Goal: Task Accomplishment & Management: Complete application form

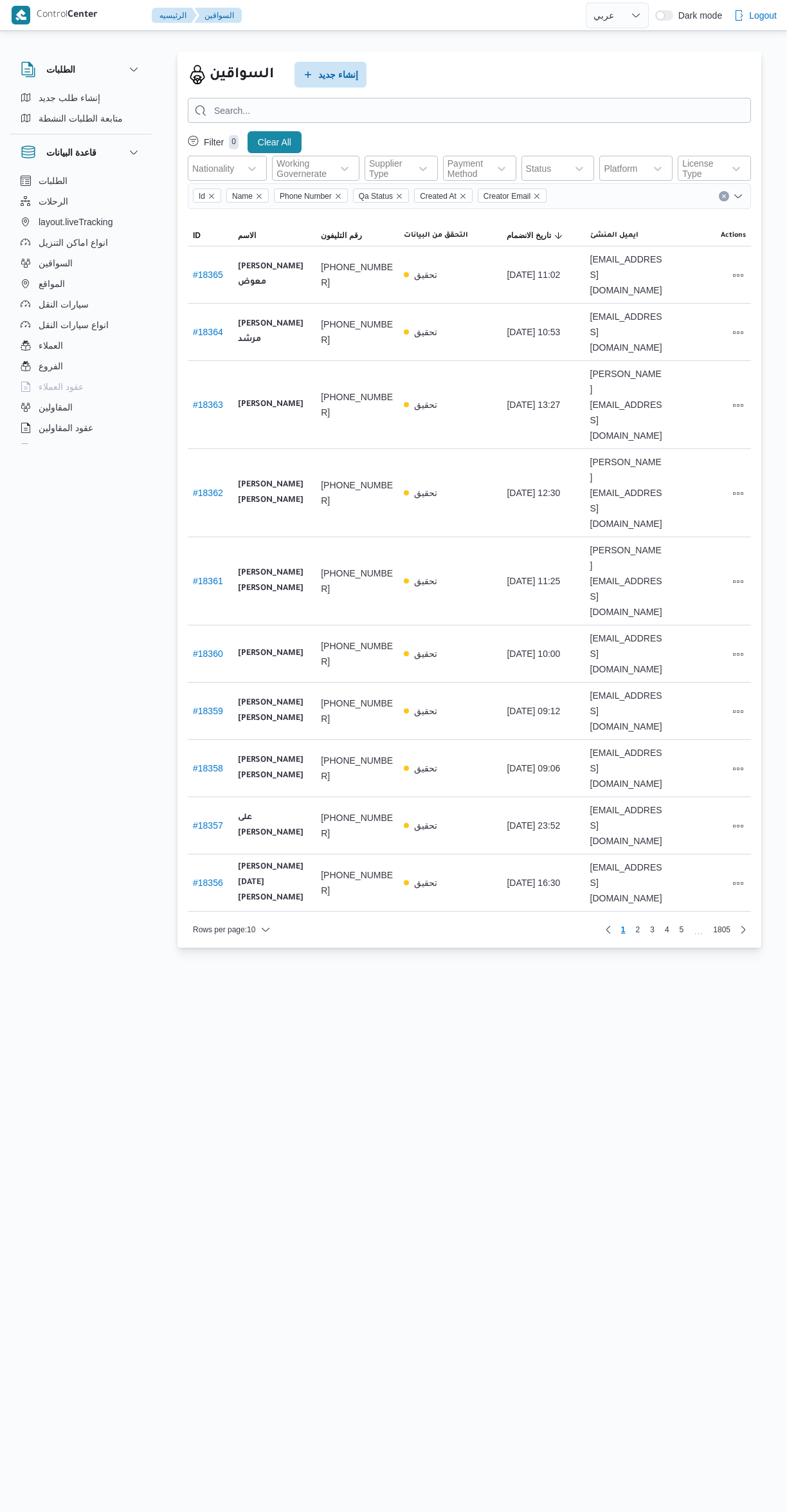
select select "ar"
click at [39, 104] on span "إنشاء طلب جديد" at bounding box center [70, 98] width 62 height 16
select select "ar"
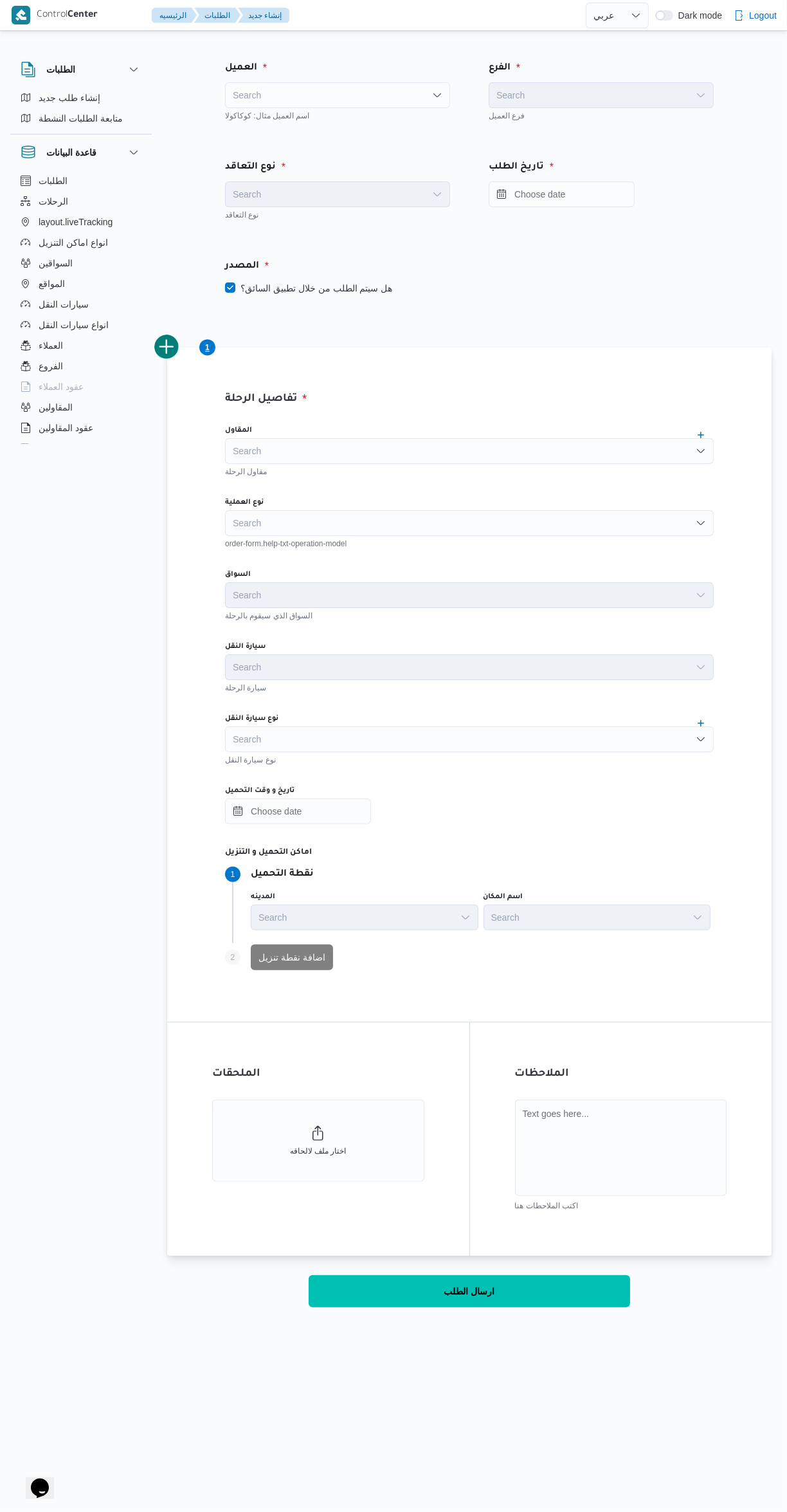
click at [280, 99] on div "Search" at bounding box center [337, 95] width 225 height 26
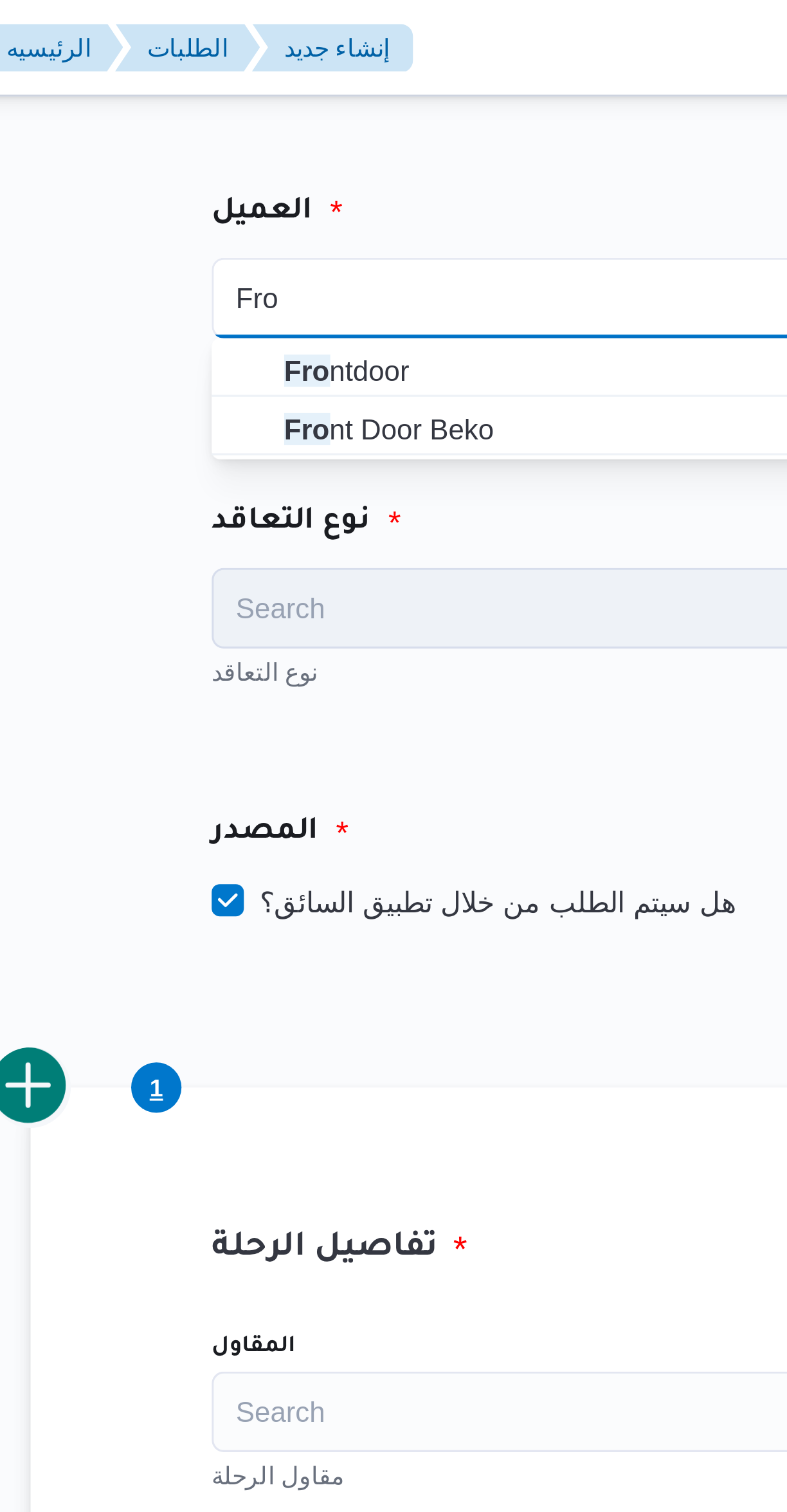
type input "Fro"
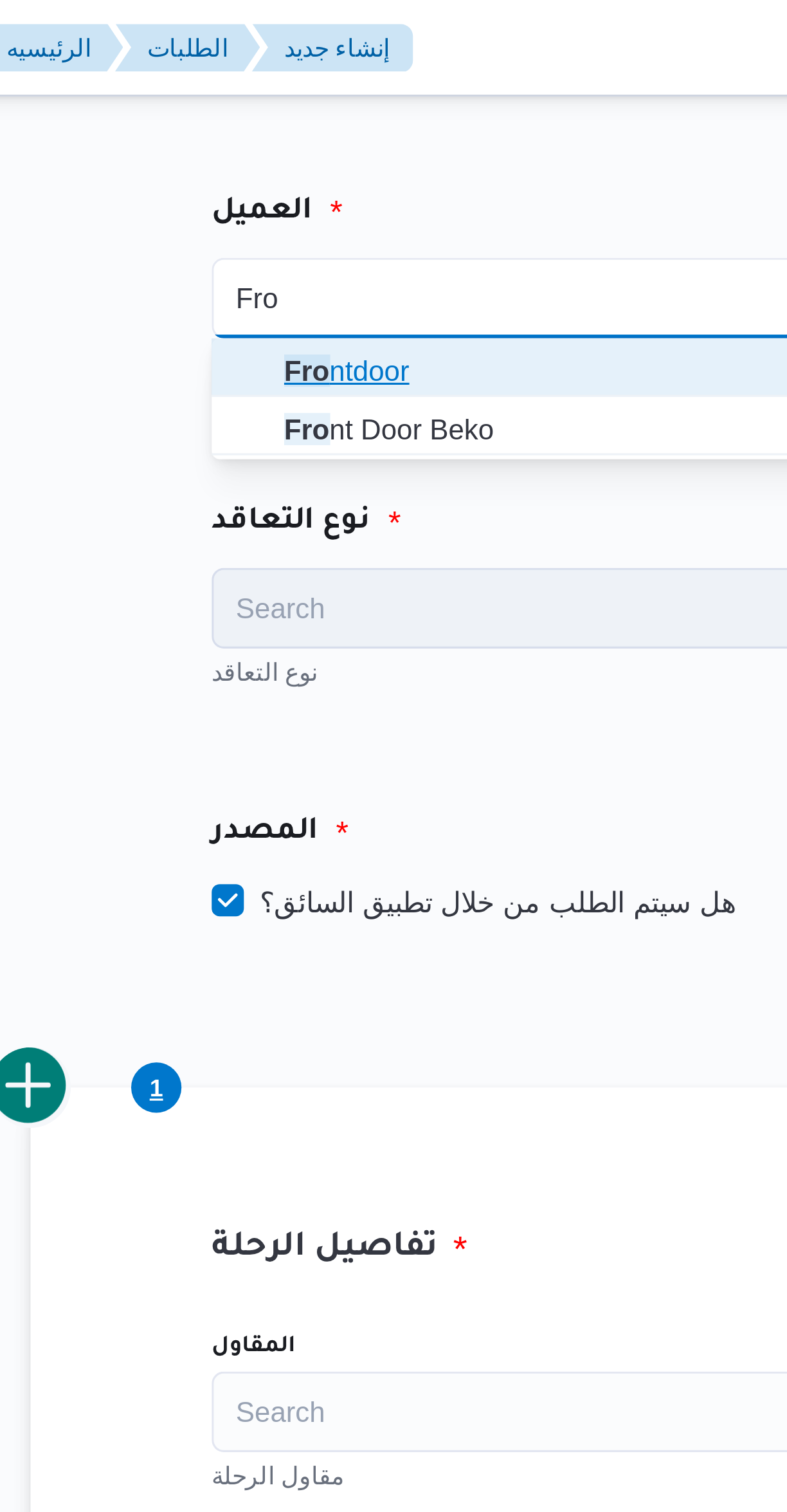
click at [337, 117] on span "Fro ntdoor" at bounding box center [345, 118] width 194 height 16
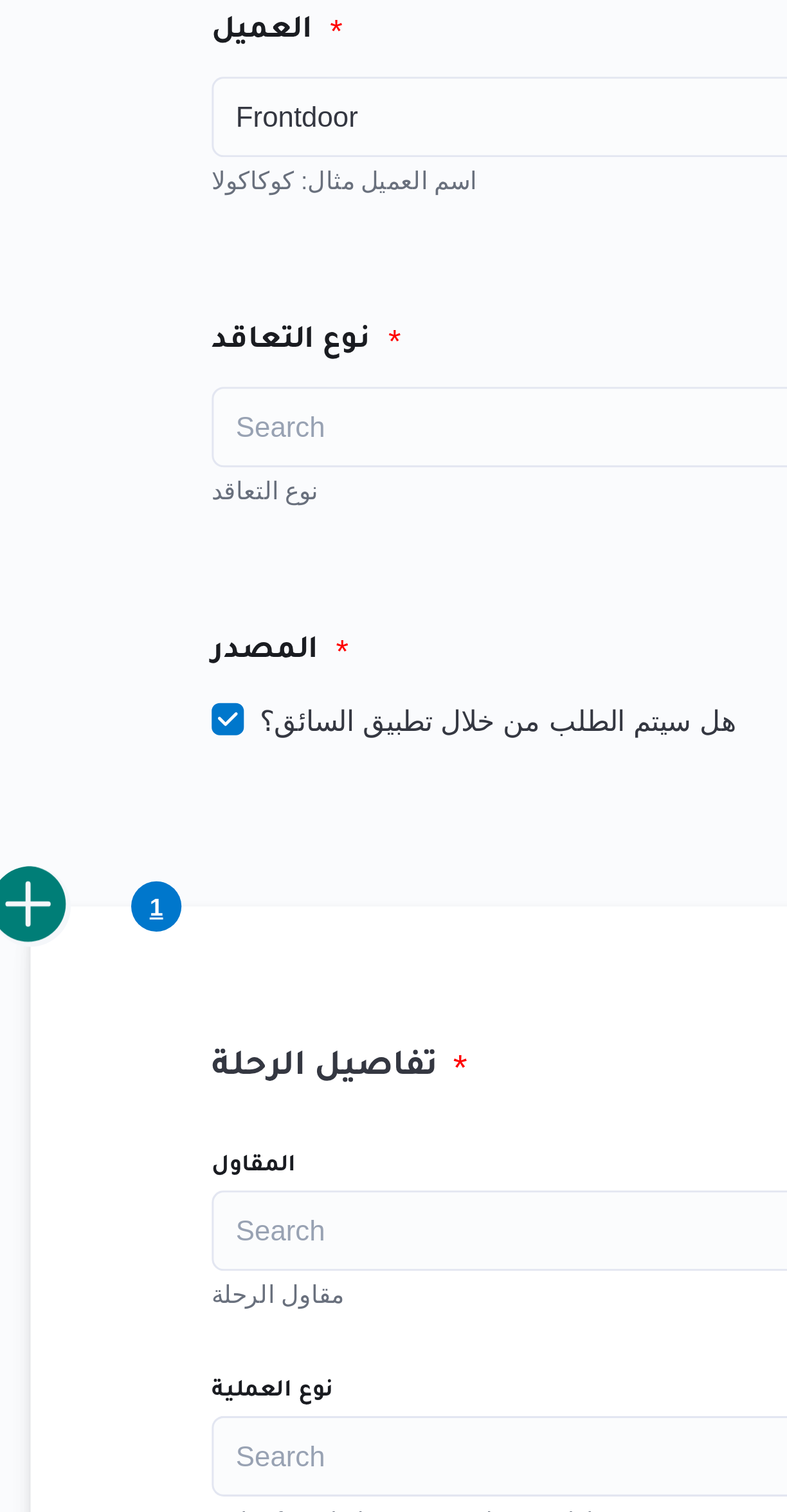
click at [352, 204] on div "Search" at bounding box center [337, 194] width 225 height 26
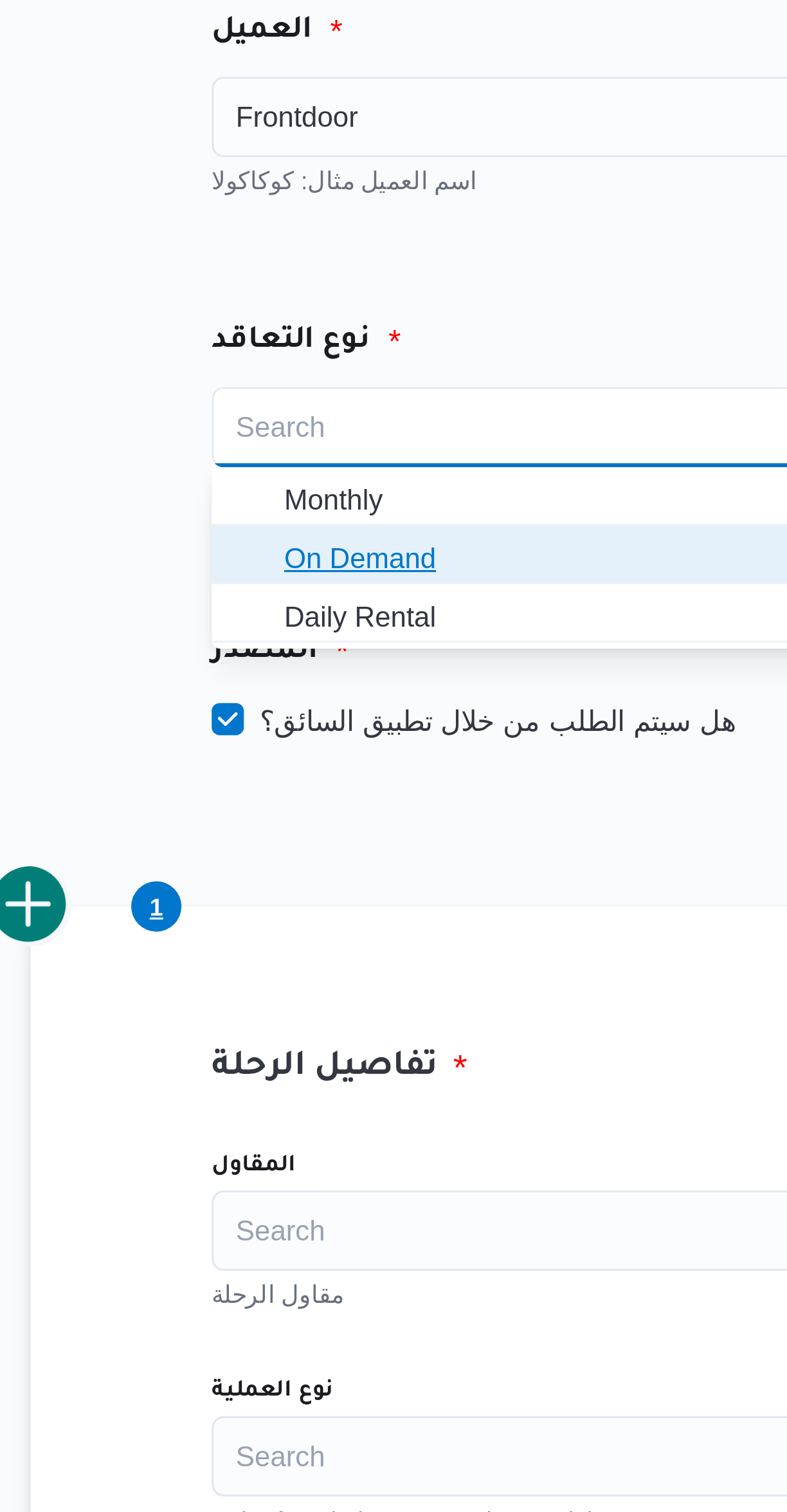
click at [332, 235] on span "On Demand" at bounding box center [345, 236] width 194 height 16
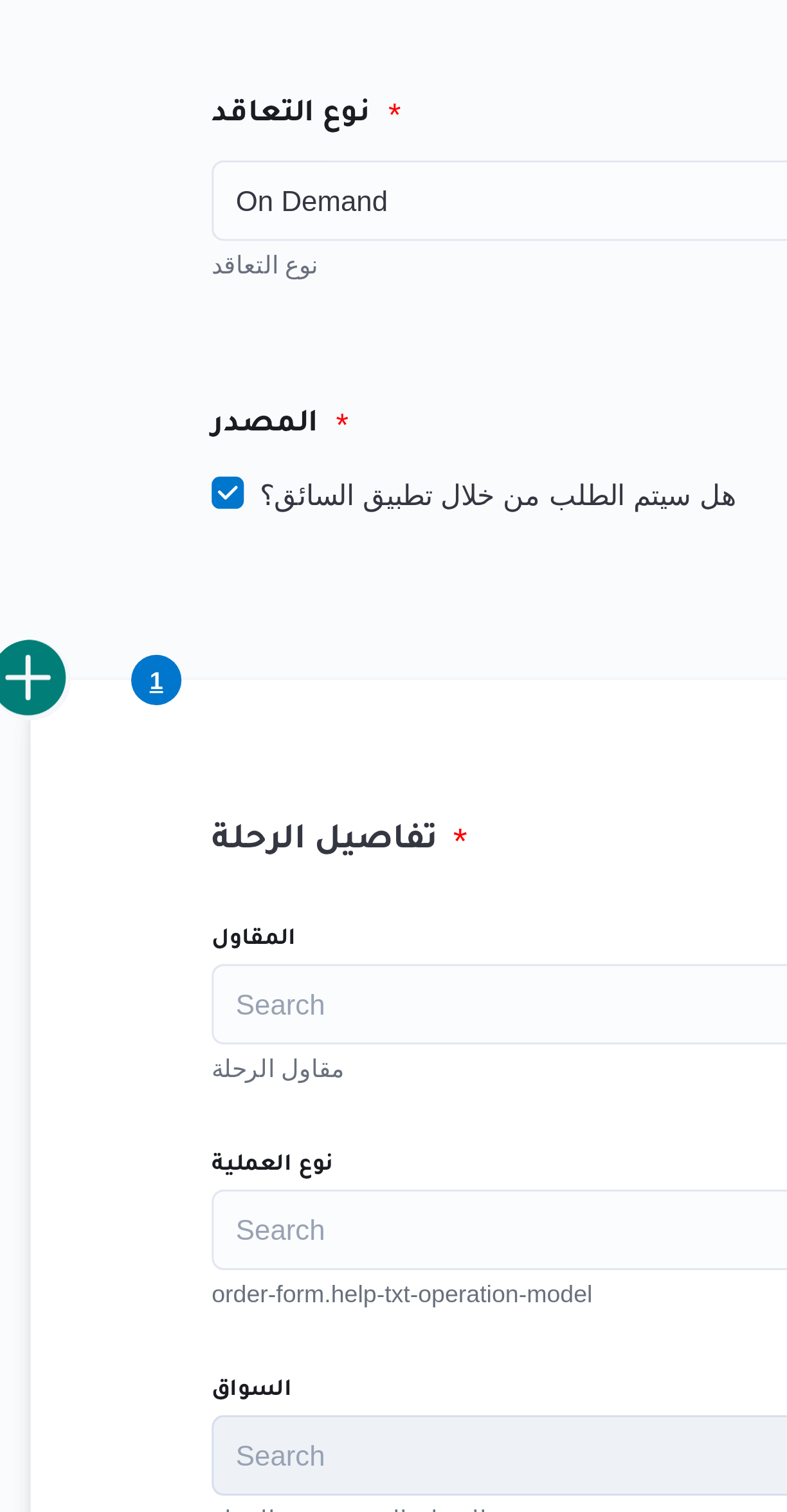
click at [345, 284] on label "هل سيتم الطلب من خلال تطبيق السائق؟" at bounding box center [309, 288] width 167 height 16
checkbox input "false"
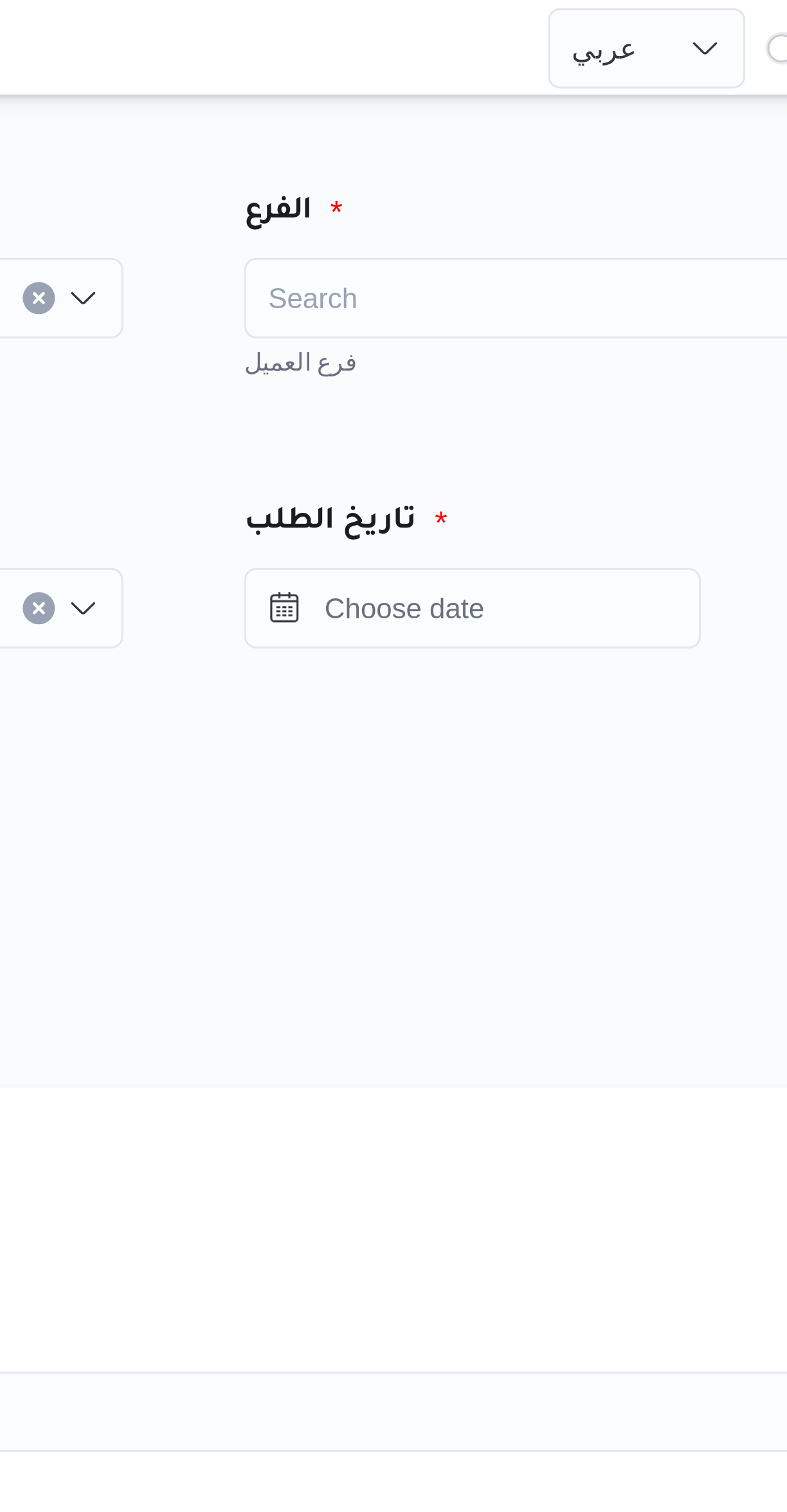
click at [603, 98] on div "Search" at bounding box center [601, 95] width 225 height 26
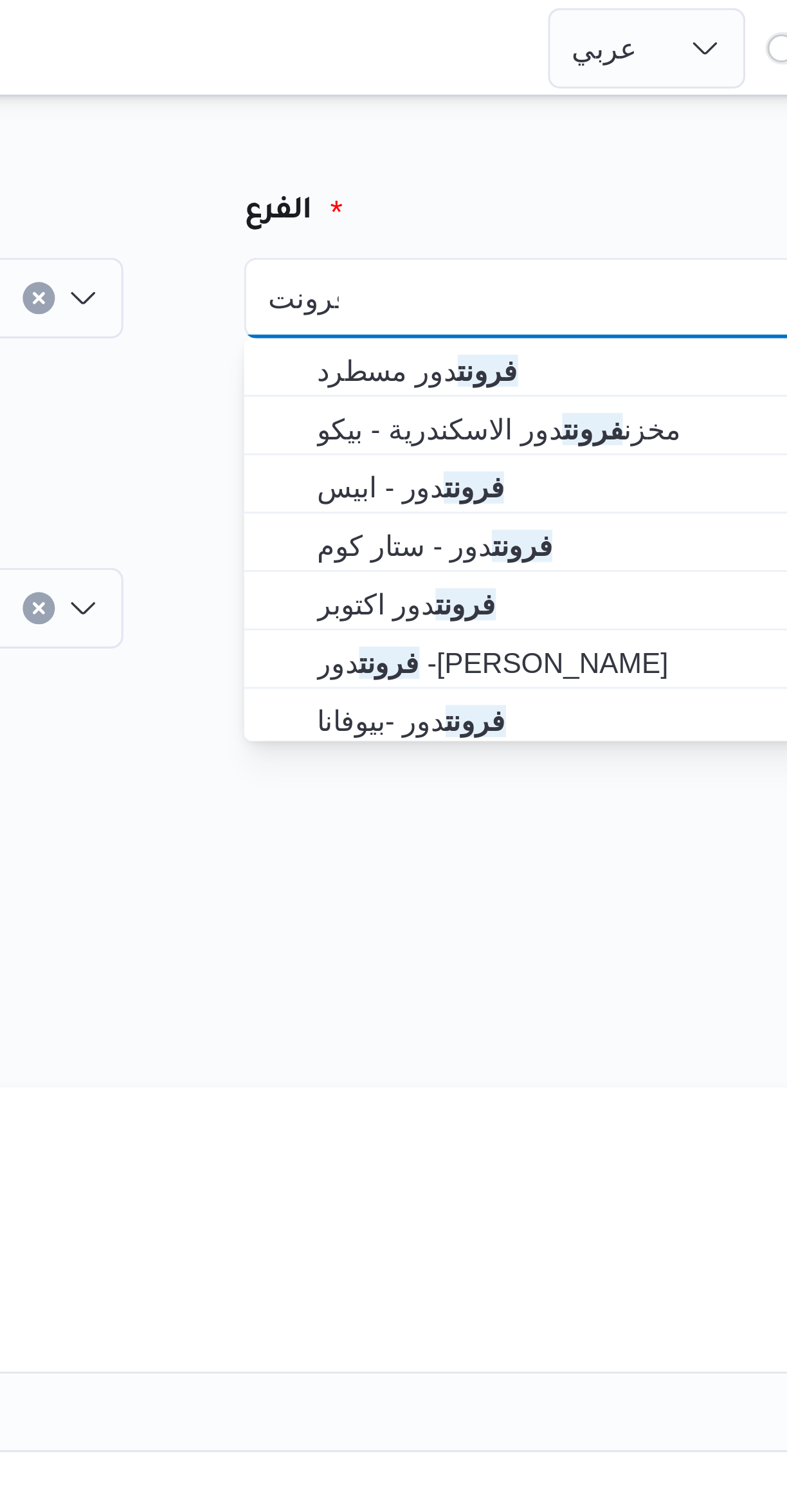
type input "فرونت"
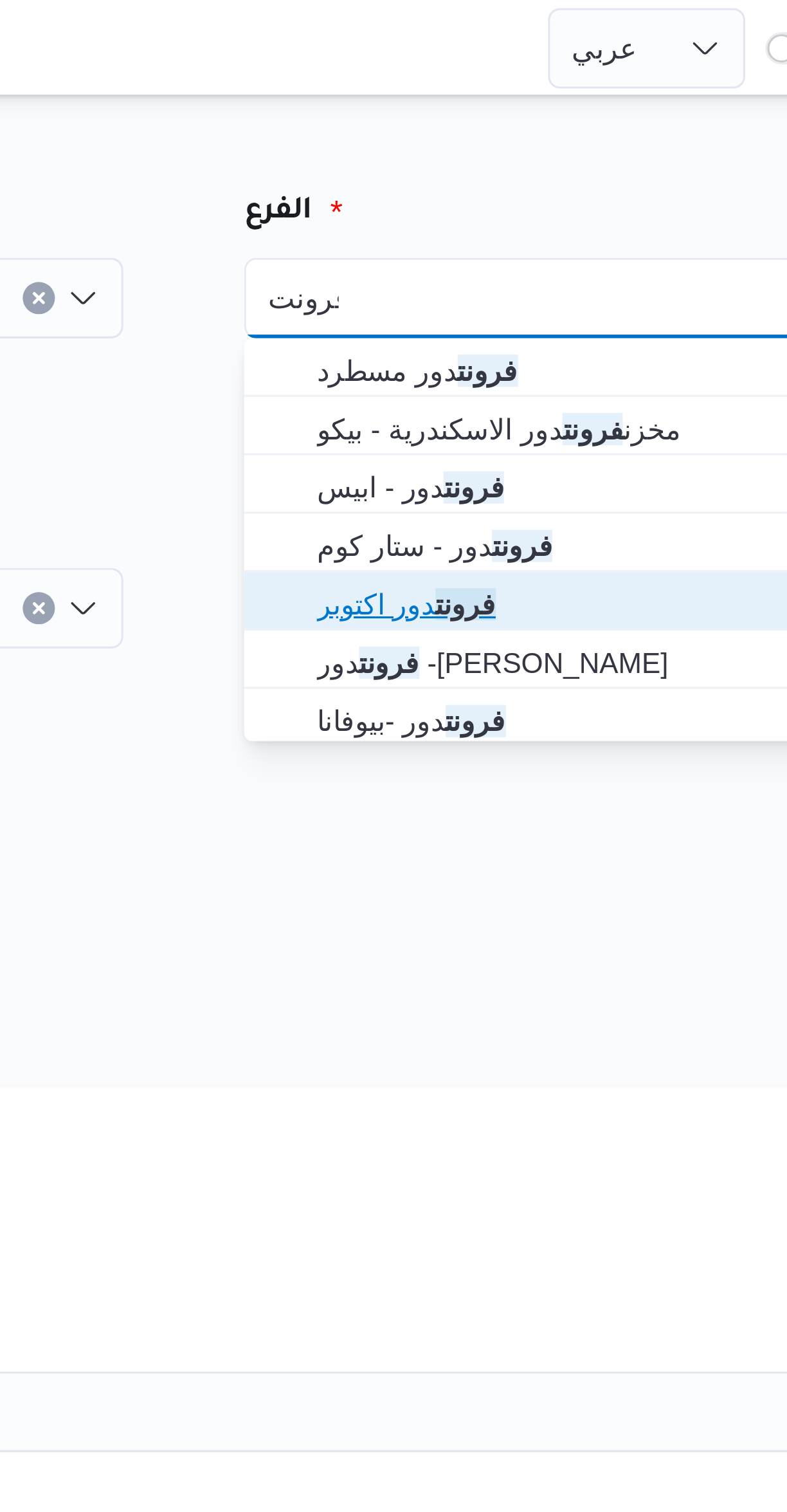
click at [590, 195] on span "فرونت دور اكتوبر" at bounding box center [608, 193] width 194 height 16
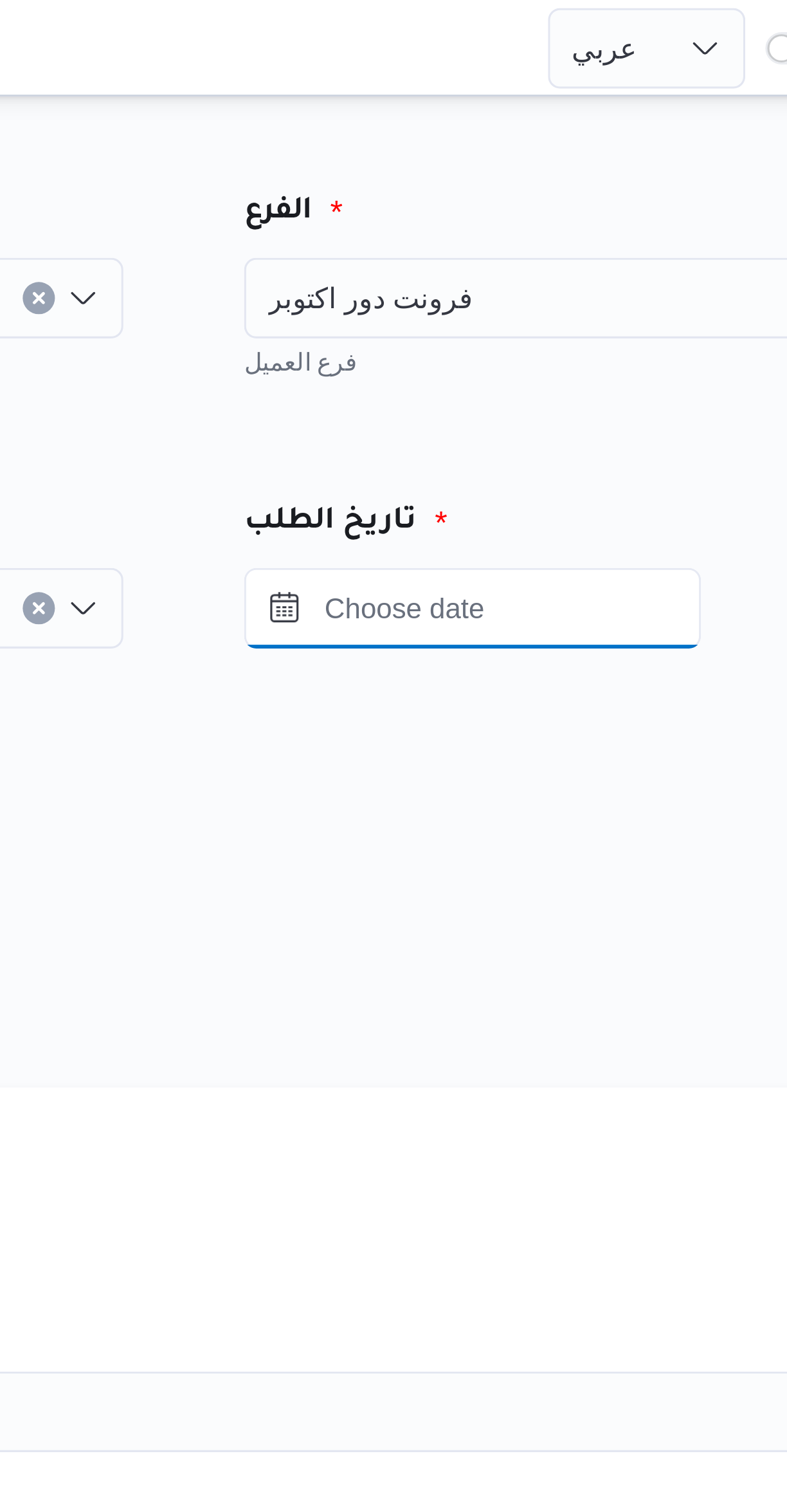
click at [613, 191] on input "Press the down key to open a popover containing a calendar." at bounding box center [561, 194] width 146 height 26
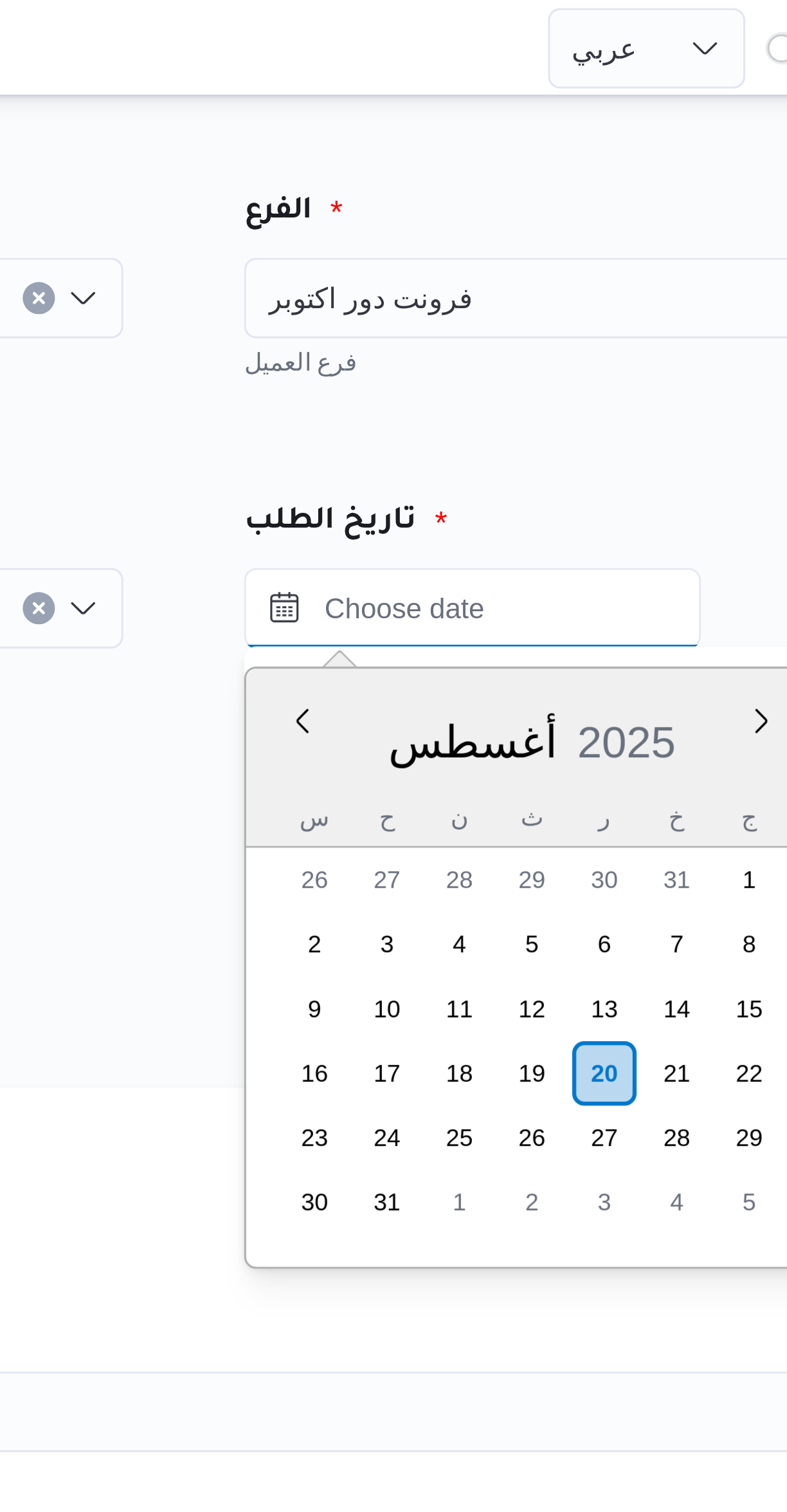
scroll to position [468, 0]
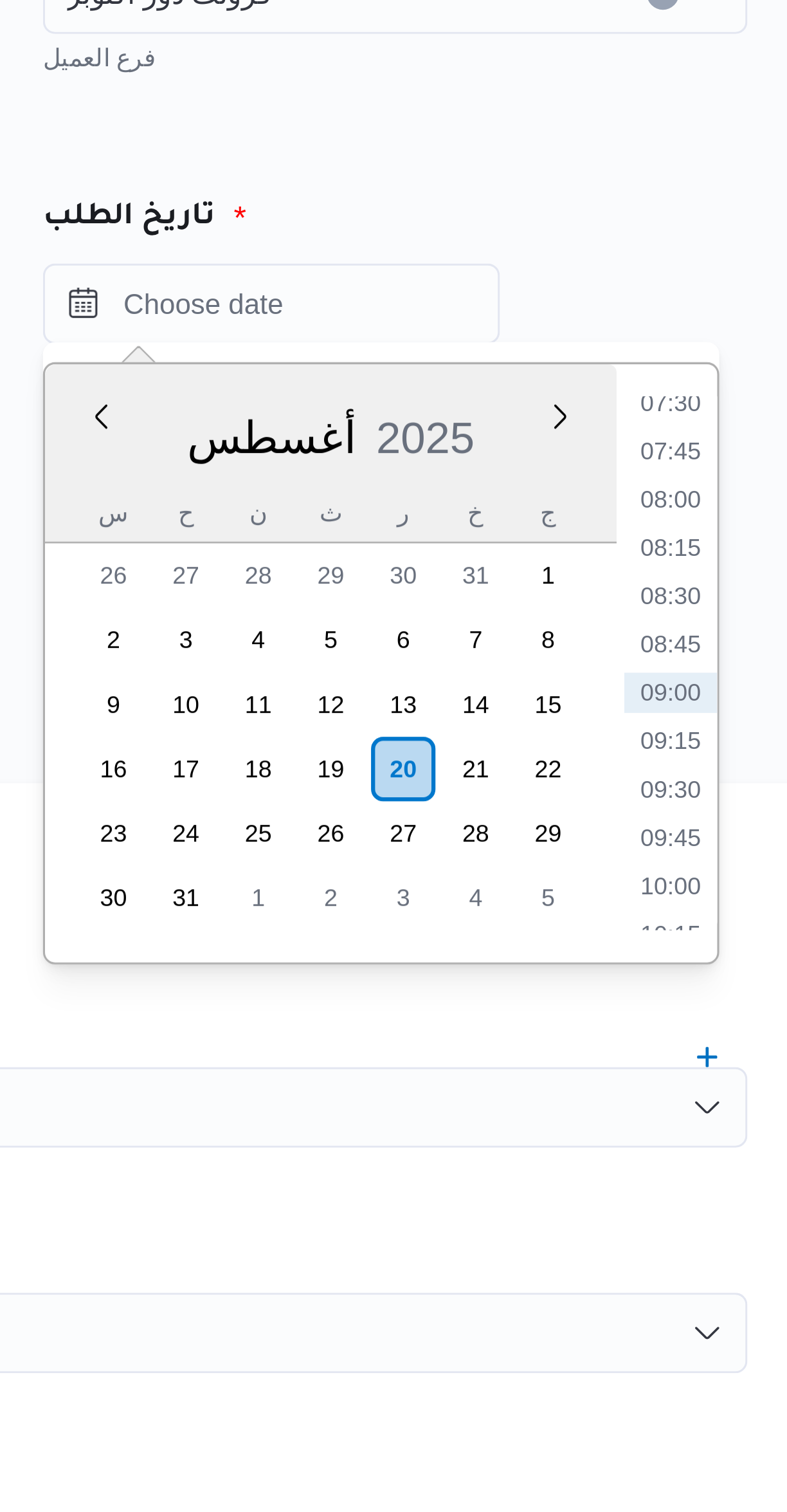
click at [695, 231] on li "07:30" at bounding box center [689, 225] width 29 height 13
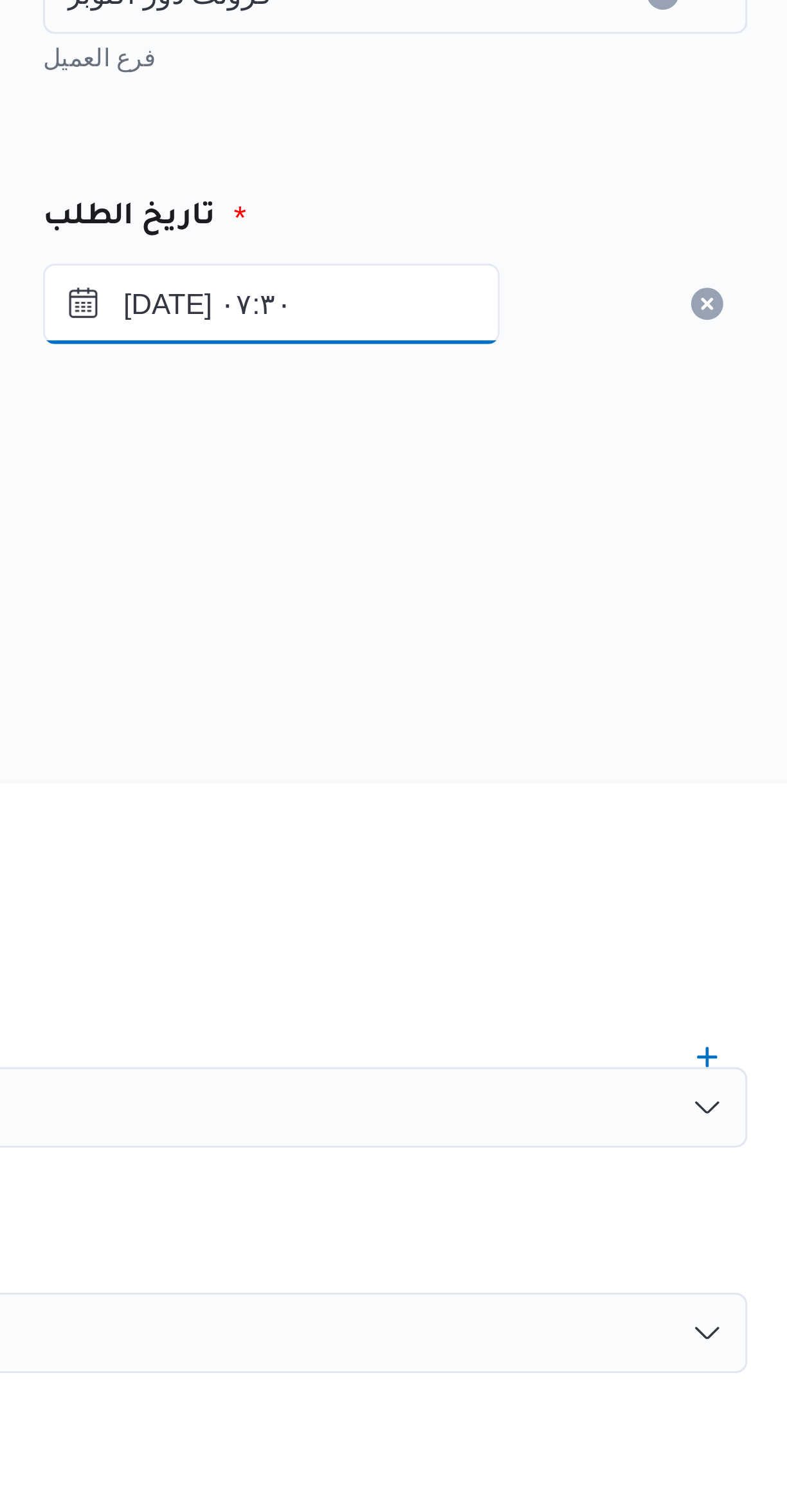
click at [603, 196] on input "٢٠/٠٨/٢٠٢٥ ٠٧:٣٠" at bounding box center [561, 194] width 146 height 26
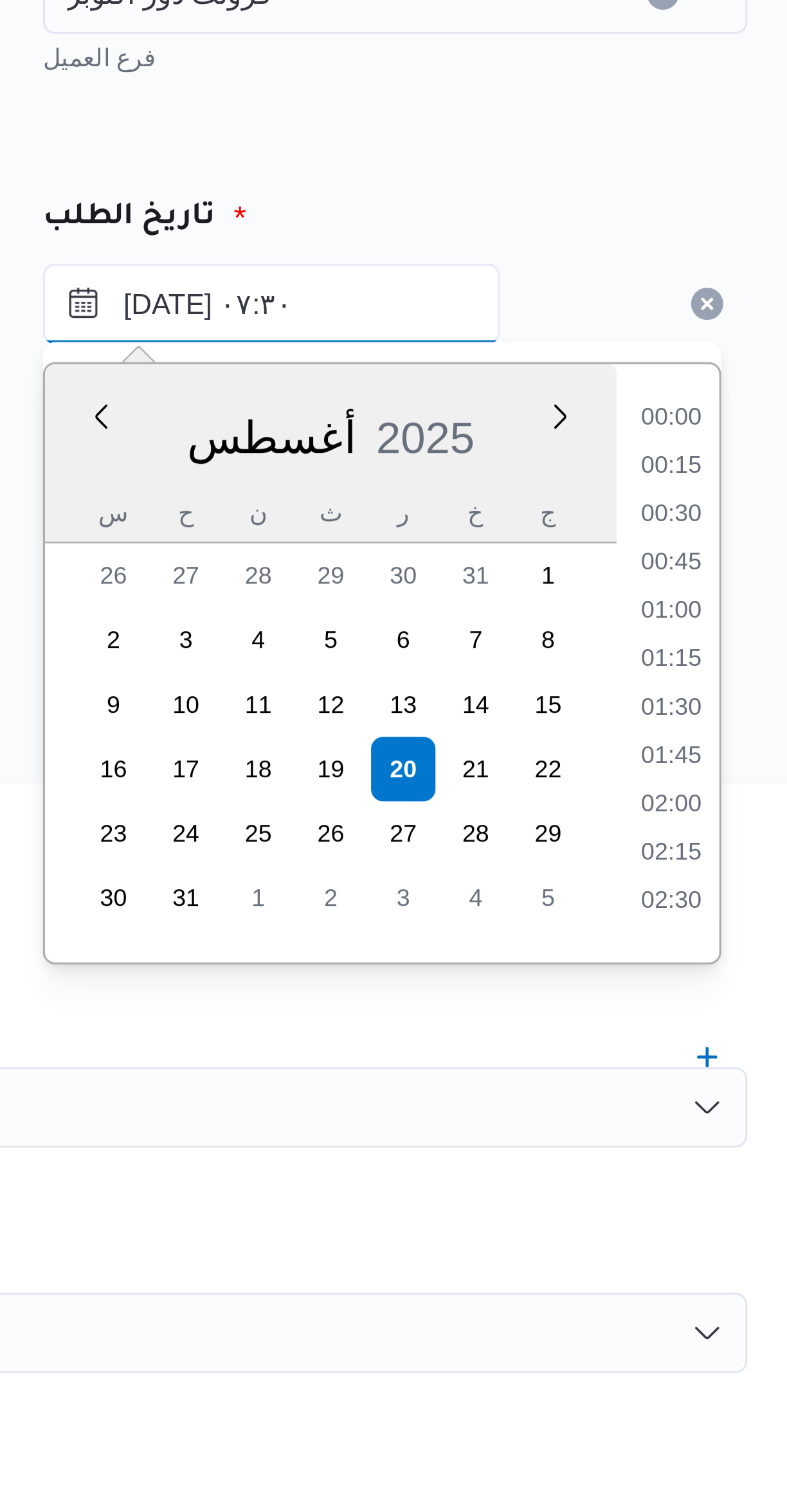
scroll to position [375, 0]
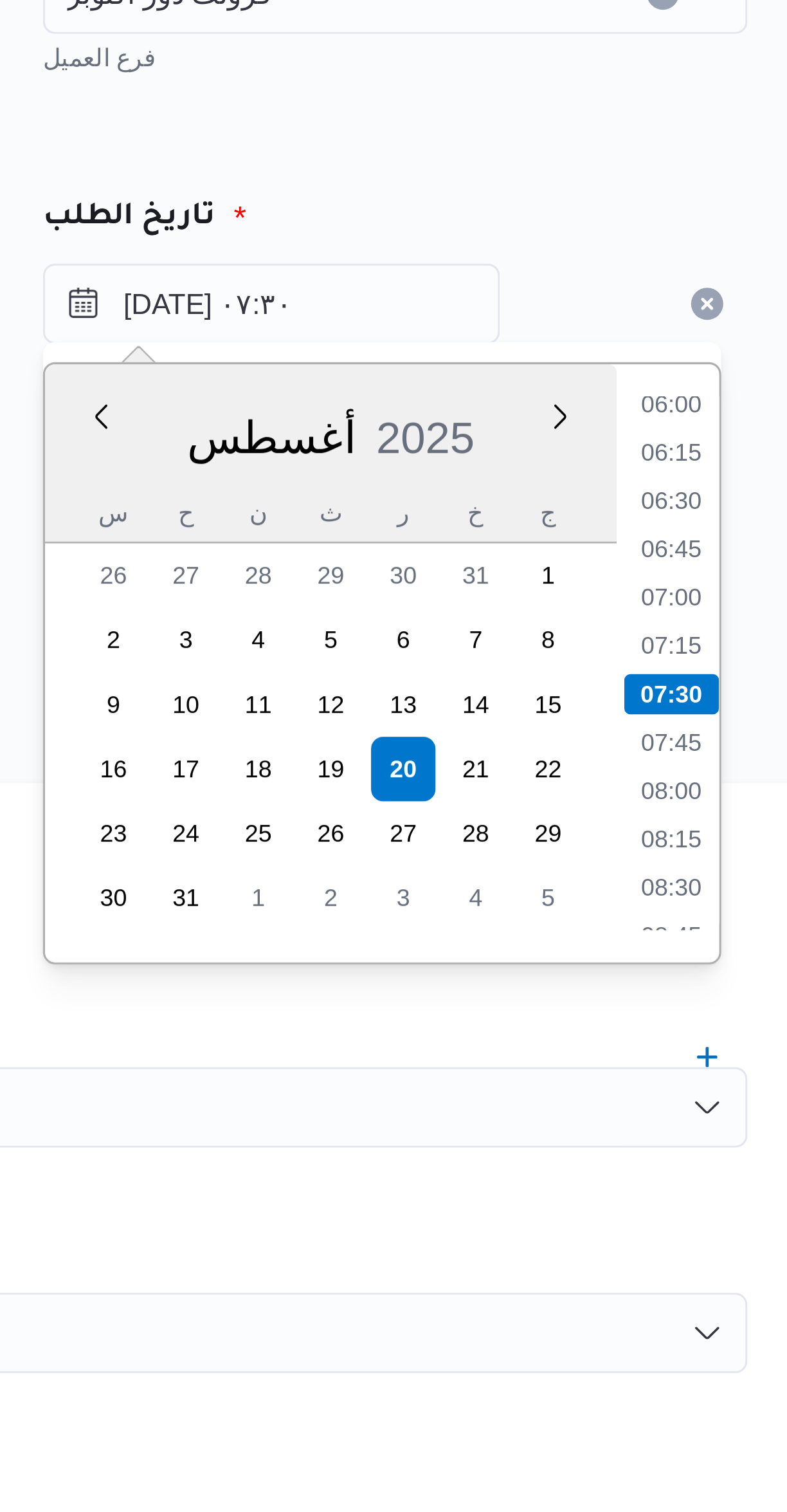
click at [694, 292] on li "07:00" at bounding box center [689, 287] width 29 height 13
type input "٢٠/٠٨/٢٠٢٥ ٠٧:٠٠"
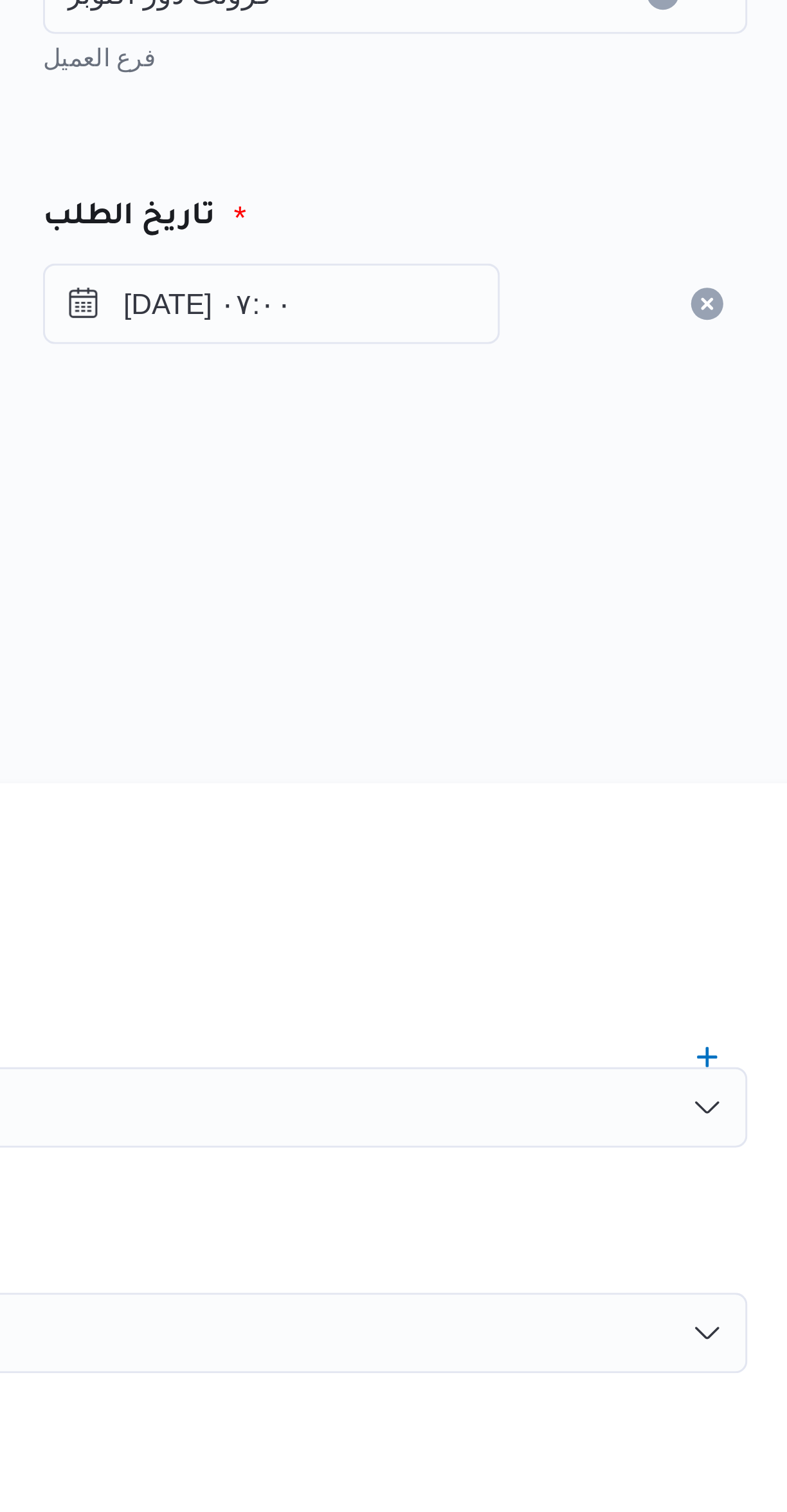
click at [656, 262] on div "المصدر" at bounding box center [469, 267] width 504 height 31
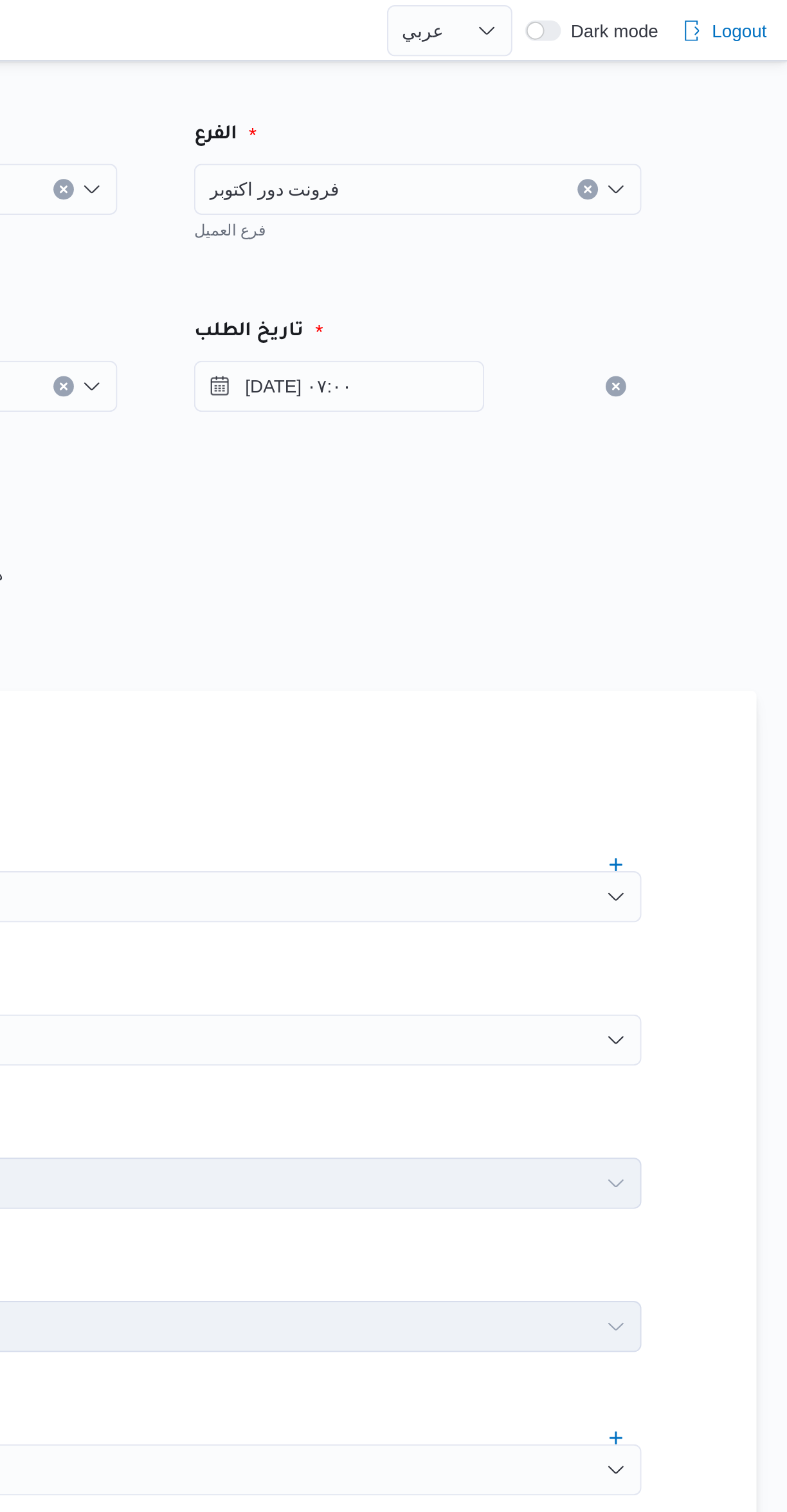
scroll to position [0, 0]
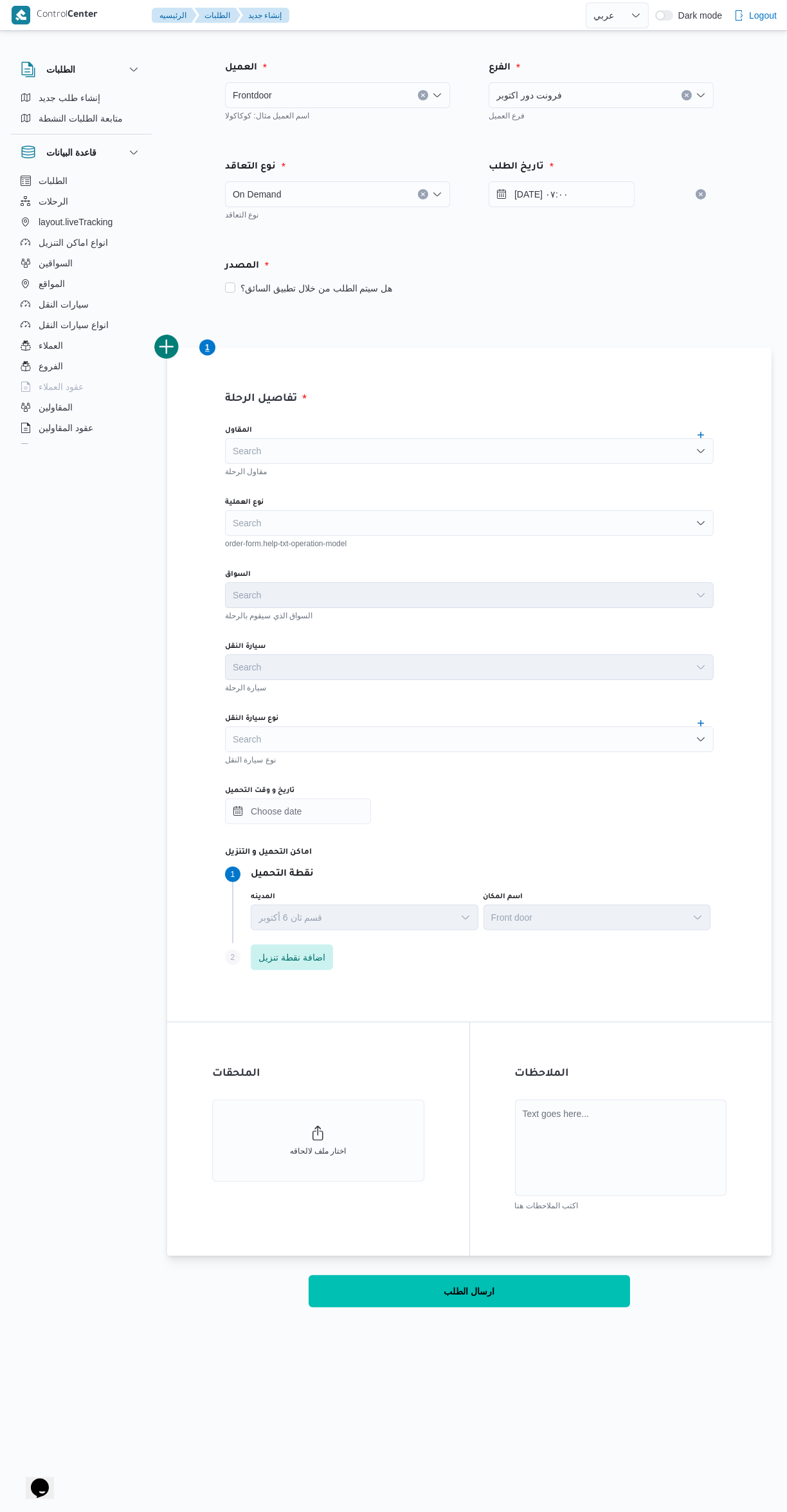
click at [464, 523] on div "Search" at bounding box center [469, 523] width 488 height 26
click at [423, 564] on span "On-Demand" at bounding box center [477, 564] width 458 height 16
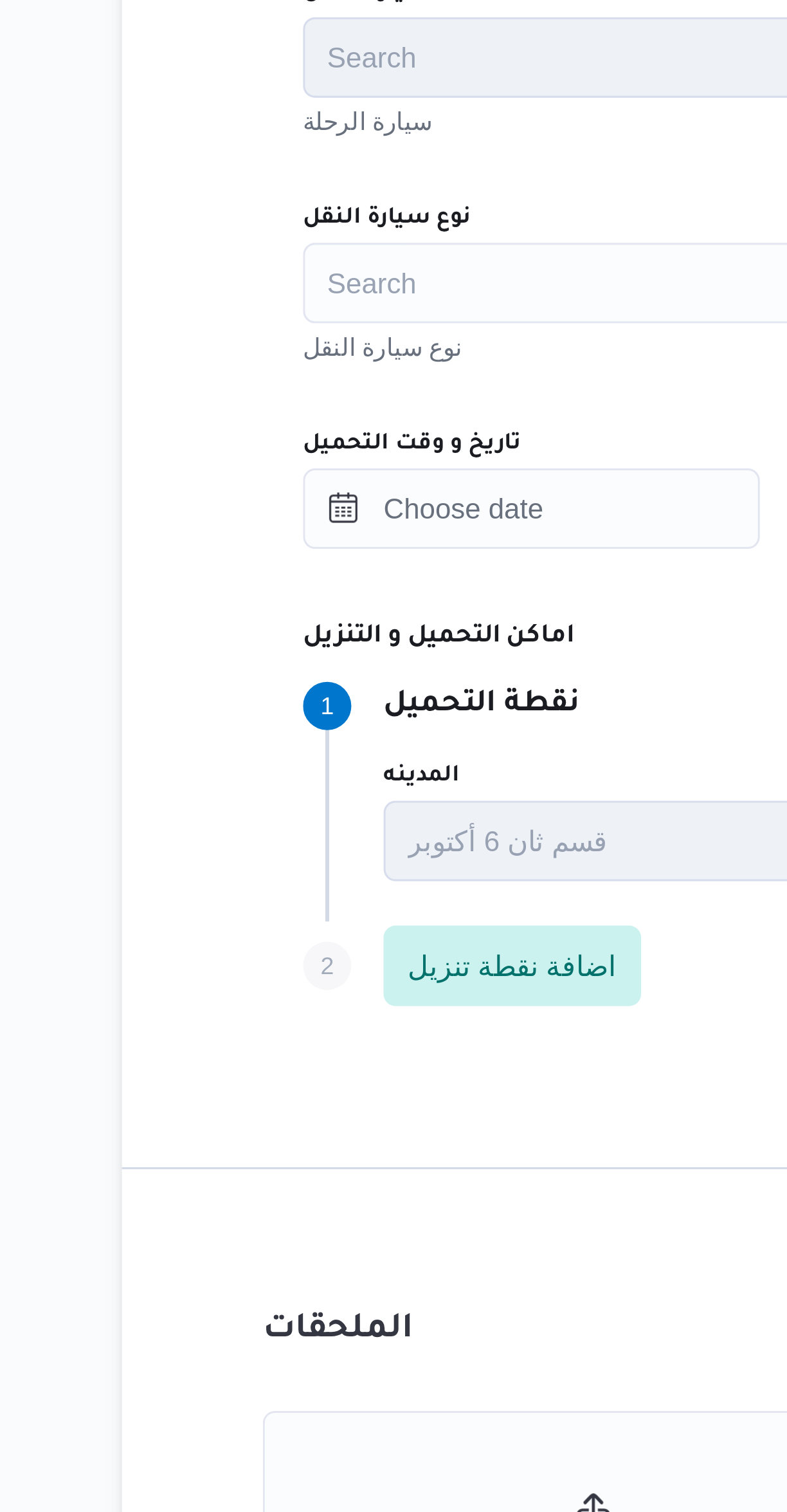
click at [312, 748] on div "Search" at bounding box center [469, 740] width 488 height 26
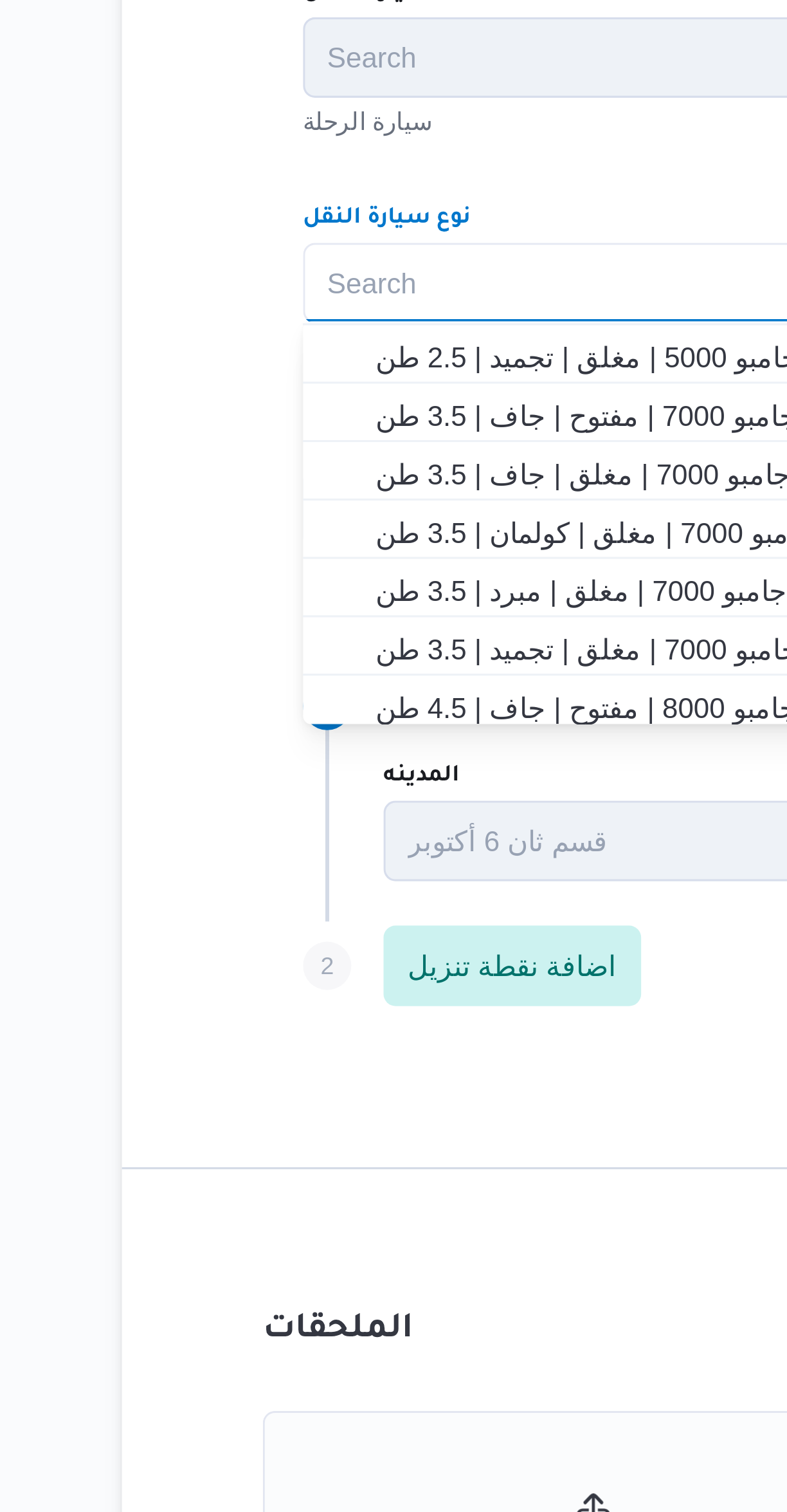
scroll to position [226, 0]
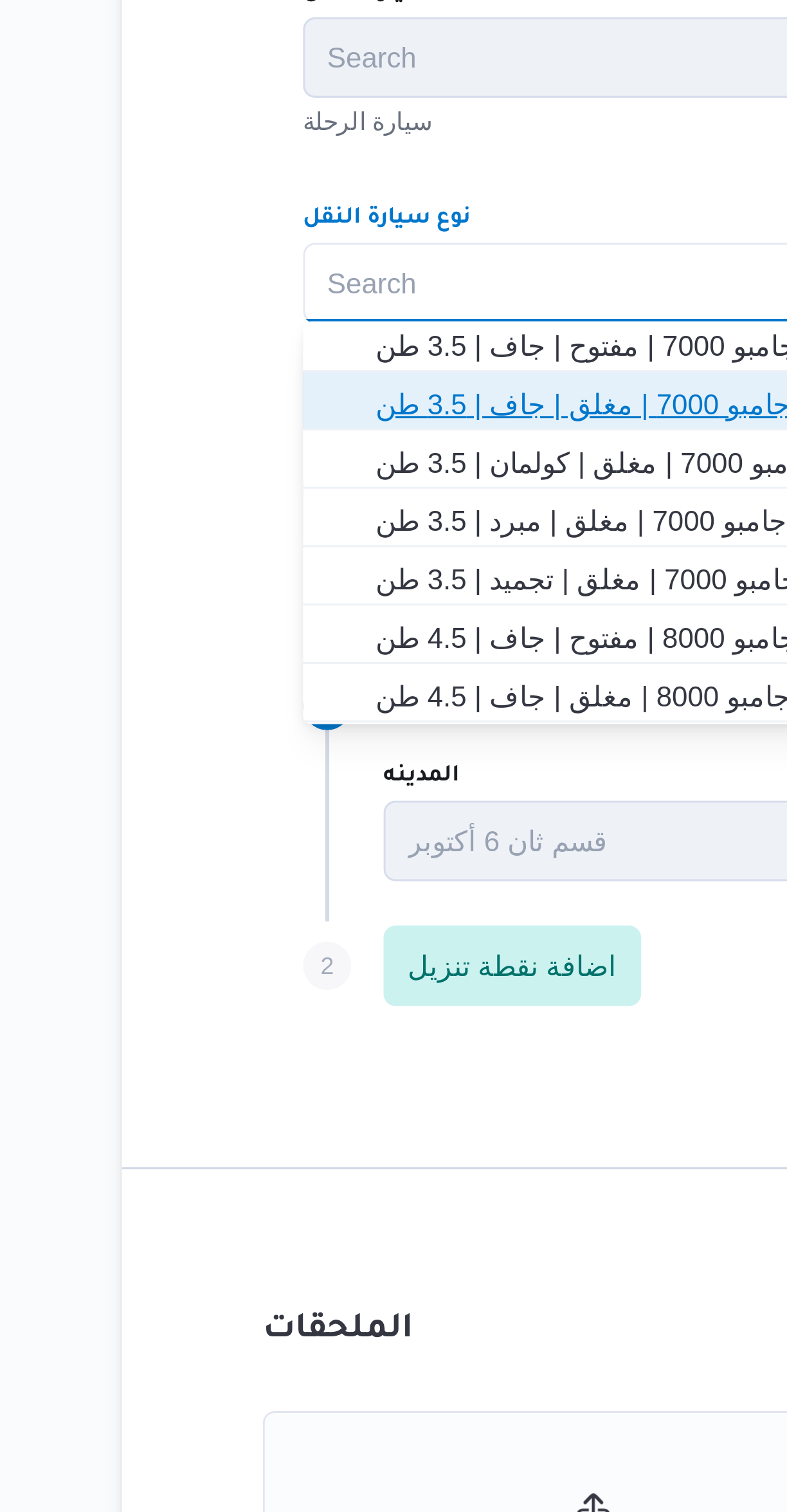
click at [342, 774] on span "جامبو 7000 | مغلق | جاف | 3.5 طن" at bounding box center [477, 778] width 458 height 16
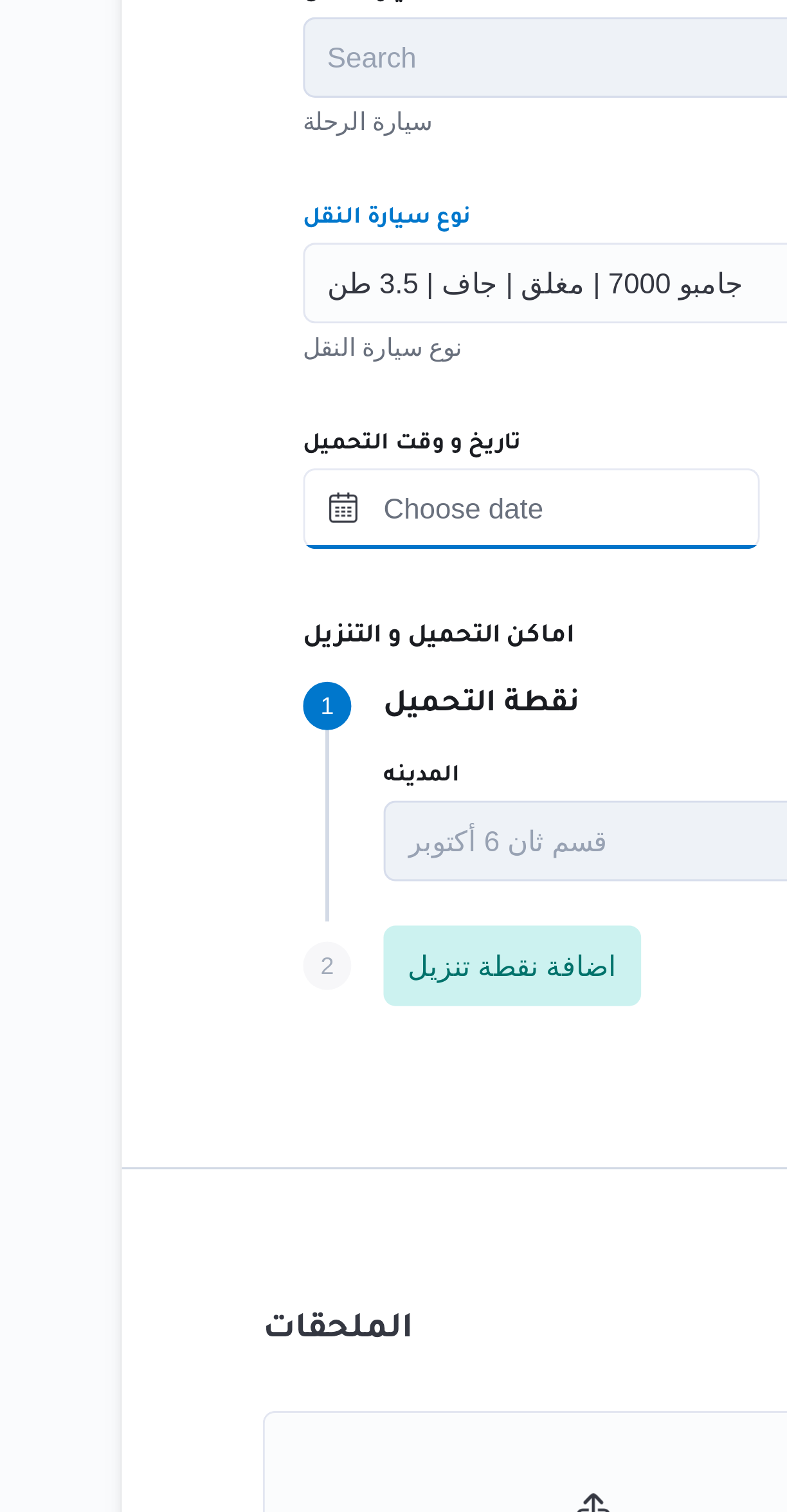
click at [319, 810] on input "تاريخ و وقت التحميل" at bounding box center [298, 811] width 146 height 26
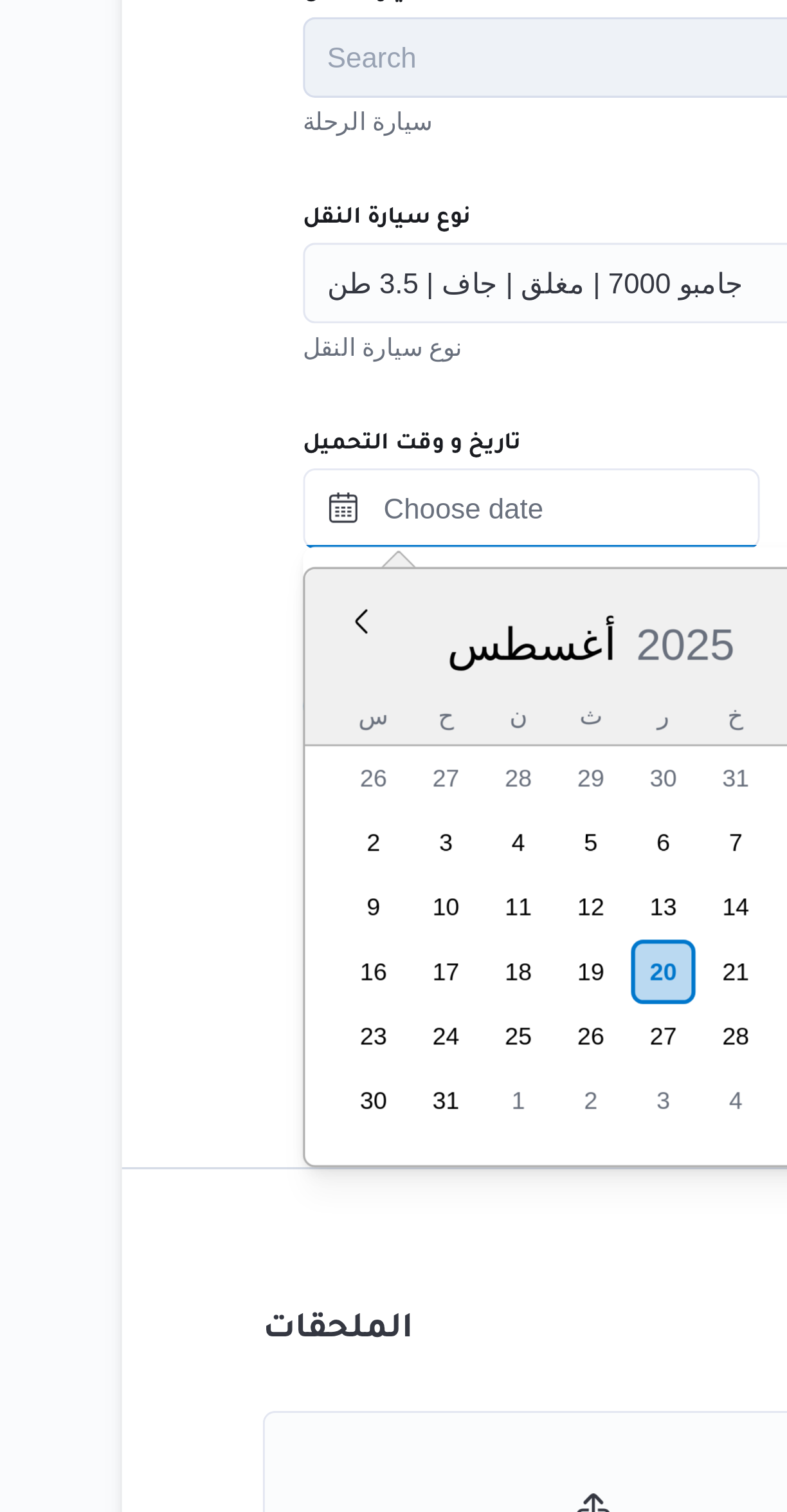
scroll to position [468, 0]
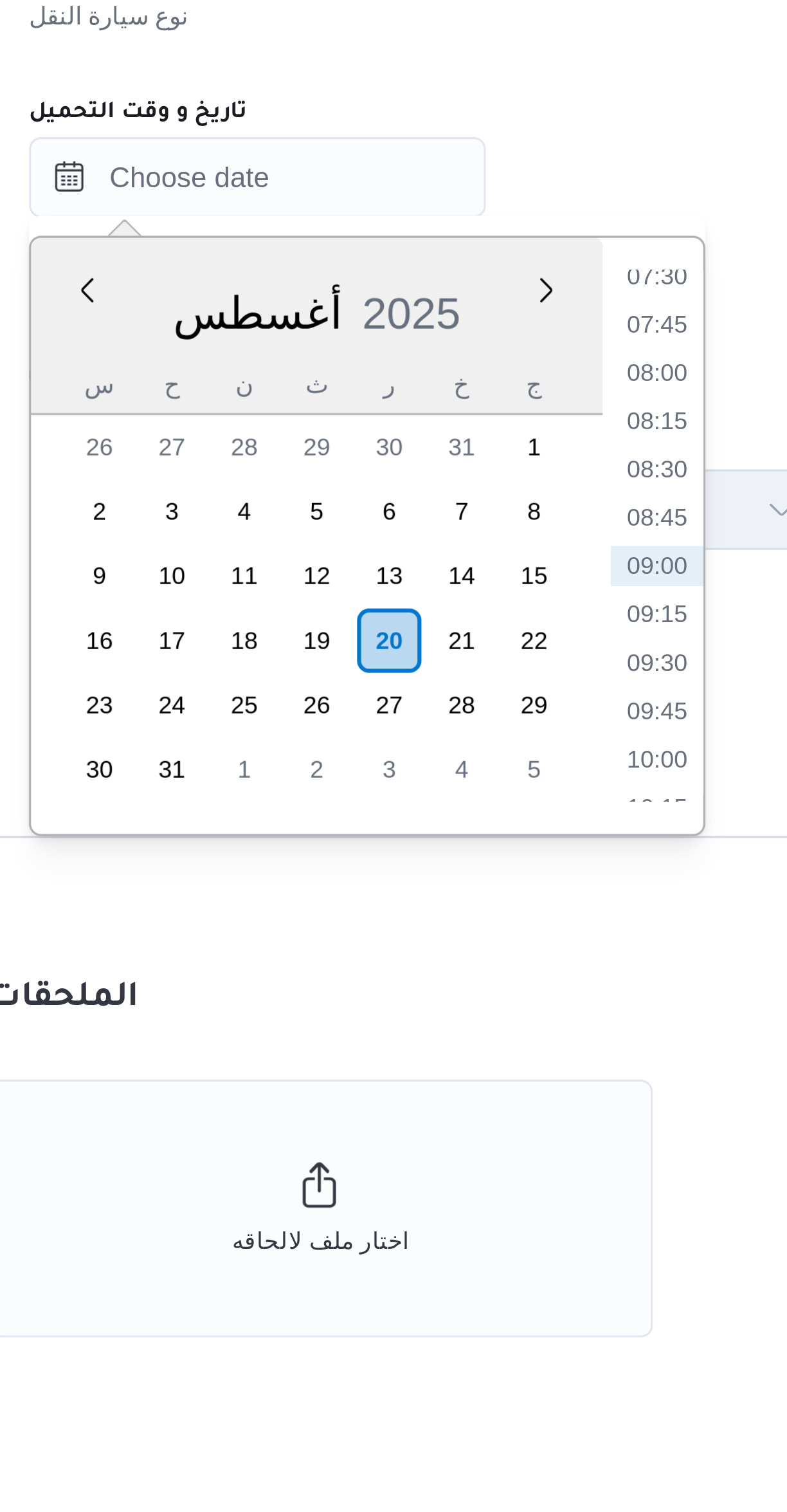
click at [426, 854] on li "07:45" at bounding box center [425, 858] width 29 height 13
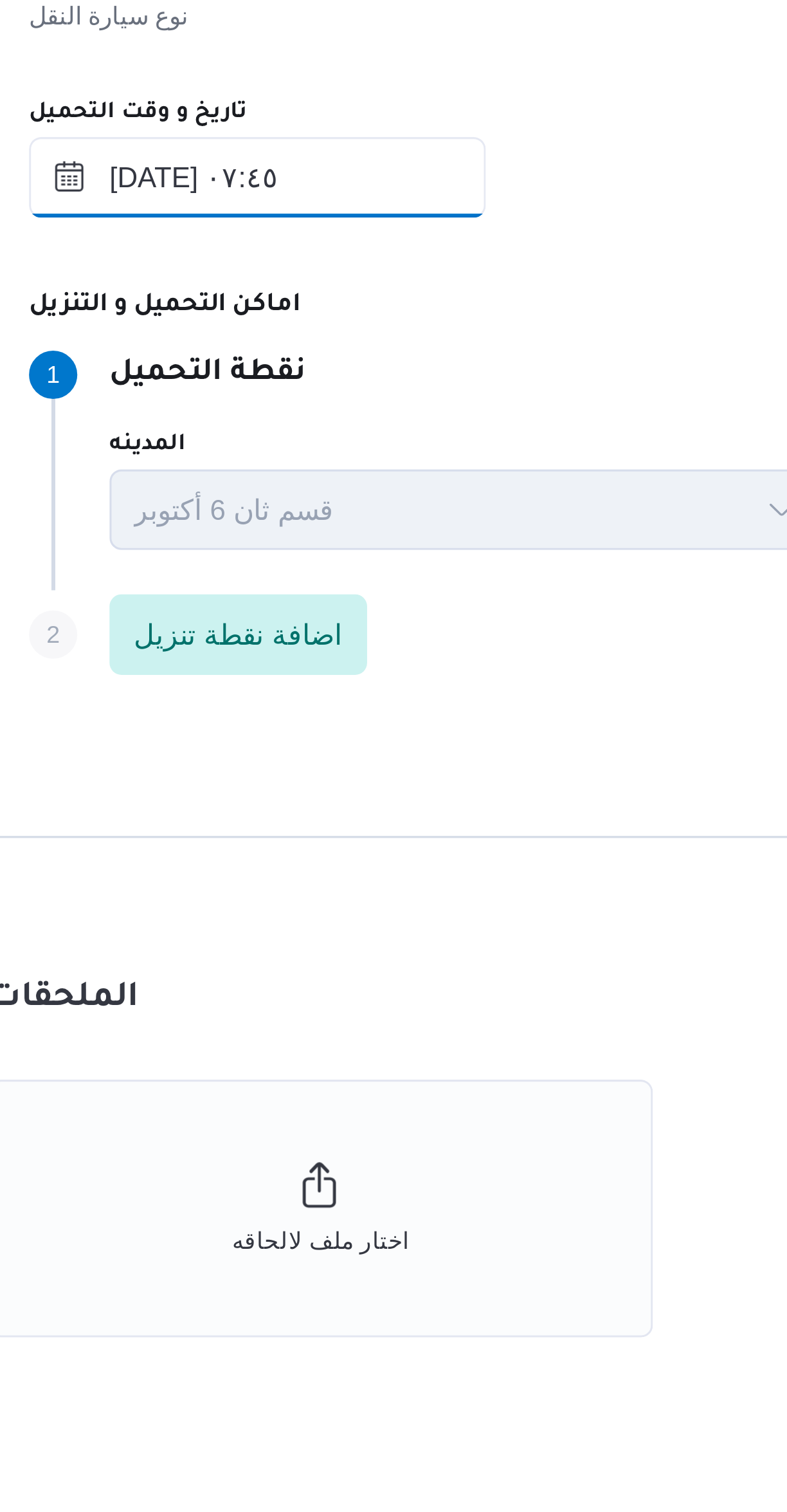
click at [340, 805] on input "٢٠/٠٨/٢٠٢٥ ٠٧:٤٥" at bounding box center [298, 811] width 146 height 26
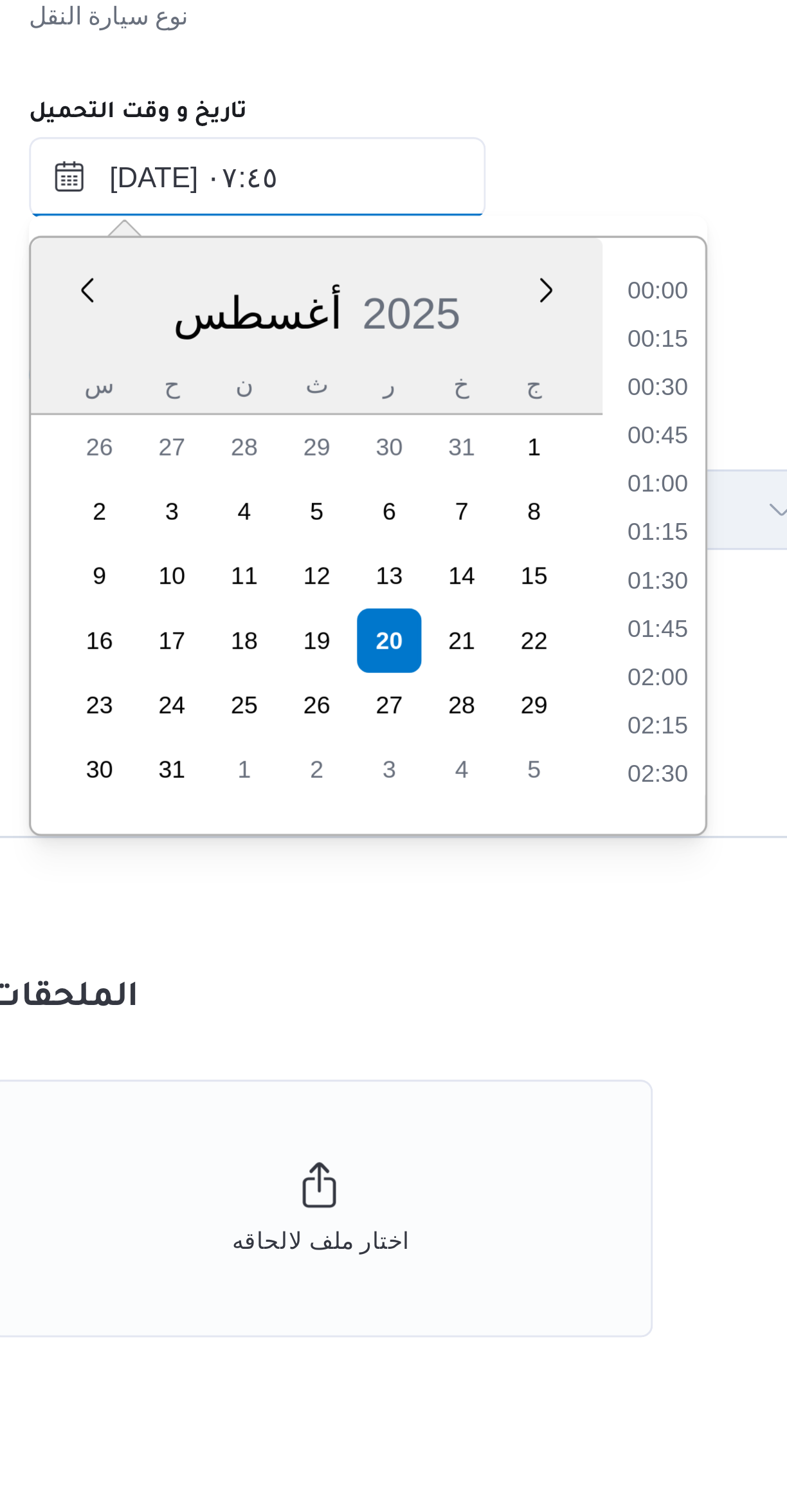
scroll to position [390, 0]
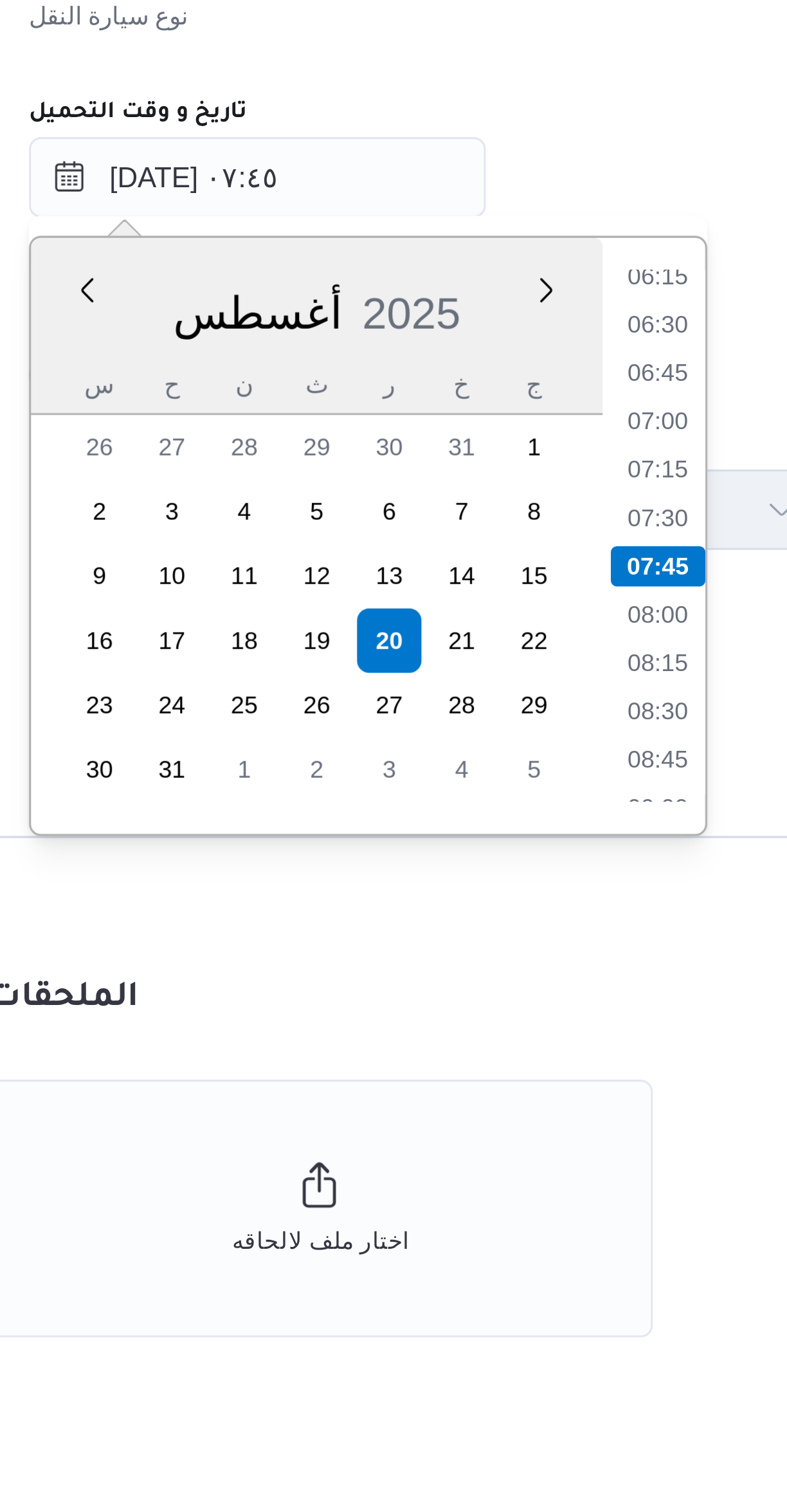
click at [425, 888] on li "07:00" at bounding box center [425, 889] width 29 height 13
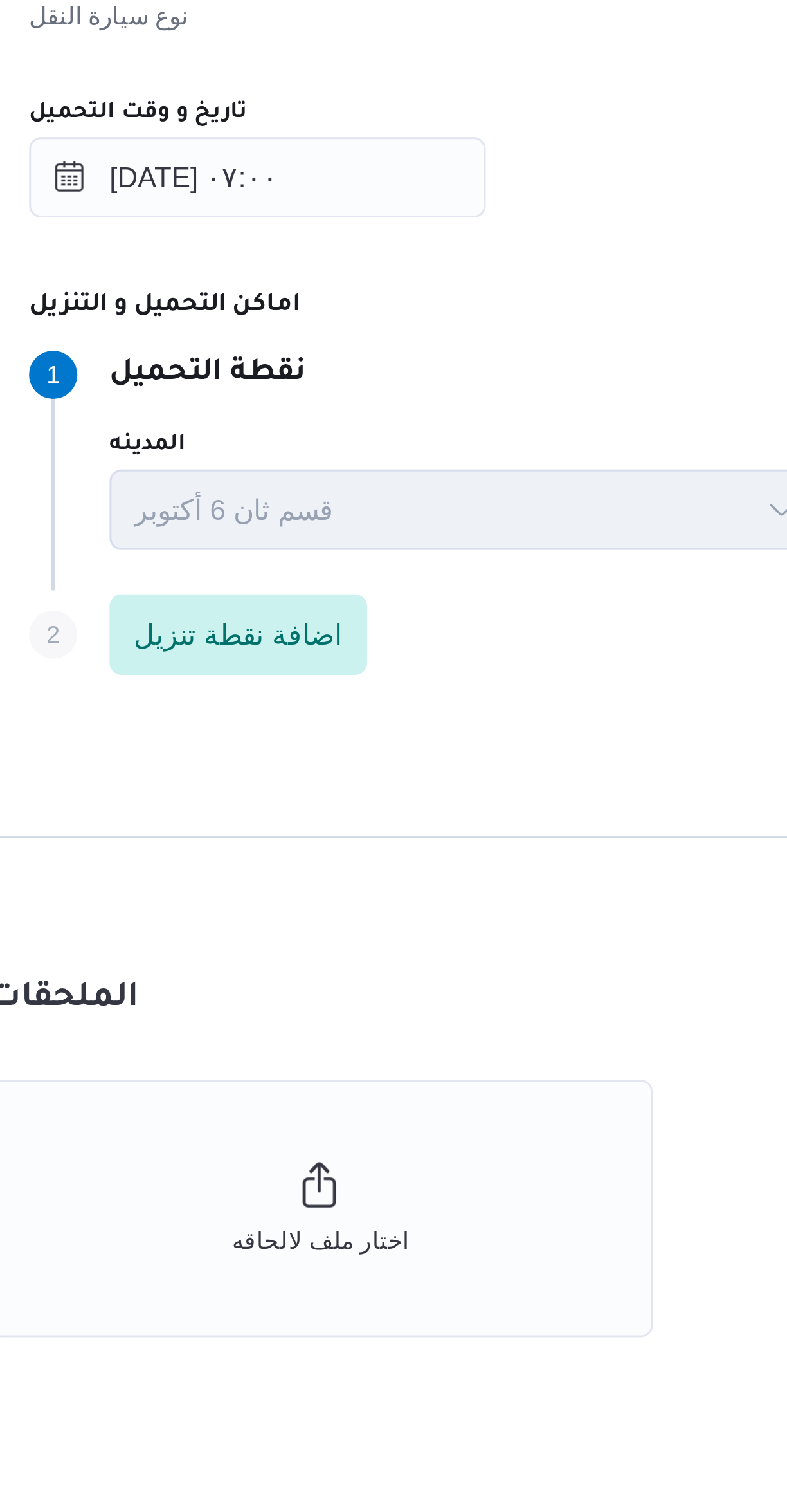
click at [435, 853] on dt "اماكن التحميل و التنزيل" at bounding box center [469, 853] width 488 height 16
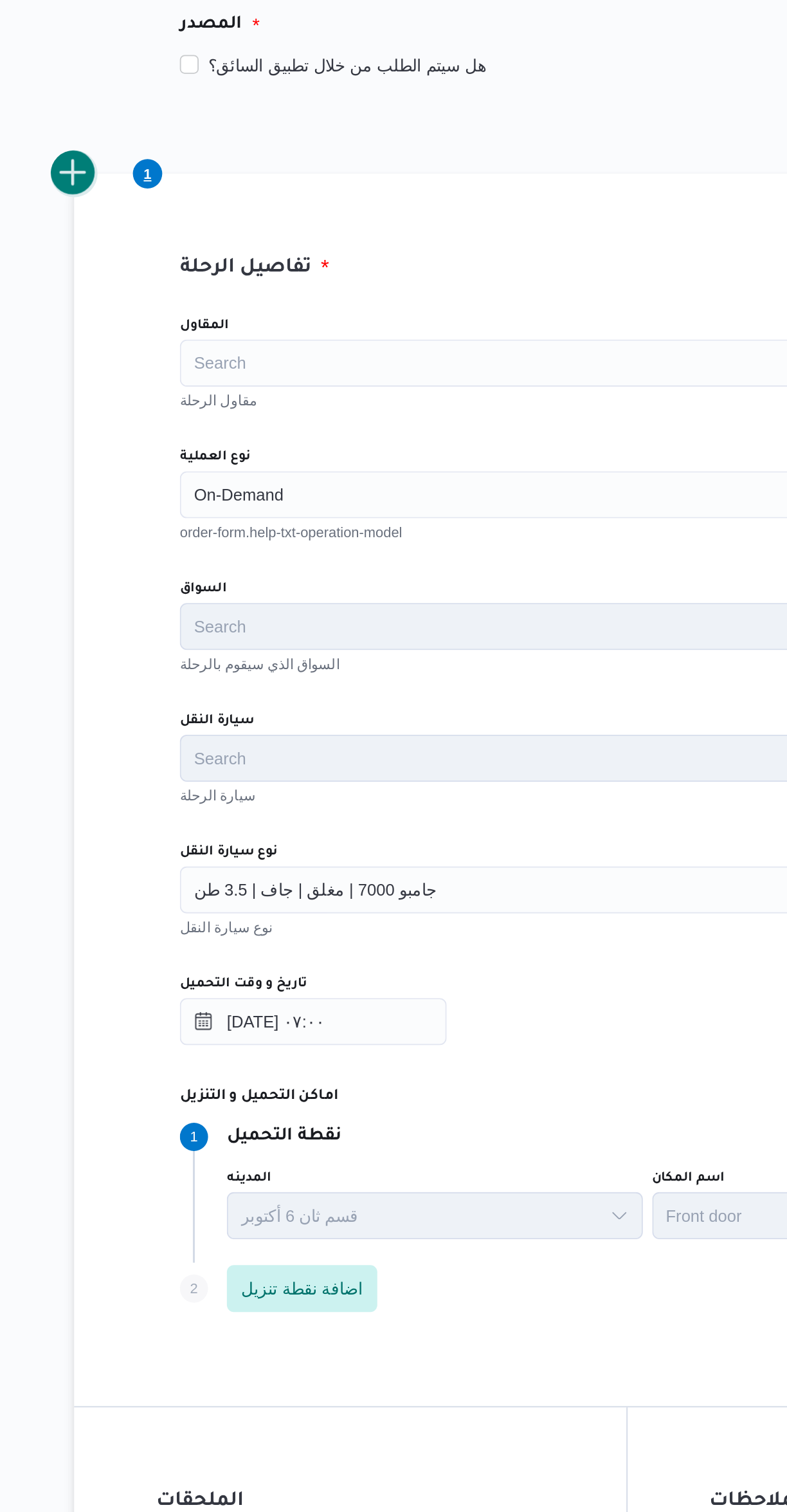
click at [171, 351] on button "add trip" at bounding box center [167, 348] width 26 height 26
click at [234, 522] on input "نوع العملية" at bounding box center [233, 523] width 1 height 16
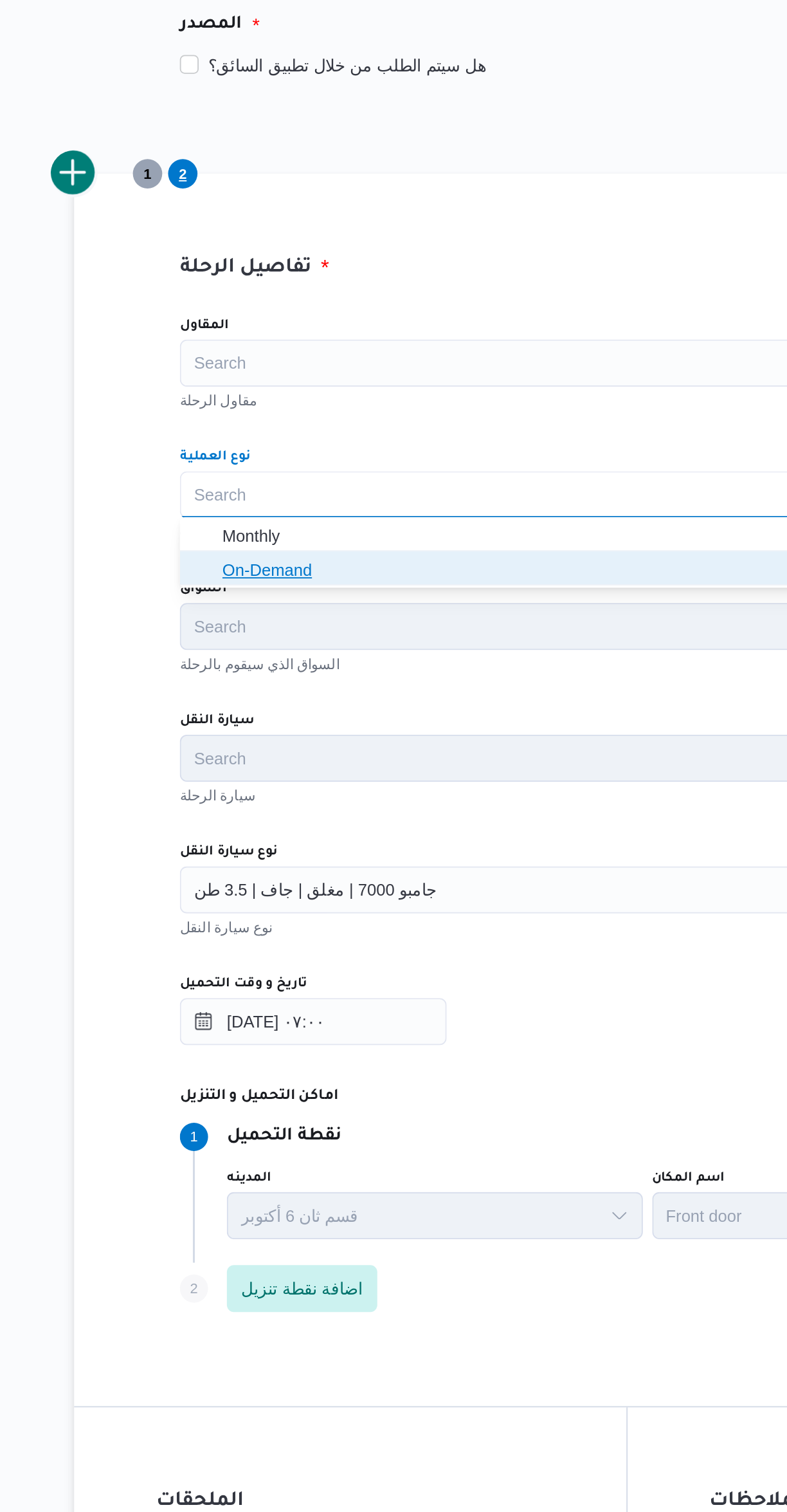
click at [237, 564] on icon "button" at bounding box center [238, 564] width 10 height 10
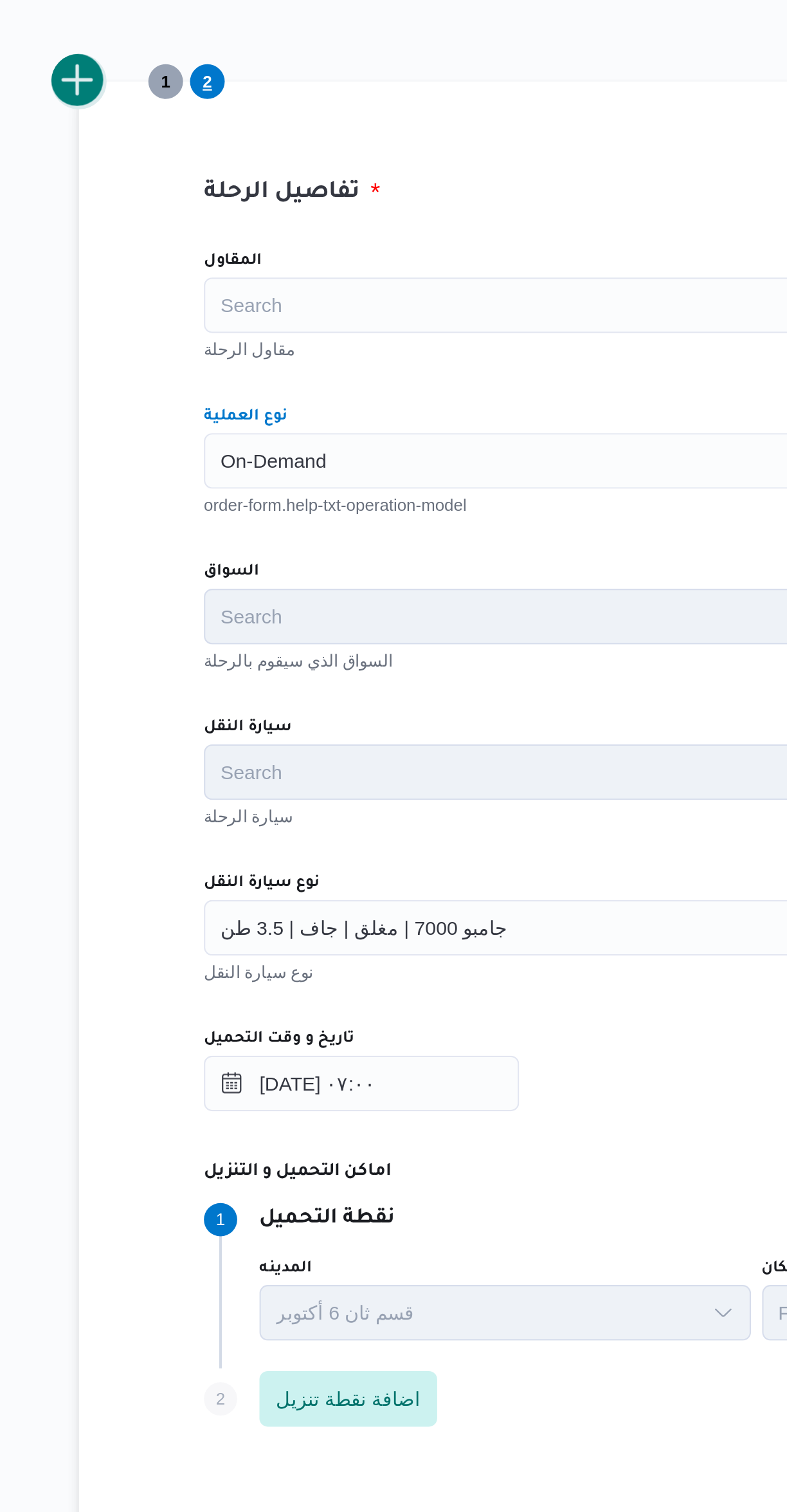
click at [166, 343] on button "add trip" at bounding box center [167, 348] width 26 height 26
click at [234, 522] on input "نوع العملية" at bounding box center [233, 523] width 1 height 16
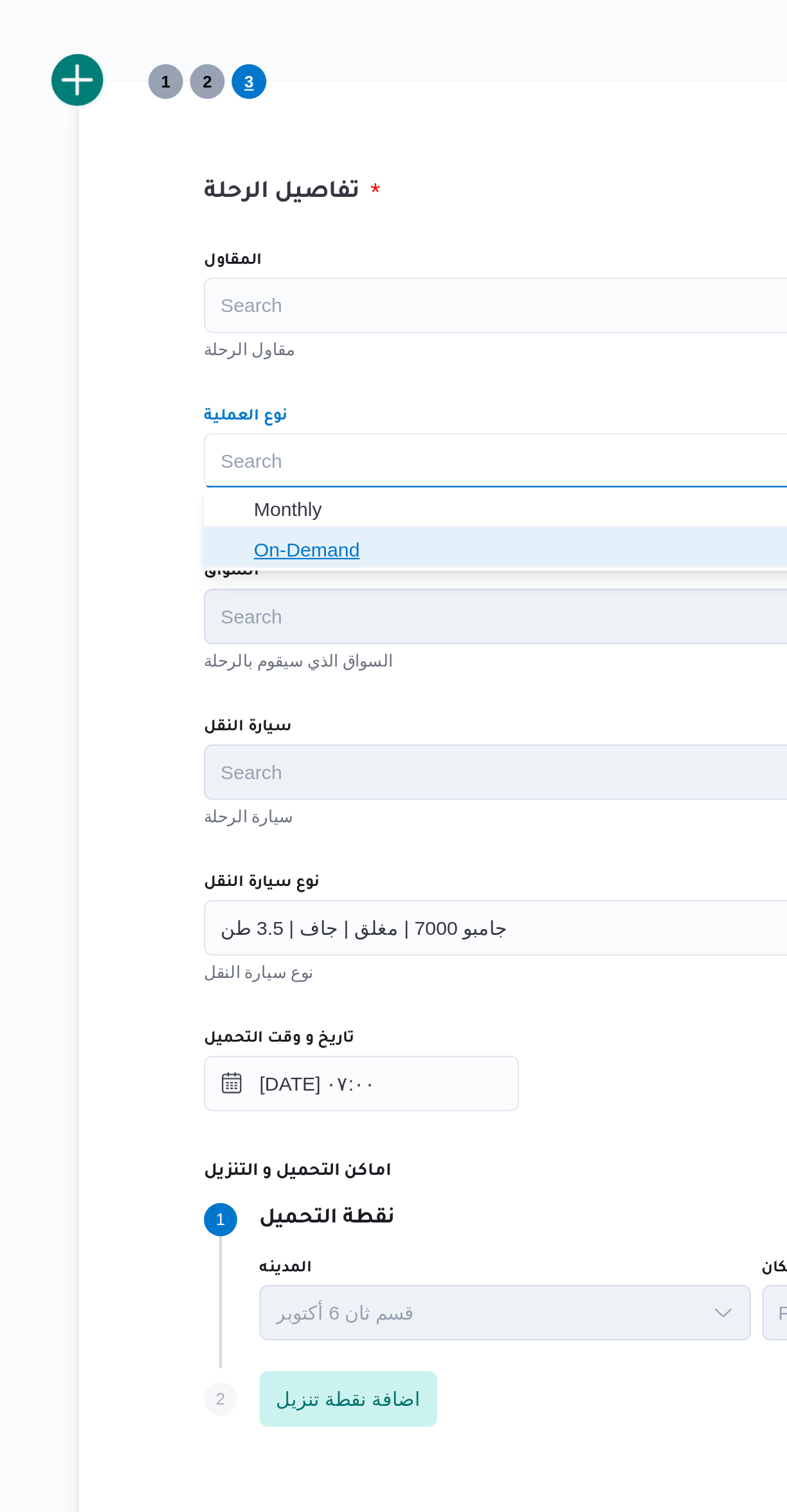
click at [240, 564] on icon "button" at bounding box center [238, 564] width 10 height 10
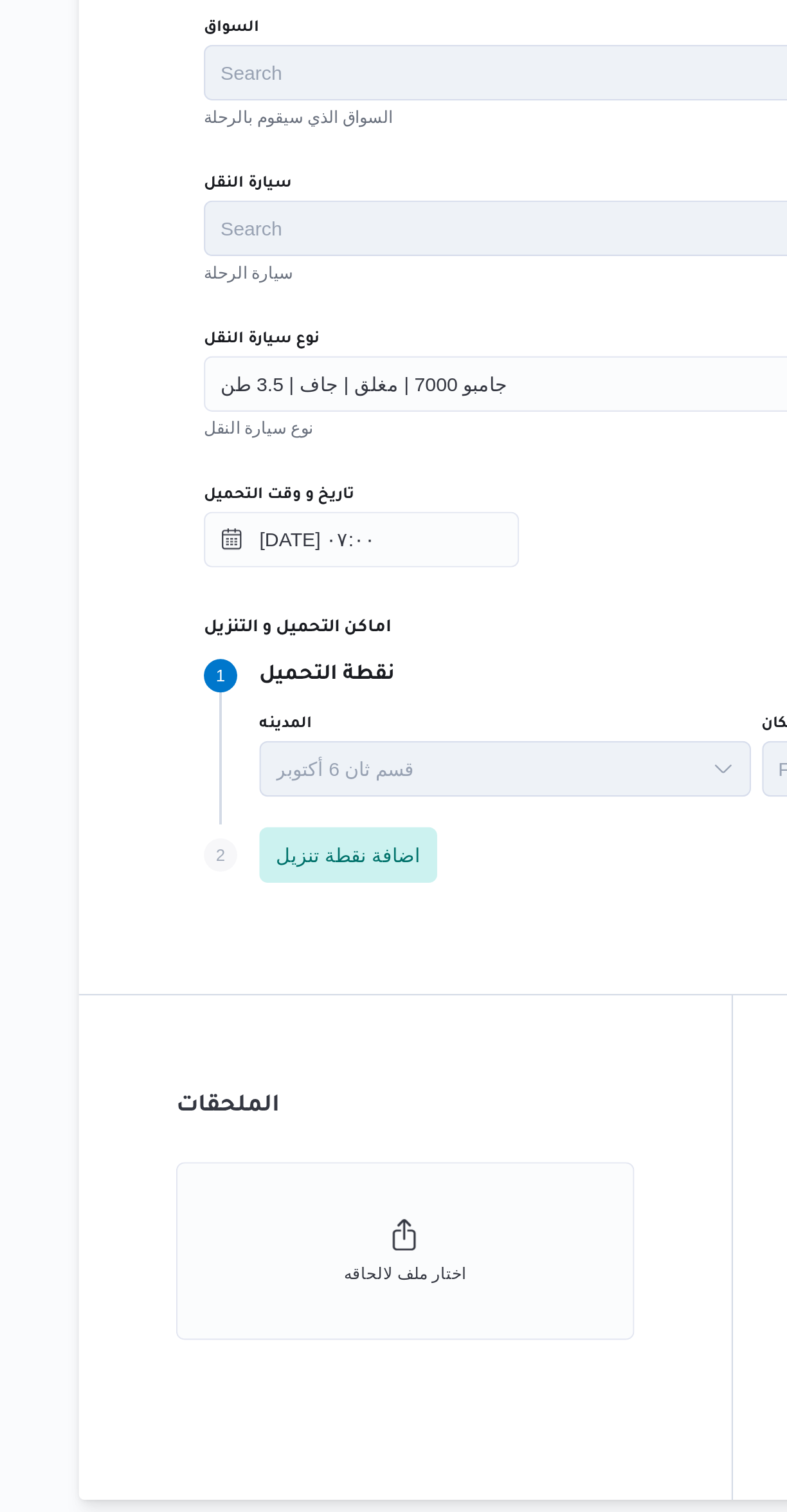
click at [403, 733] on div "جامبو 7000 | مغلق | جاف | 3.5 طن" at bounding box center [469, 740] width 488 height 26
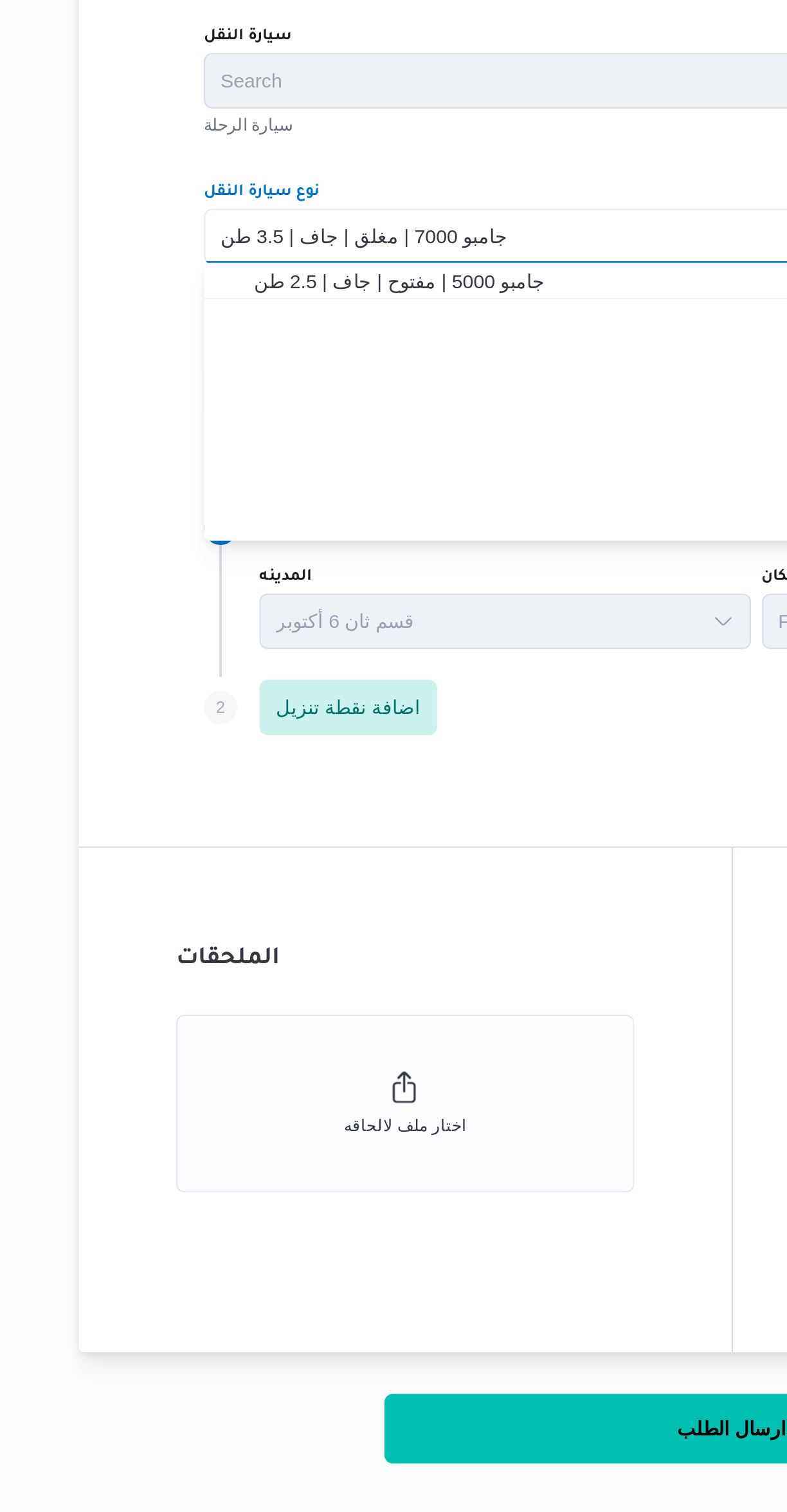
scroll to position [0, 0]
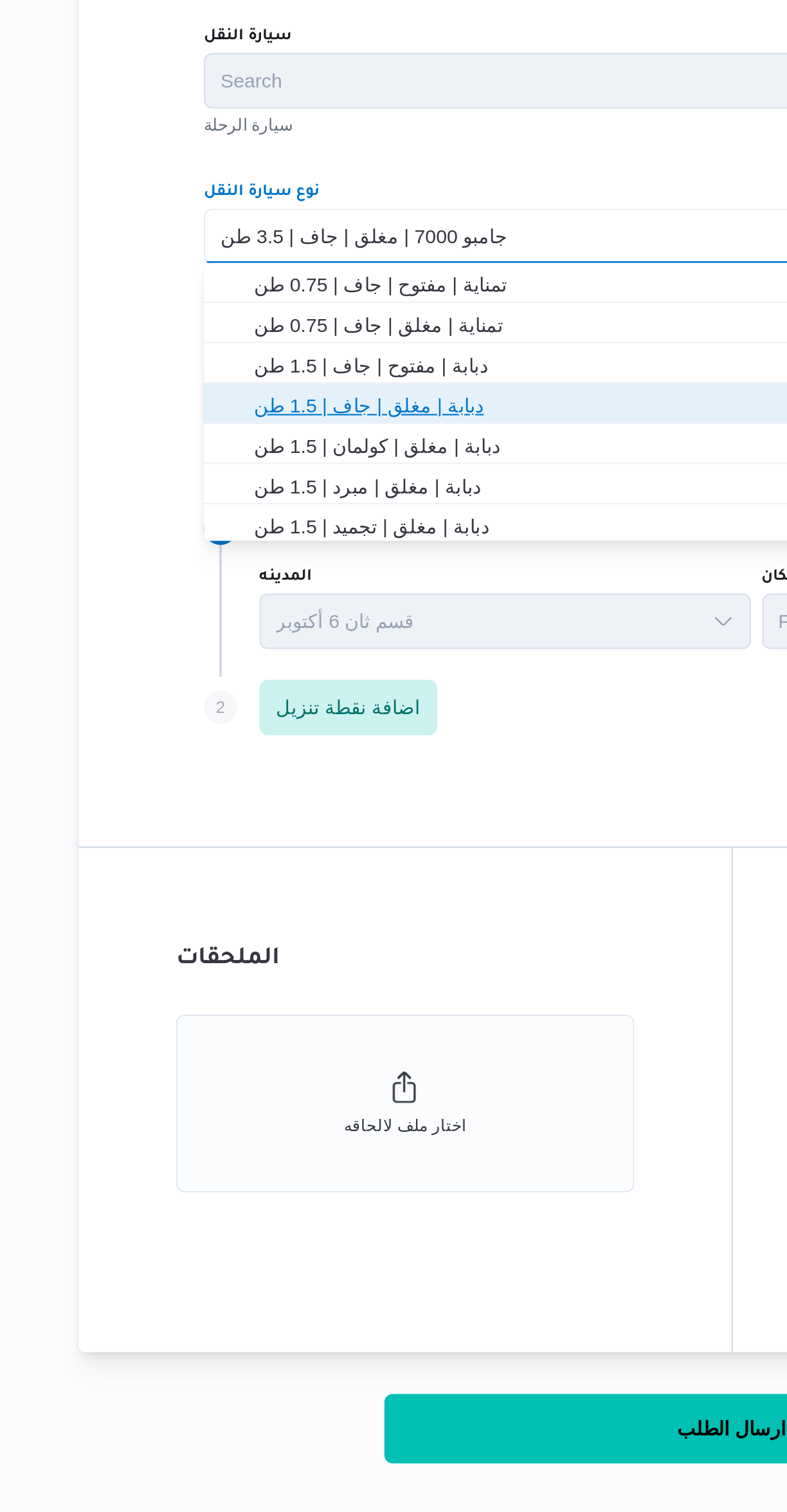
click at [379, 818] on span "دبابة | مغلق | جاف | 1.5 طن" at bounding box center [477, 817] width 458 height 16
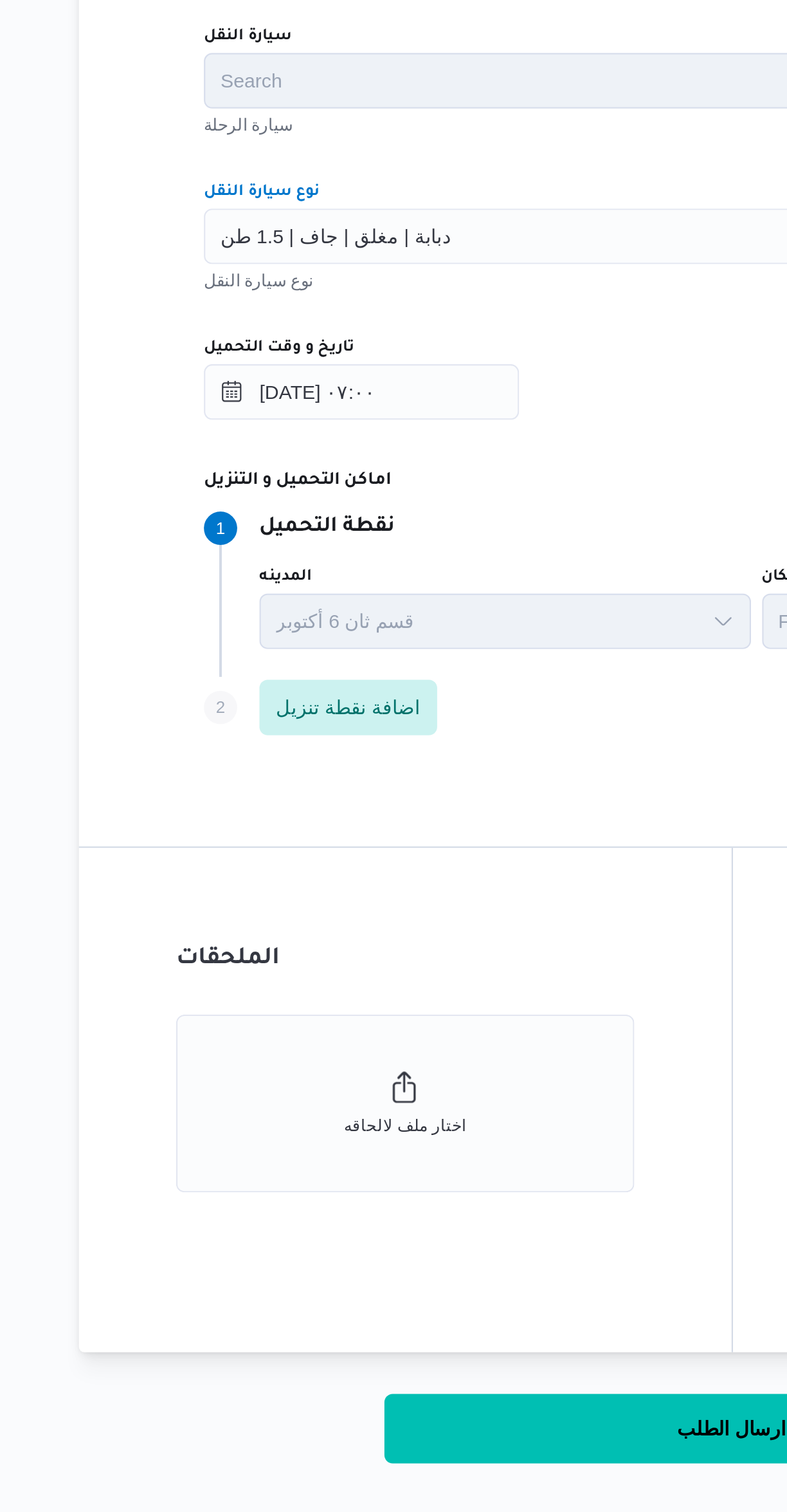
click at [438, 798] on div "٢٠/٠٨/٢٠٢٥ ٠٧:٠٠" at bounding box center [469, 811] width 488 height 26
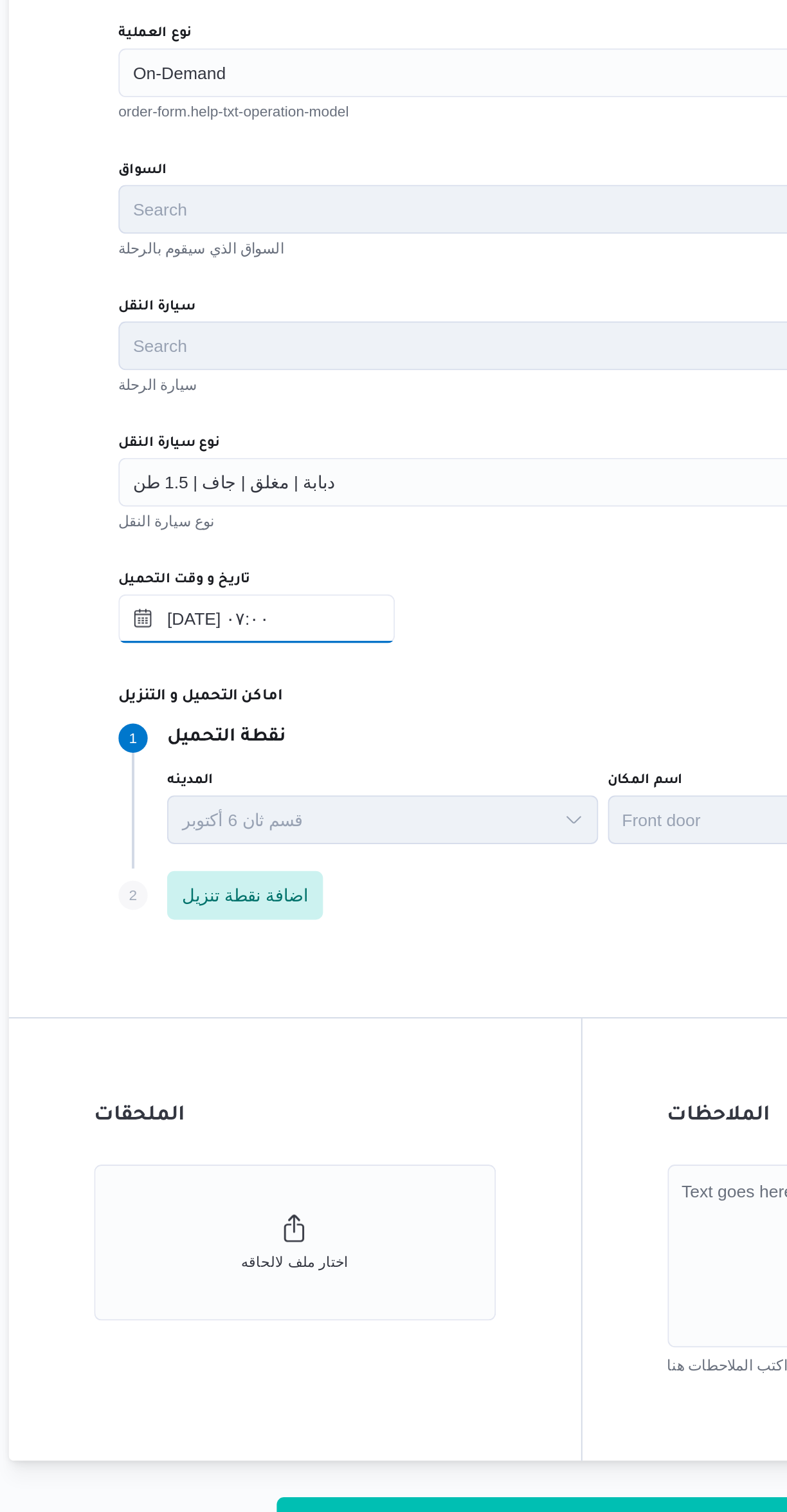
click at [322, 811] on input "٢٠/٠٨/٢٠٢٥ ٠٧:٠٠" at bounding box center [298, 811] width 146 height 26
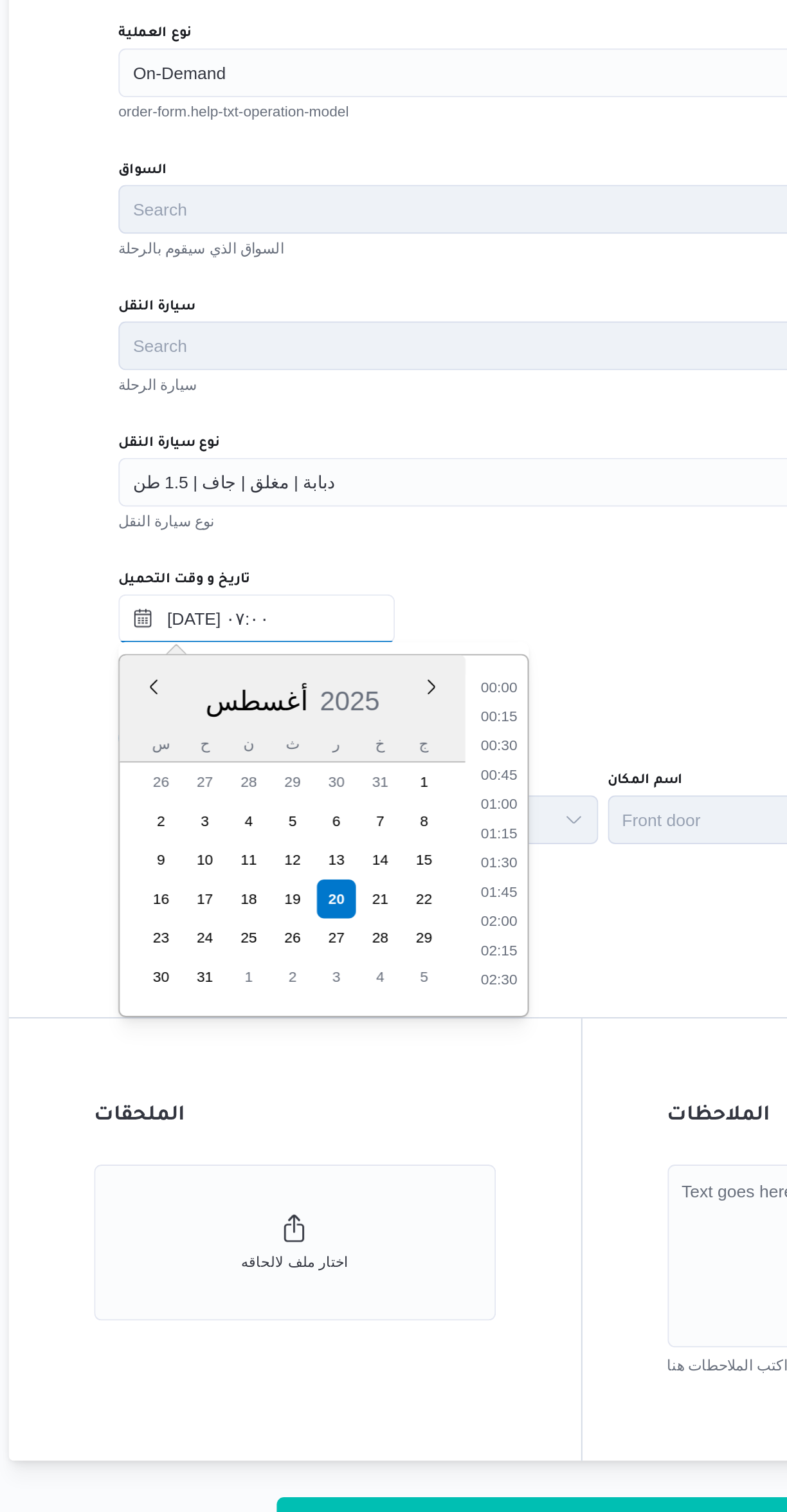
scroll to position [344, 0]
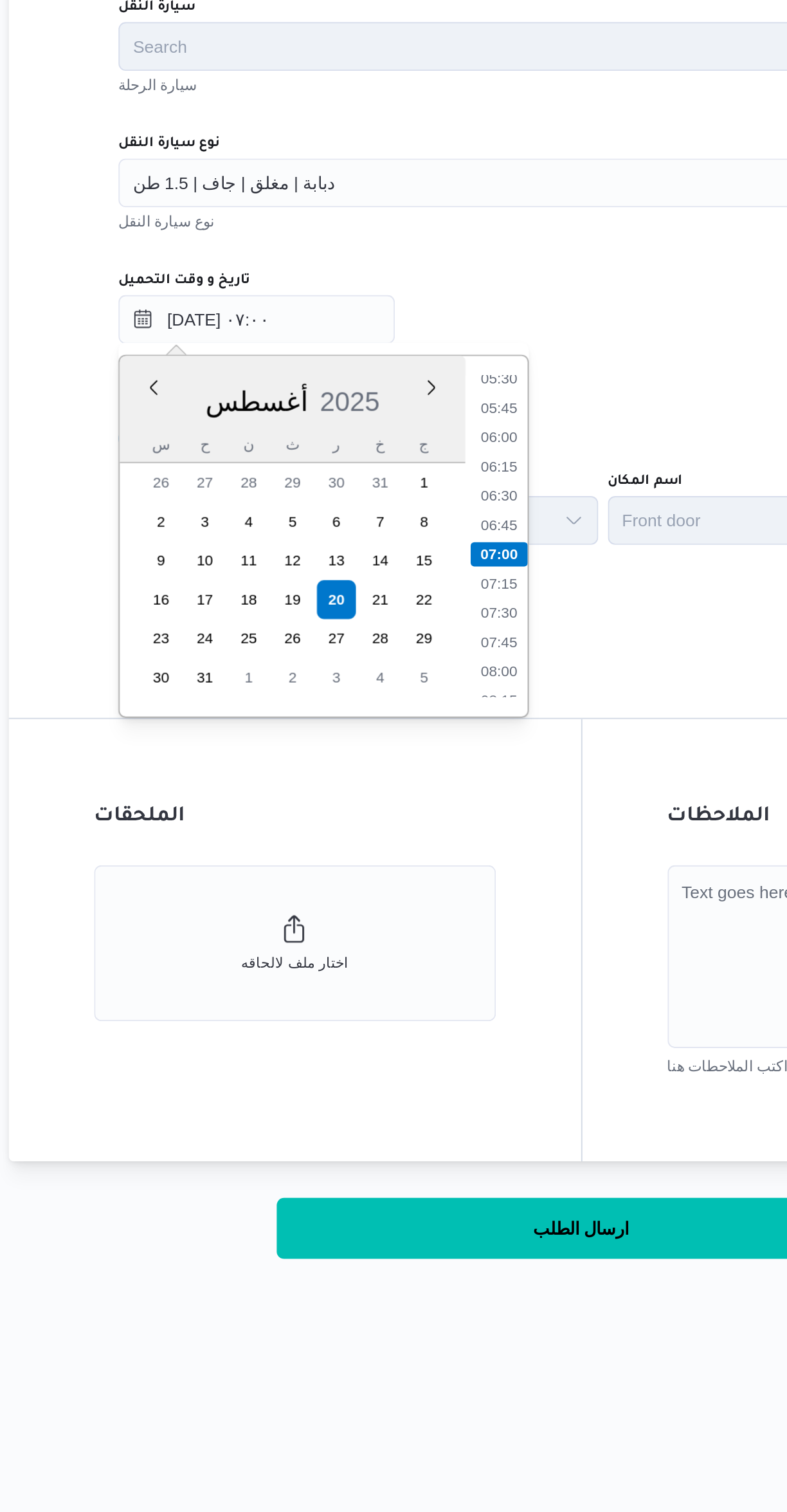
click at [424, 992] on li "08:00" at bounding box center [425, 997] width 29 height 13
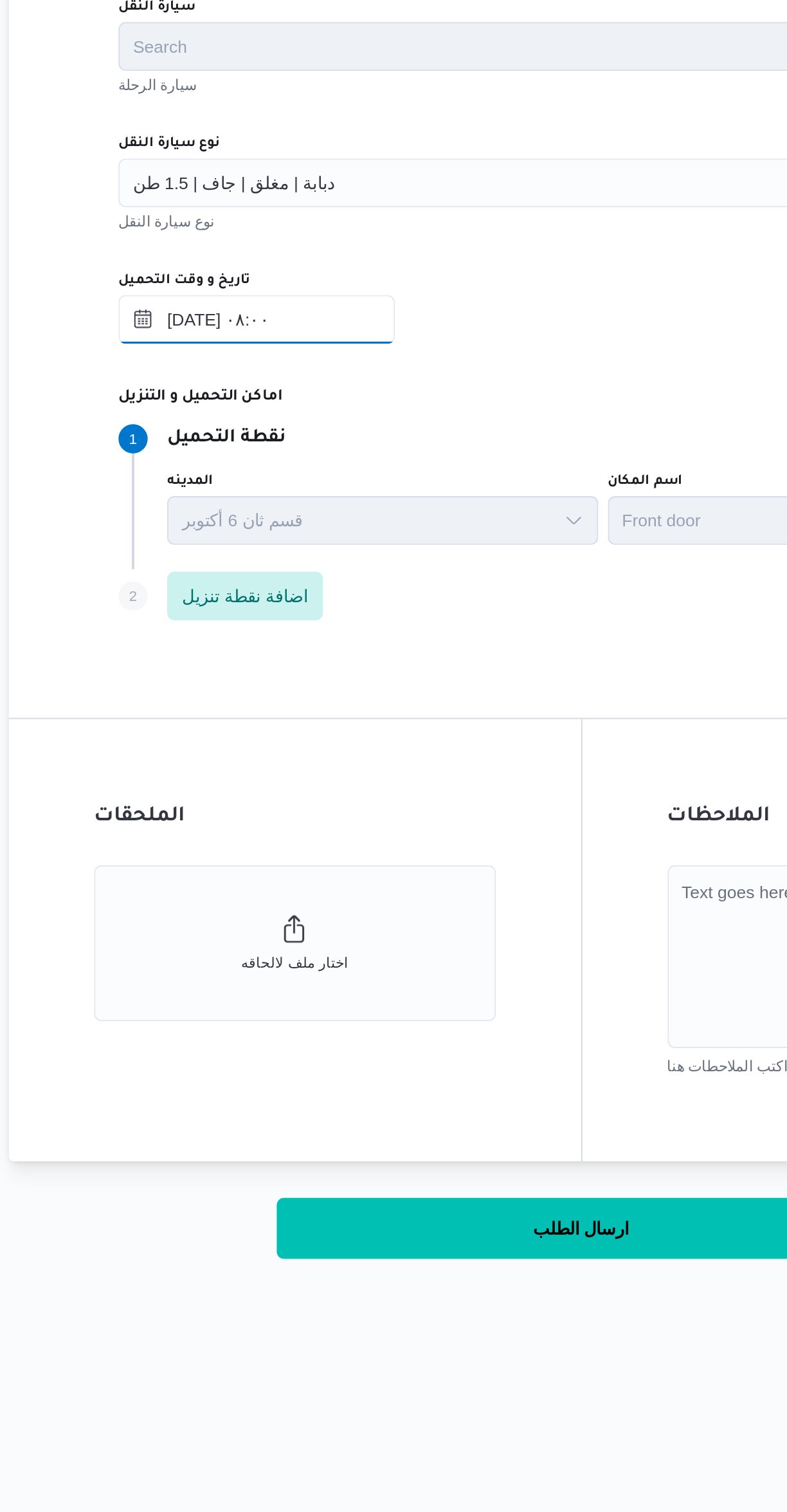
click at [344, 807] on input "٢٠/٠٨/٢٠٢٥ ٠٨:٠٠" at bounding box center [298, 811] width 146 height 26
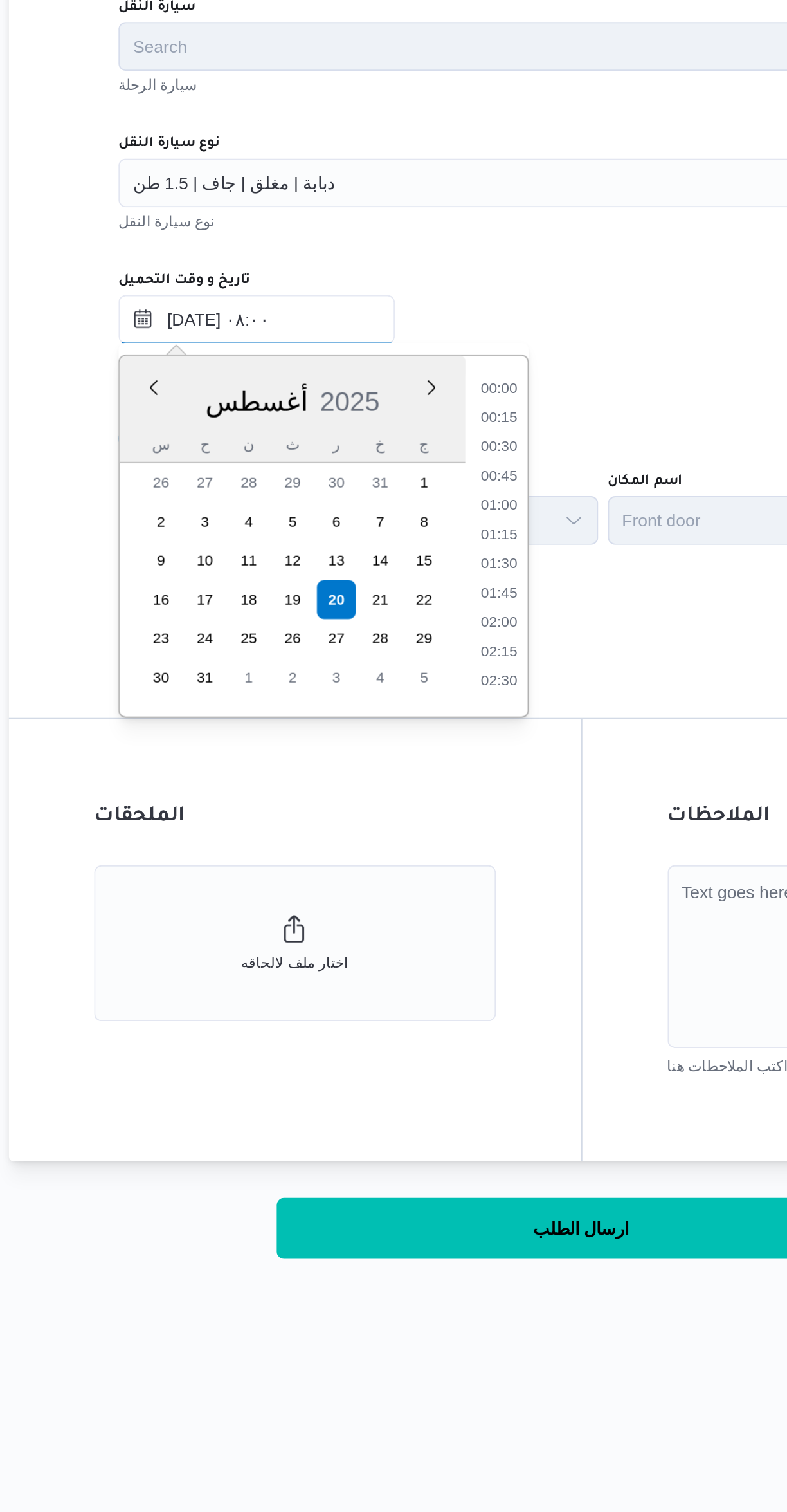
scroll to position [406, 0]
click at [419, 999] on li "09:00" at bounding box center [425, 996] width 29 height 13
type input "٢٠/٠٨/٢٠٢٥ ٠٩:٠٠"
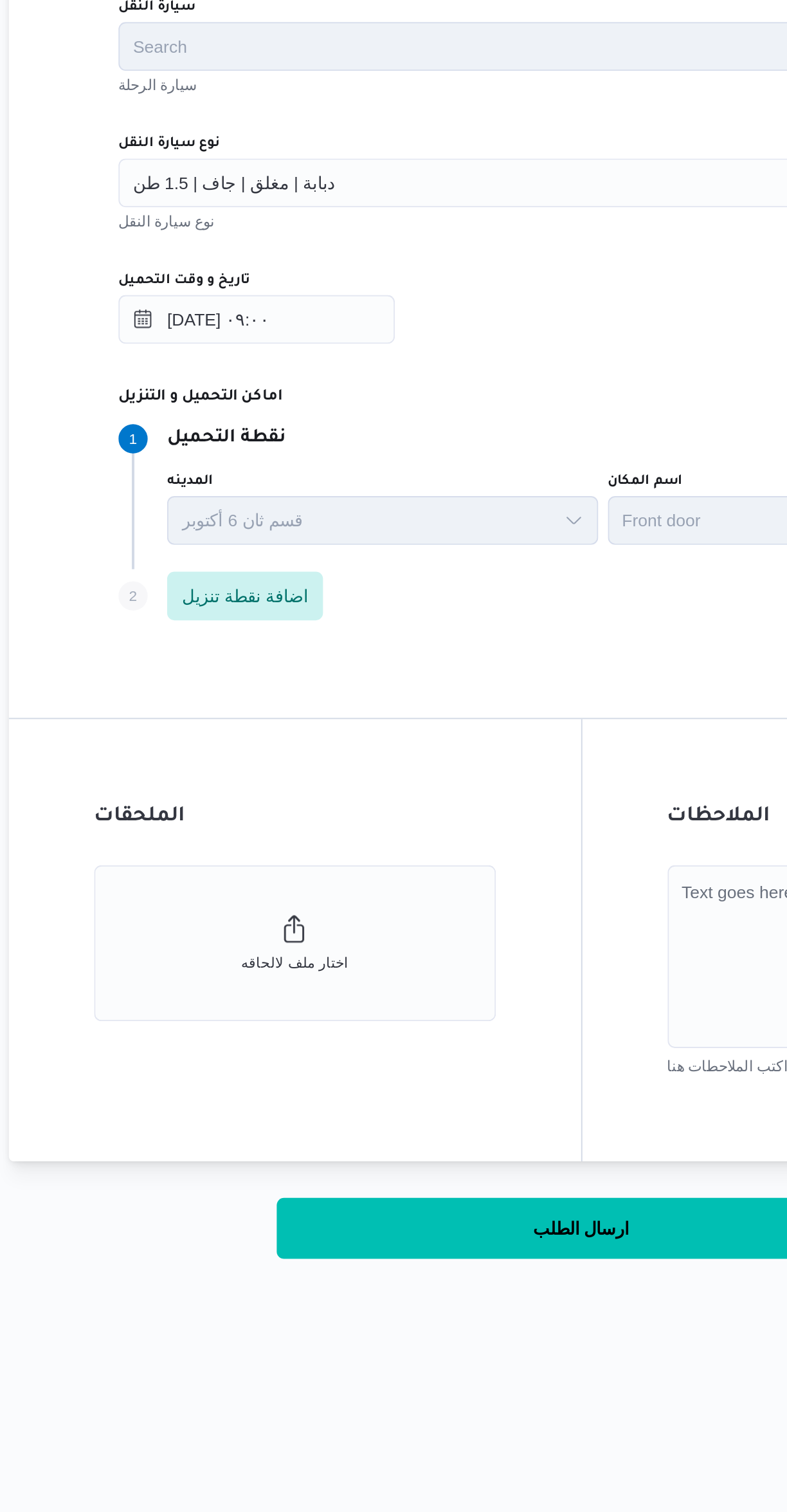
click at [512, 810] on div "٢٠/٠٨/٢٠٢٥ ٠٩:٠٠" at bounding box center [469, 811] width 488 height 26
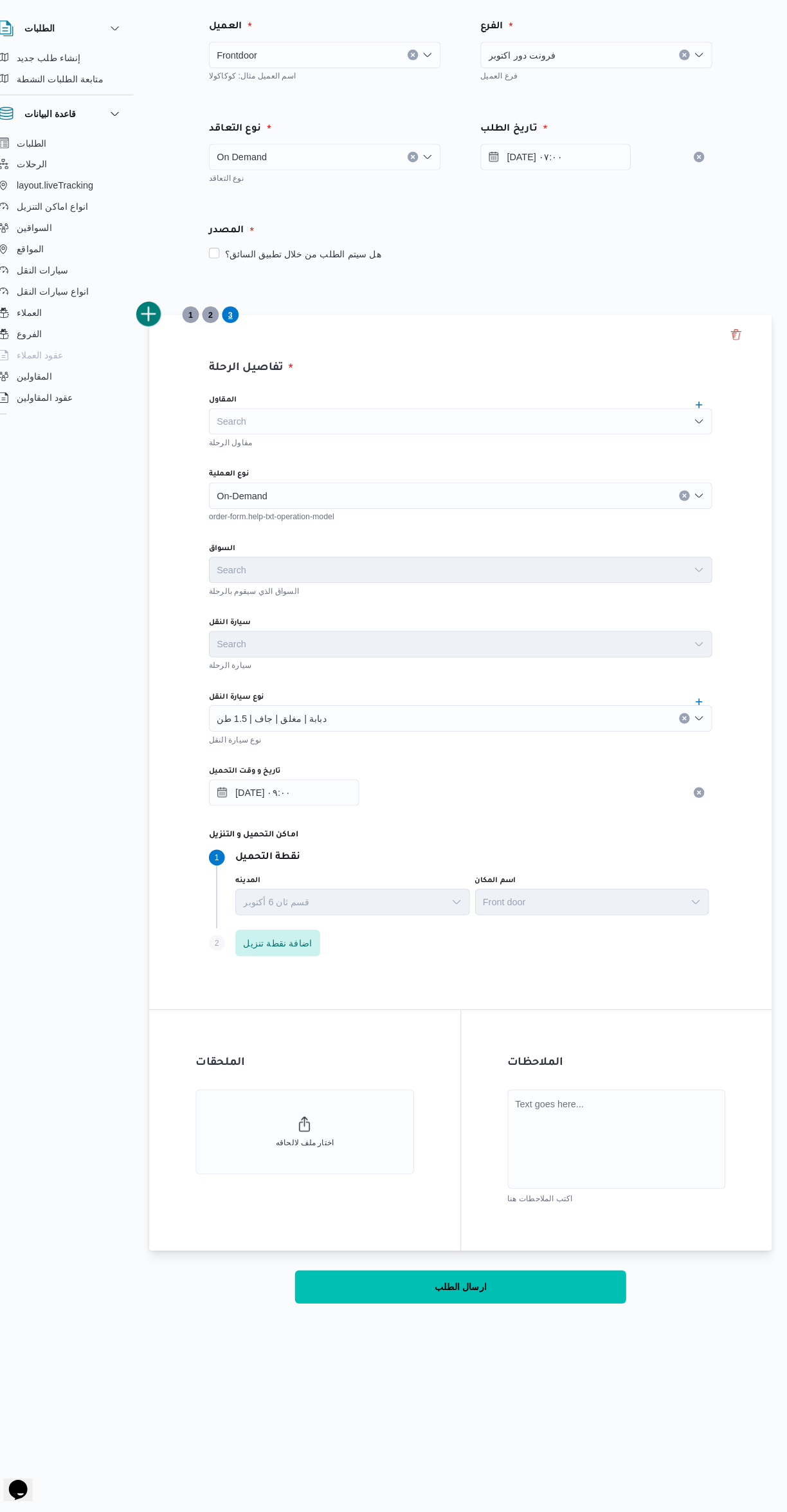
scroll to position [0, 0]
click at [525, 1300] on button "ارسال الطلب" at bounding box center [469, 1290] width 322 height 32
select select "ar"
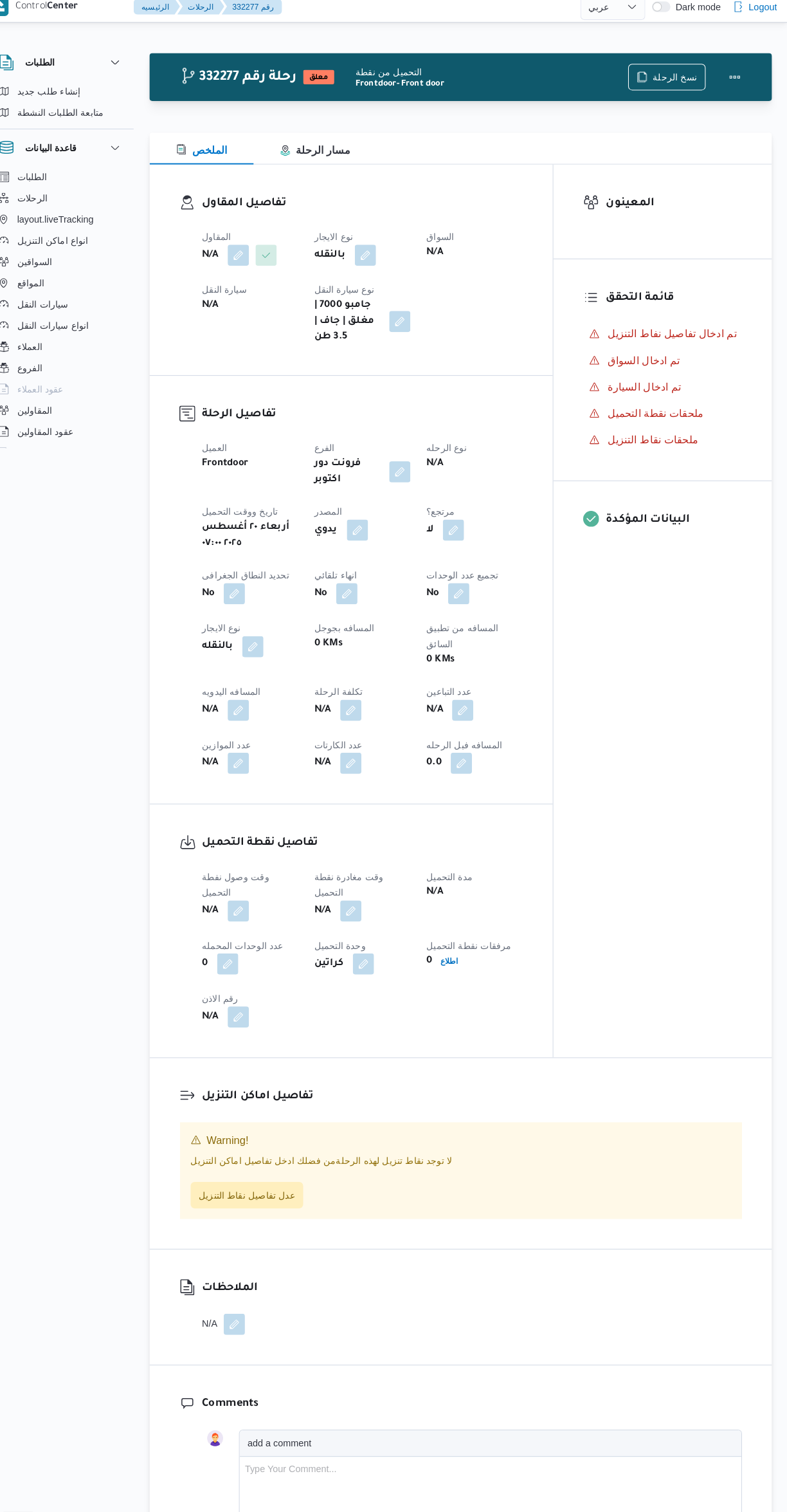
select select "ar"
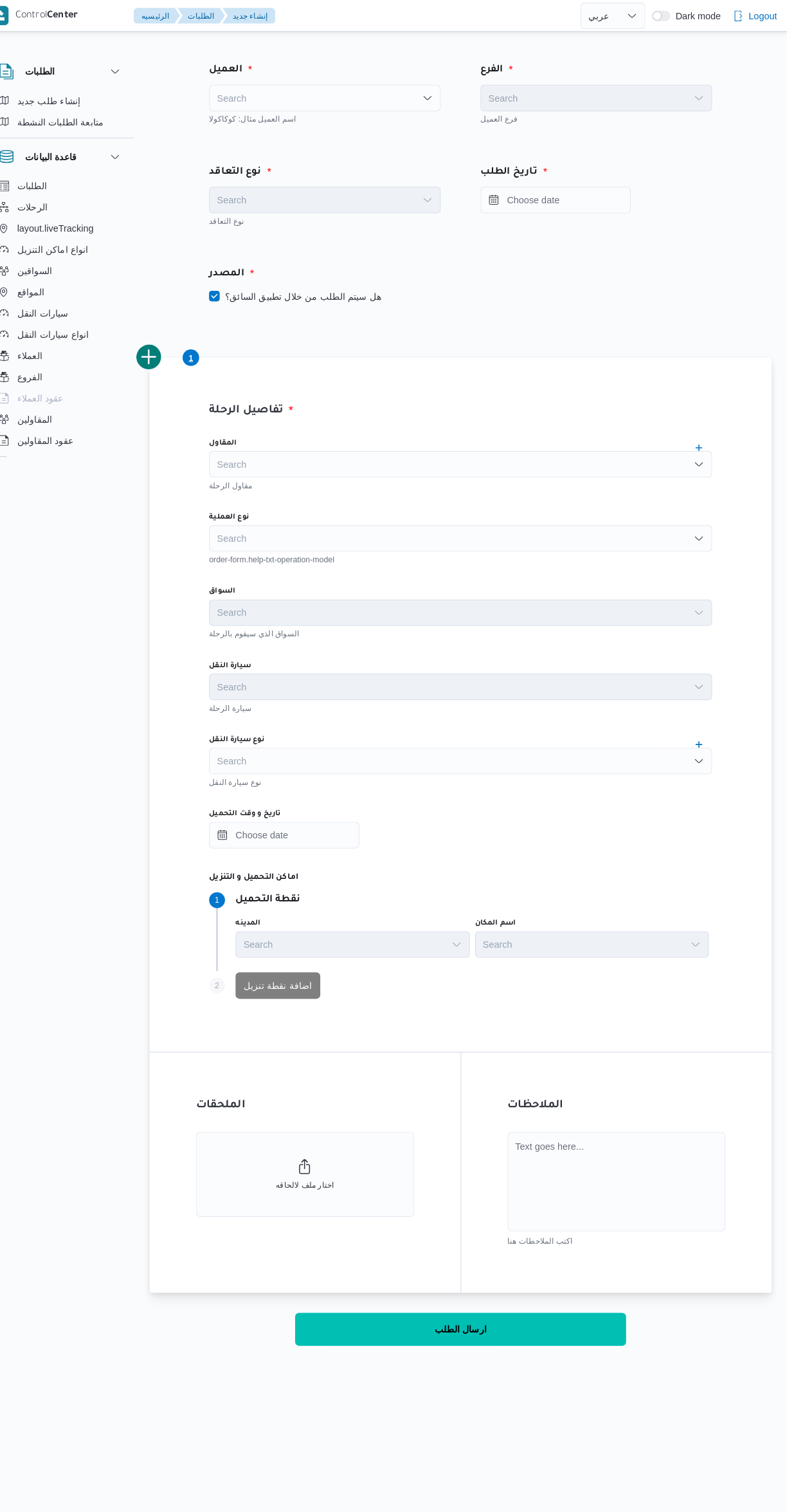
click at [375, 90] on div "Search" at bounding box center [337, 95] width 225 height 26
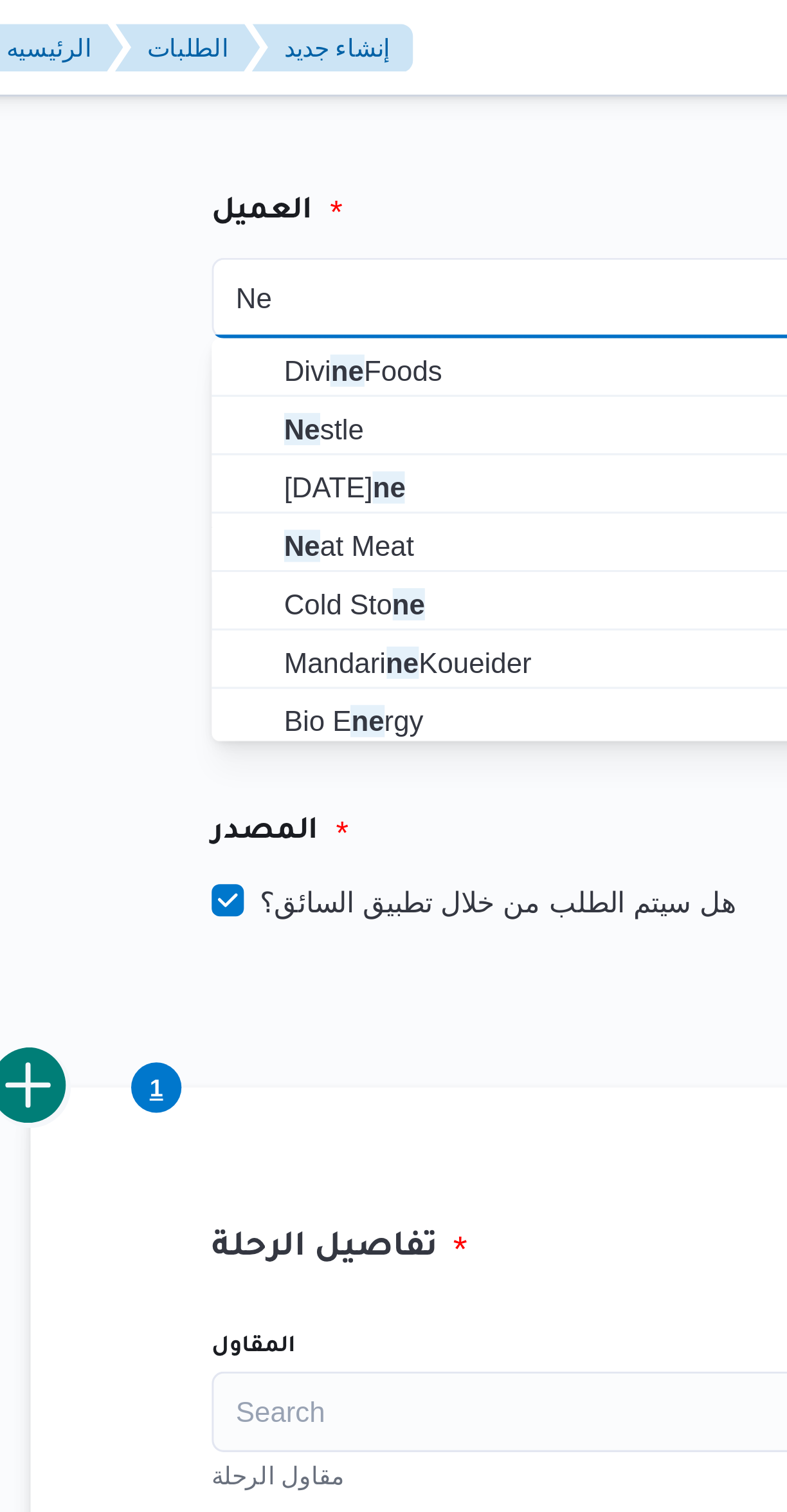
type input "Ne"
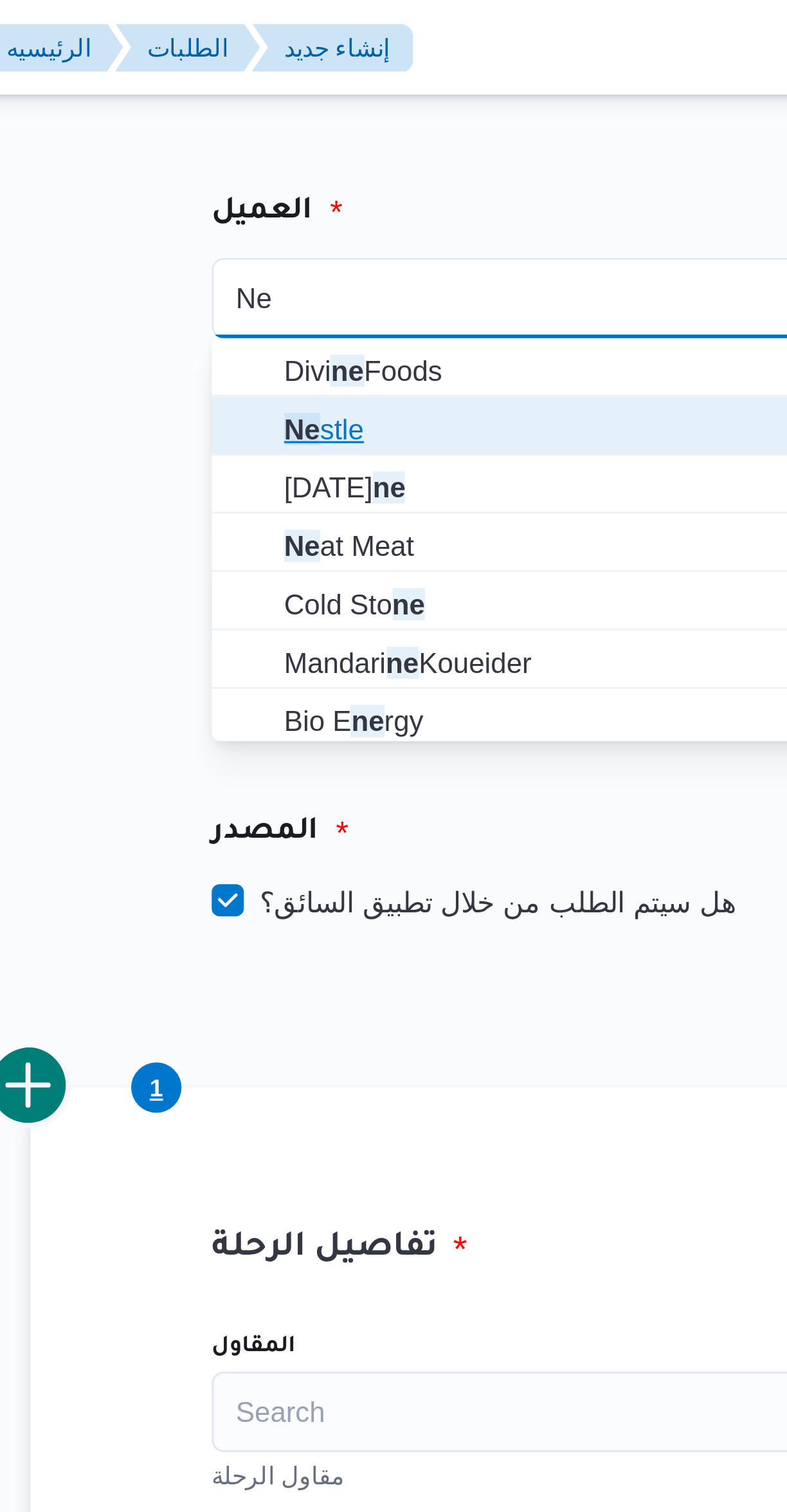
click at [310, 142] on span "Ne stle" at bounding box center [345, 137] width 194 height 16
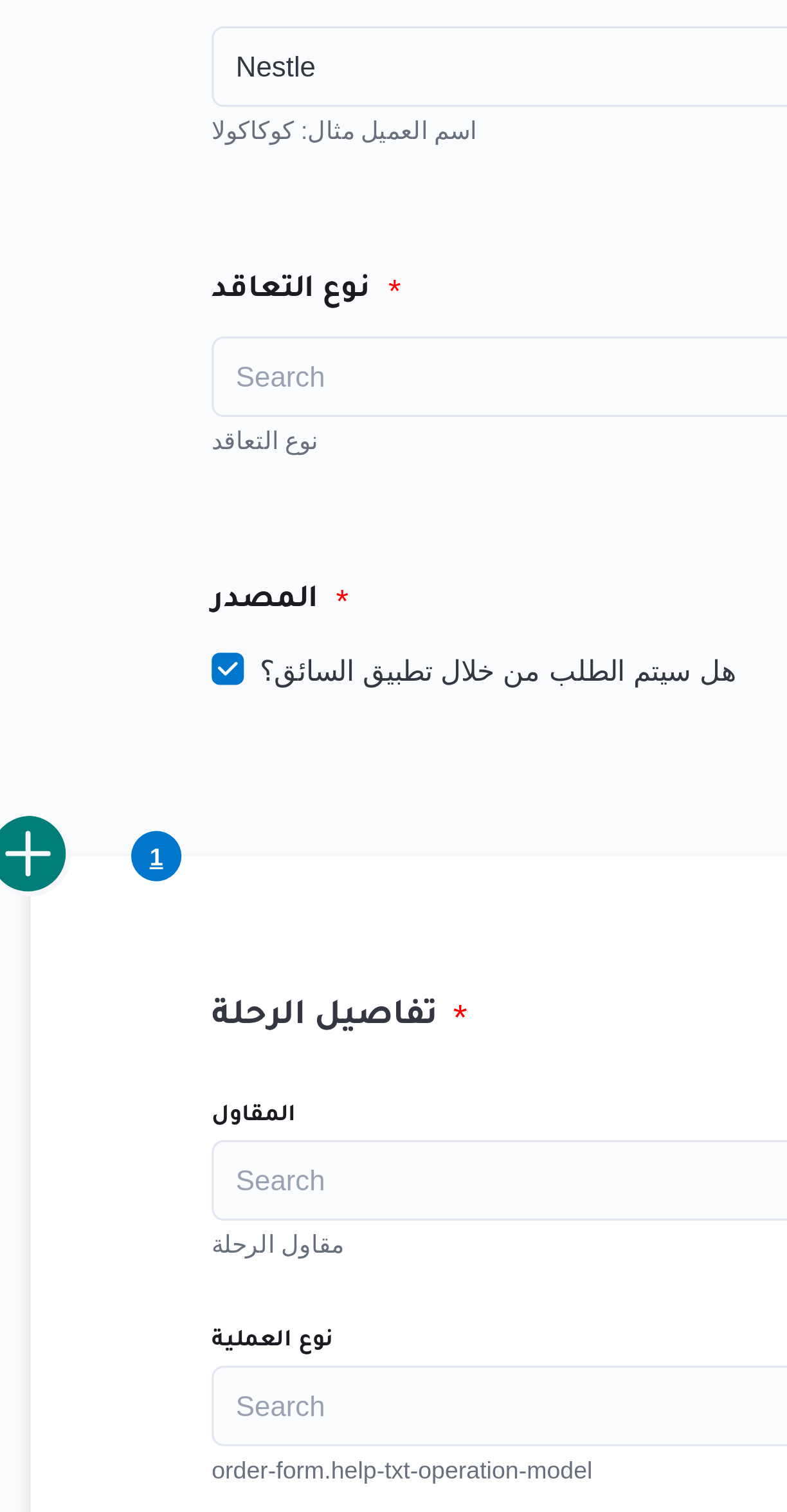
click at [327, 200] on div "Search" at bounding box center [337, 194] width 225 height 26
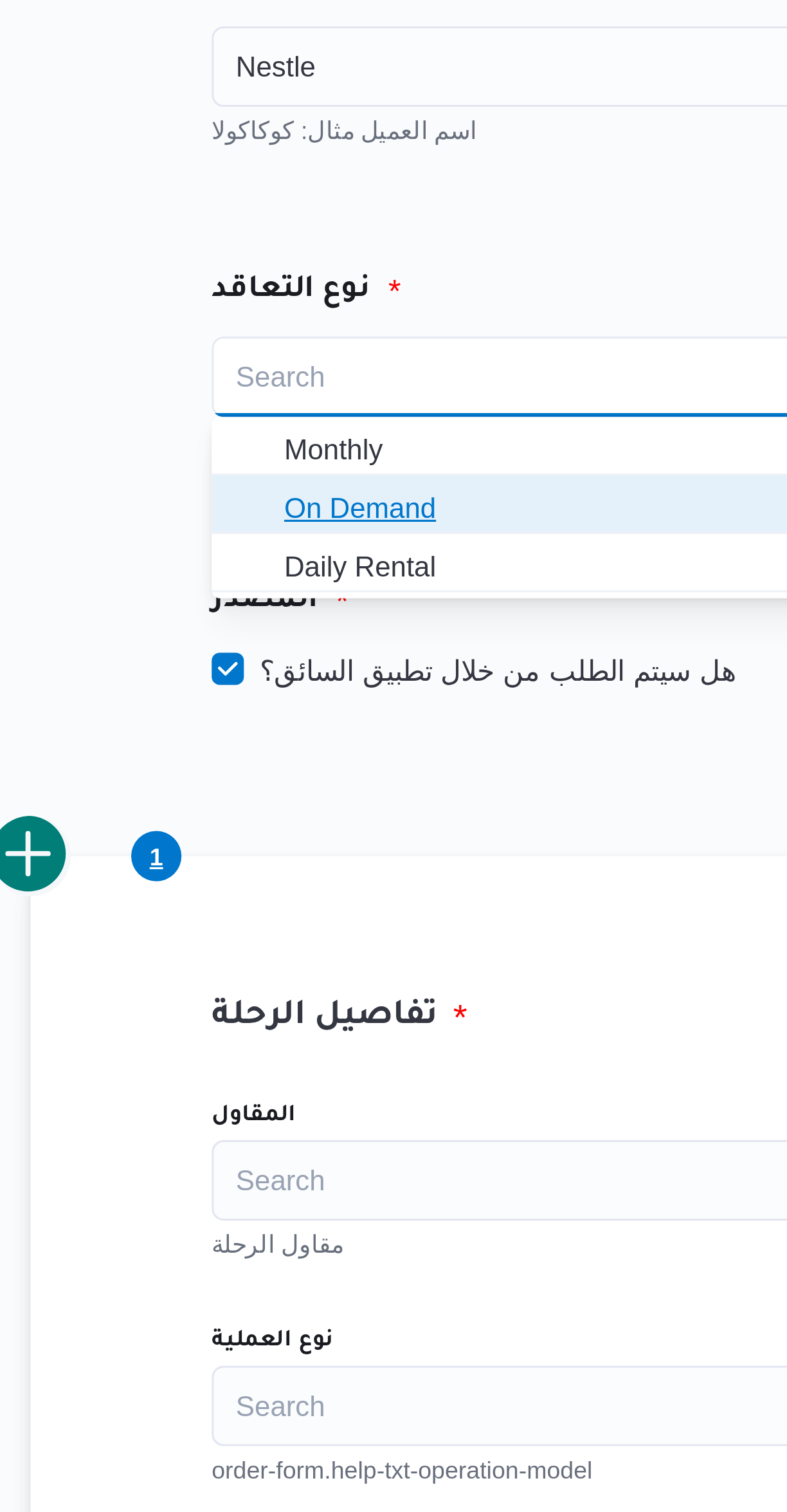
click at [326, 242] on span "On Demand" at bounding box center [345, 236] width 194 height 16
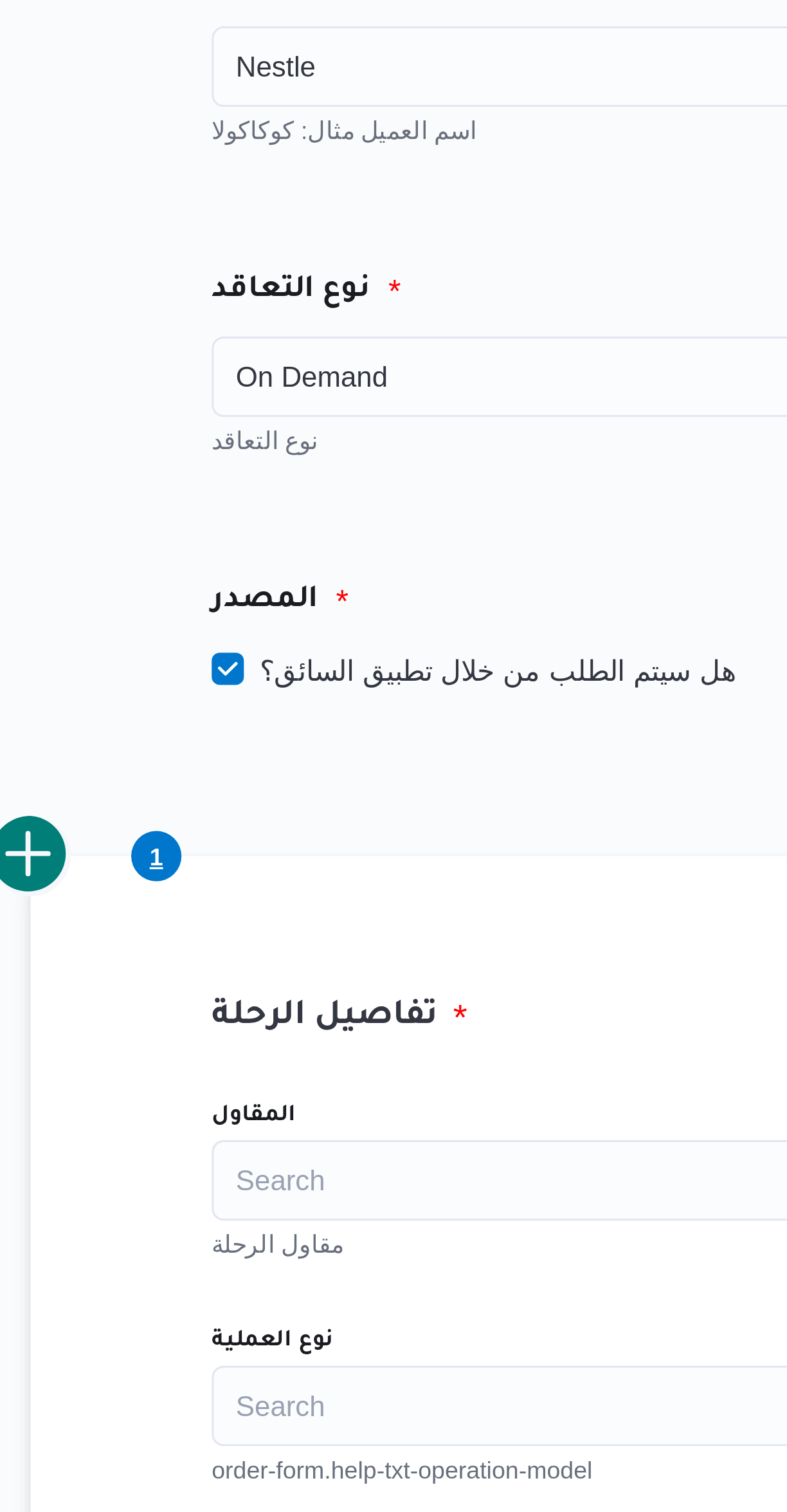
click at [324, 287] on label "هل سيتم الطلب من خلال تطبيق السائق؟" at bounding box center [309, 288] width 167 height 16
checkbox input "false"
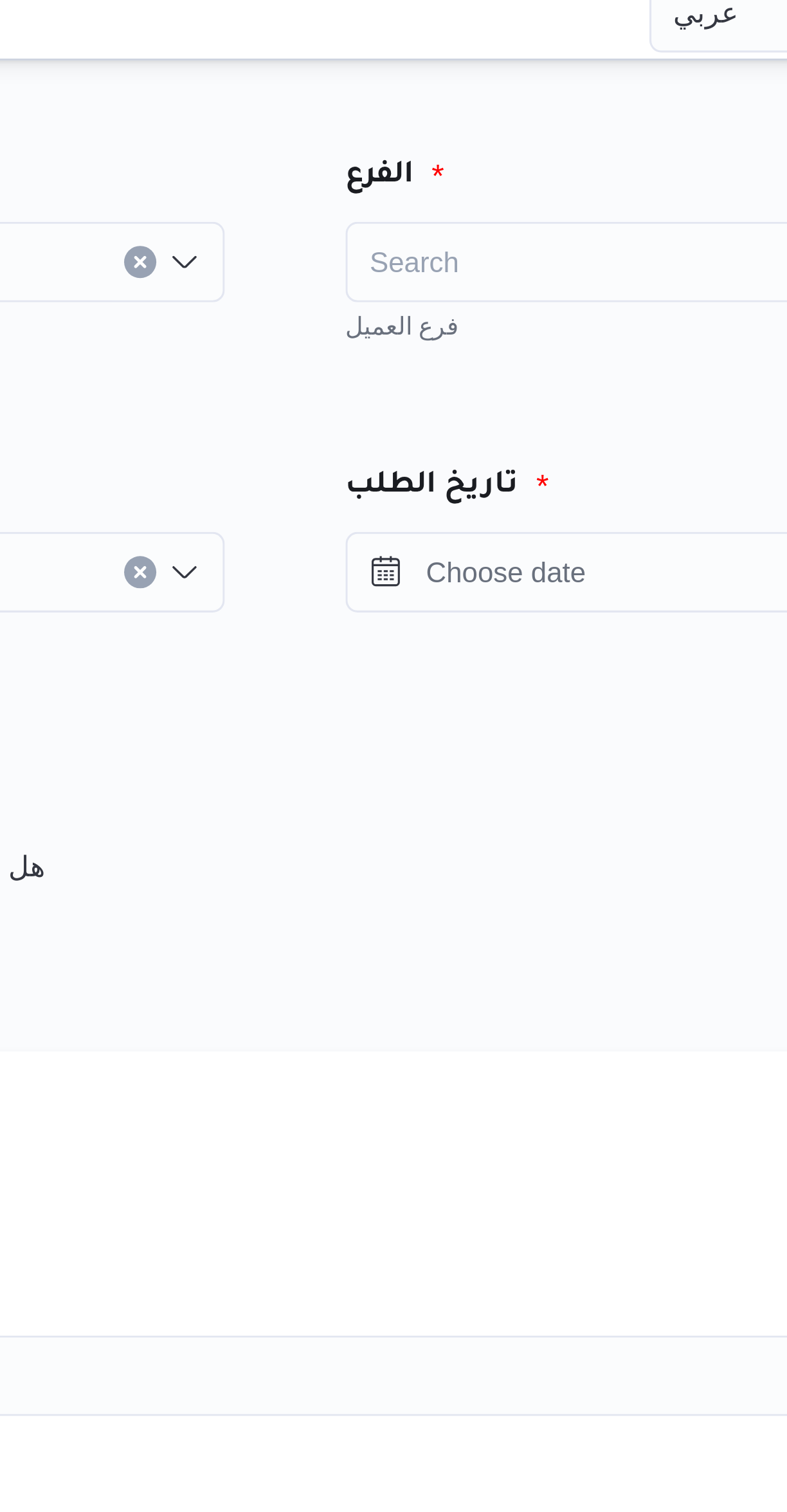
click at [576, 95] on div "Search" at bounding box center [601, 95] width 225 height 26
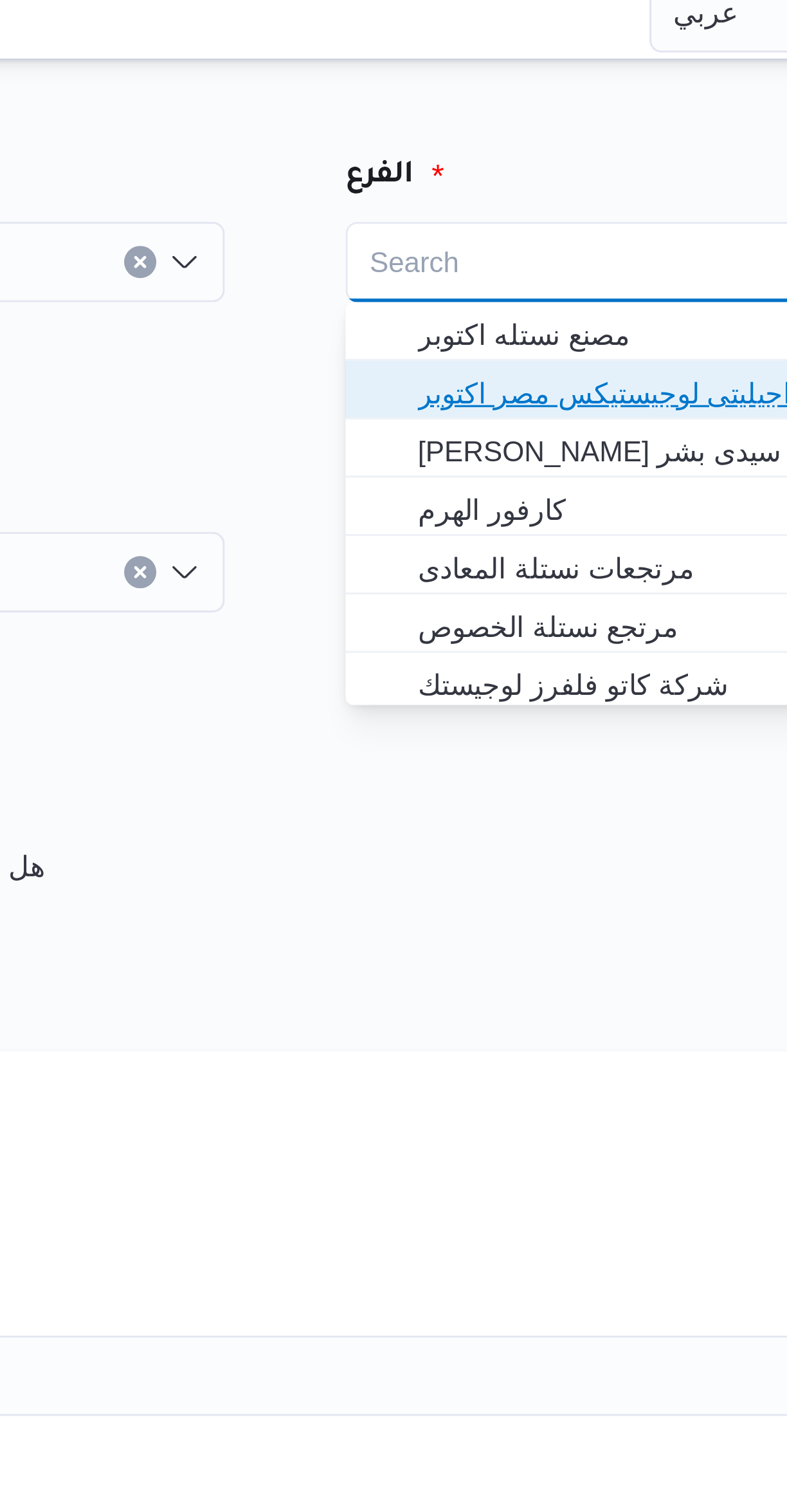
click at [590, 137] on span "اجيليتى لوجيستيكس مصر اكتوبر" at bounding box center [608, 137] width 194 height 16
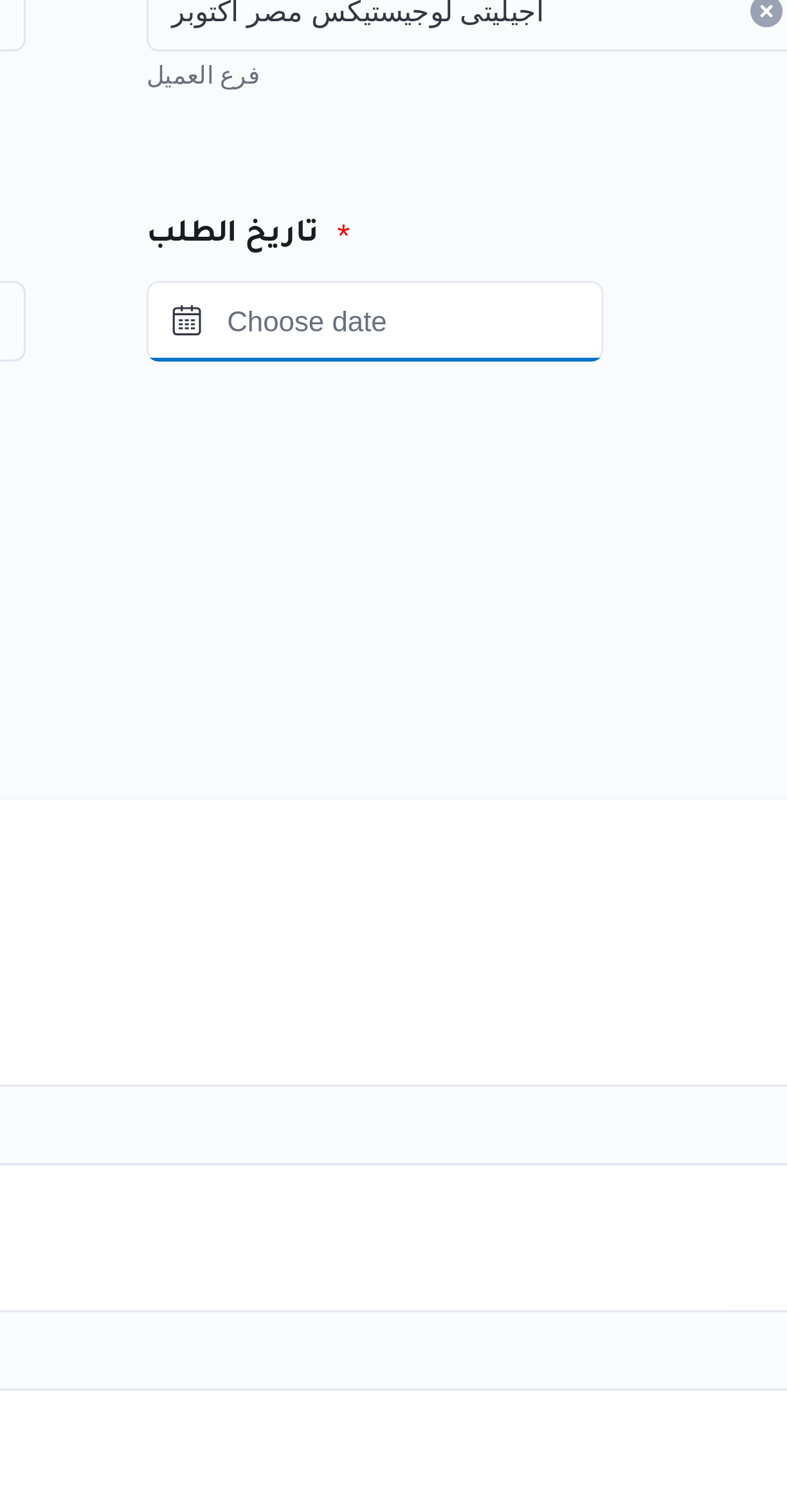
click at [610, 190] on input "Press the down key to open a popover containing a calendar." at bounding box center [561, 194] width 146 height 26
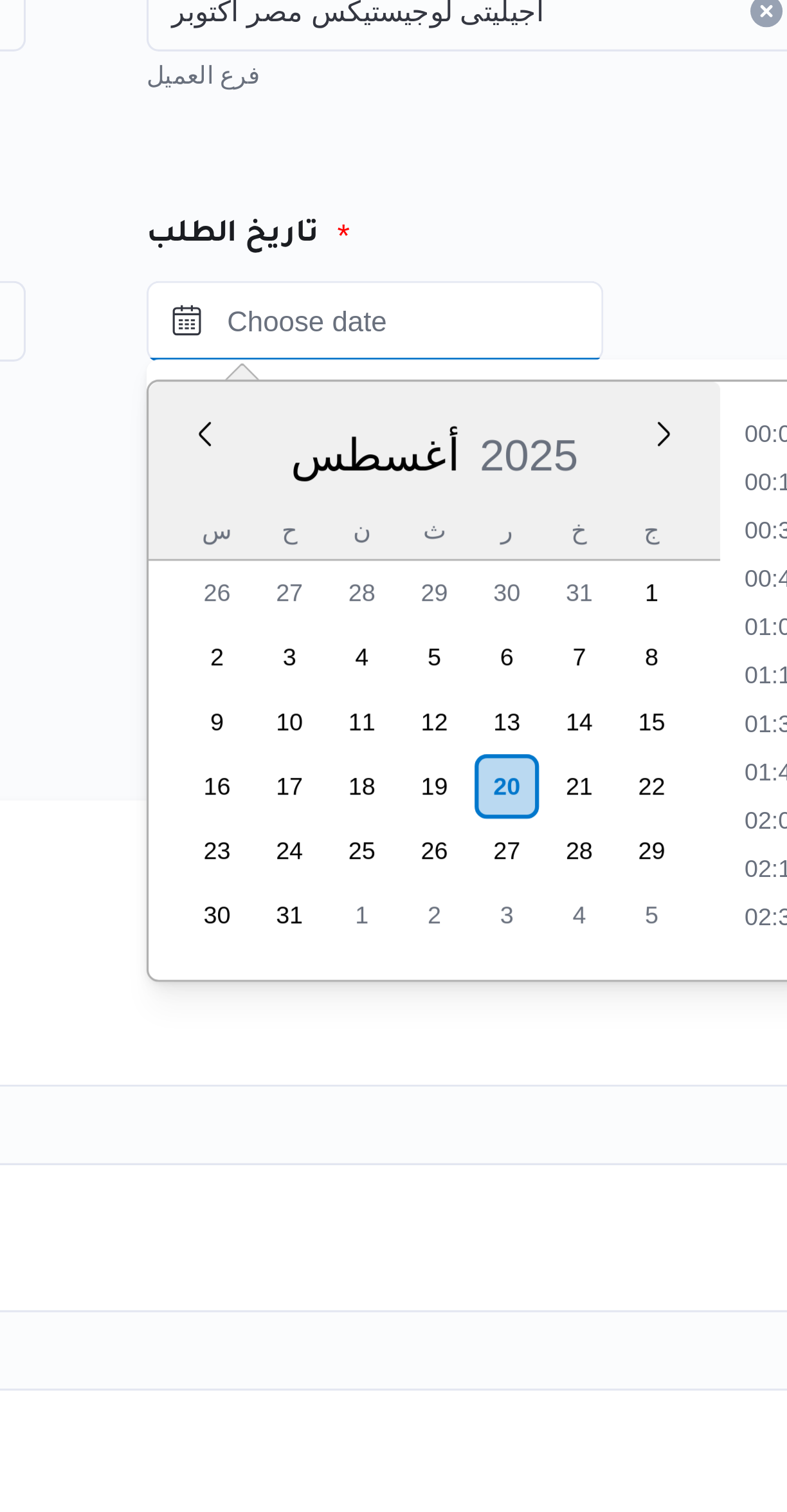
scroll to position [468, 0]
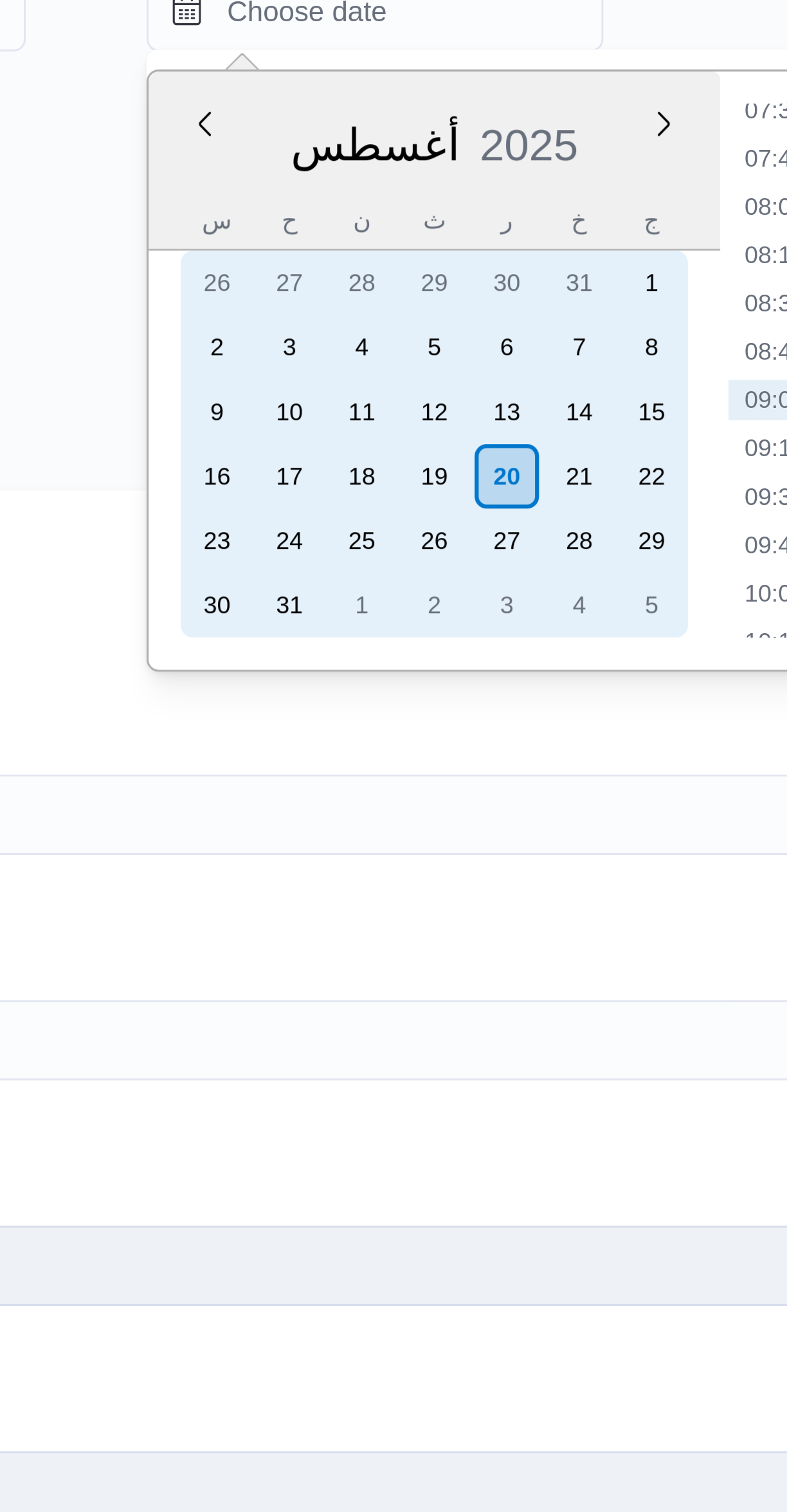
click at [606, 356] on div "27" at bounding box center [604, 363] width 21 height 21
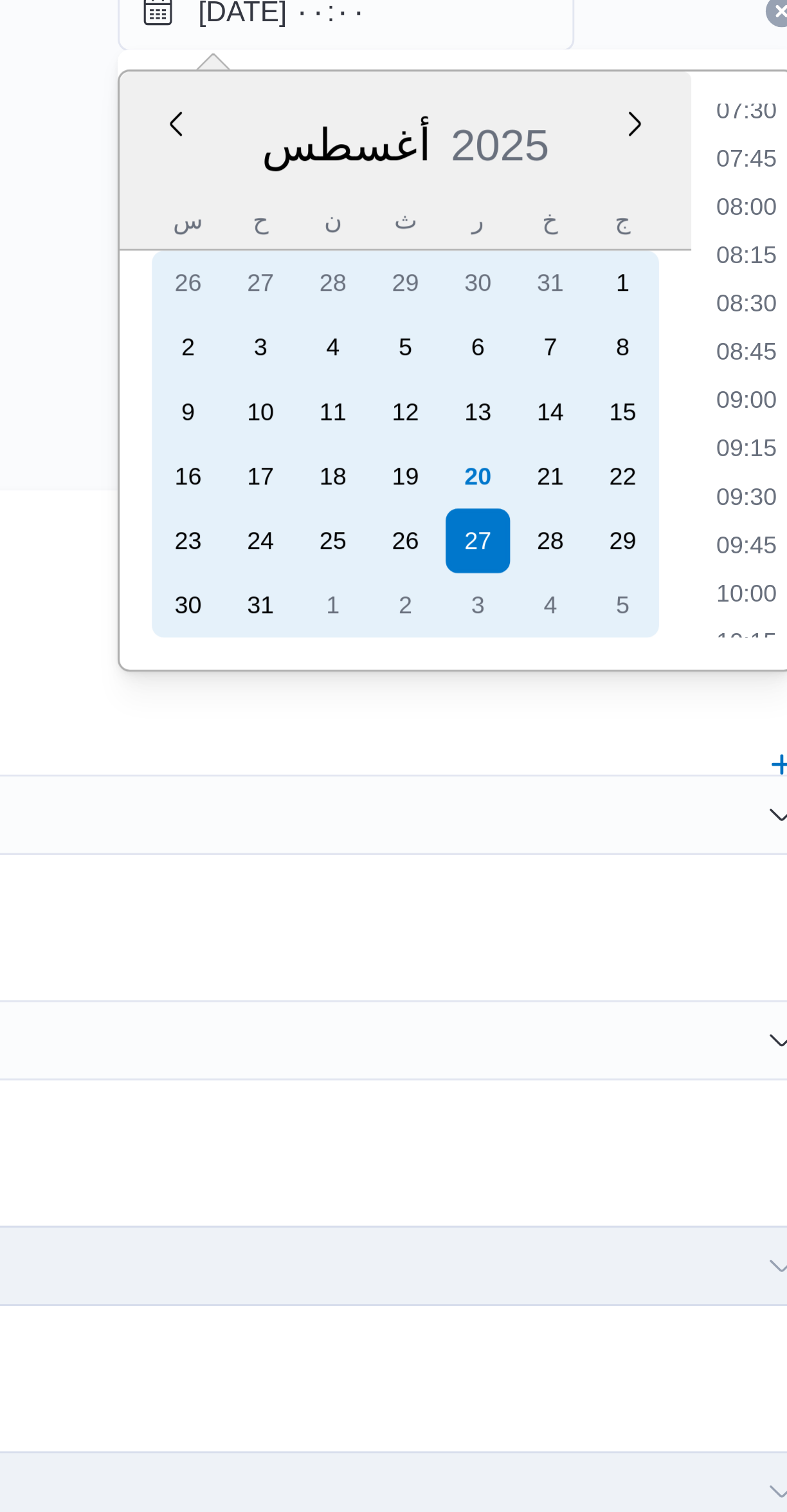
scroll to position [0, 0]
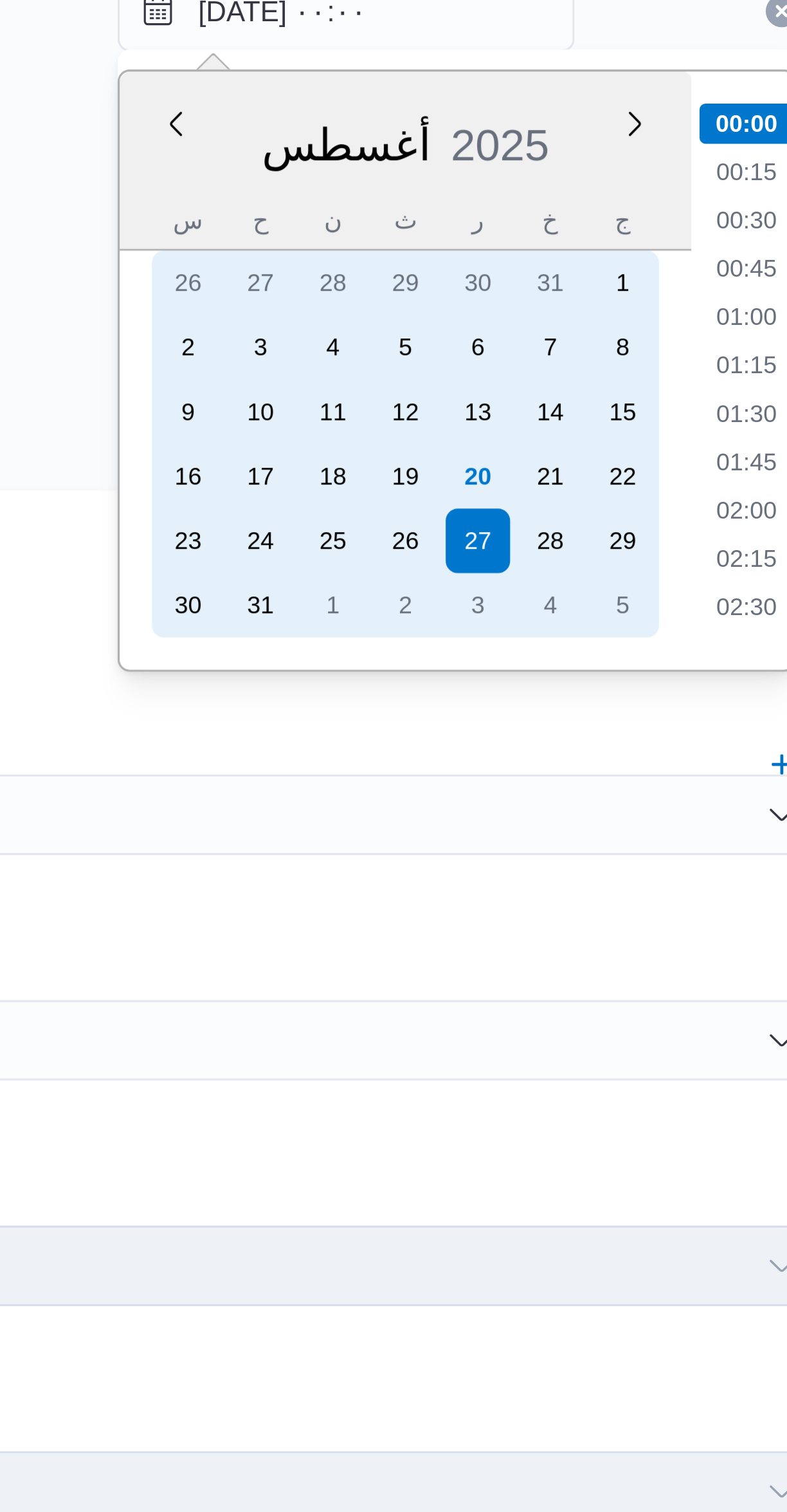
click at [602, 343] on div "20" at bounding box center [604, 343] width 21 height 21
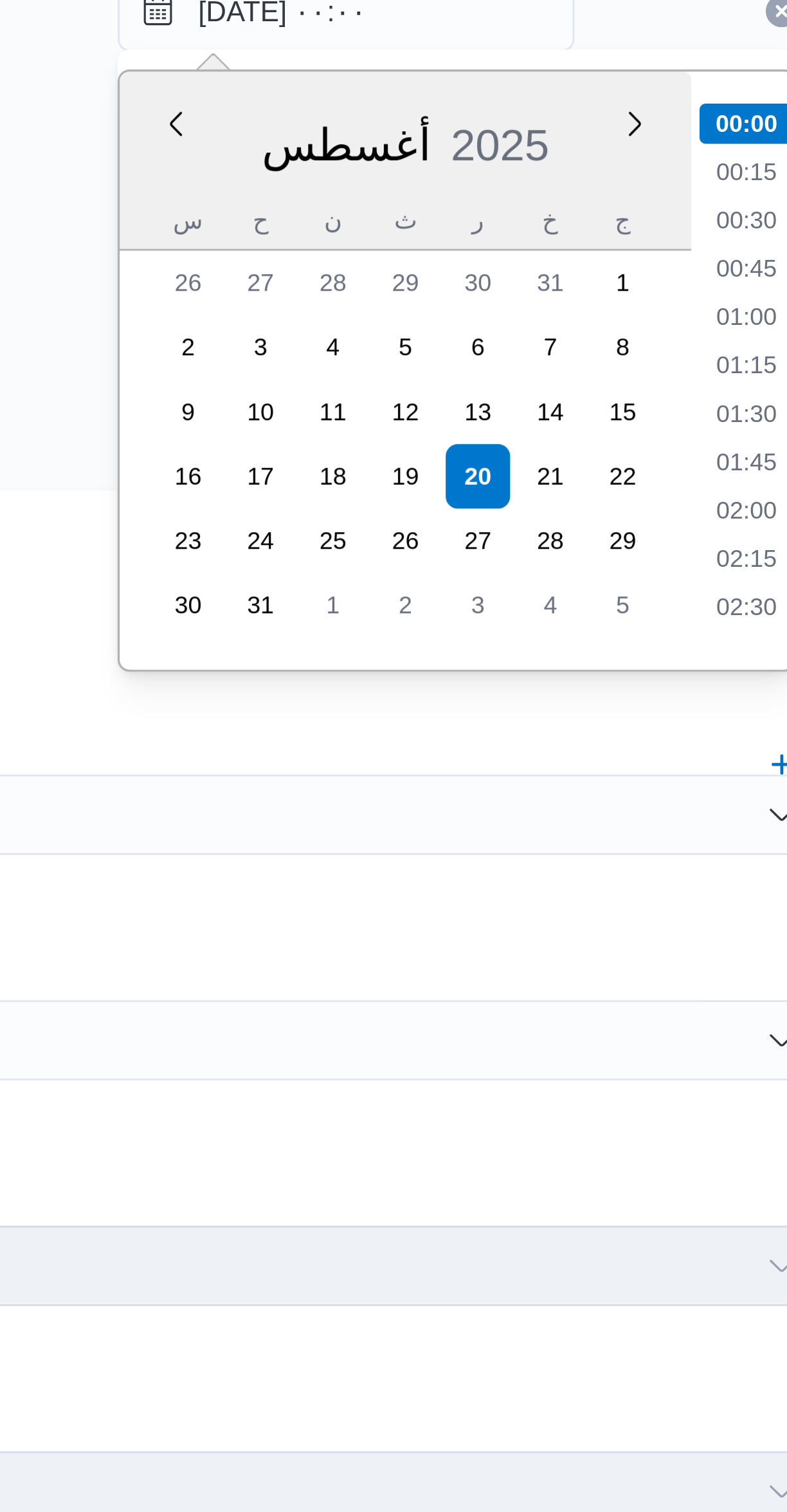
click at [686, 292] on li "01:00" at bounding box center [689, 292] width 29 height 13
type input "٢٠/٠٨/٢٠٢٥ ٠١:٠٠"
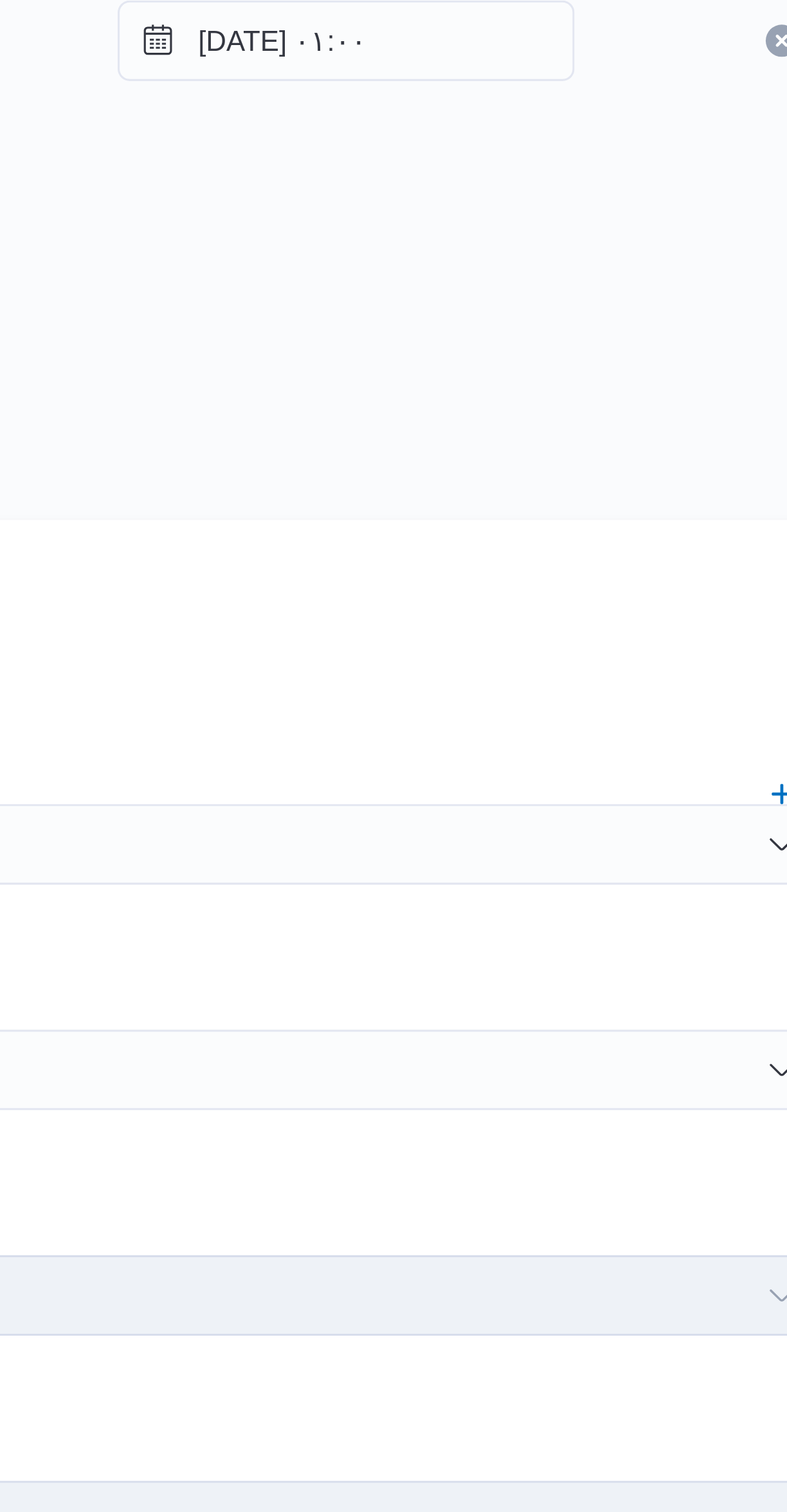
click at [638, 297] on div "المصدر هل سيتم الطلب من خلال تطبيق السائق؟" at bounding box center [469, 277] width 527 height 76
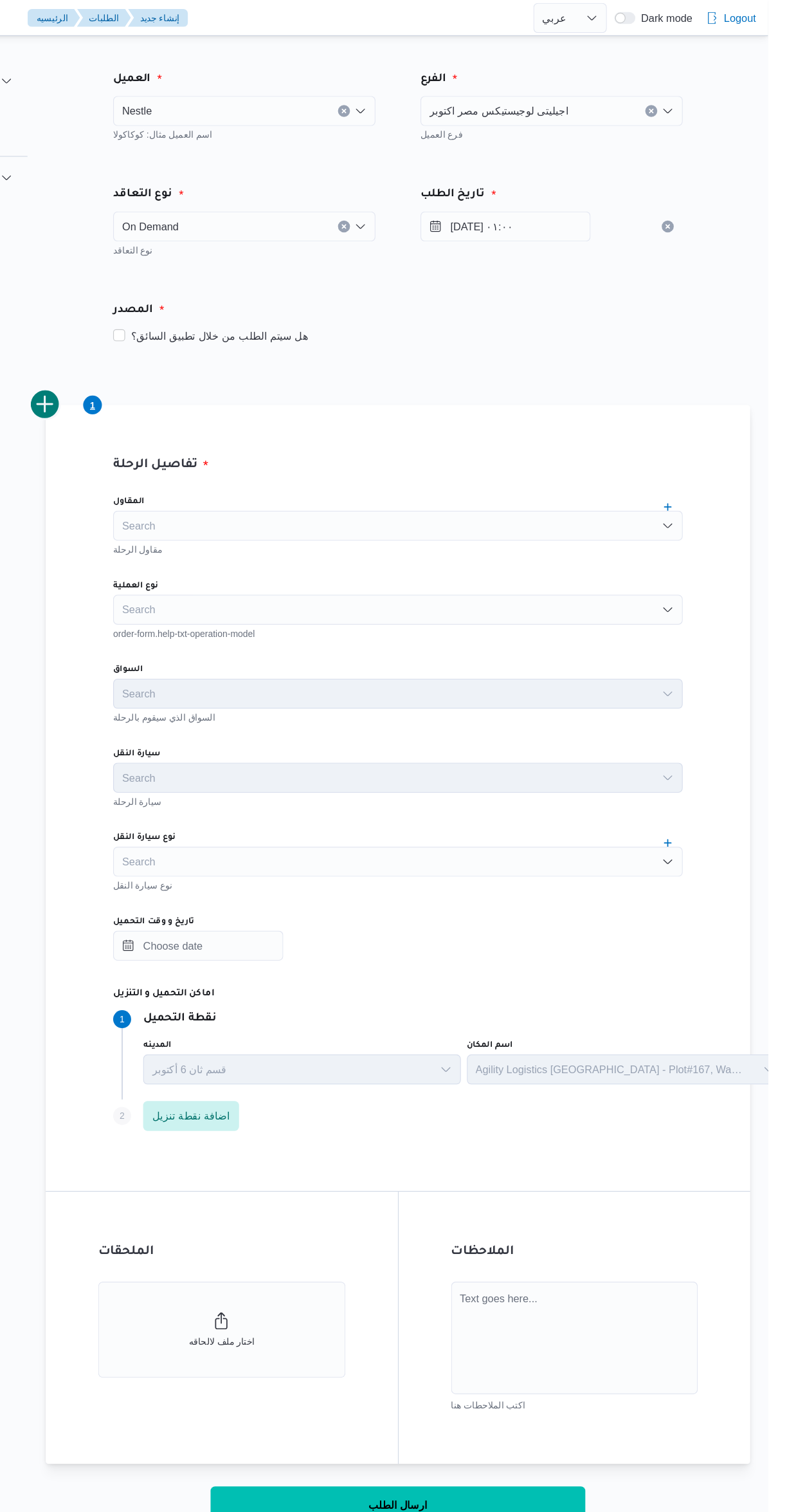
click at [482, 512] on div "Search" at bounding box center [469, 523] width 488 height 26
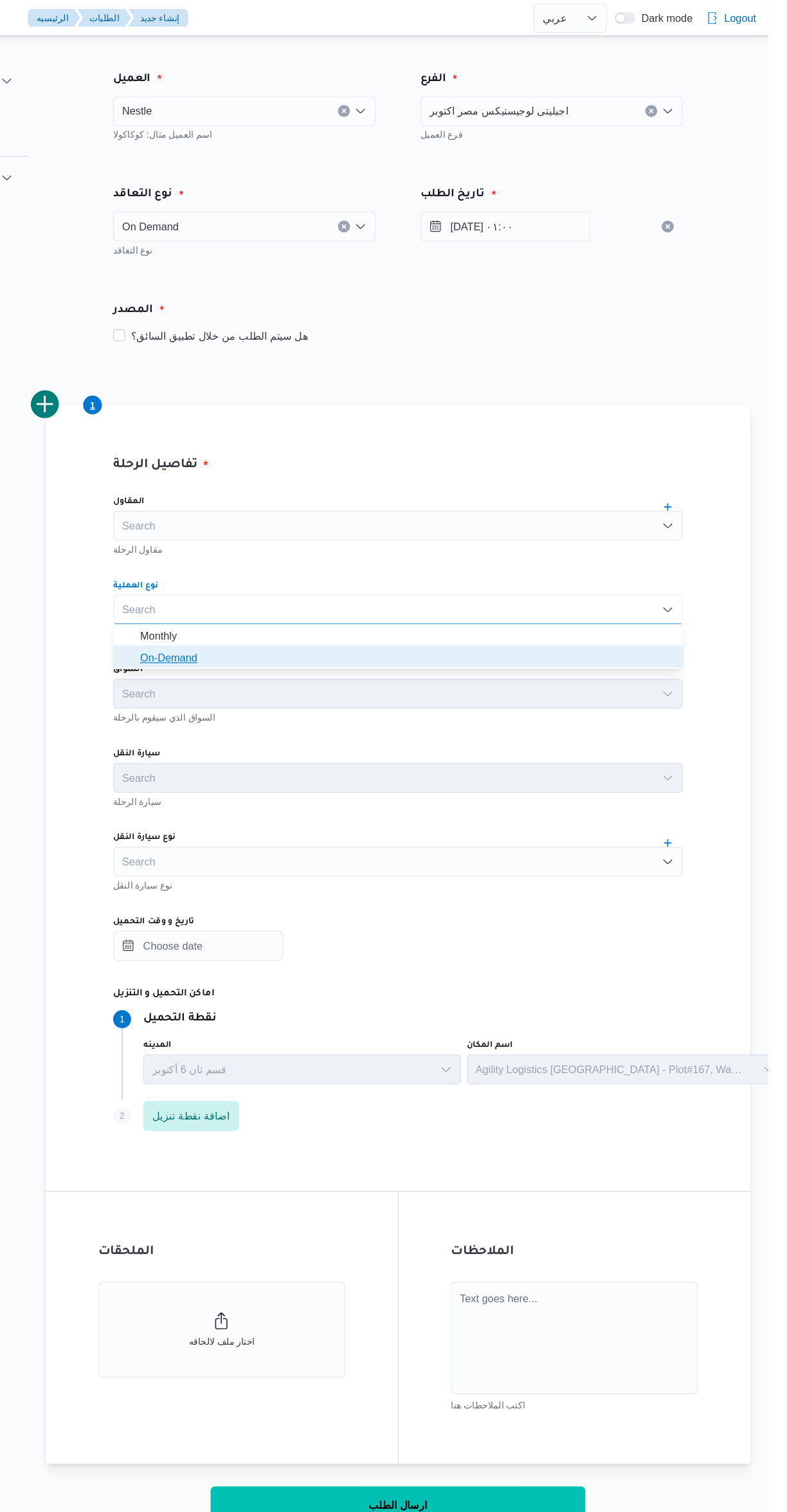
click at [383, 562] on span "On-Demand" at bounding box center [477, 564] width 458 height 16
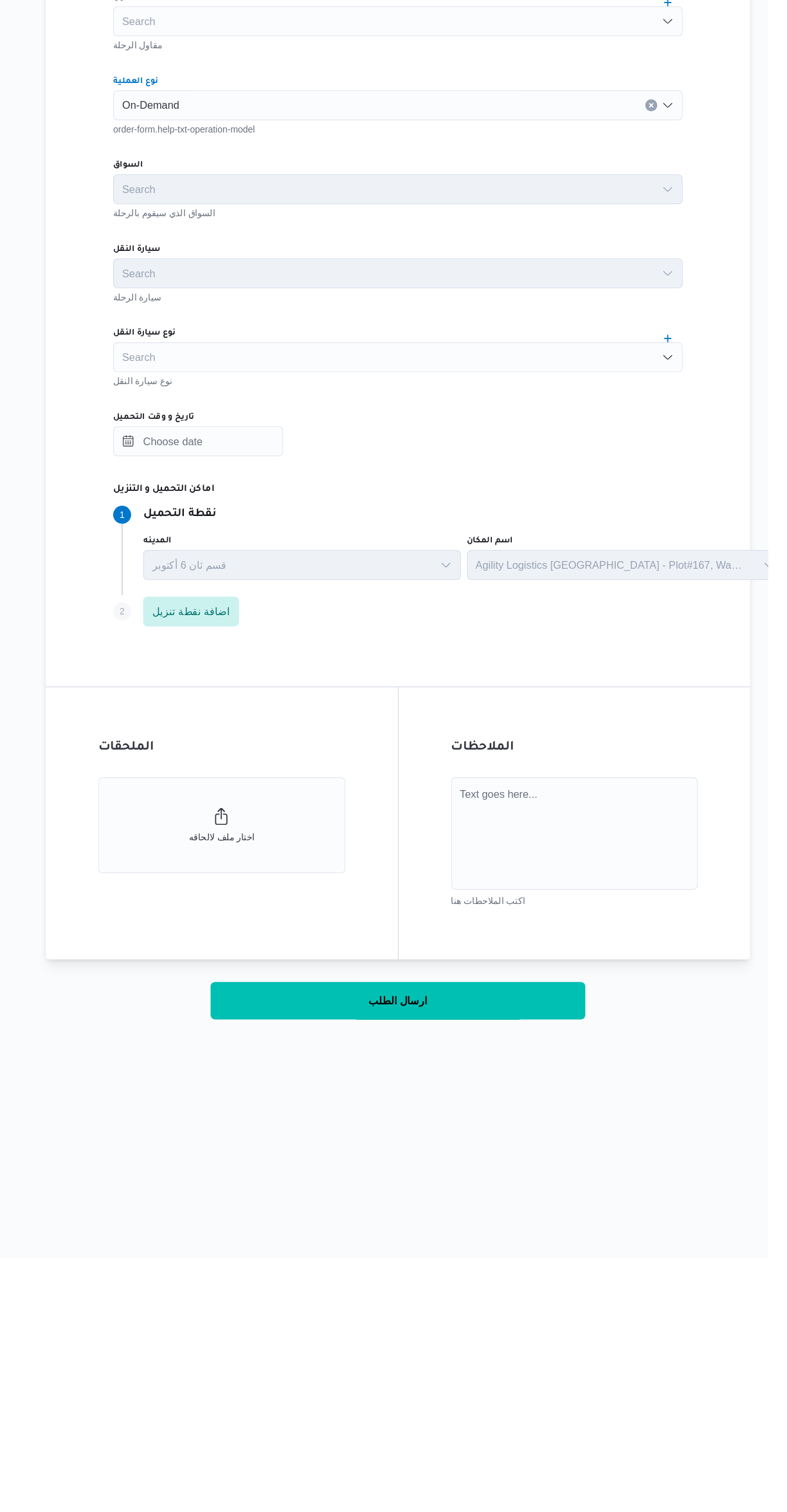
click at [460, 743] on div "Search" at bounding box center [469, 740] width 488 height 26
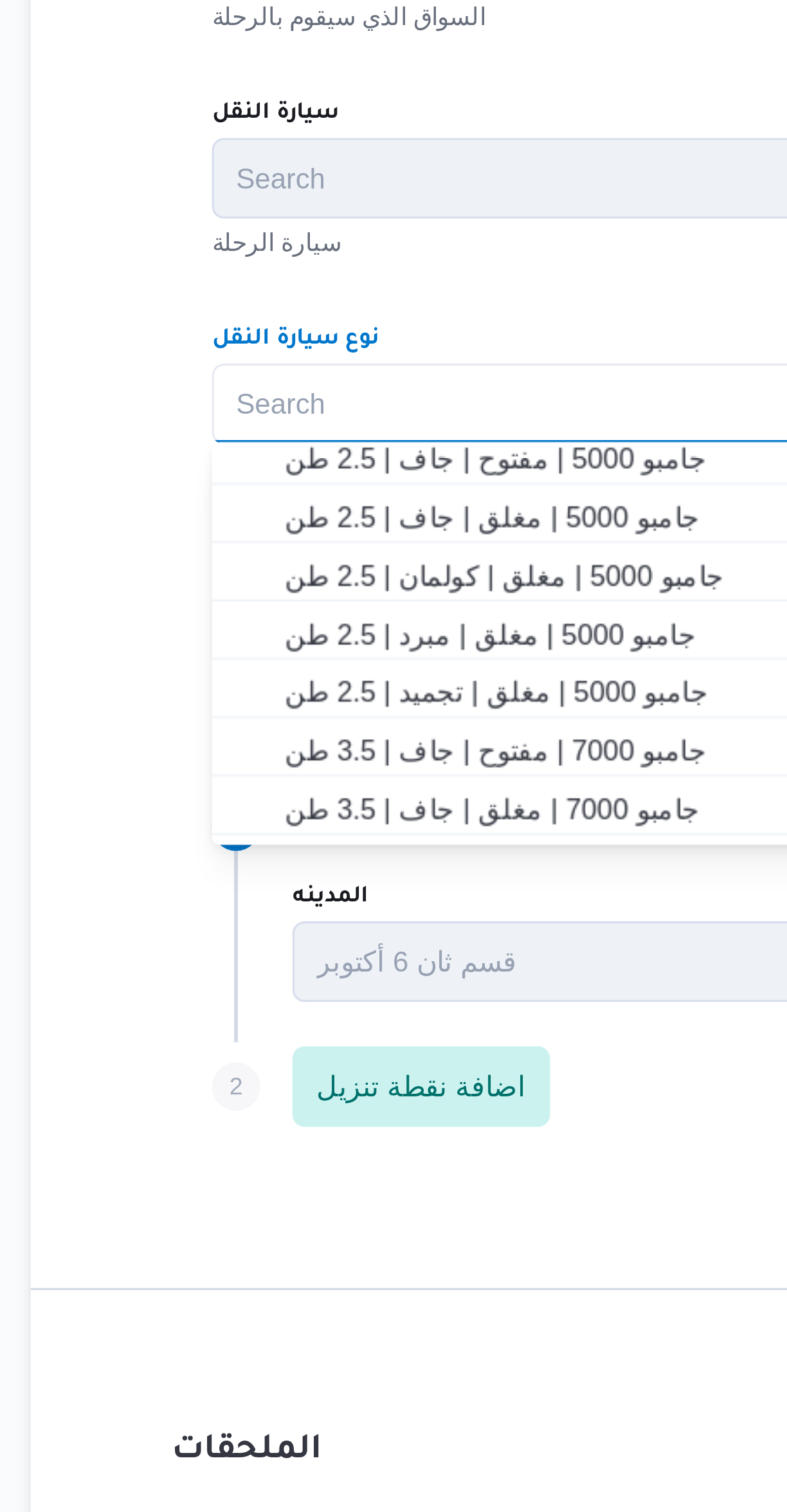
scroll to position [130, 0]
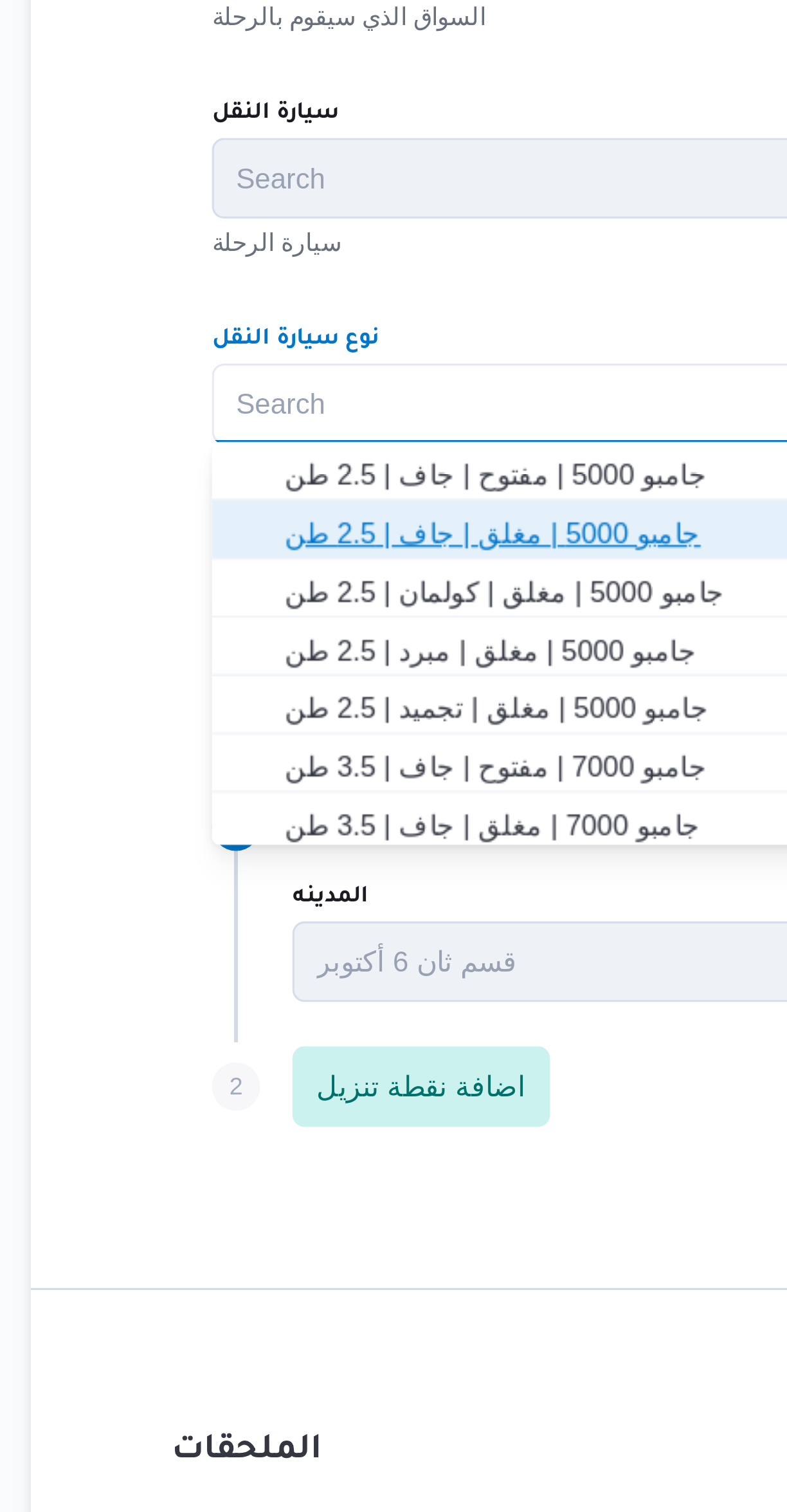
click at [355, 781] on span "جامبو 5000 | مغلق | جاف | 2.5 طن" at bounding box center [477, 780] width 458 height 16
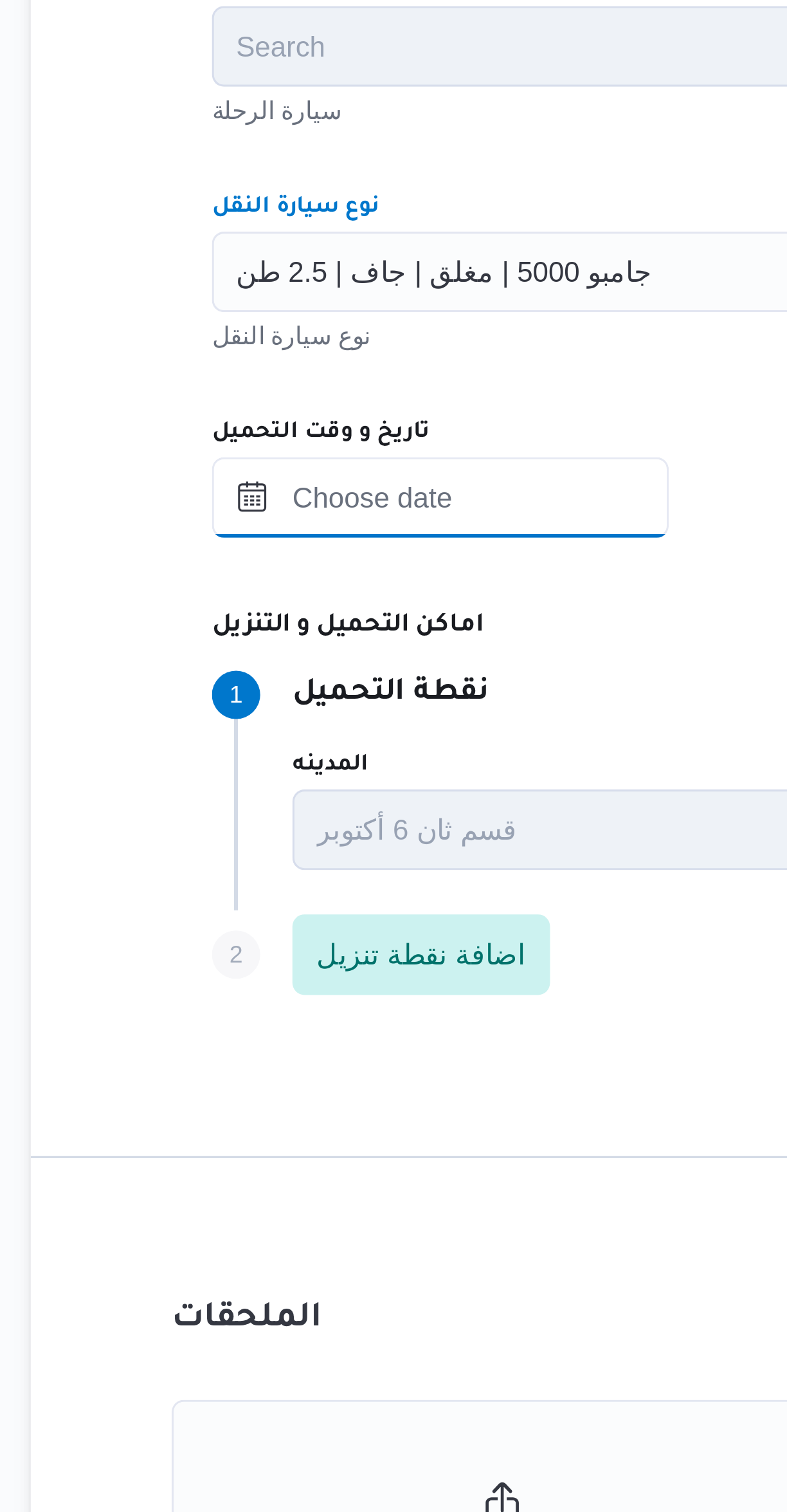
click at [323, 808] on input "تاريخ و وقت التحميل" at bounding box center [298, 811] width 146 height 26
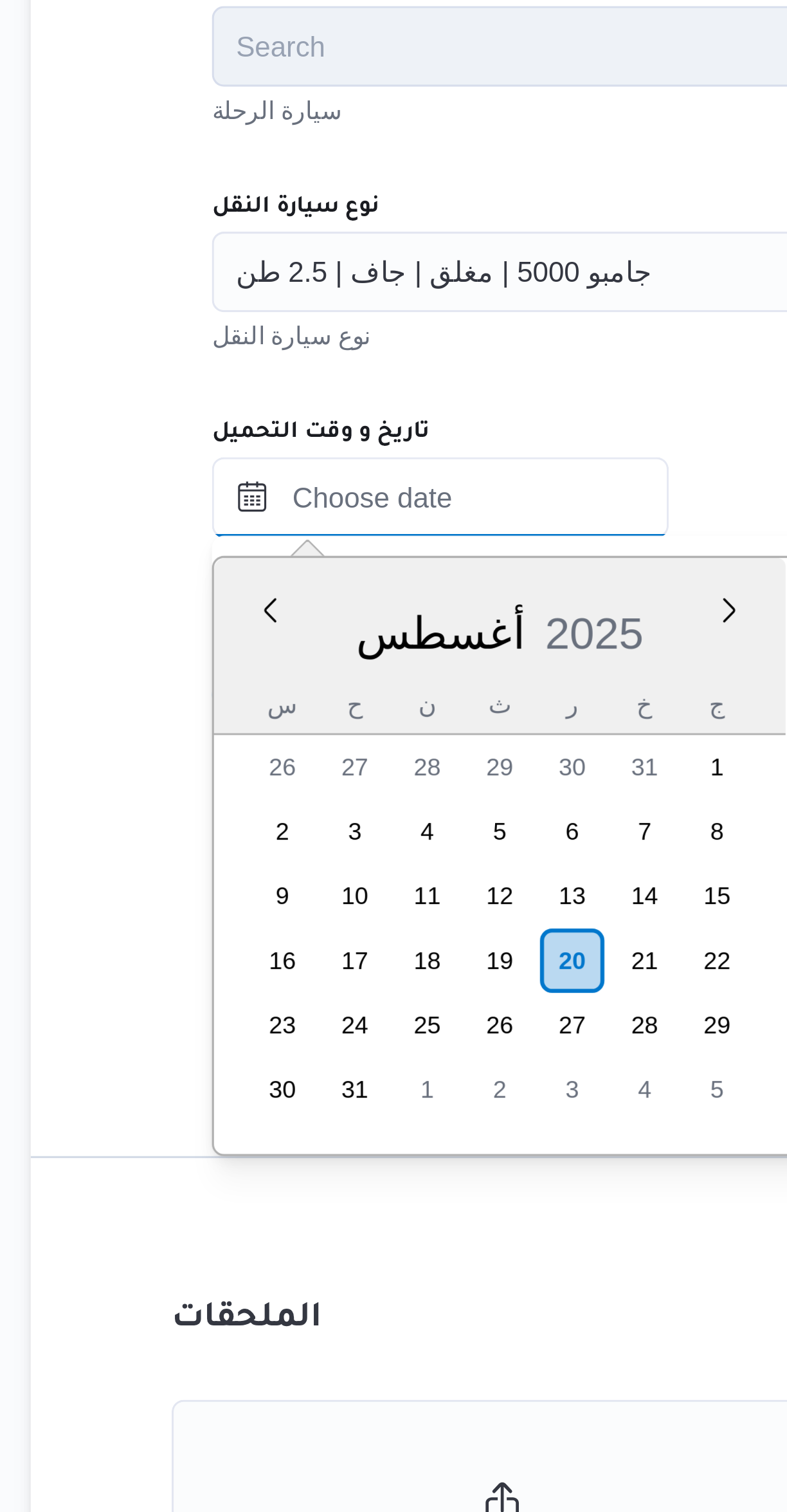
scroll to position [468, 0]
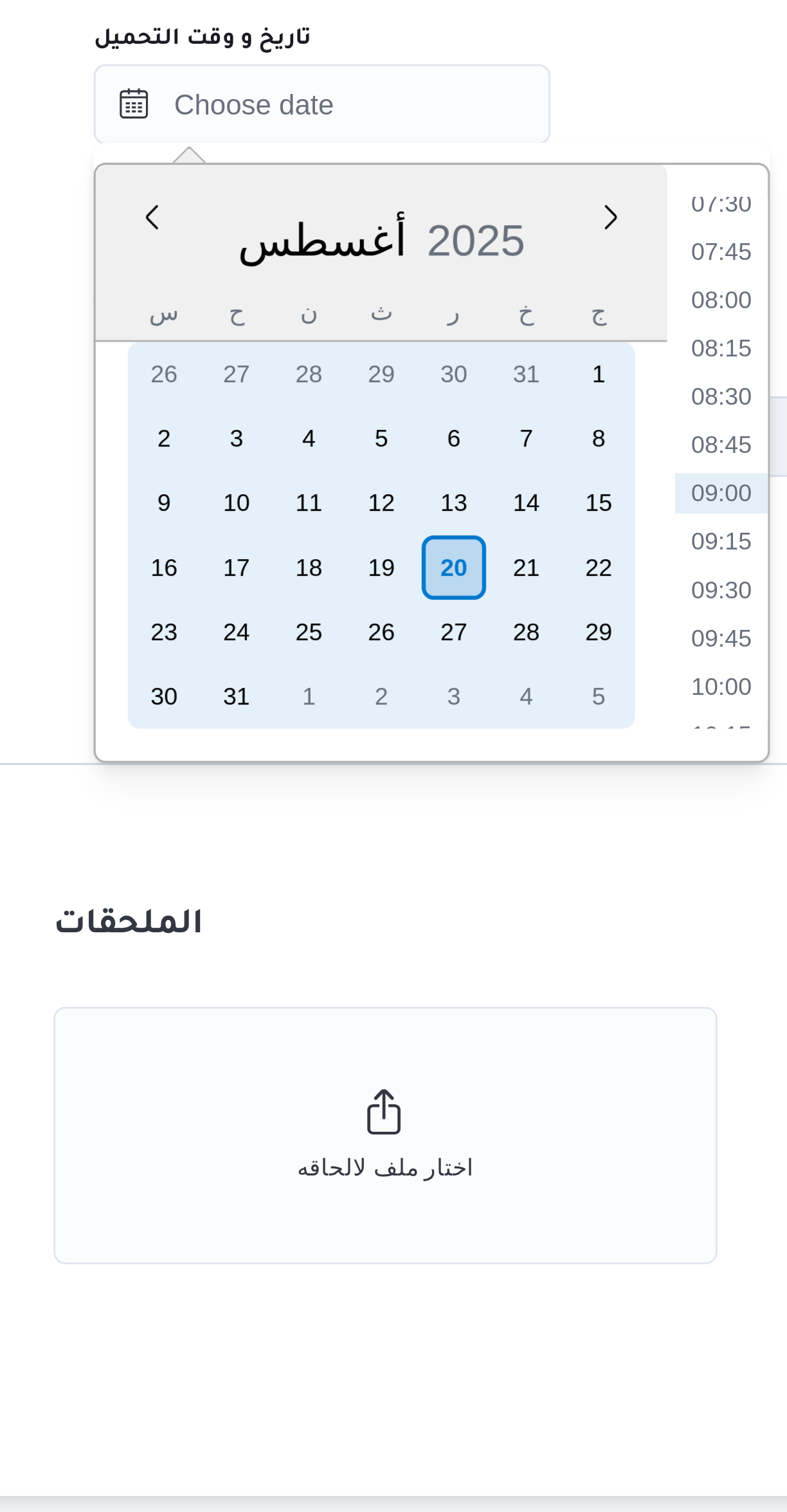
click at [343, 959] on div "20" at bounding box center [340, 959] width 21 height 21
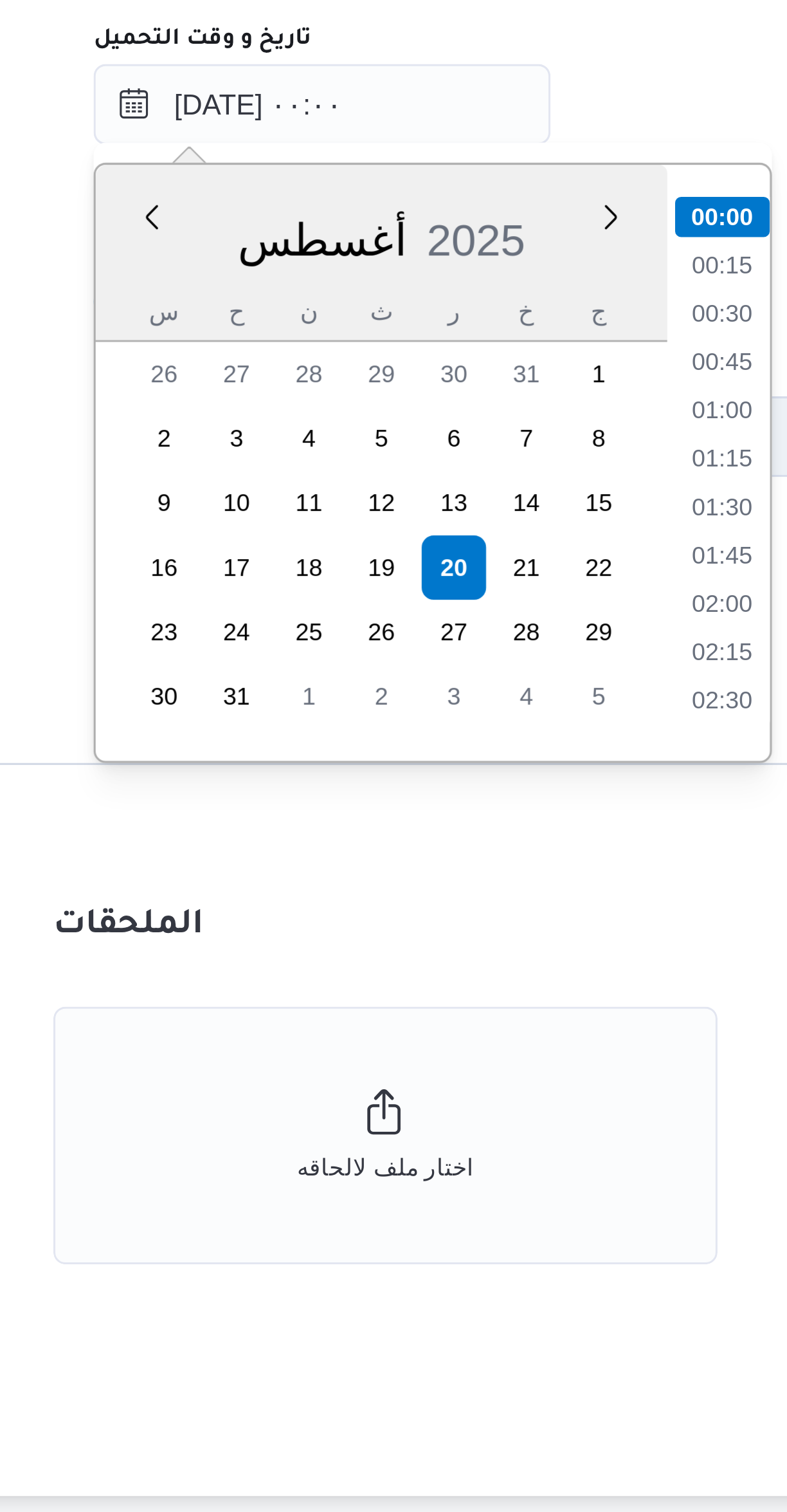
click at [423, 909] on li "01:00" at bounding box center [425, 909] width 29 height 13
type input "٢٠/٠٨/٢٠٢٥ ٠١:٠٠"
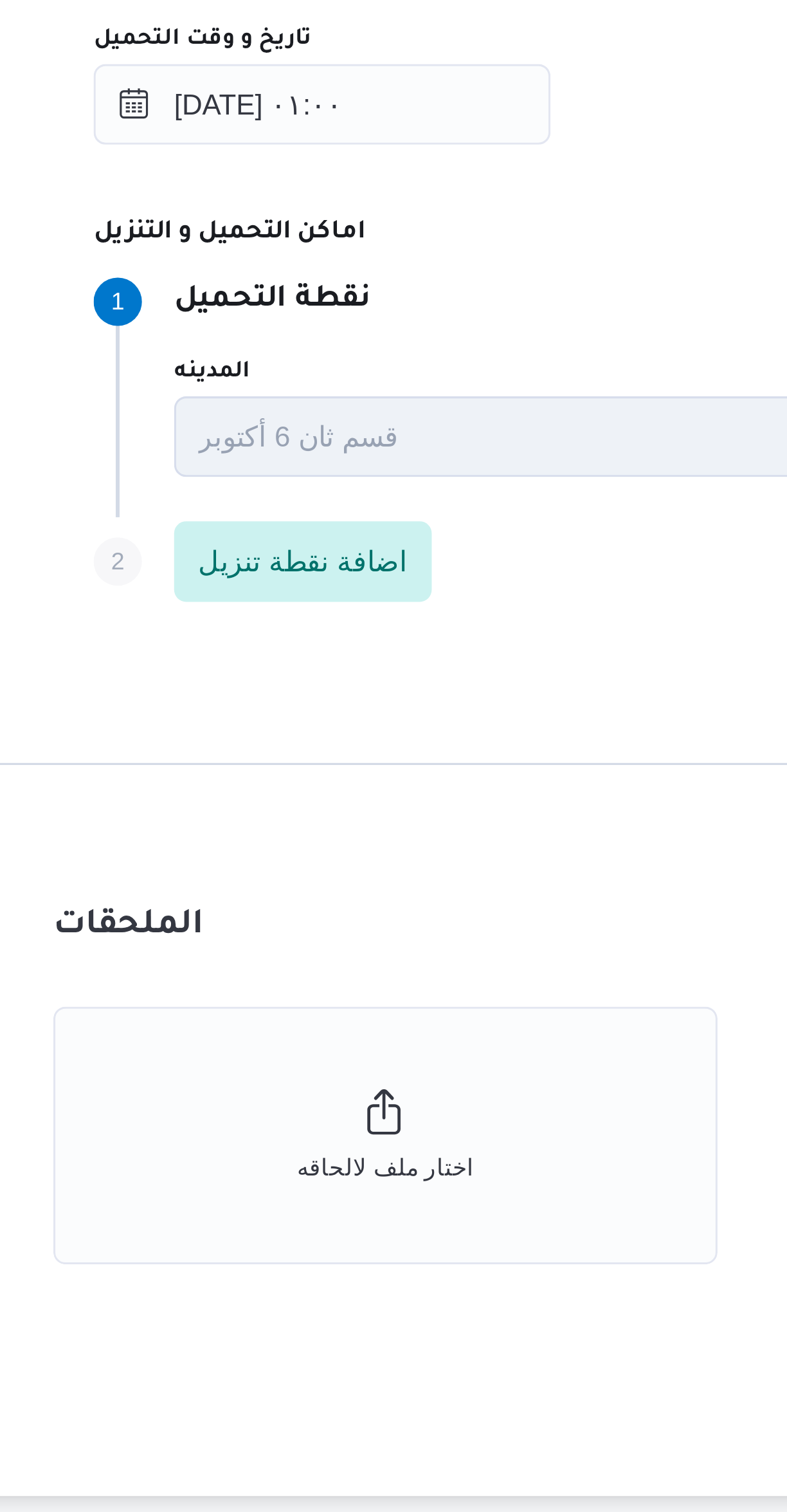
click at [404, 859] on dt "اماكن التحميل و التنزيل" at bounding box center [514, 853] width 579 height 16
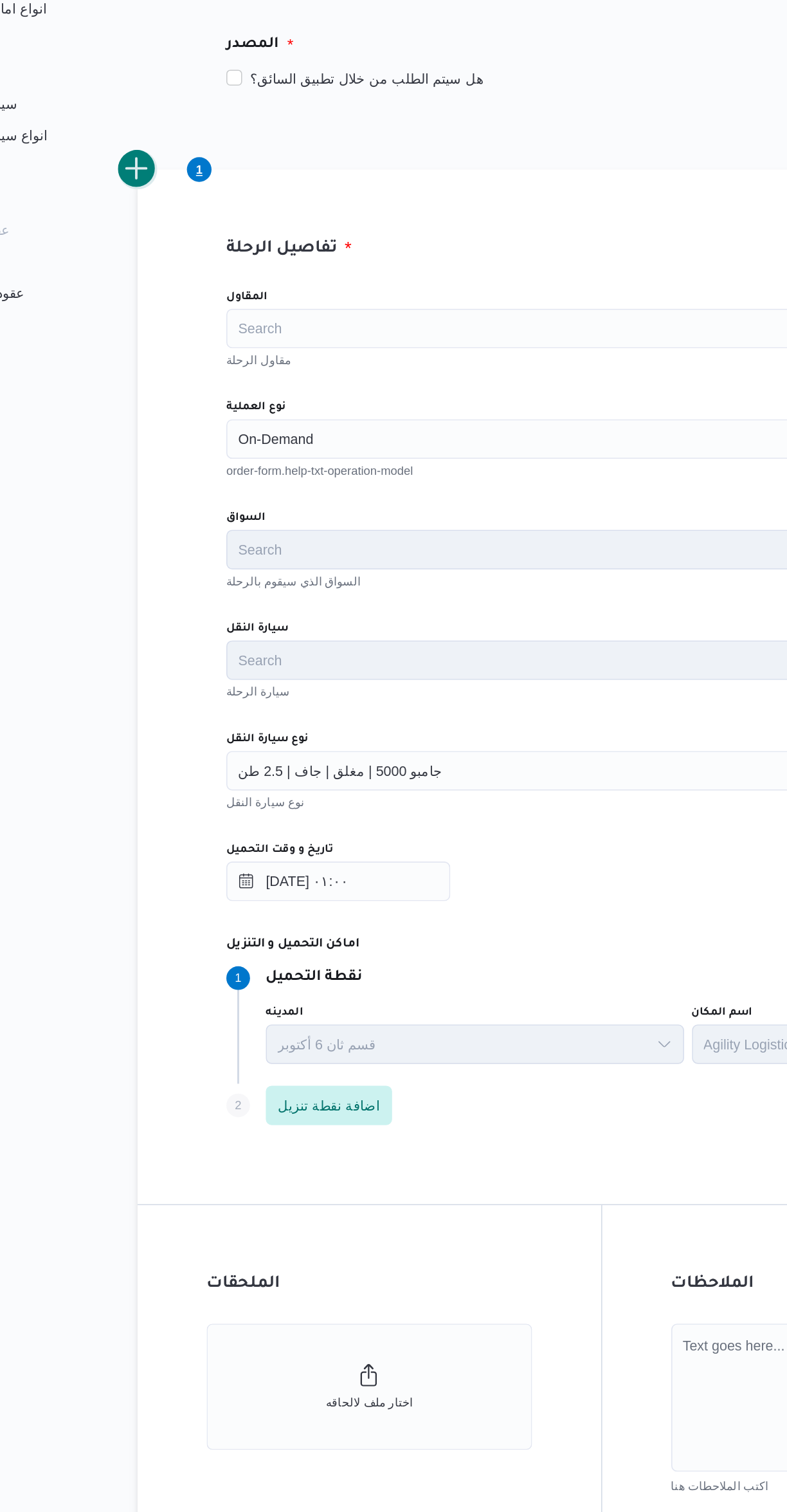
click at [173, 348] on button "add trip" at bounding box center [167, 348] width 26 height 26
click at [363, 522] on div "Search" at bounding box center [469, 523] width 488 height 26
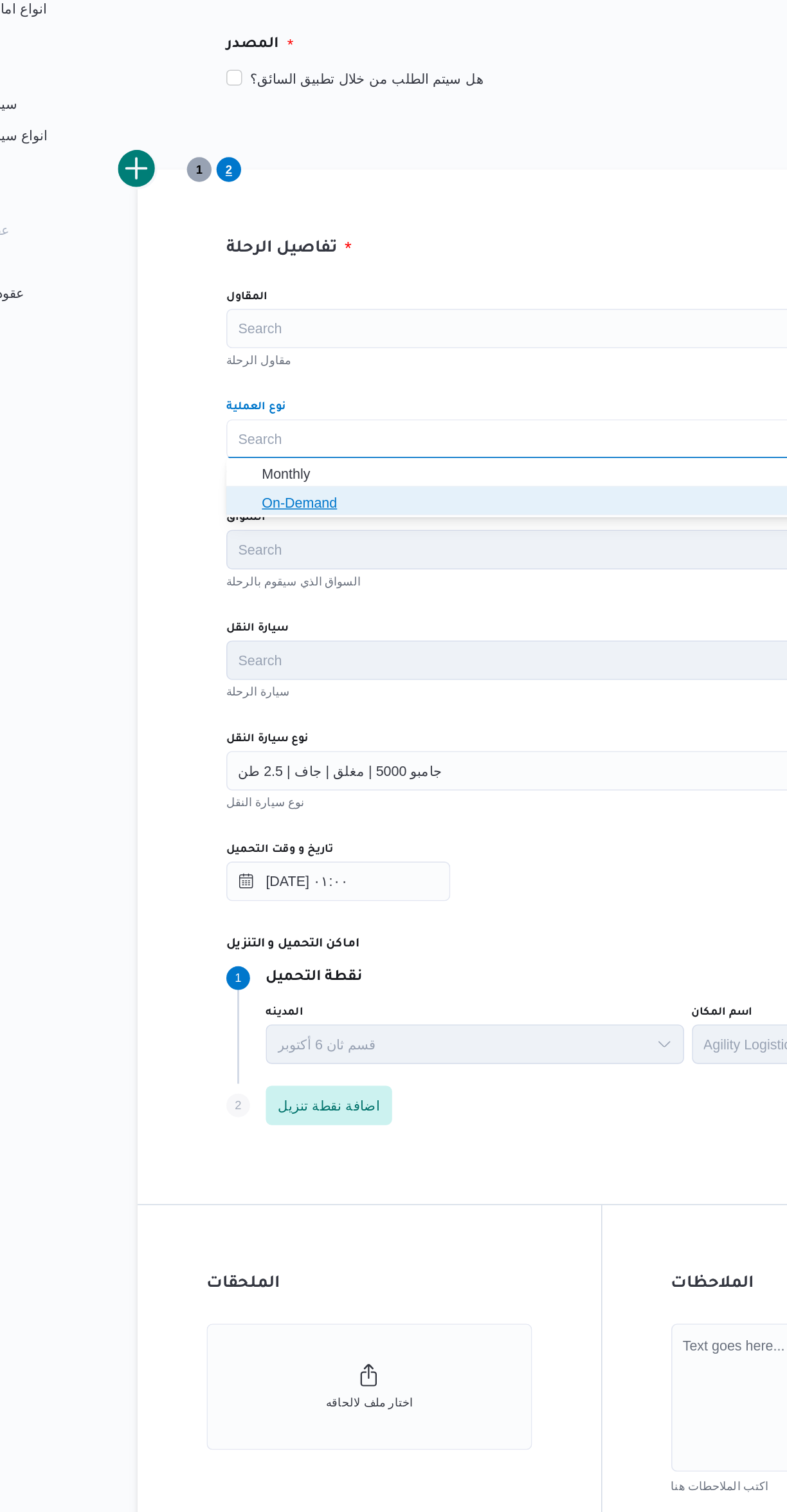
click at [355, 567] on span "On-Demand" at bounding box center [477, 564] width 458 height 16
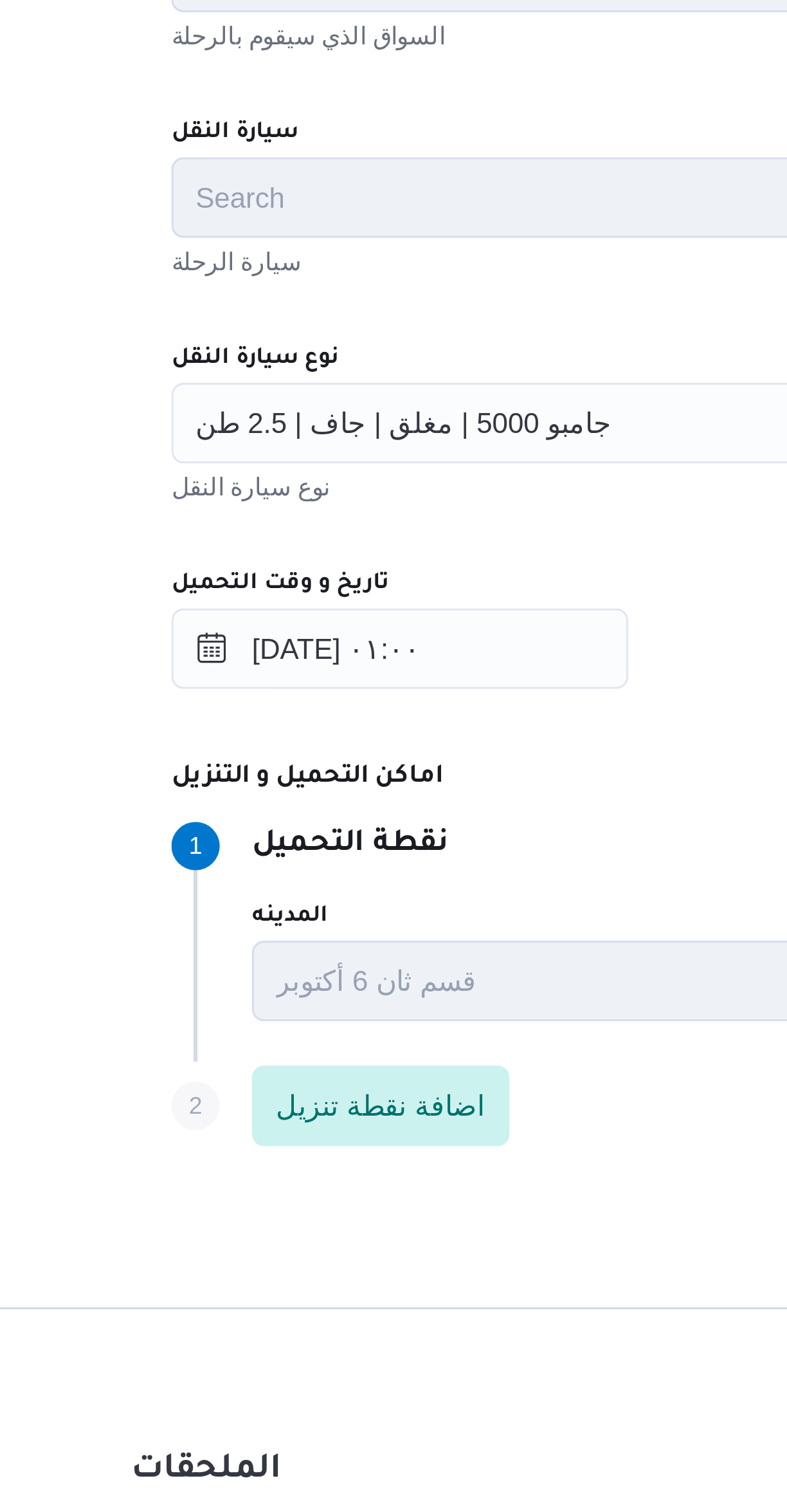
click at [344, 732] on span "جامبو 5000 | مغلق | جاف | 2.5 طن" at bounding box center [299, 739] width 133 height 14
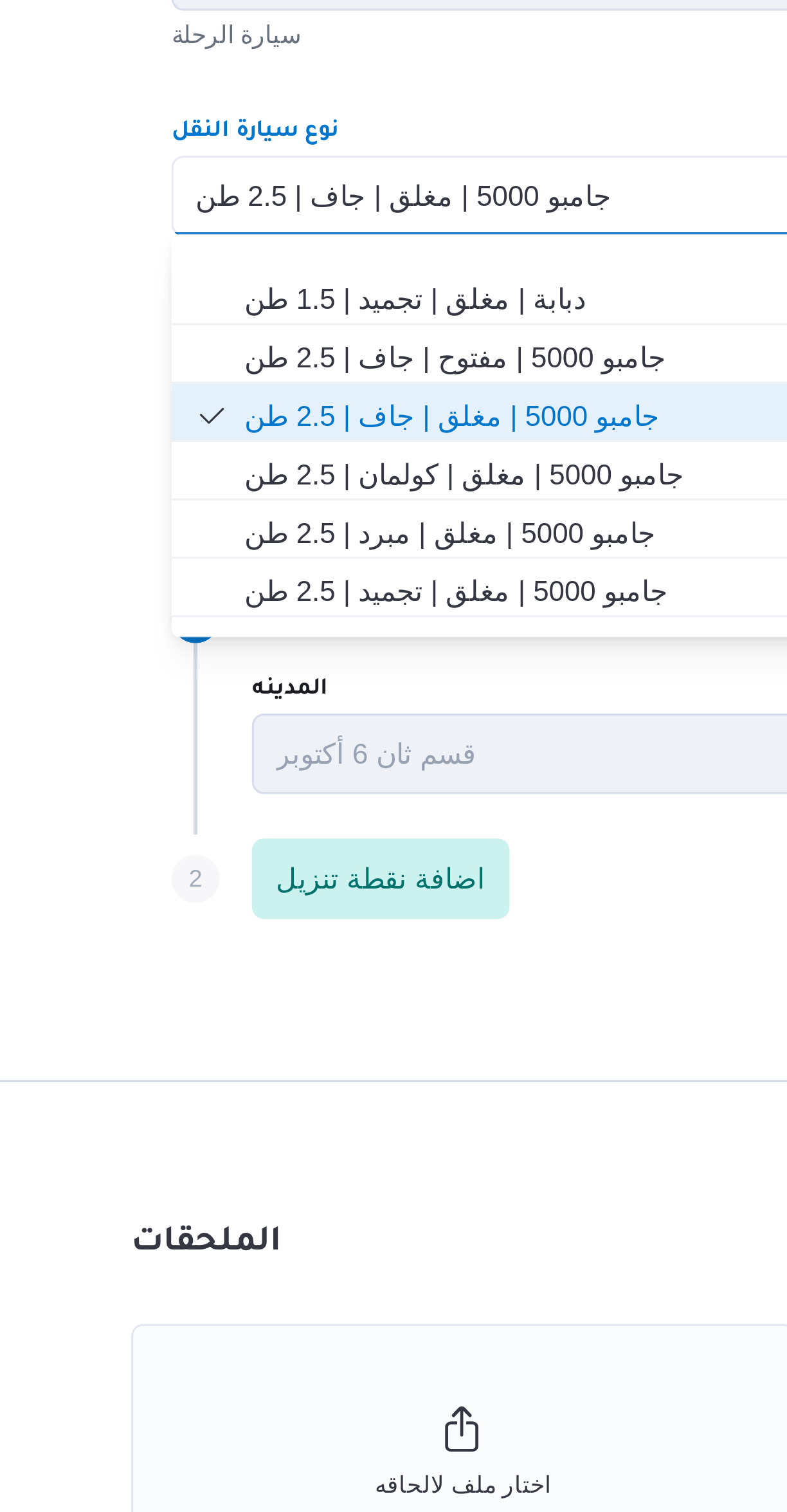
scroll to position [166, 0]
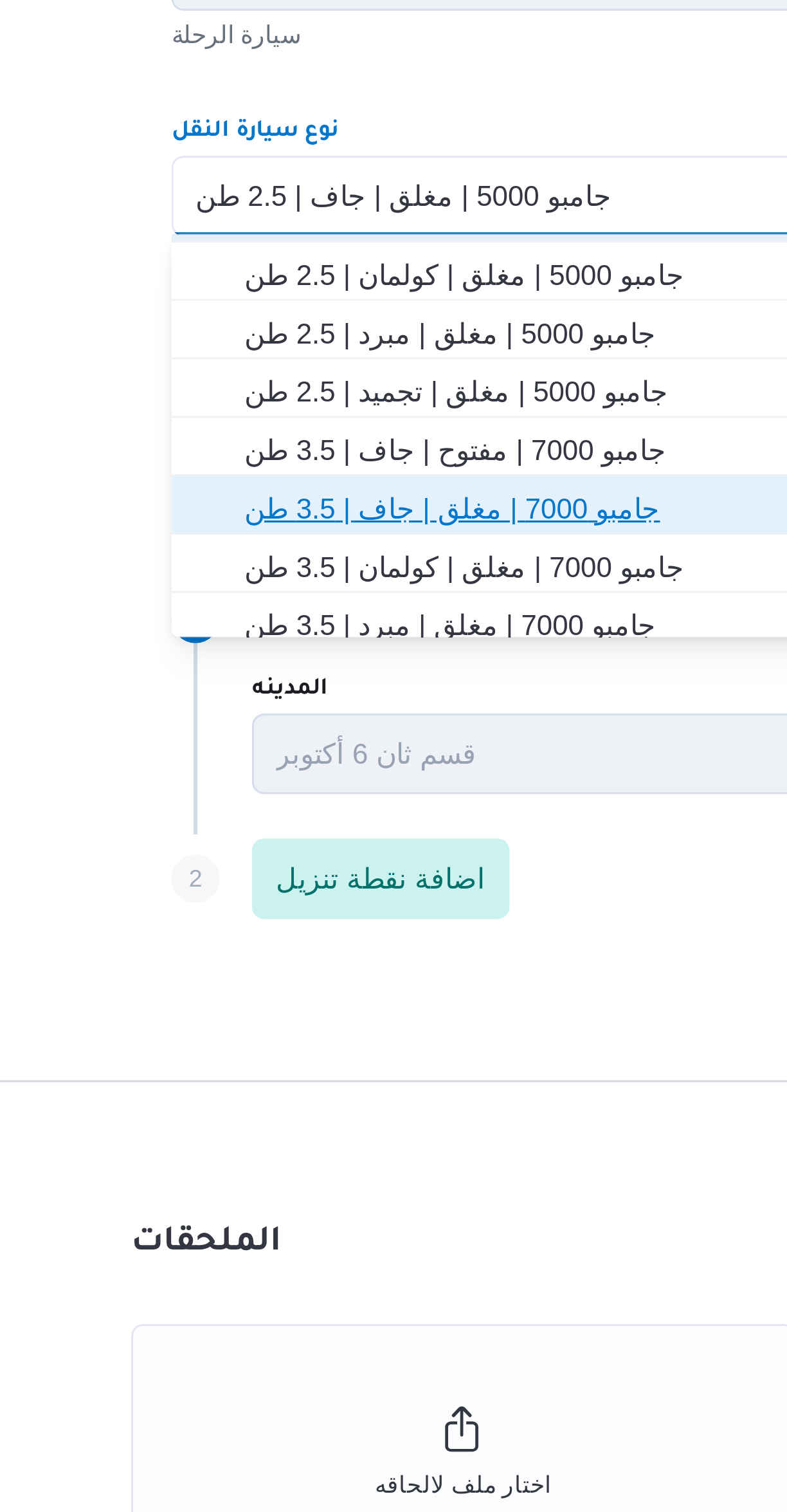
click at [355, 842] on span "جامبو 7000 | مغلق | جاف | 3.5 طن" at bounding box center [477, 839] width 458 height 16
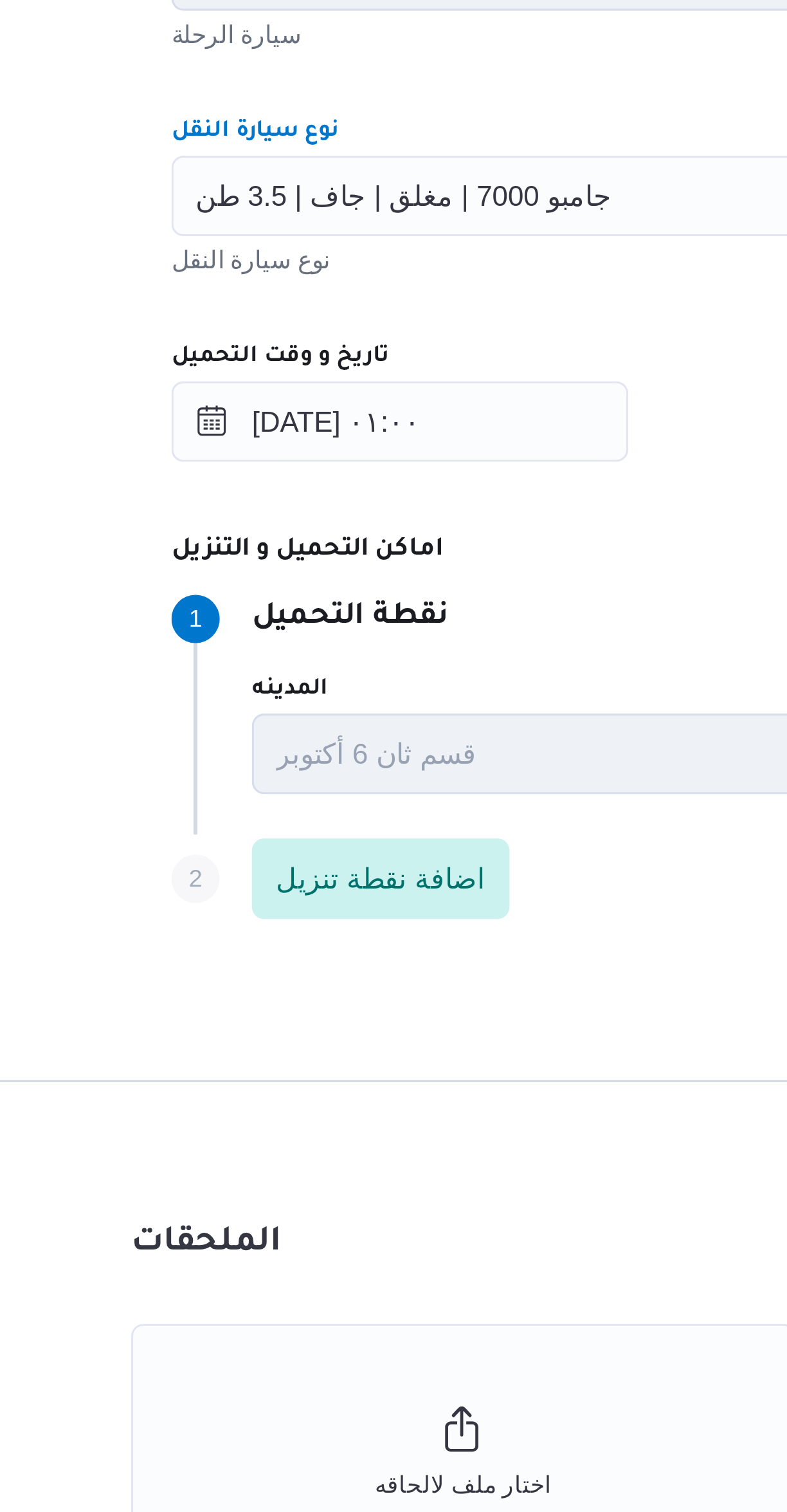
click at [390, 833] on div "المقاول Search مقاول الرحلة نوع العملية On-Demand order-form.help-txt-operation…" at bounding box center [469, 701] width 509 height 572
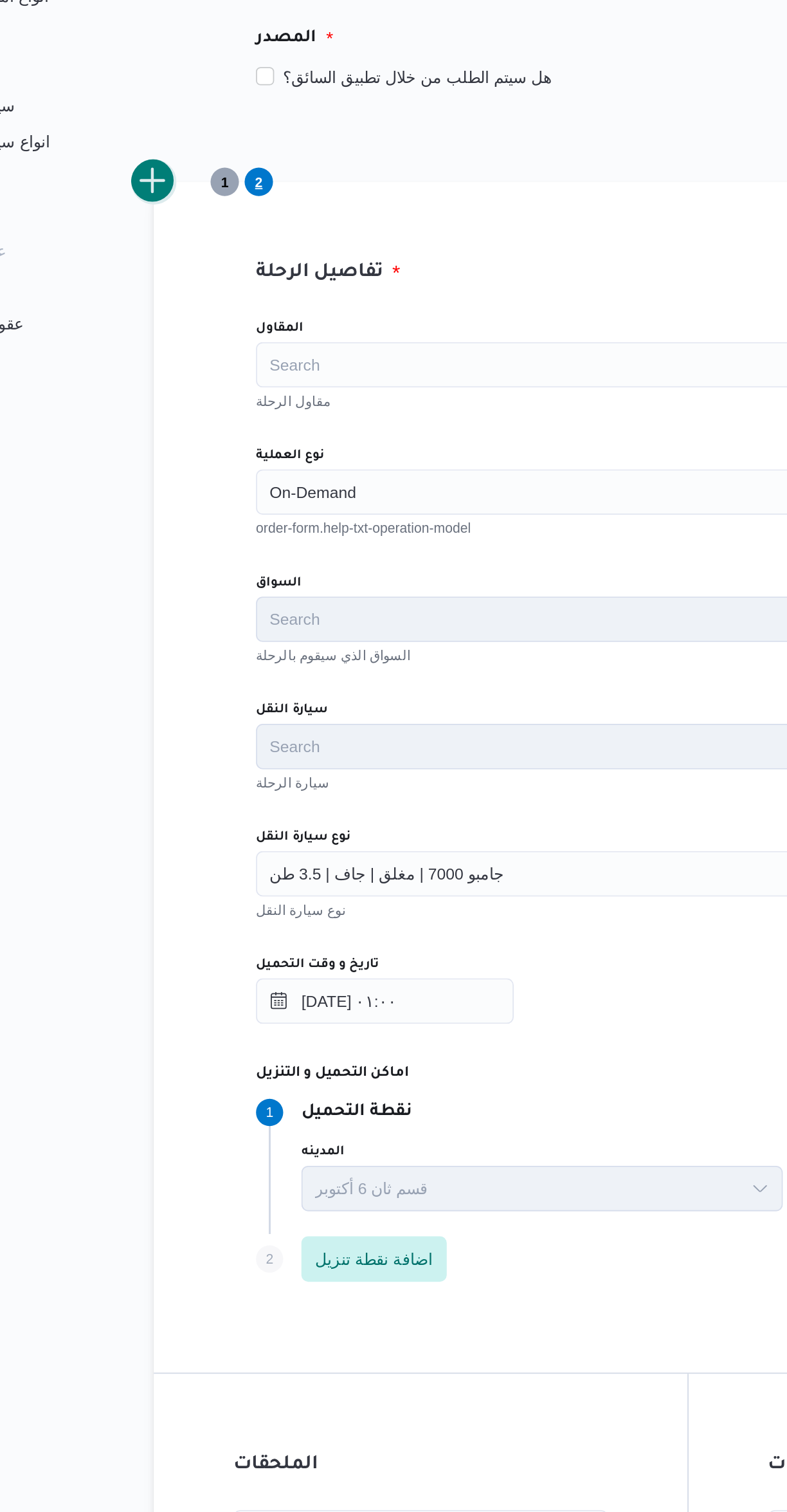
click at [172, 338] on button "add trip" at bounding box center [167, 348] width 26 height 26
click at [320, 529] on div "Search" at bounding box center [469, 523] width 488 height 26
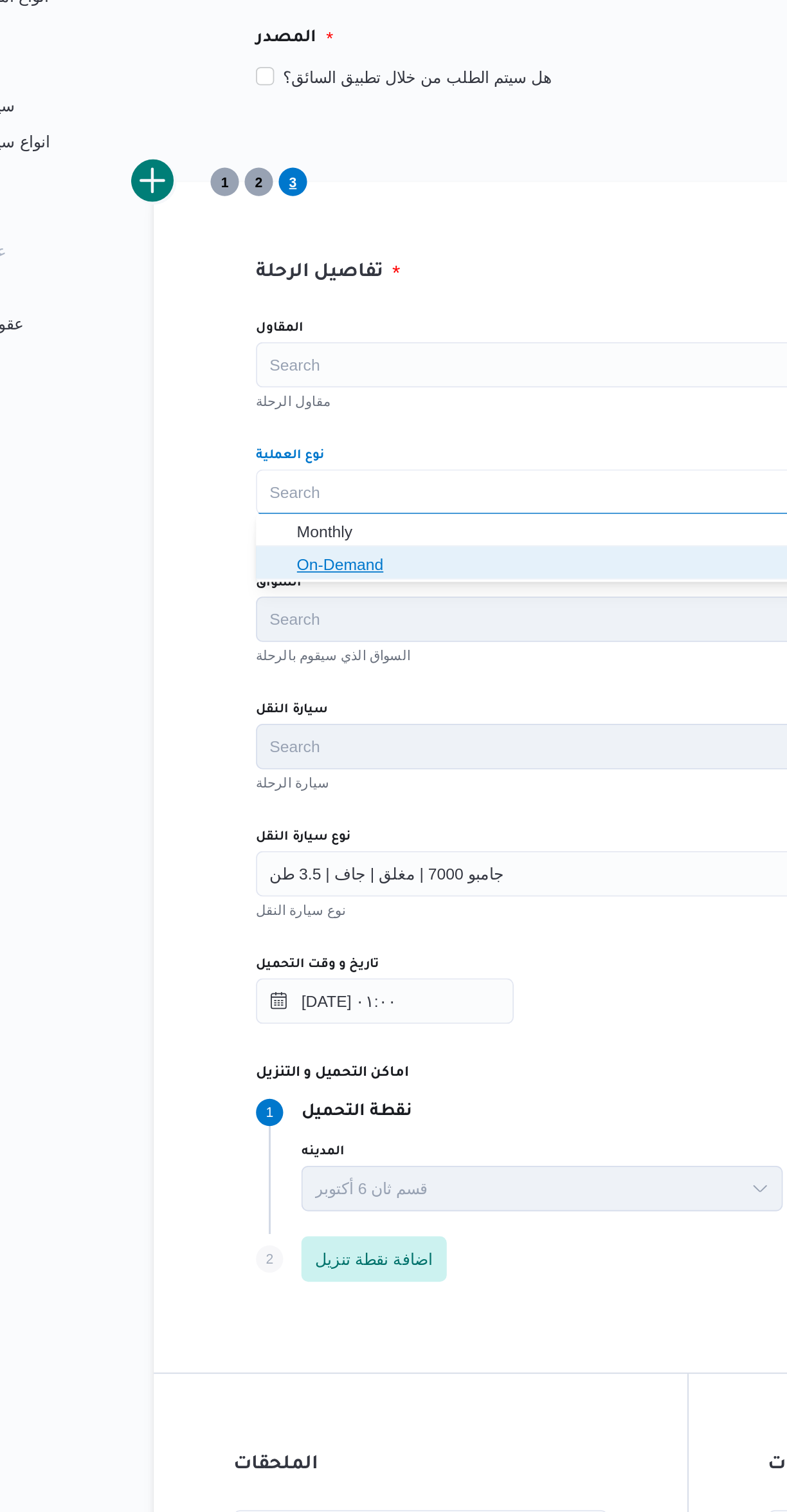
click at [337, 570] on span "On-Demand" at bounding box center [477, 564] width 458 height 16
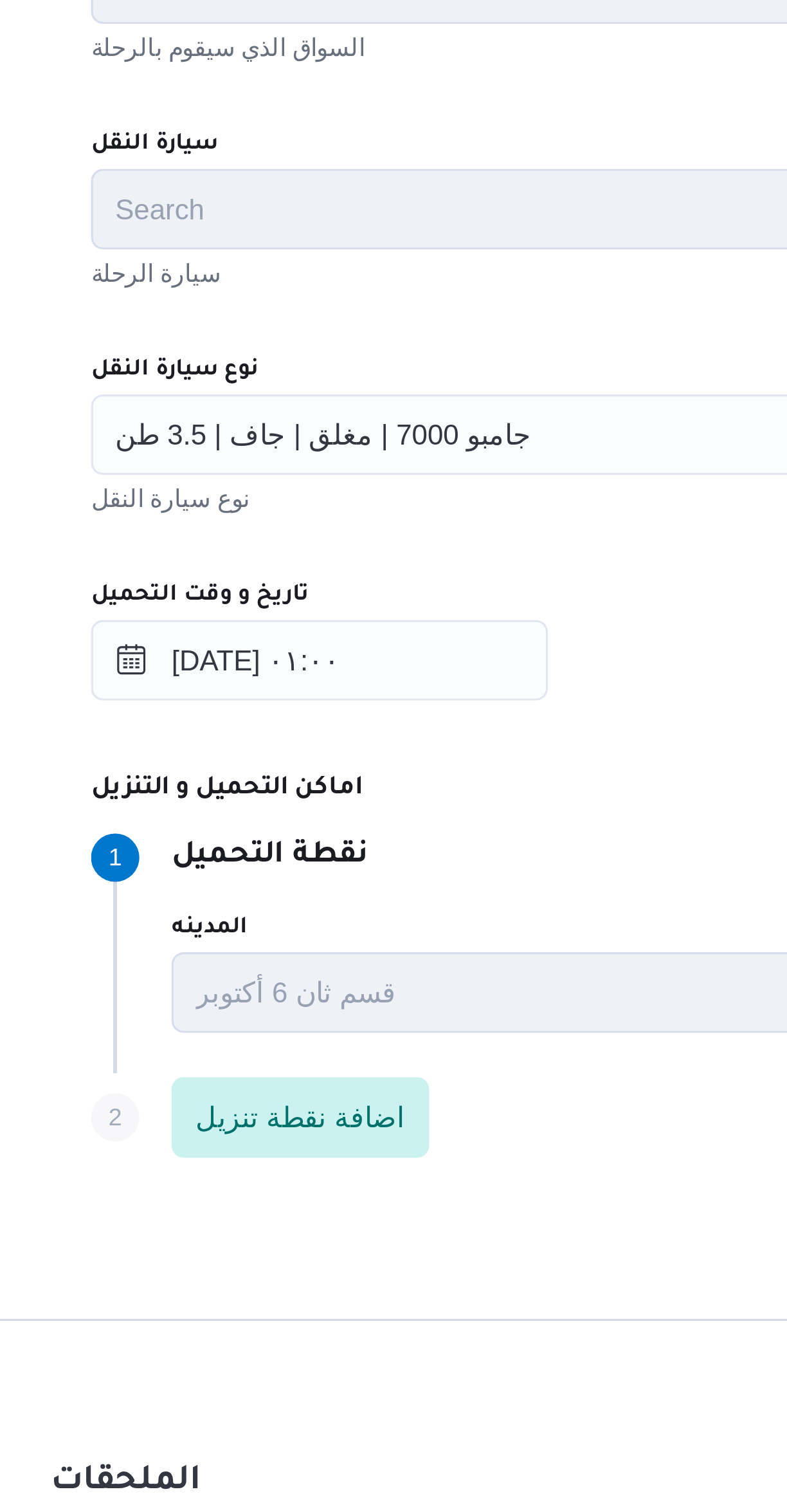
click at [372, 701] on div "المقاول Search مقاول الرحلة نوع العملية On-Demand Combo box. Selected. On-Deman…" at bounding box center [469, 701] width 509 height 572
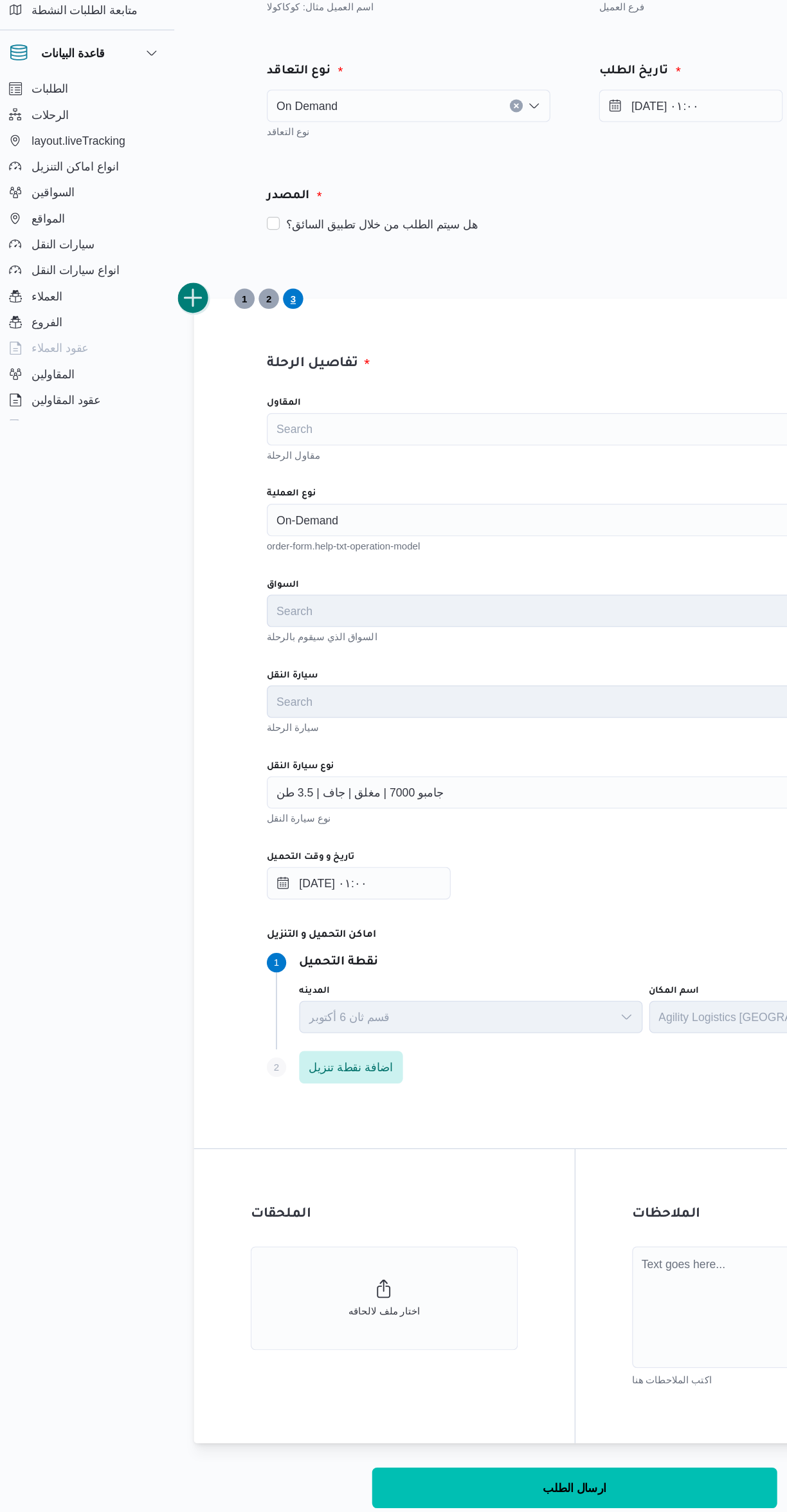
click at [174, 347] on button "add trip" at bounding box center [167, 348] width 26 height 26
click at [346, 516] on div "Search" at bounding box center [469, 523] width 488 height 26
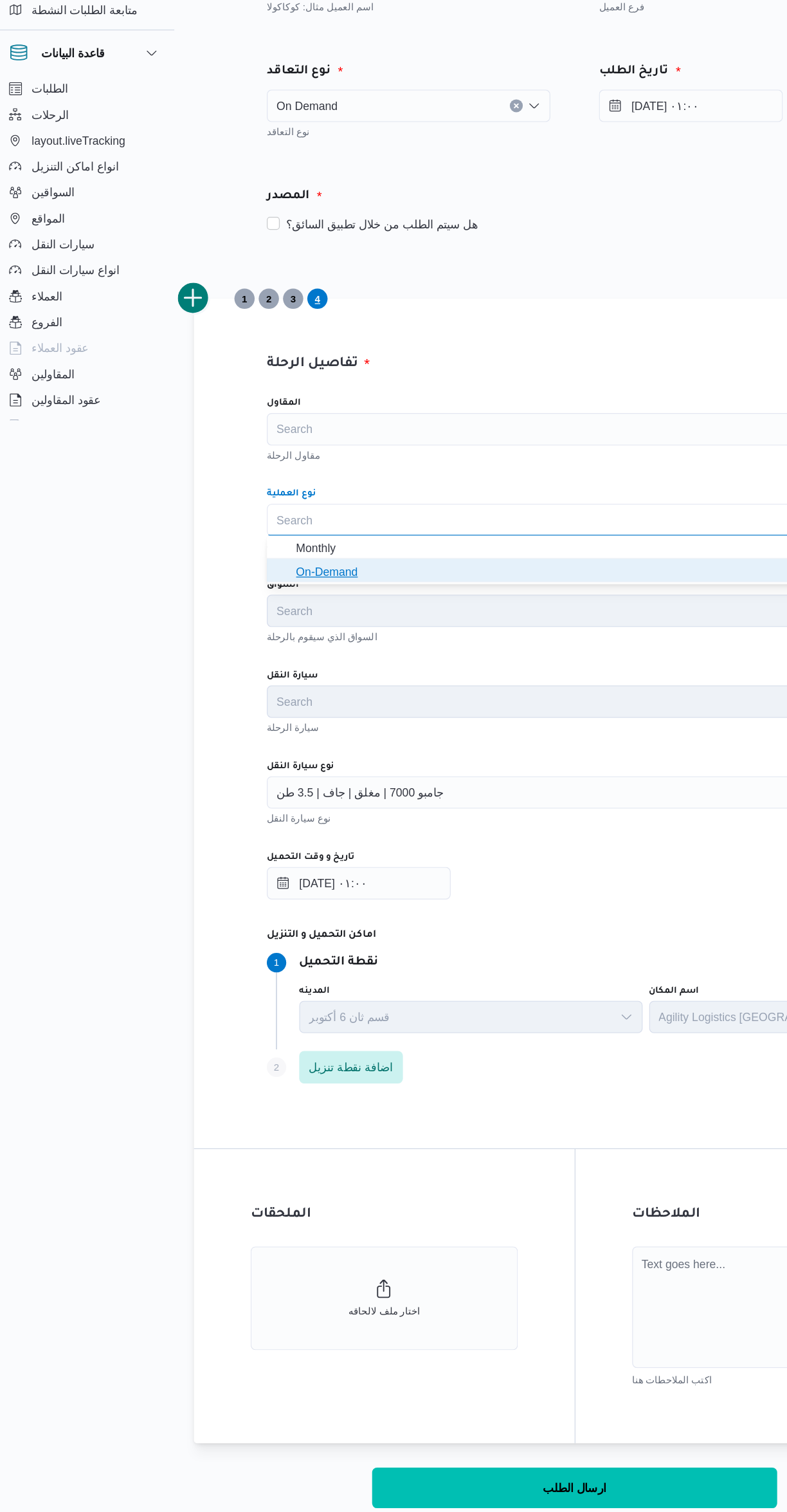
click at [386, 559] on span "On-Demand" at bounding box center [477, 564] width 458 height 16
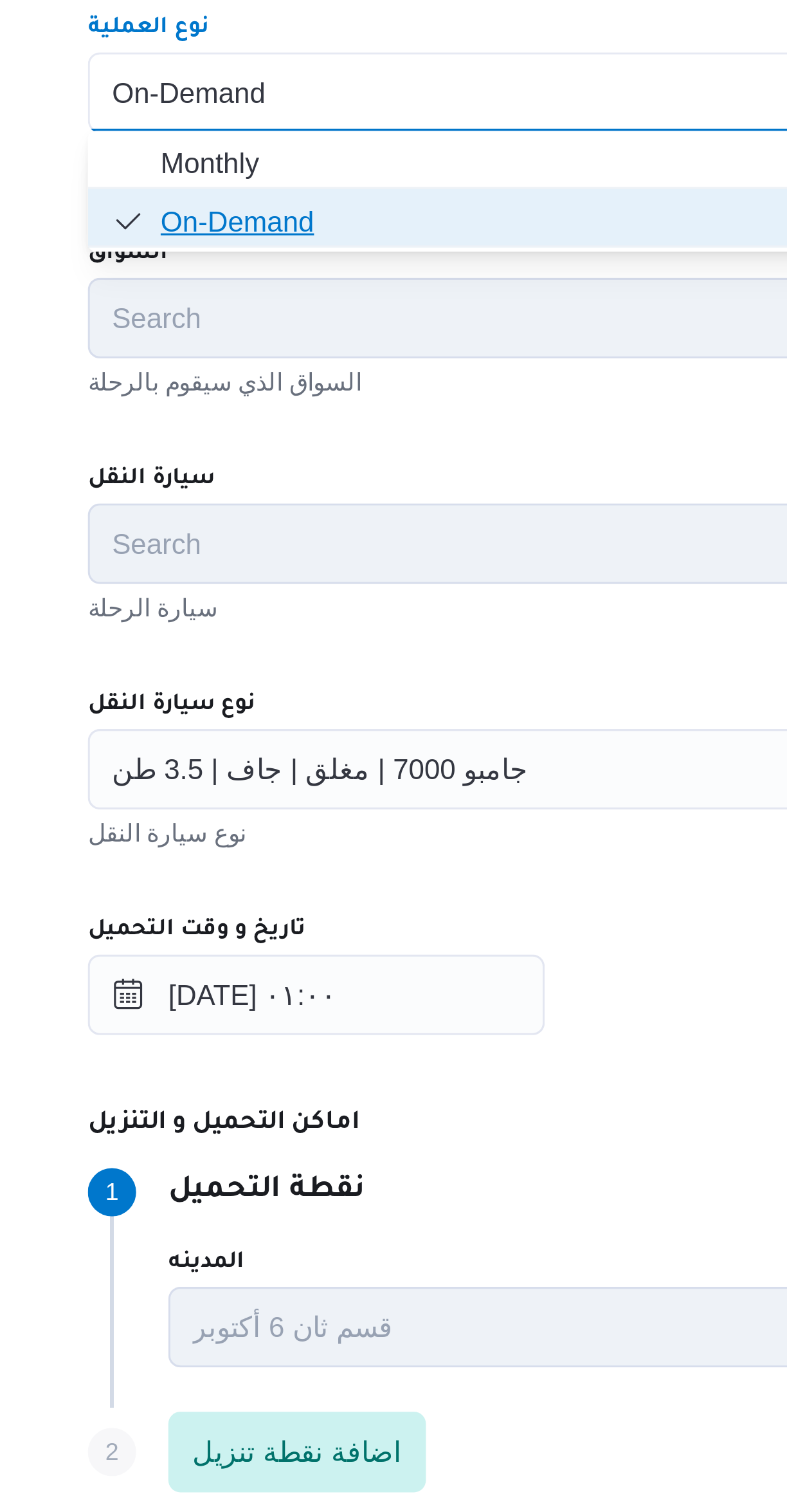
click at [324, 562] on span "On-Demand" at bounding box center [477, 564] width 458 height 16
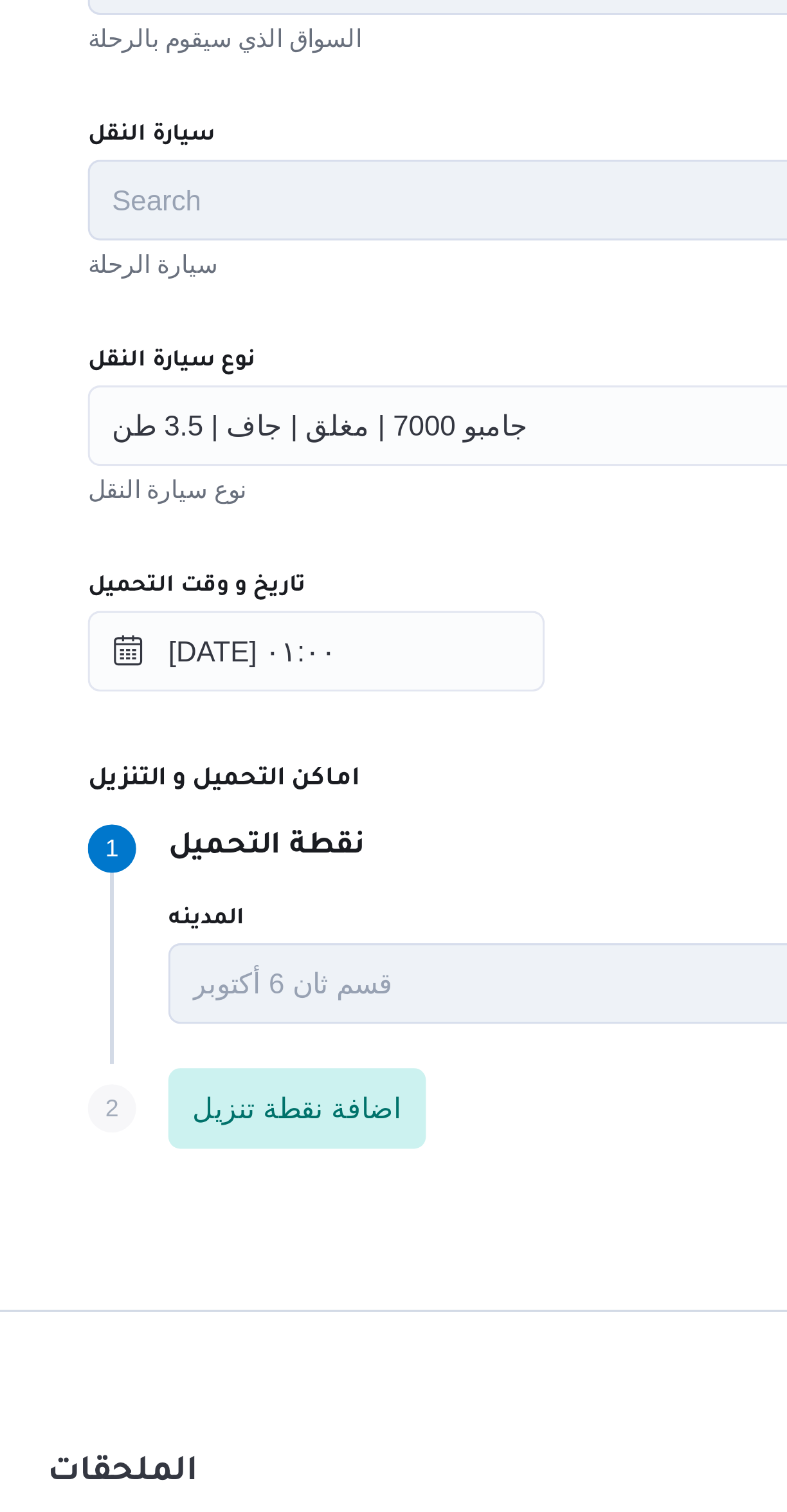
click at [371, 735] on input "نوع سيارة النقل" at bounding box center [371, 740] width 1 height 16
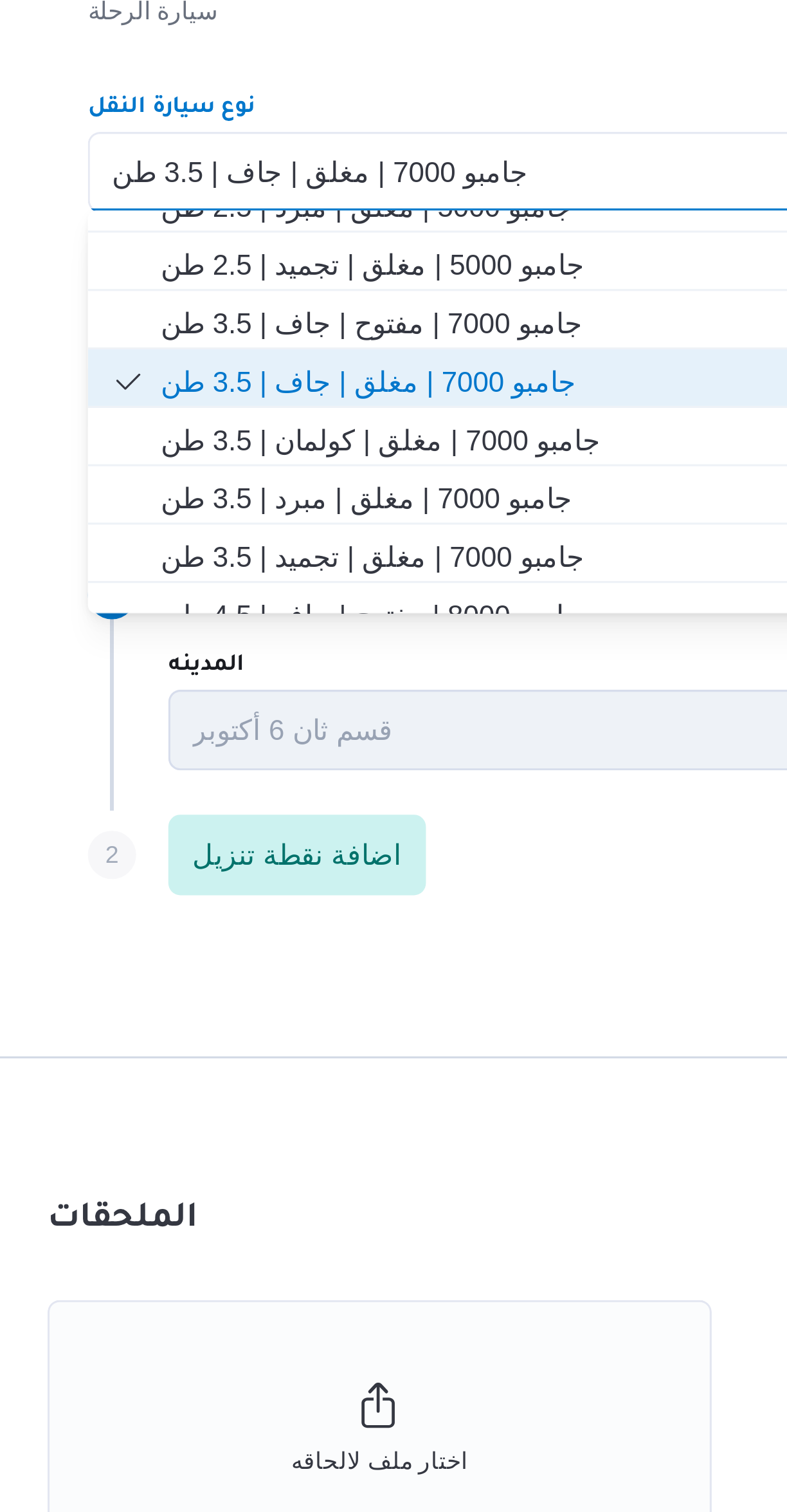
scroll to position [198, 0]
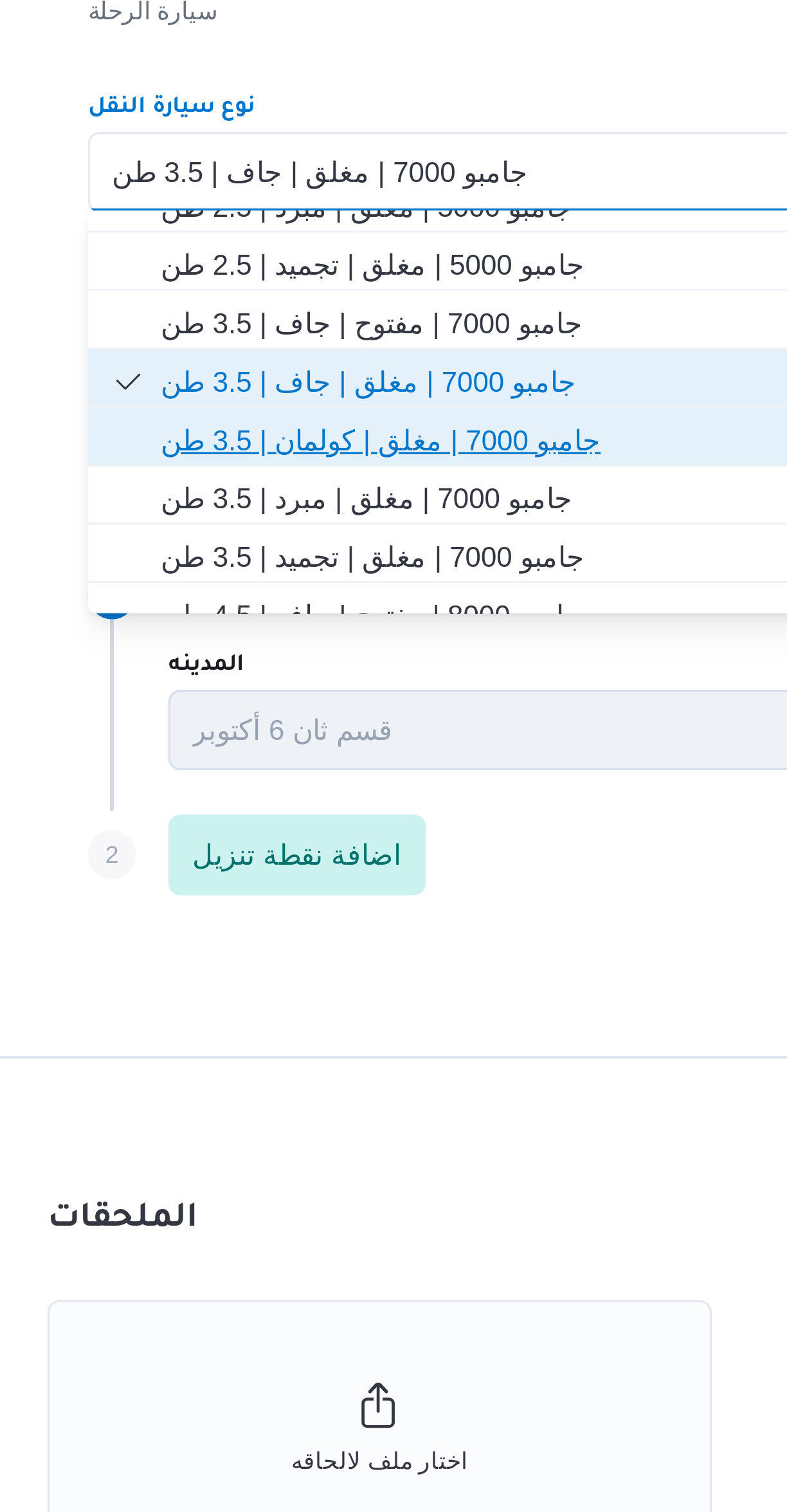
click at [352, 828] on span "جامبو 7000 | مغلق | كولمان | 3.5 طن" at bounding box center [477, 825] width 458 height 16
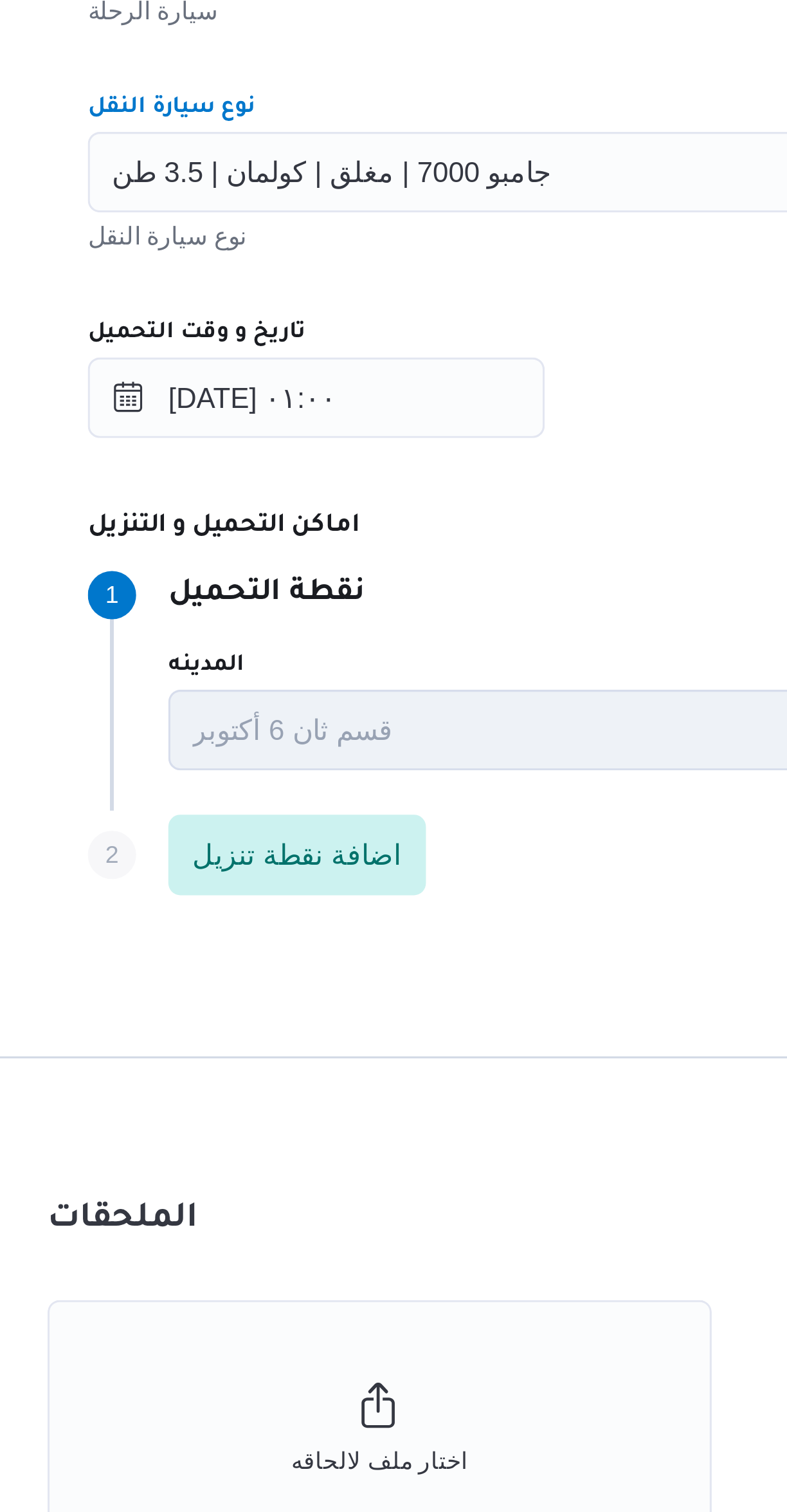
click at [381, 743] on div "جامبو 7000 | مغلق | كولمان | 3.5 طن Combo box. Selected. جامبو 7000 | مغلق | كو…" at bounding box center [469, 740] width 488 height 26
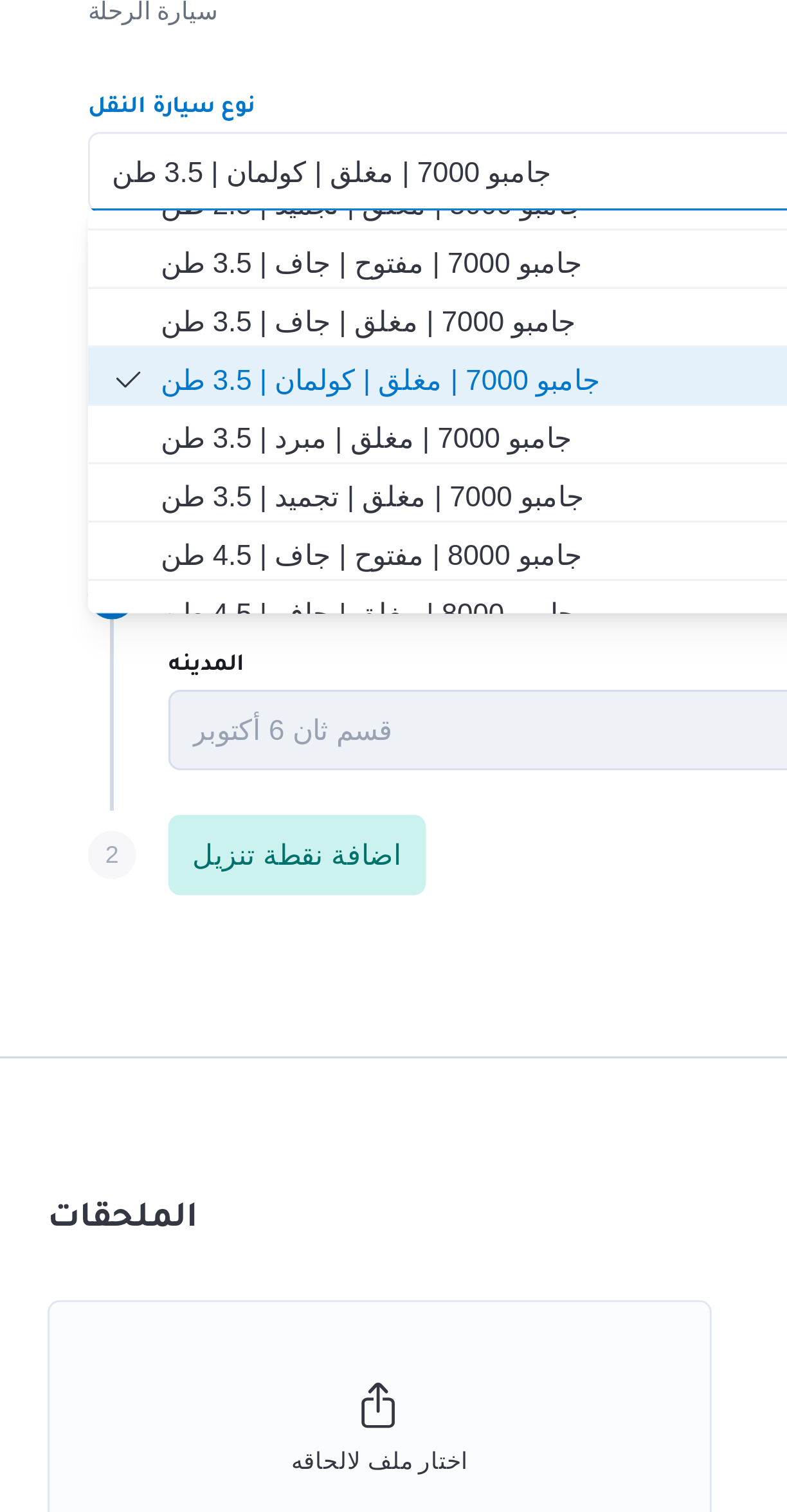
scroll to position [232, 0]
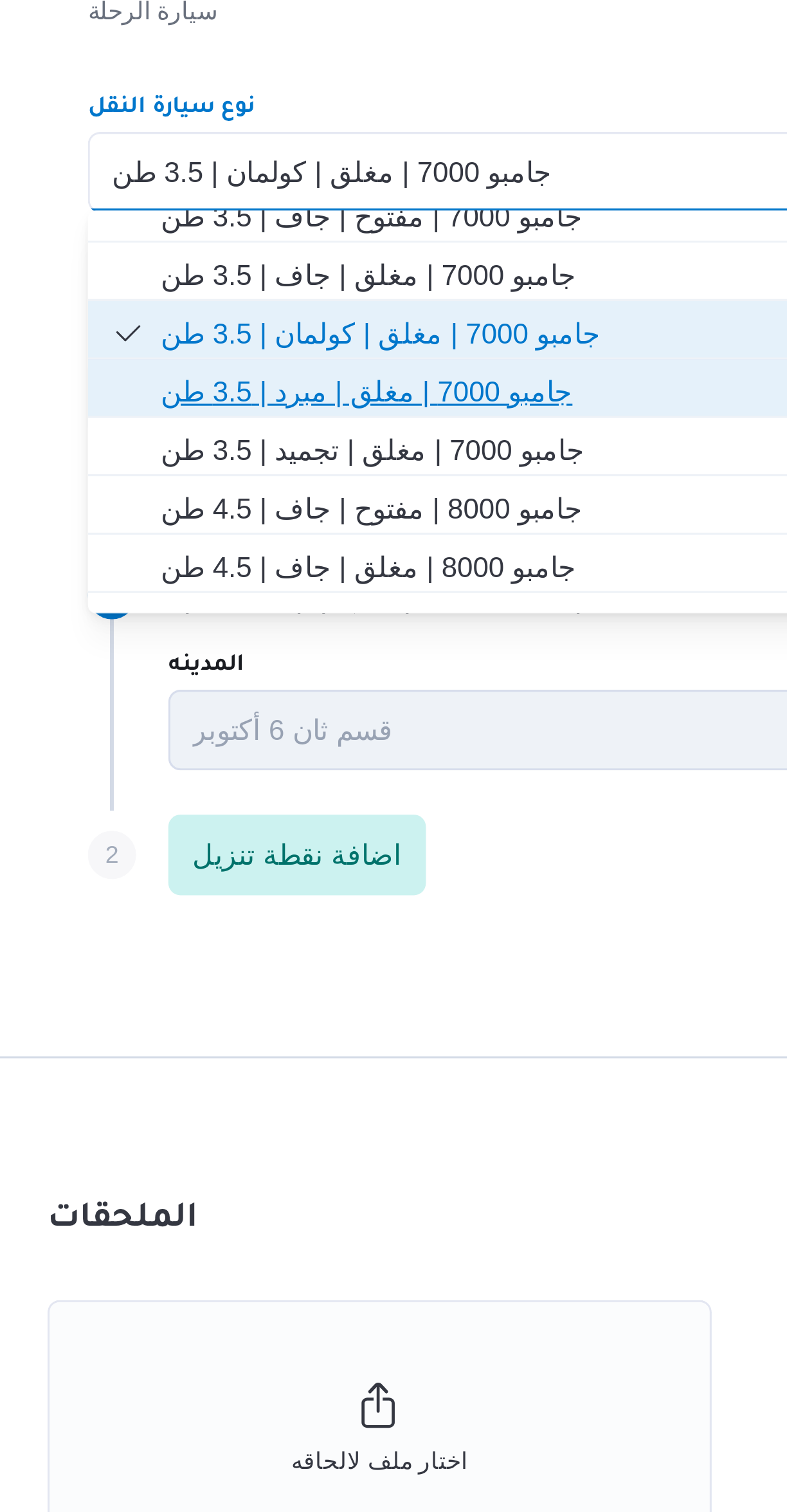
click at [348, 815] on span "جامبو 7000 | مغلق | مبرد | 3.5 طن" at bounding box center [477, 810] width 458 height 16
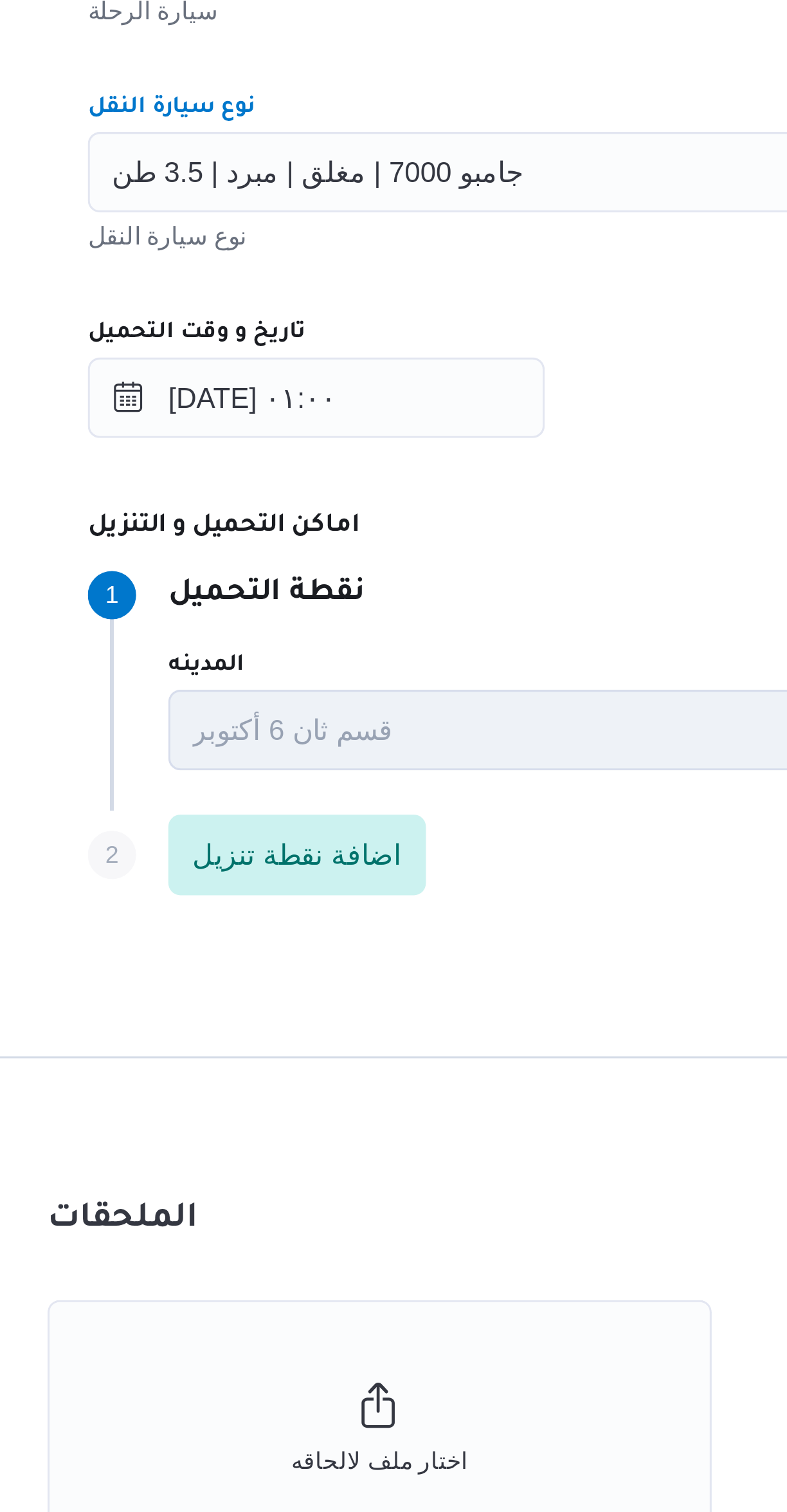
click at [413, 792] on div "تاريخ و وقت التحميل" at bounding box center [469, 791] width 488 height 10
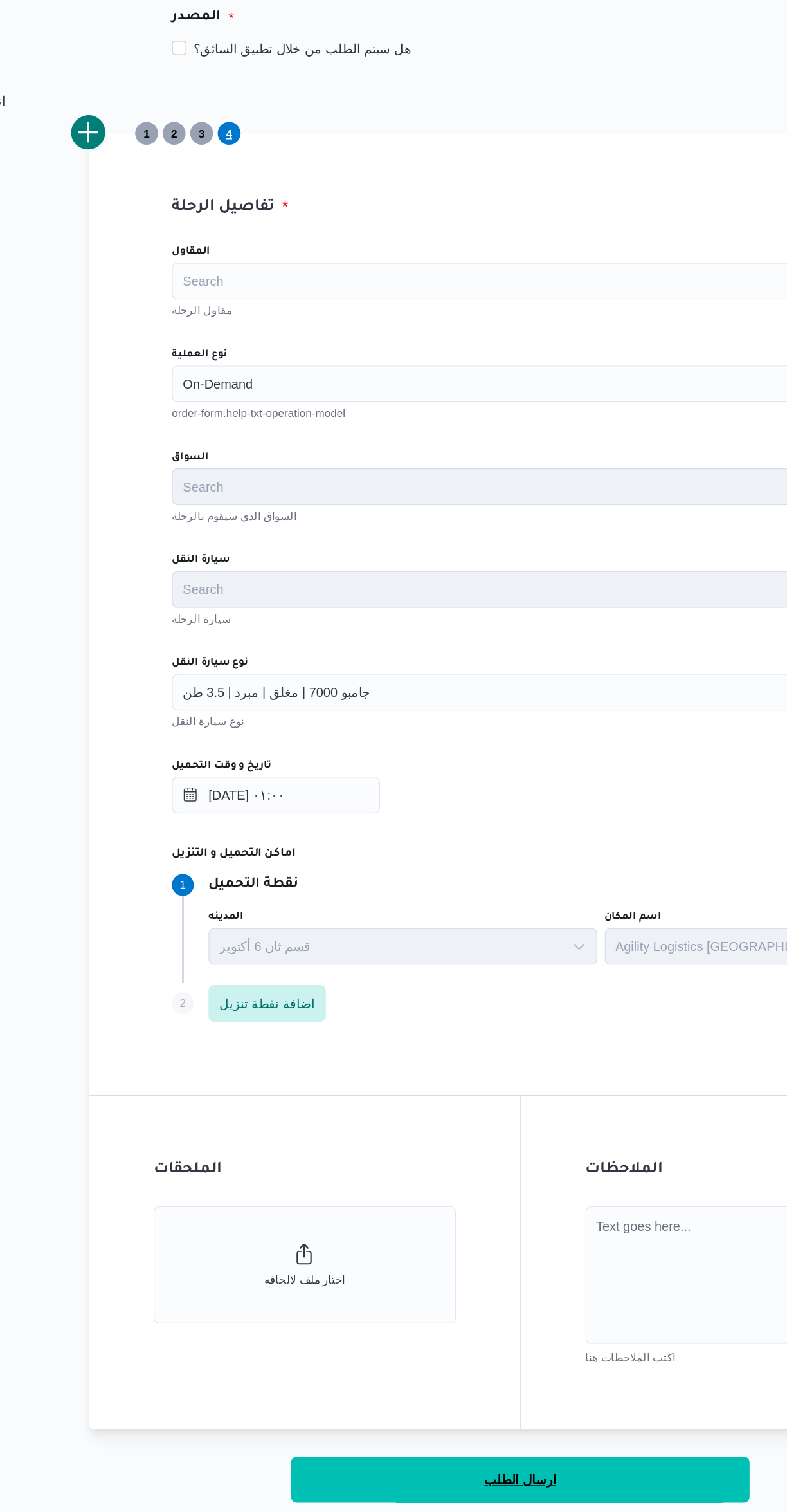
click at [518, 1293] on button "ارسال الطلب" at bounding box center [469, 1290] width 322 height 32
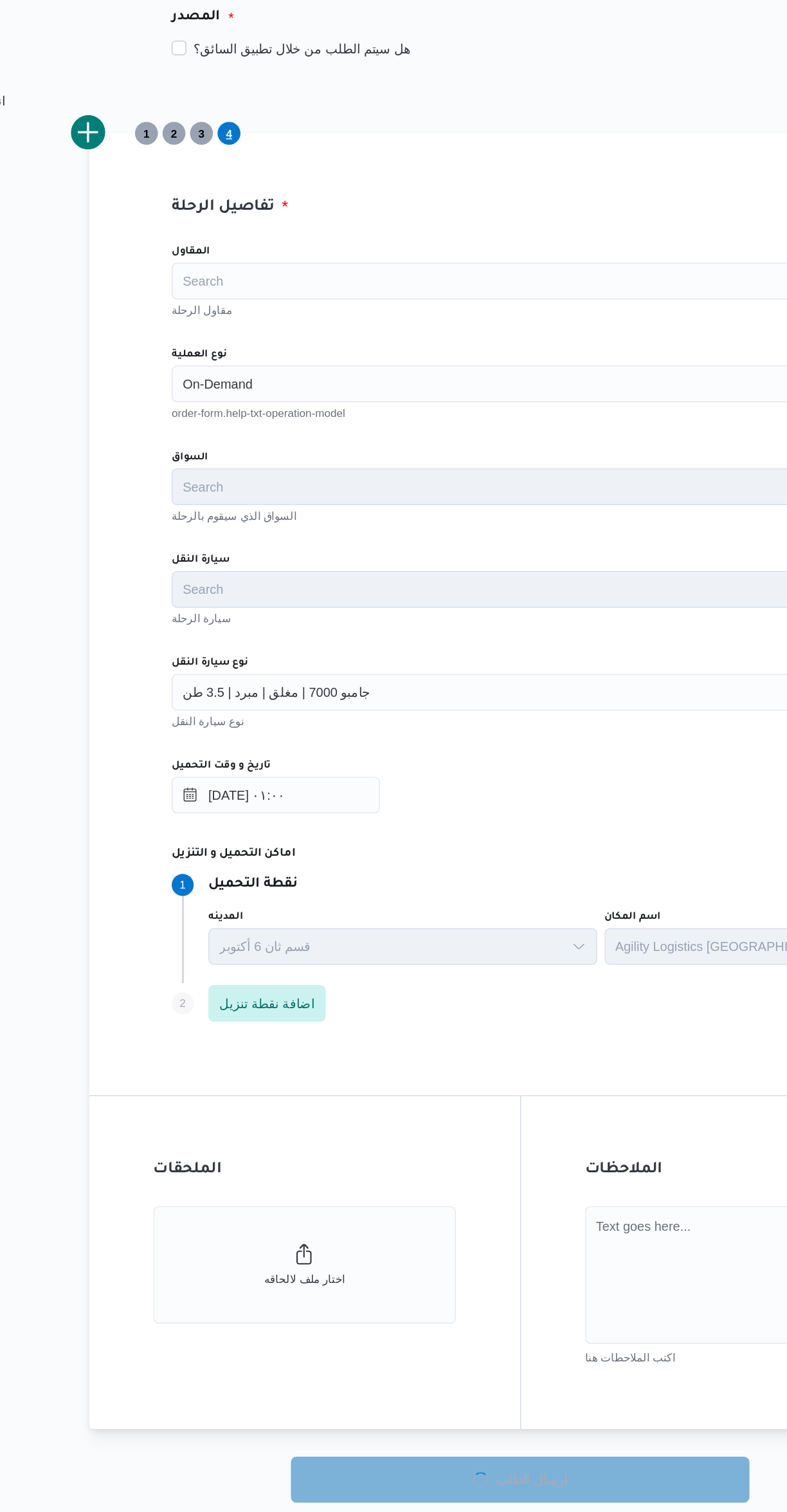
select select "ar"
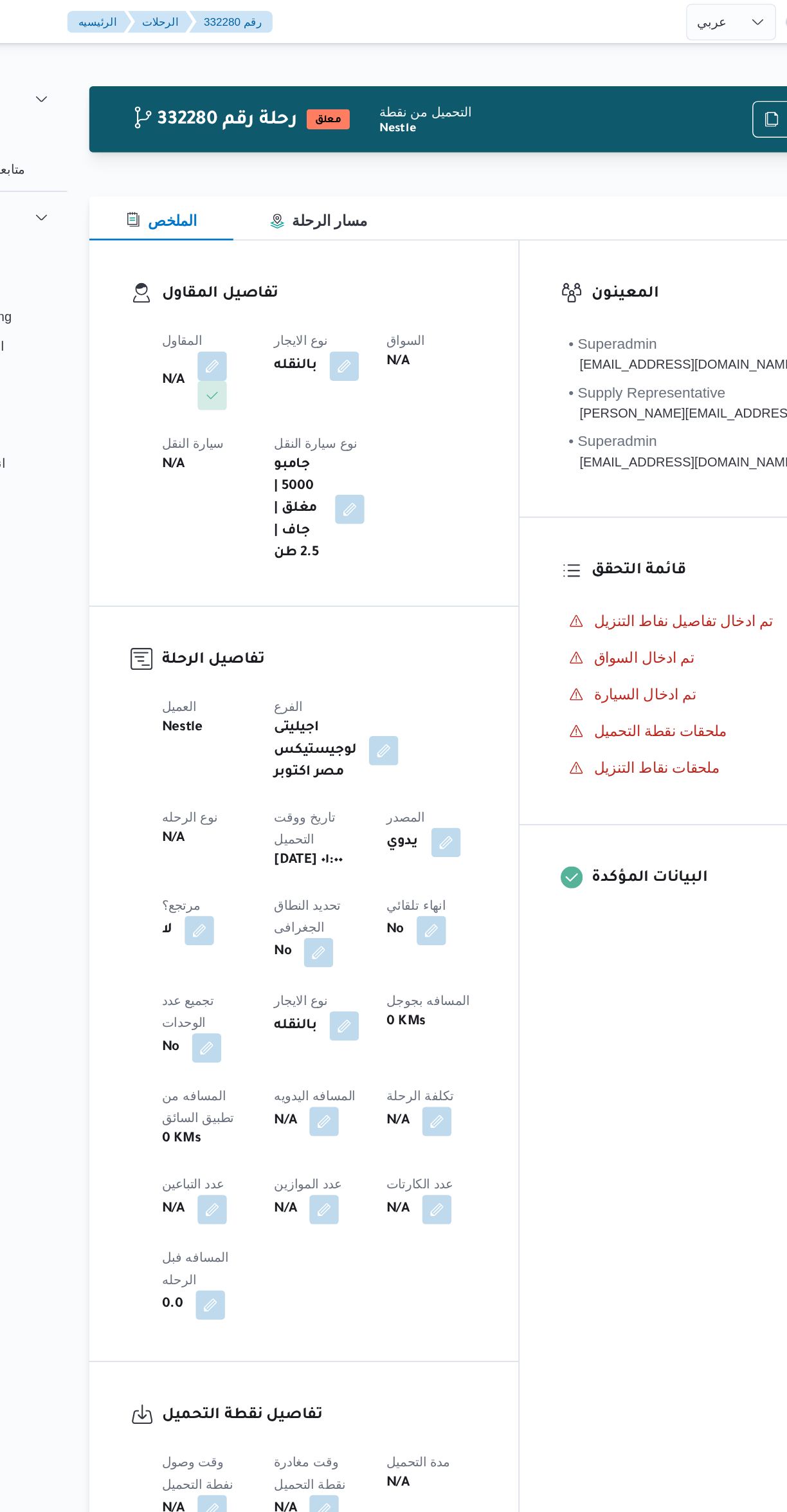
select select "ar"
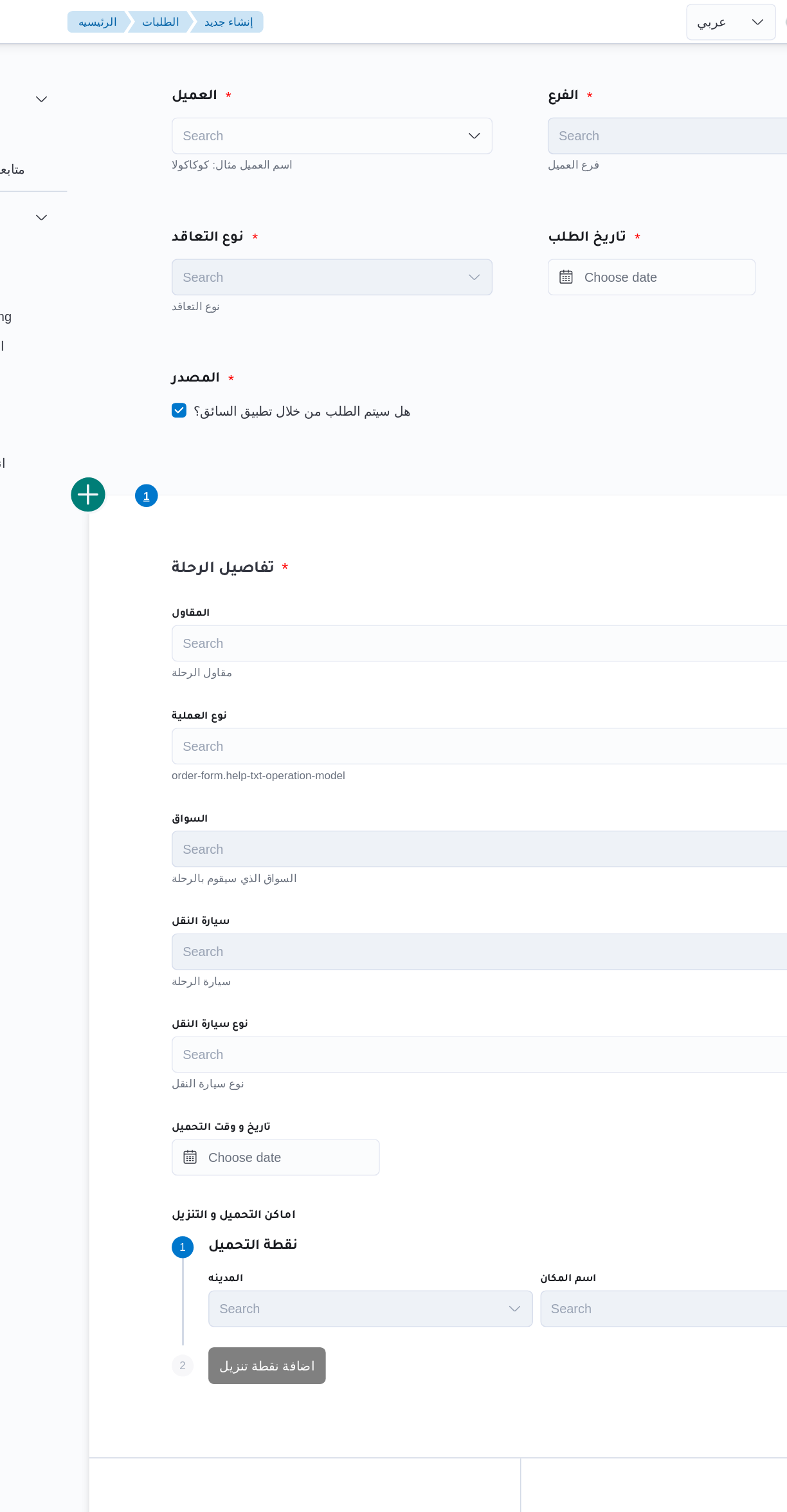
click at [381, 87] on div "Search" at bounding box center [337, 95] width 225 height 26
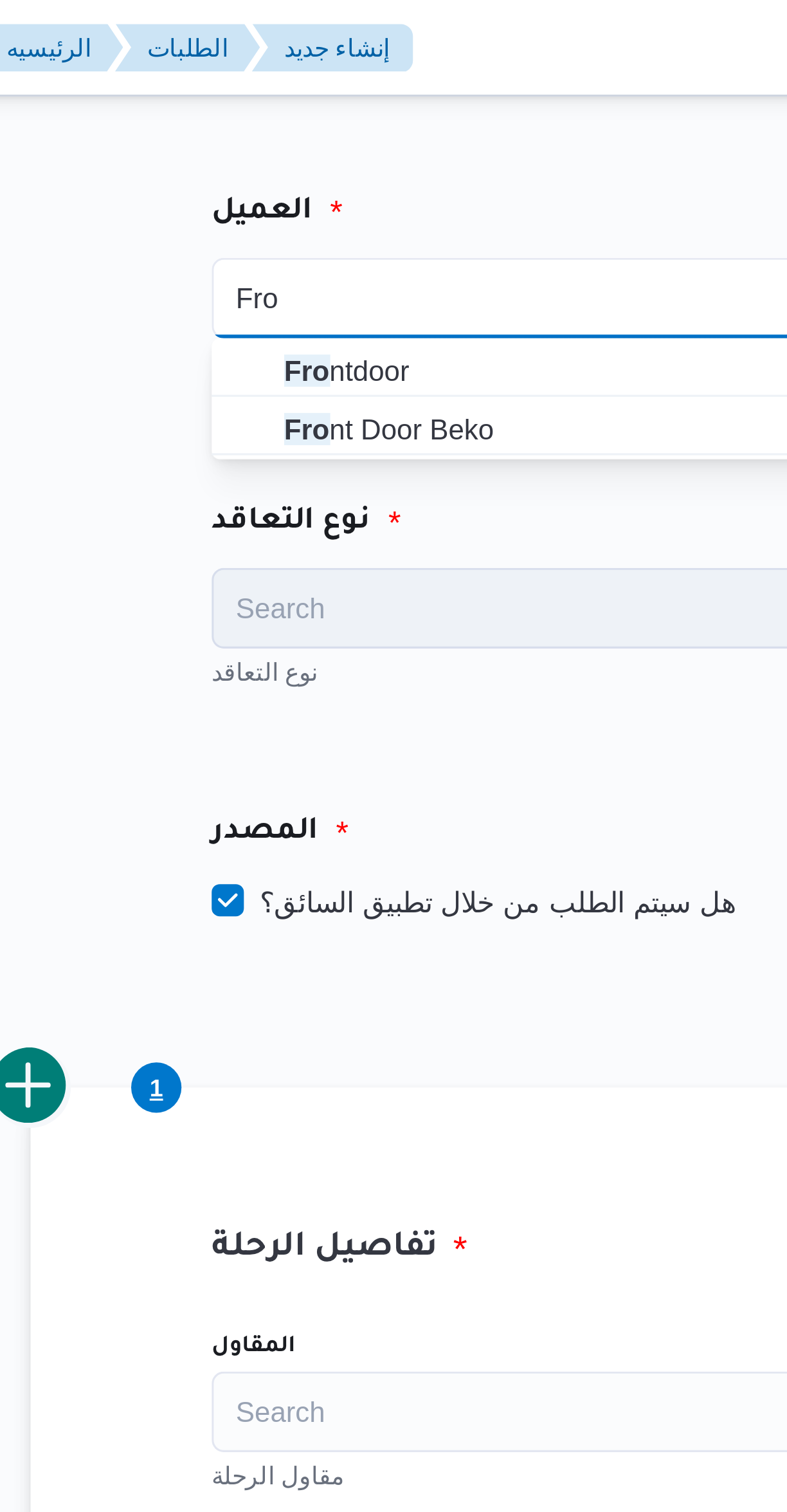
type input "Fro"
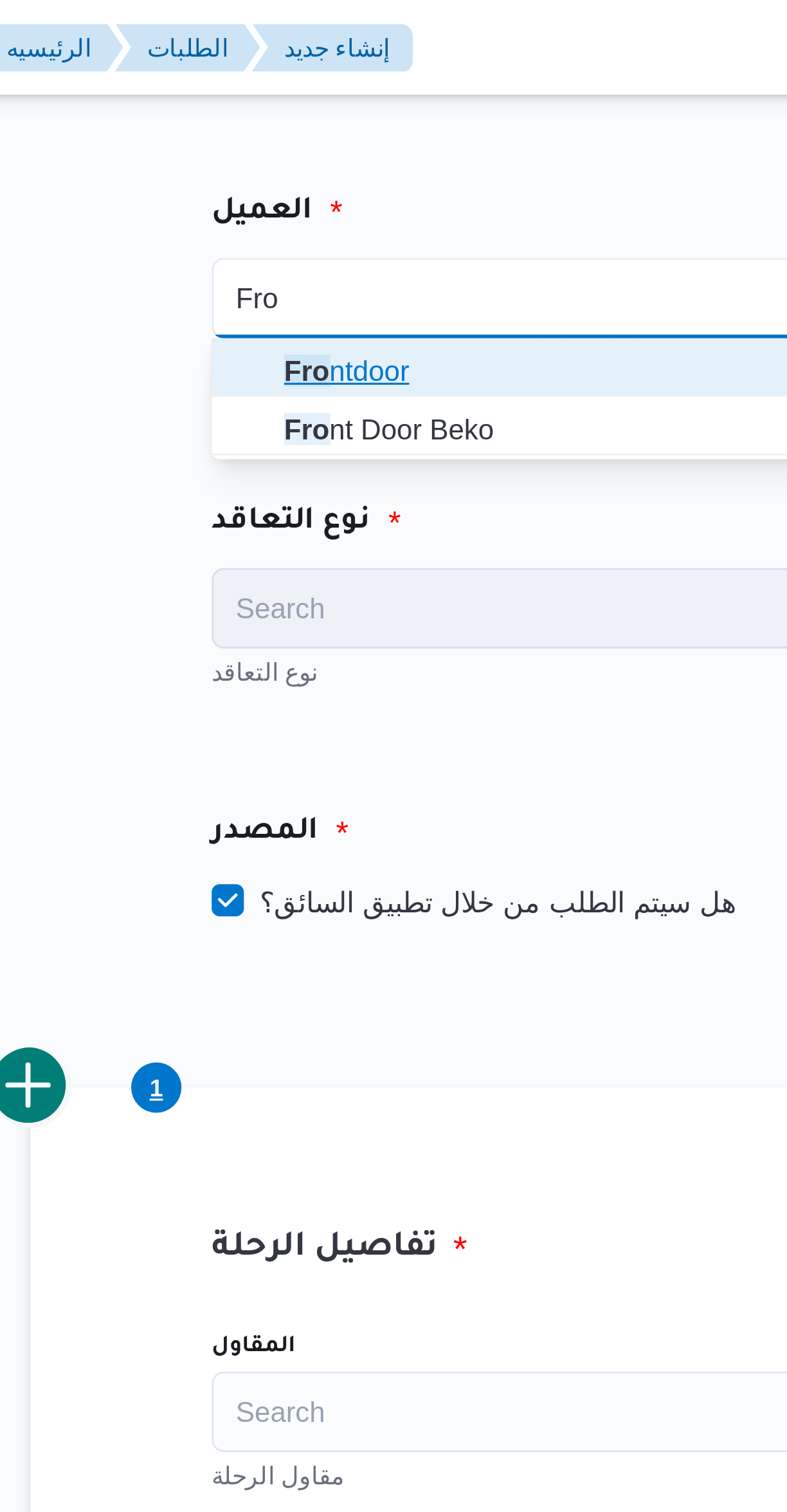
click at [317, 118] on span "Fro ntdoor" at bounding box center [345, 118] width 194 height 16
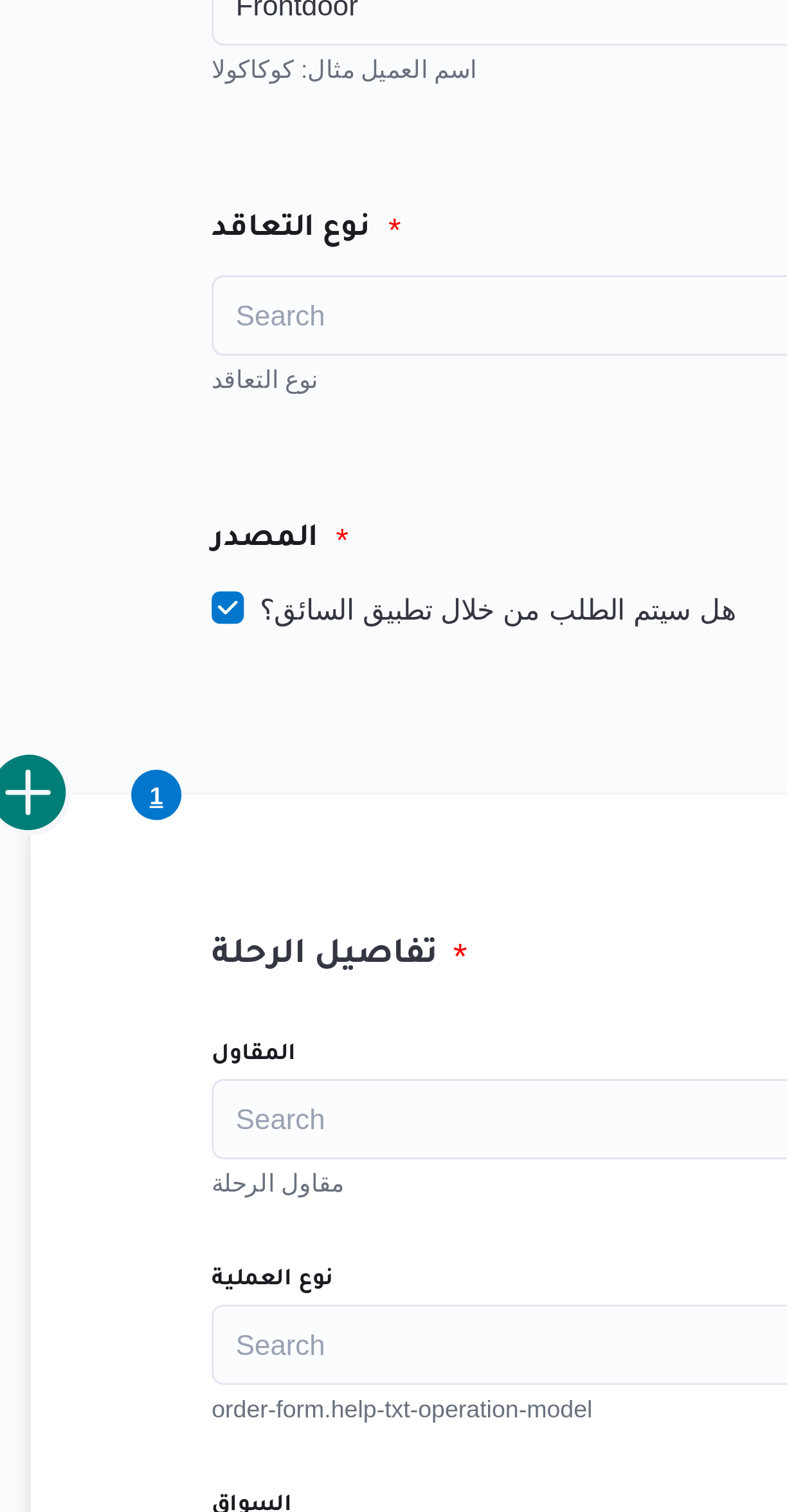
click at [318, 195] on div "Search" at bounding box center [337, 194] width 225 height 26
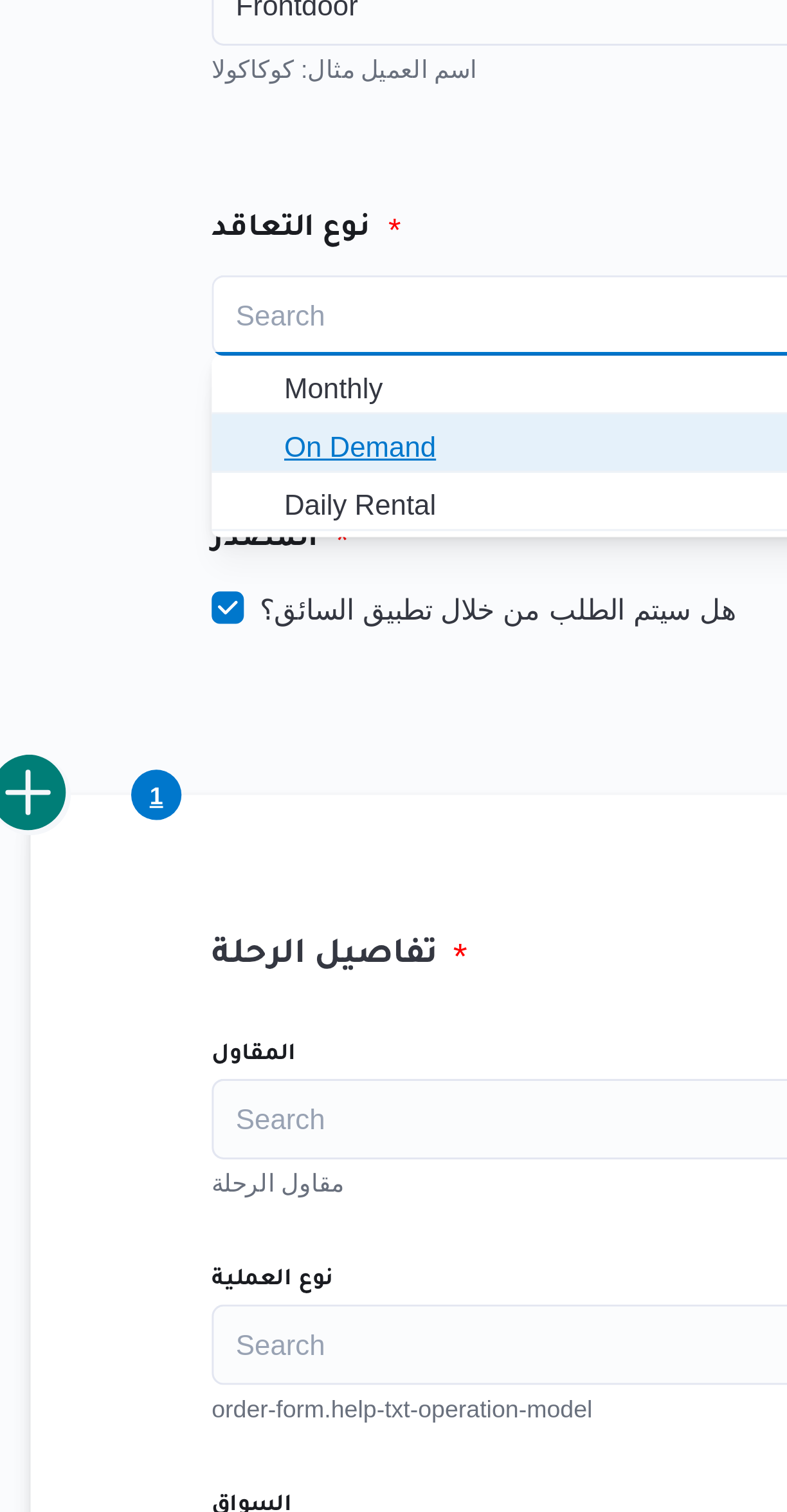
click at [313, 234] on span "On Demand" at bounding box center [345, 236] width 194 height 16
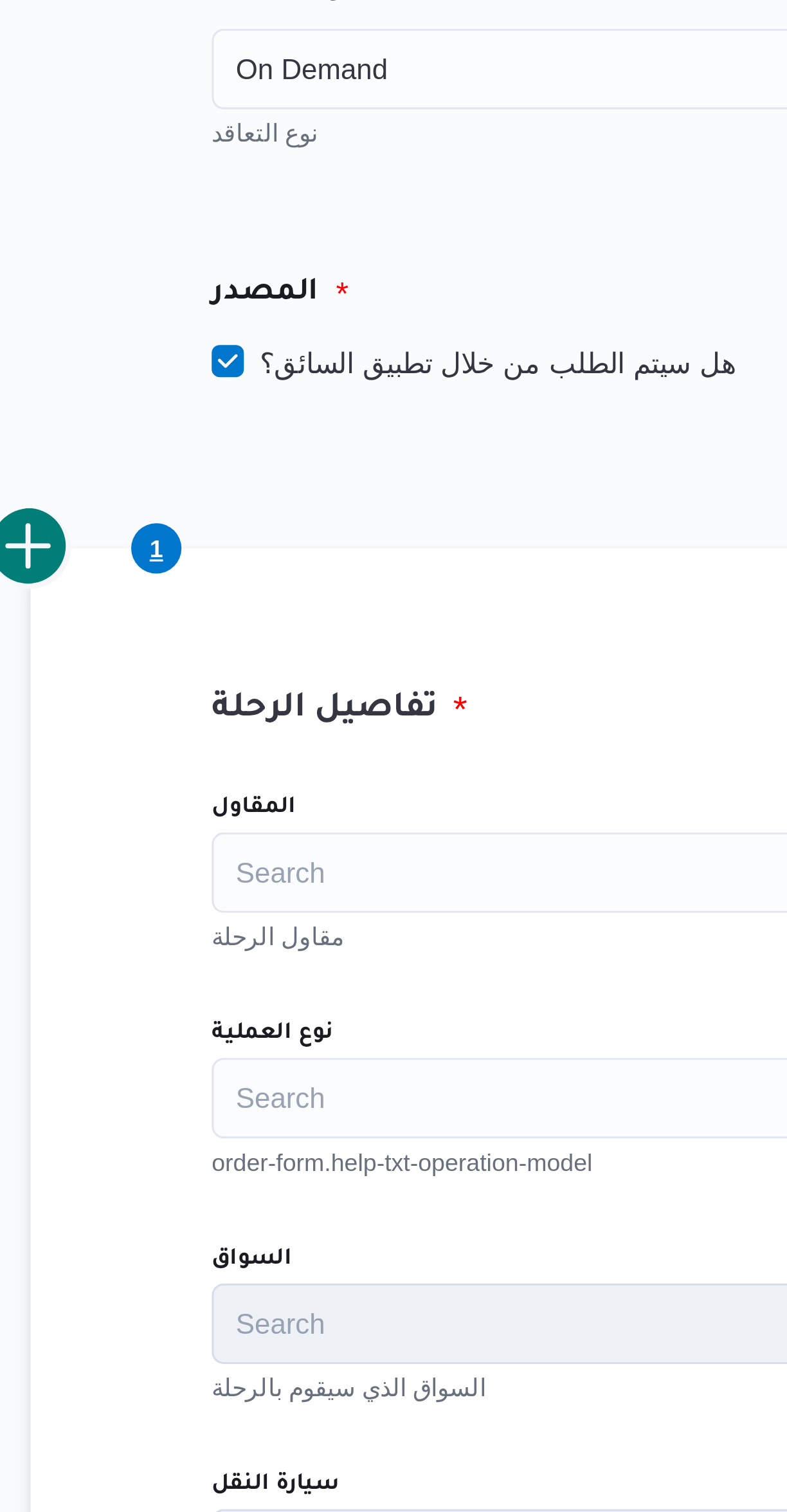
click at [335, 295] on label "هل سيتم الطلب من خلال تطبيق السائق؟" at bounding box center [309, 288] width 167 height 16
checkbox input "false"
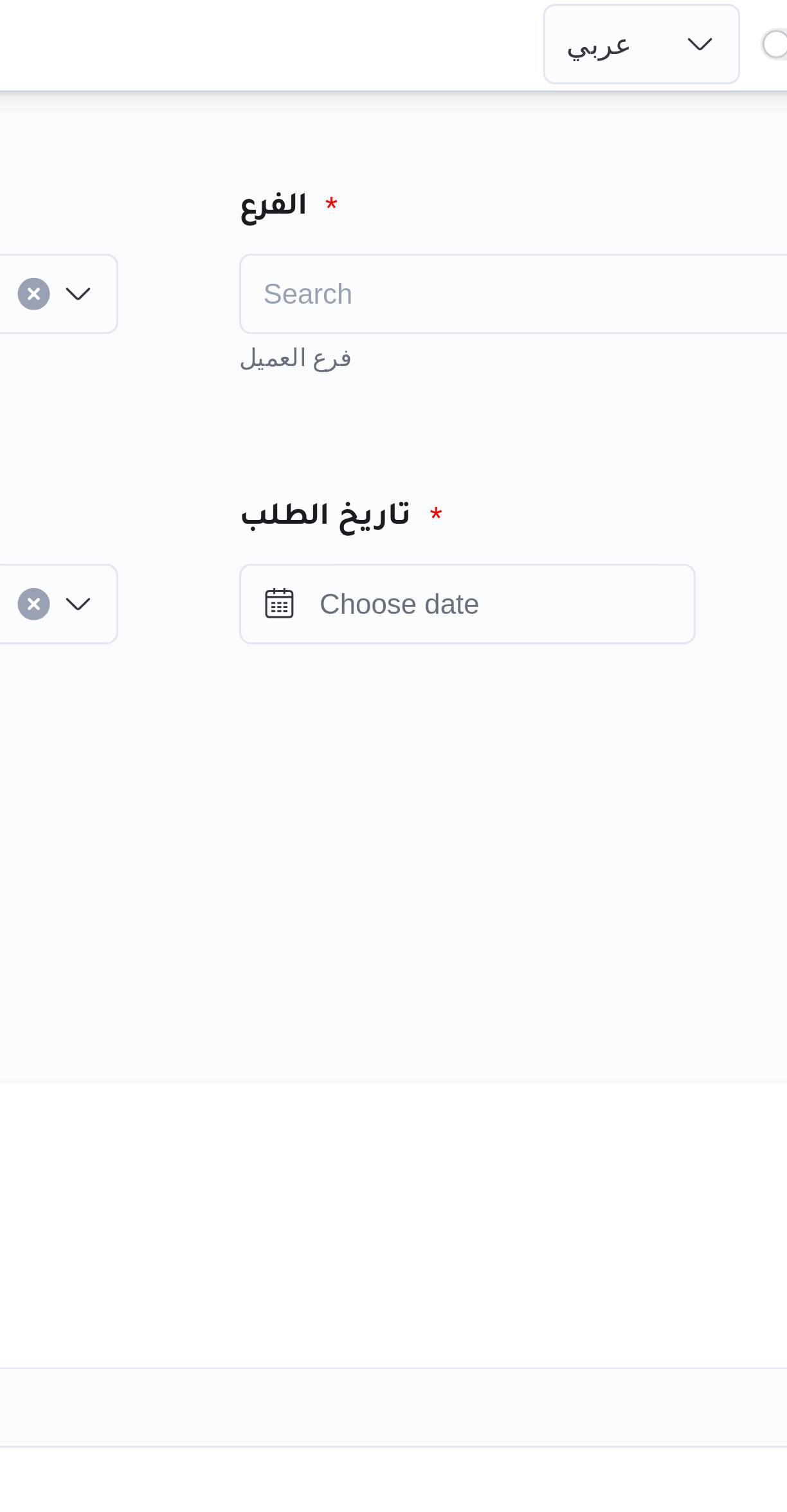
click at [596, 85] on div "Search" at bounding box center [601, 95] width 225 height 26
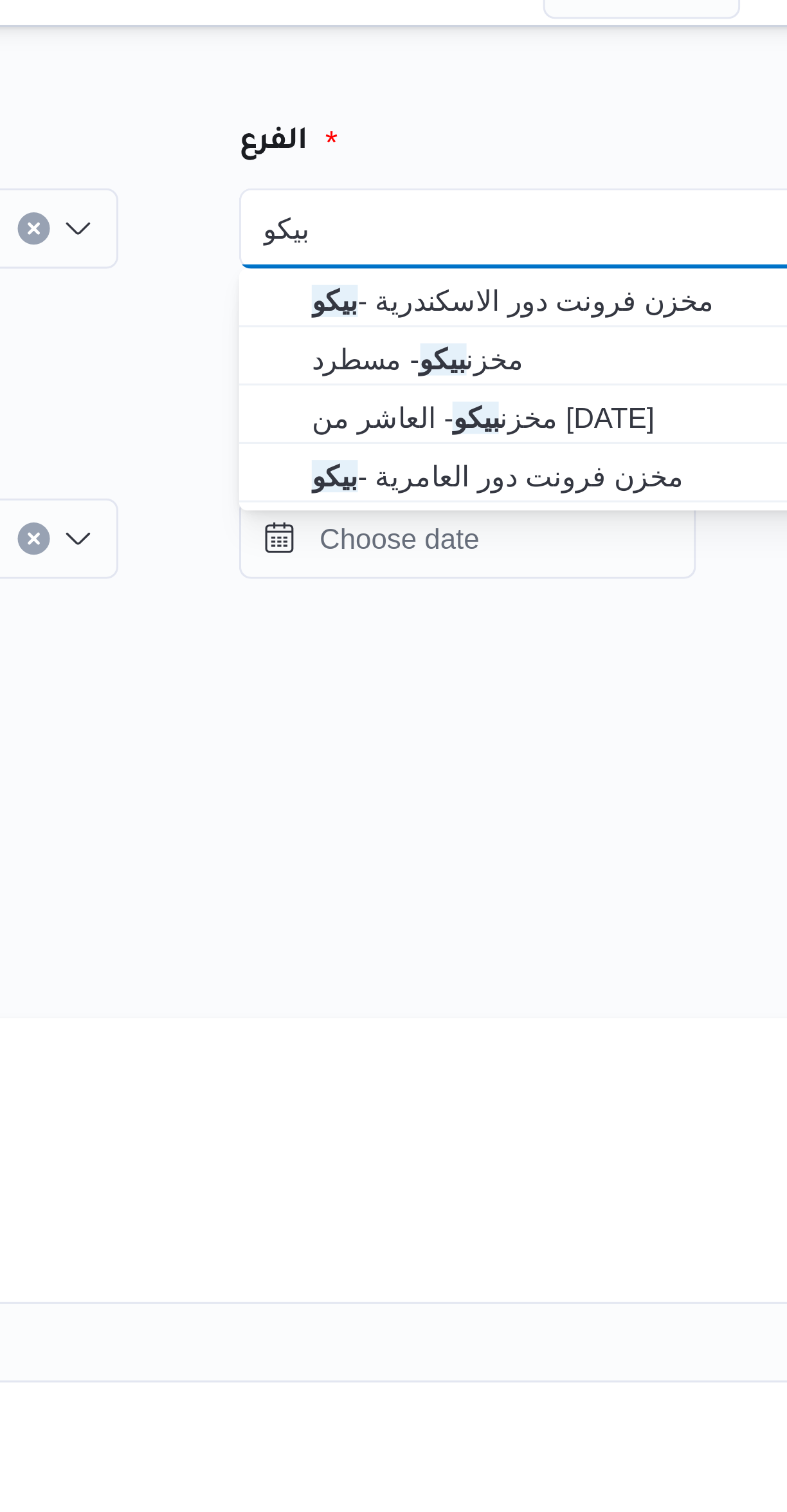
type input "بيكو"
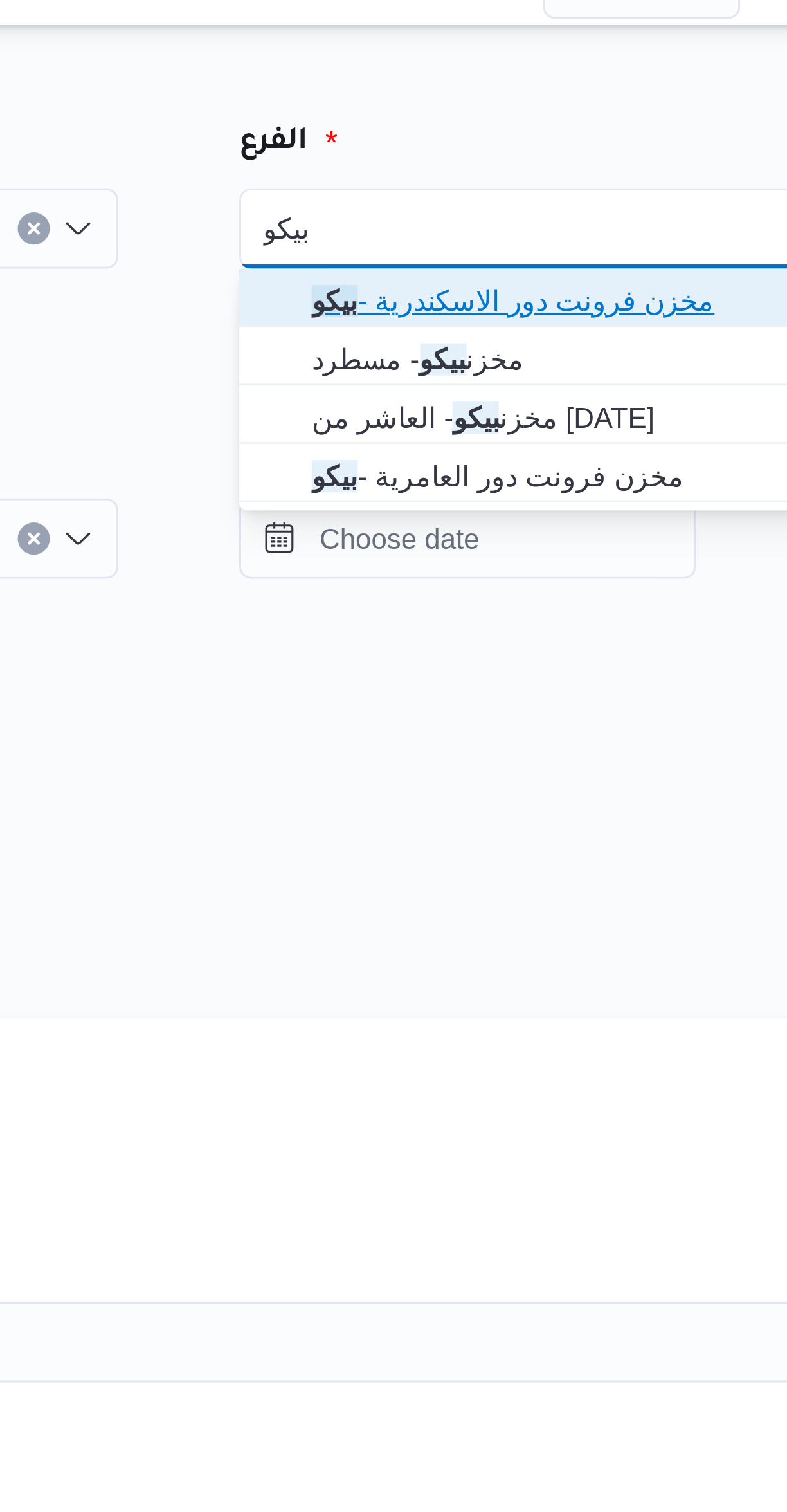
click at [598, 112] on span "مخزن فرونت دور الاسكندرية - بيكو" at bounding box center [608, 118] width 194 height 16
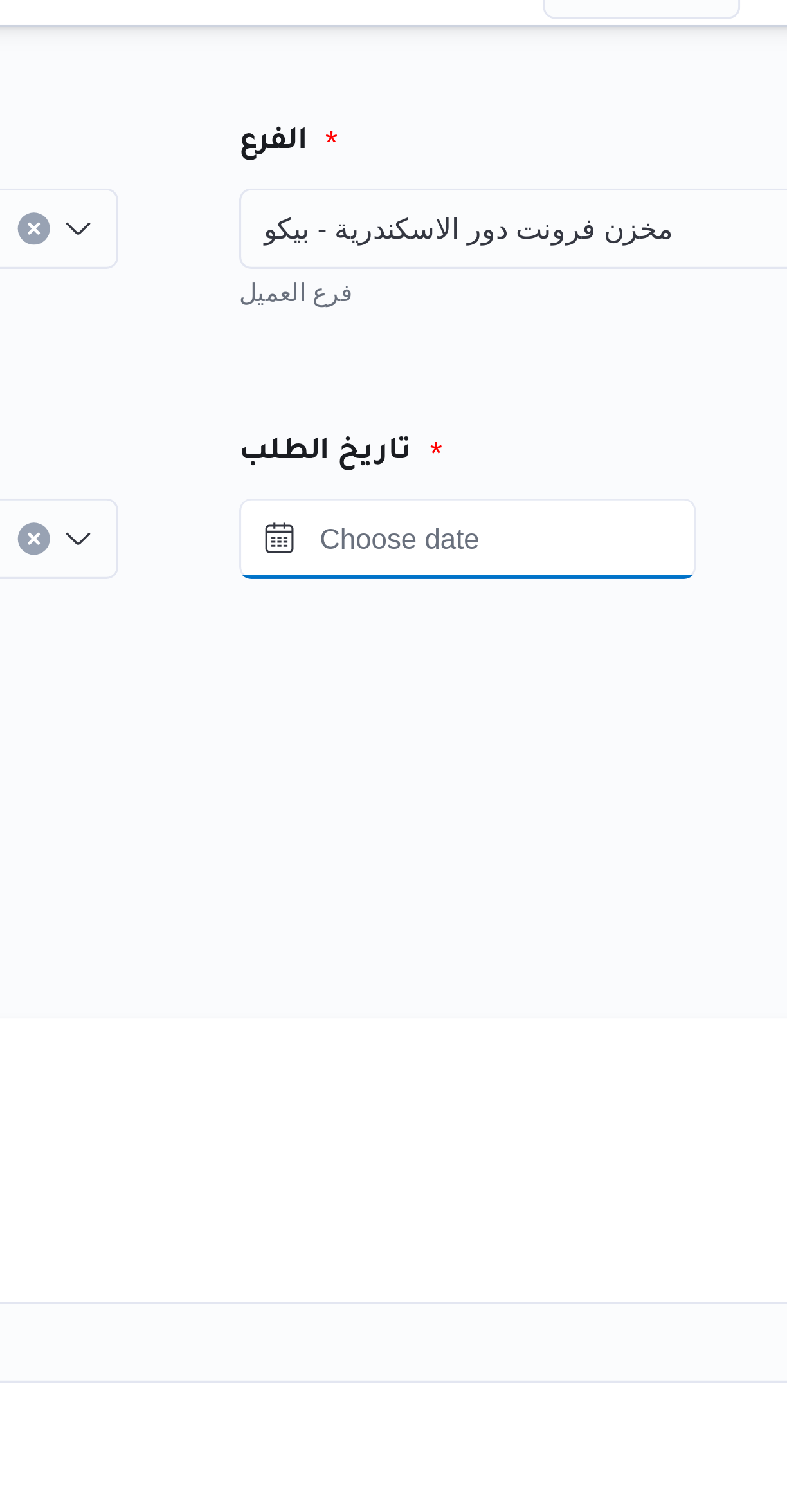
click at [583, 191] on input "Press the down key to open a popover containing a calendar." at bounding box center [561, 194] width 146 height 26
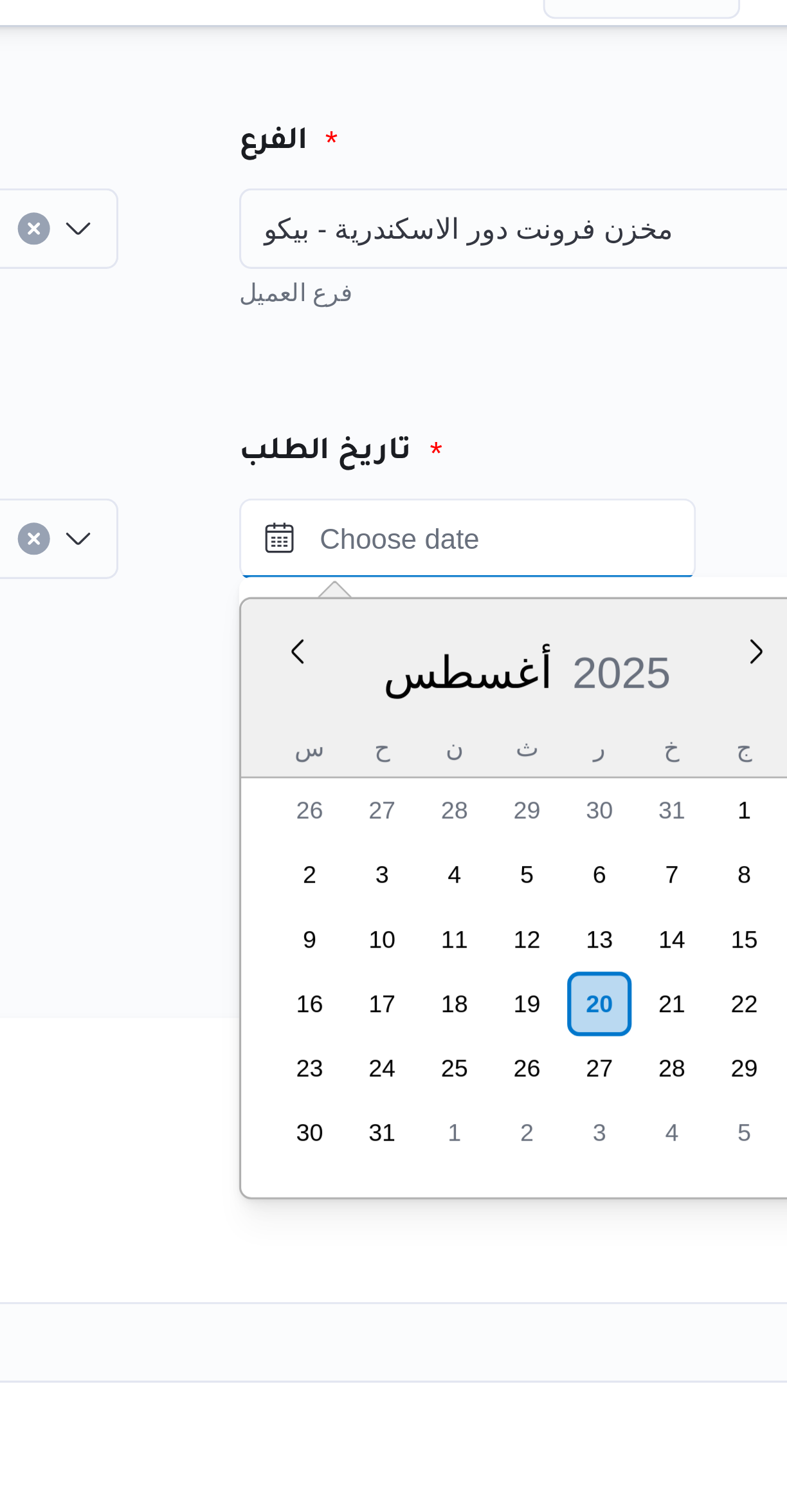
scroll to position [468, 0]
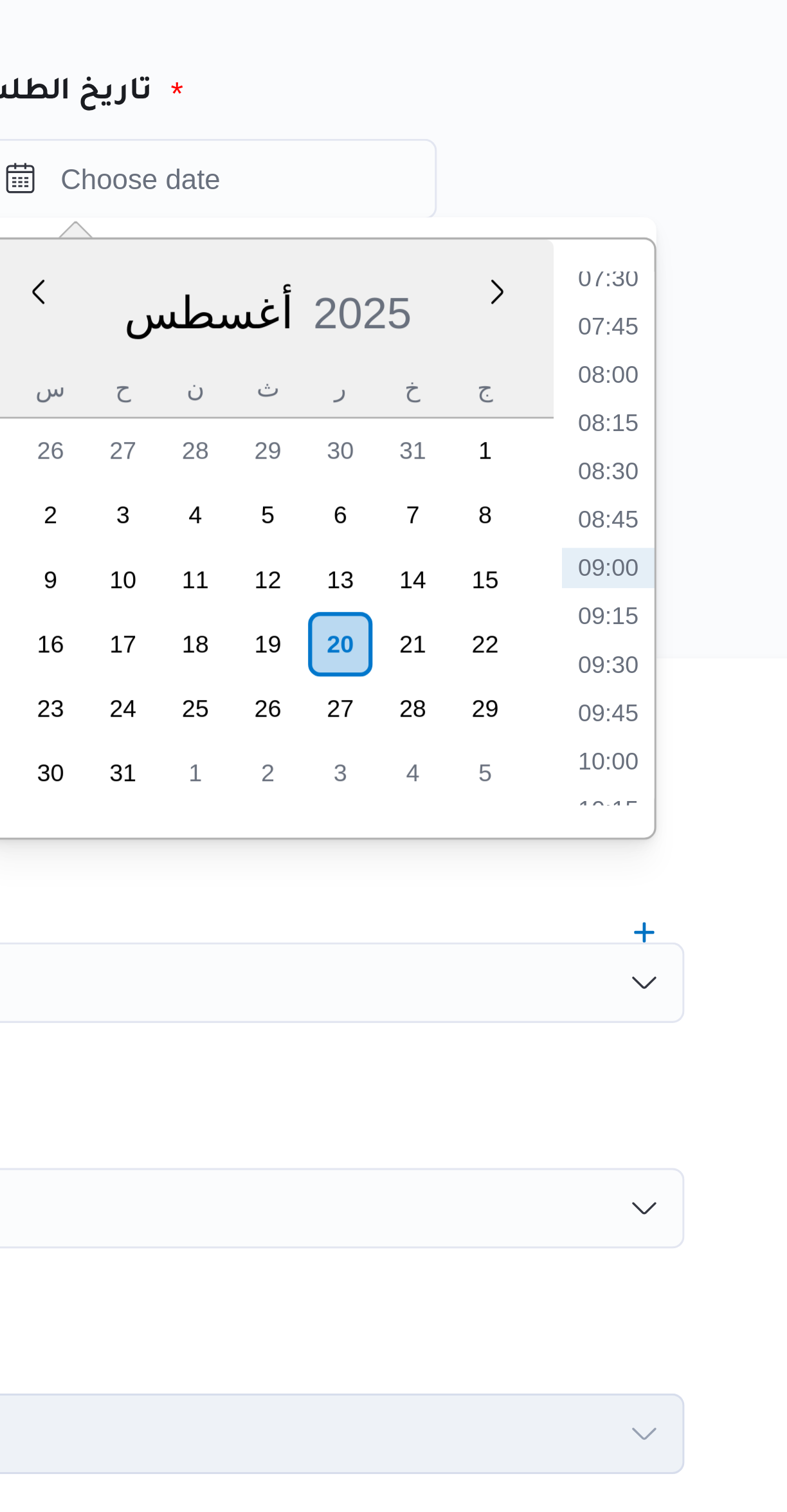
click at [690, 319] on li "09:00" at bounding box center [689, 318] width 29 height 13
type input "٢٠/٠٨/٢٠٢٥ ٠٩:٠٠"
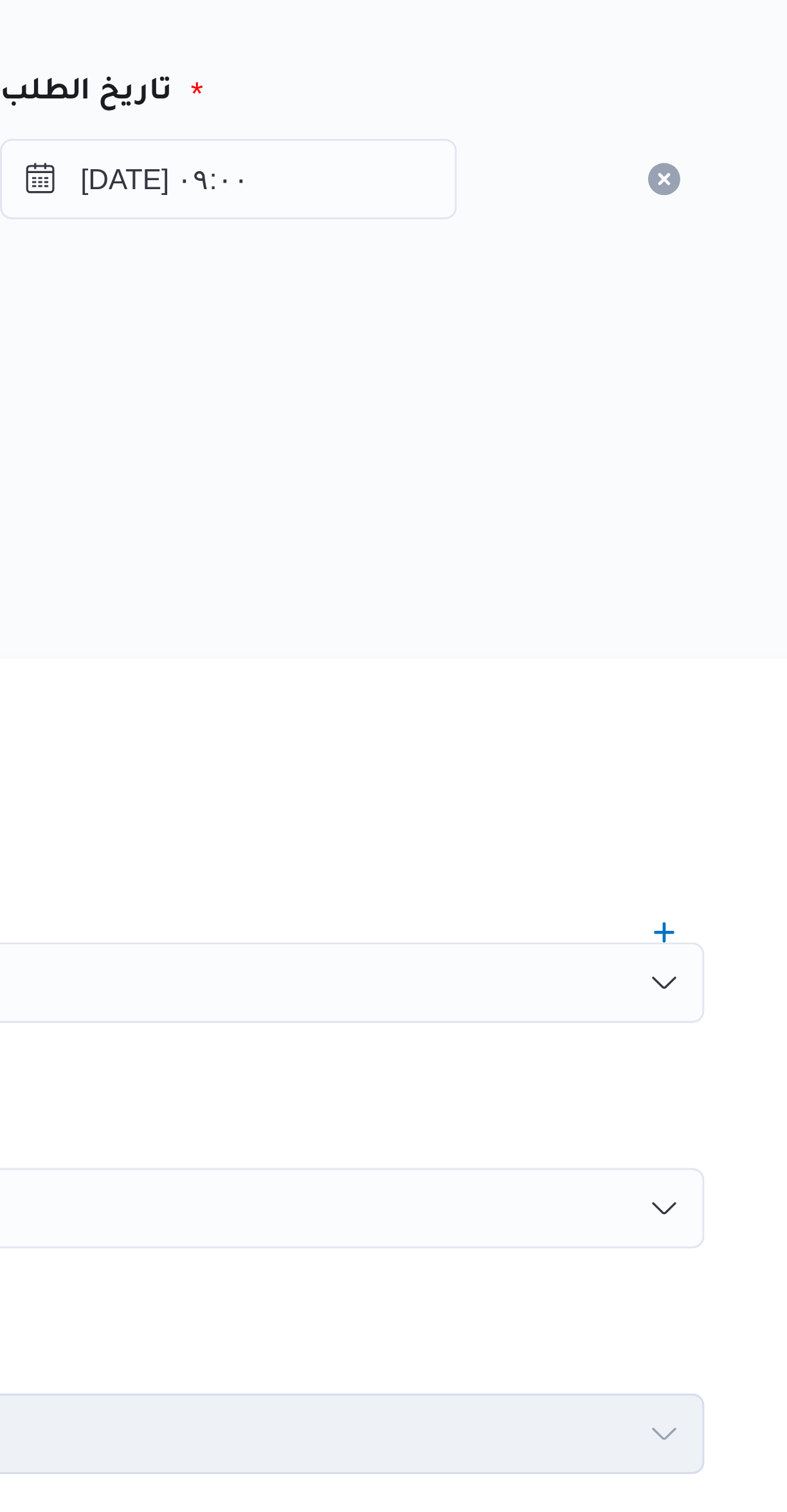
click at [686, 252] on div "المصدر" at bounding box center [469, 267] width 504 height 31
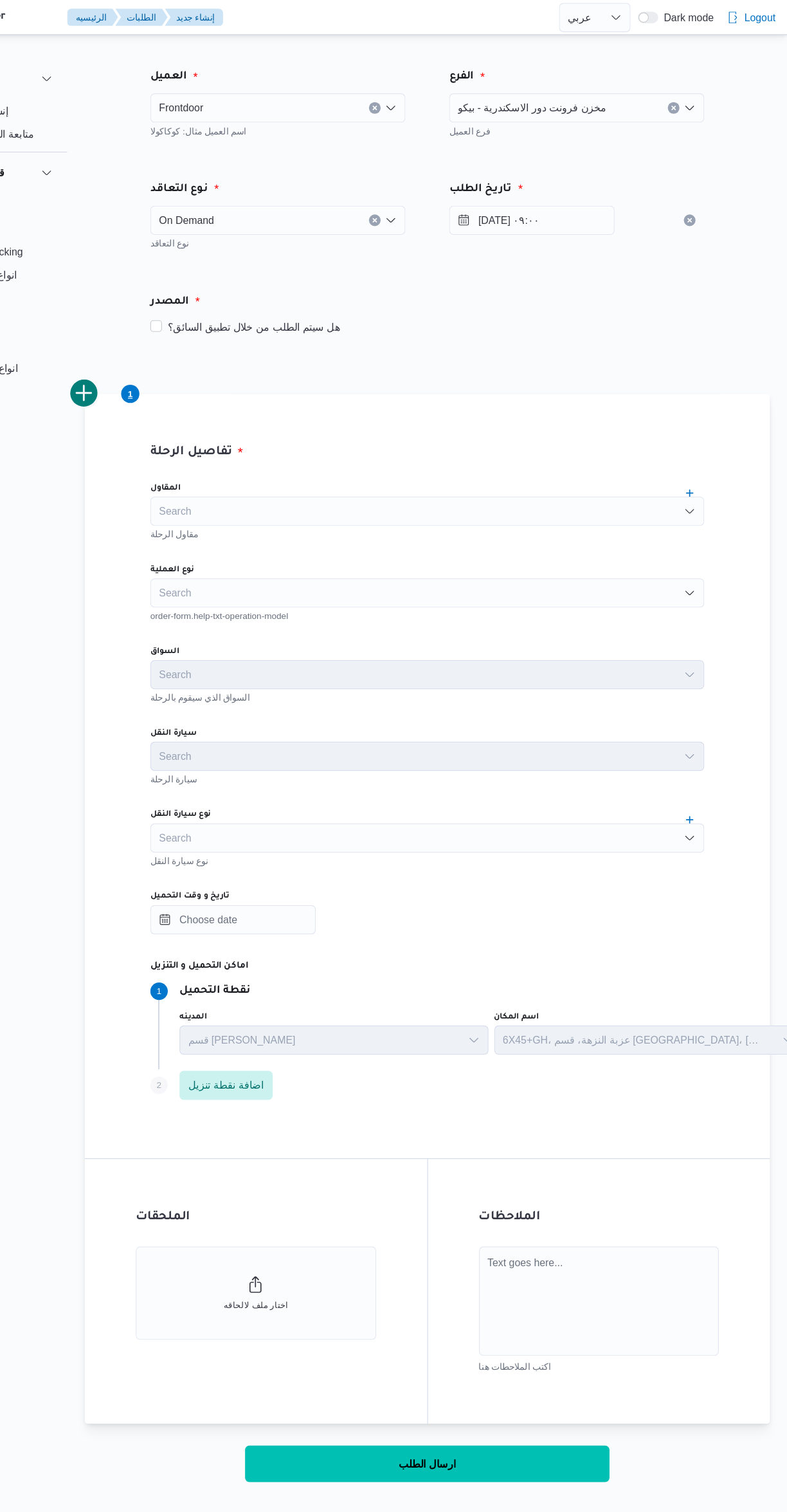
scroll to position [0, 0]
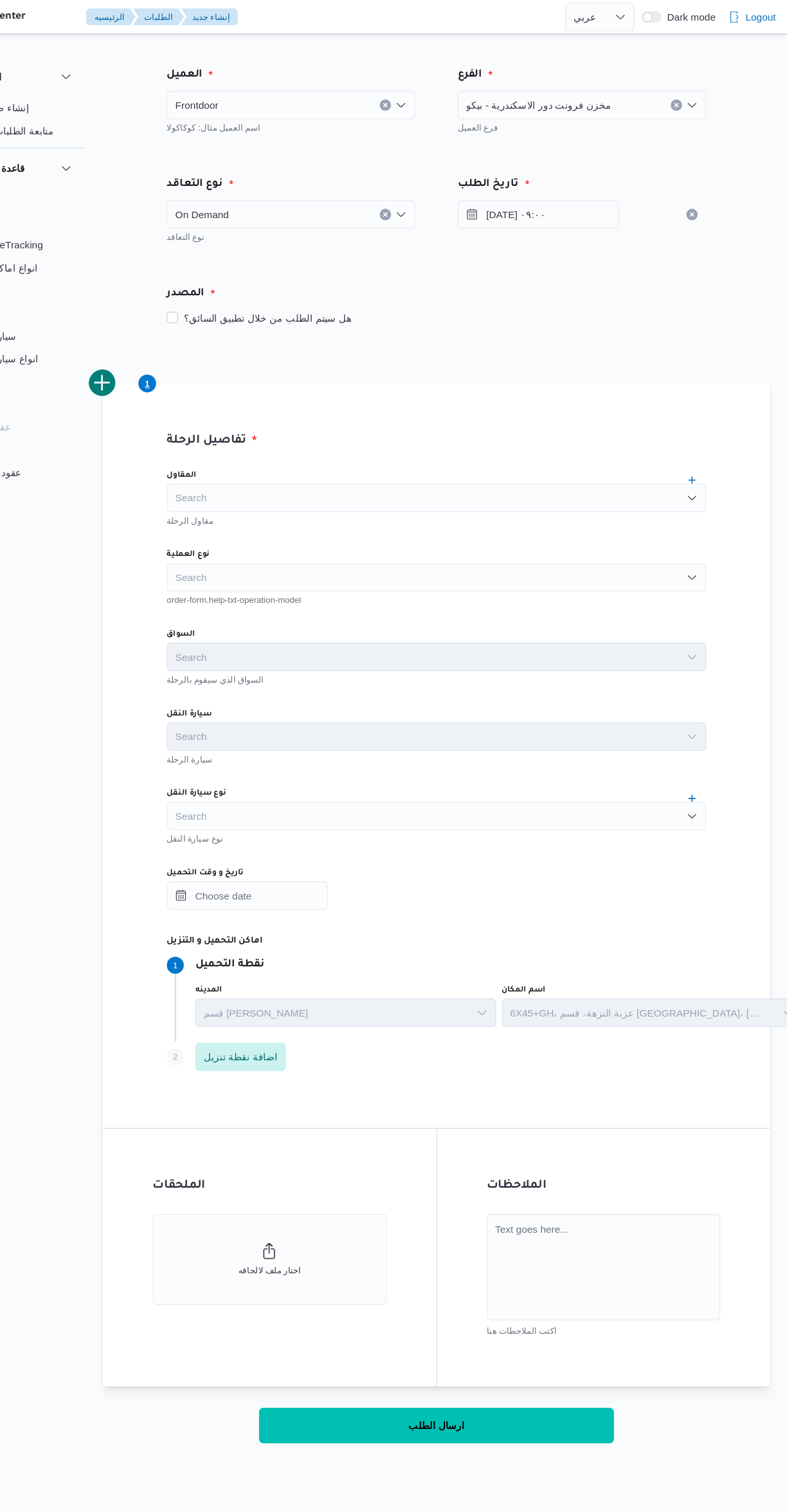
click at [475, 515] on div "Search" at bounding box center [469, 523] width 488 height 26
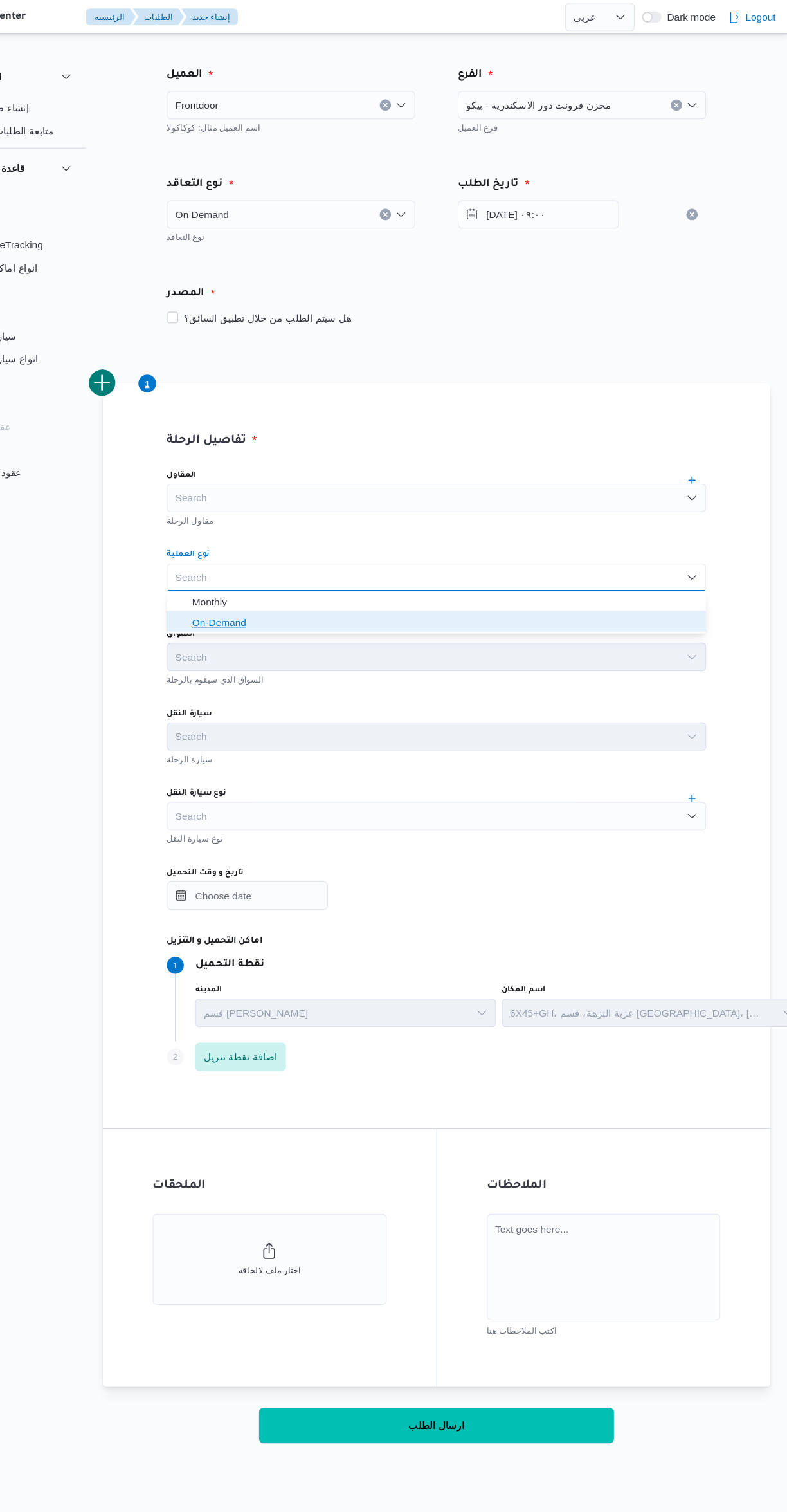
click at [459, 565] on span "On-Demand" at bounding box center [477, 564] width 458 height 16
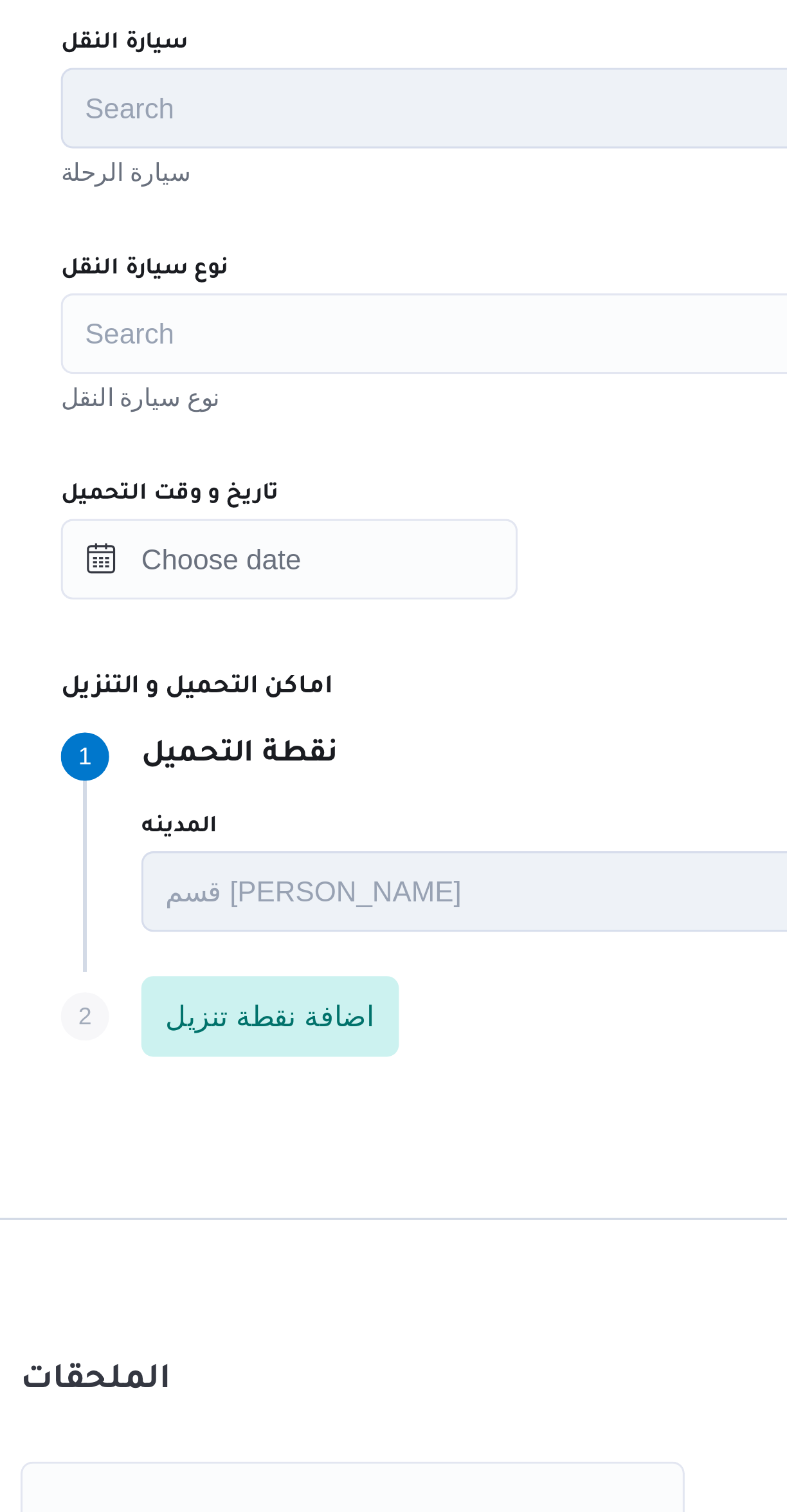
click at [367, 734] on div "Search" at bounding box center [469, 740] width 488 height 26
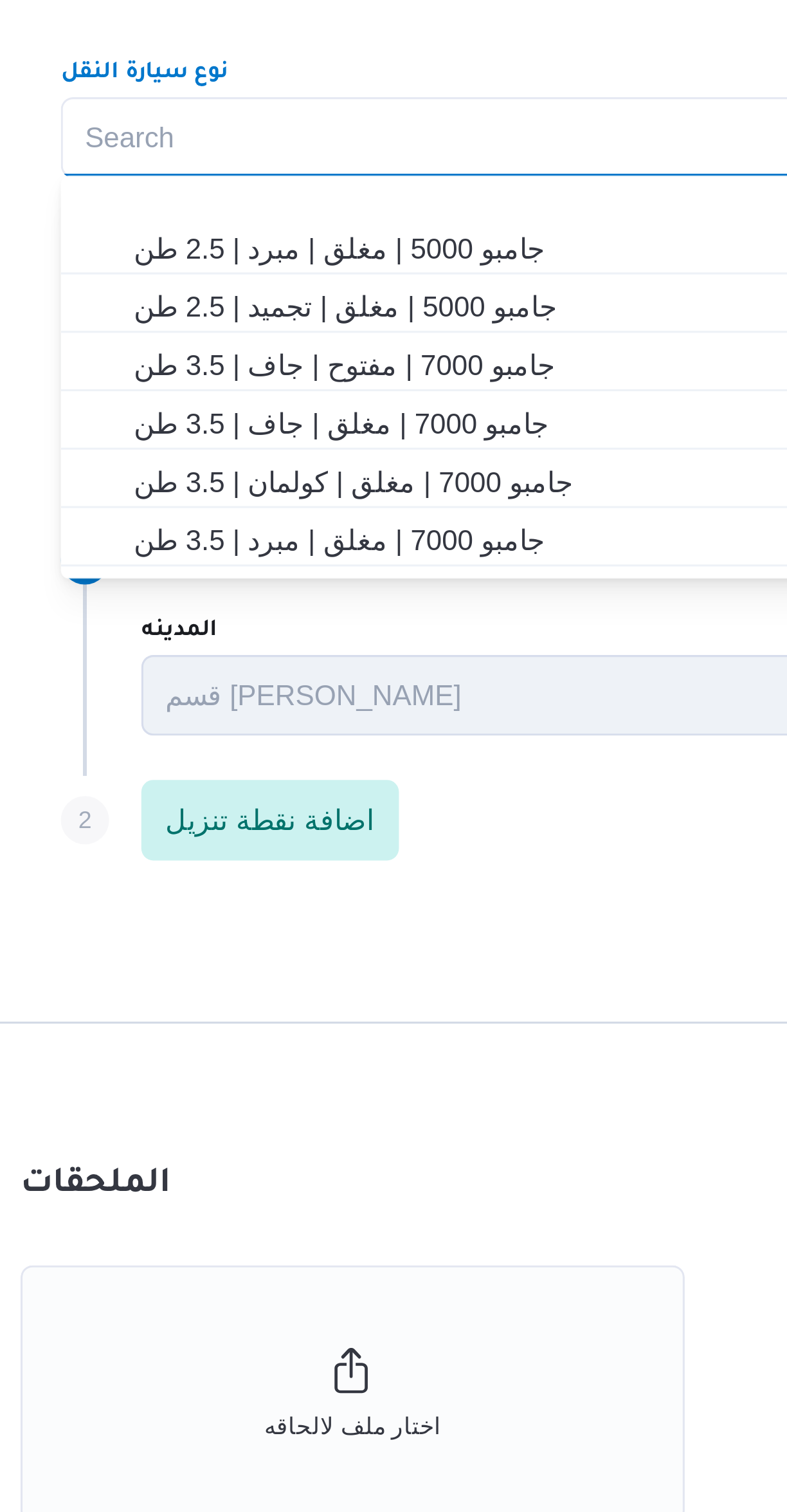
scroll to position [207, 0]
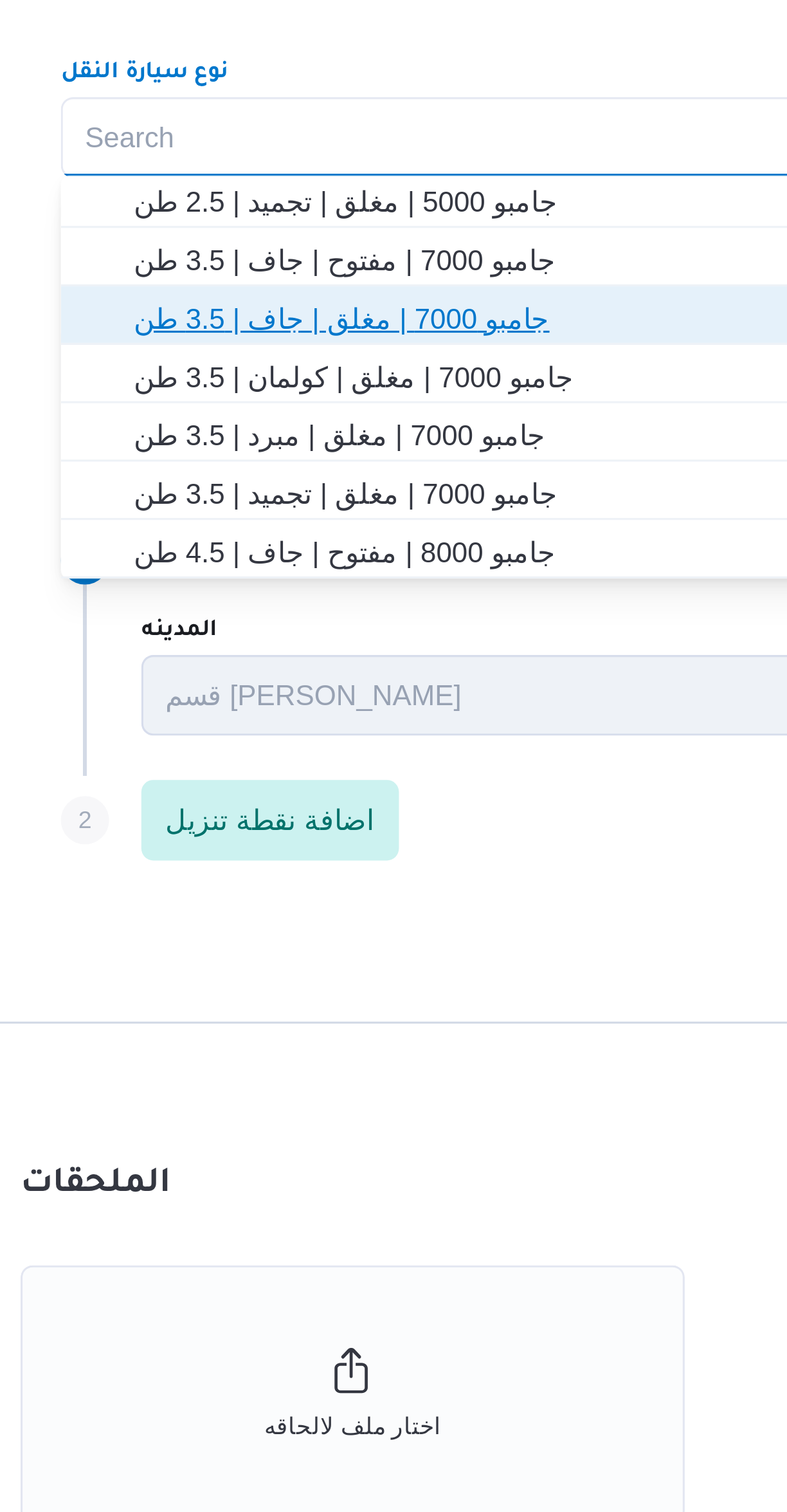
click at [373, 793] on span "جامبو 7000 | مغلق | جاف | 3.5 طن" at bounding box center [477, 797] width 458 height 16
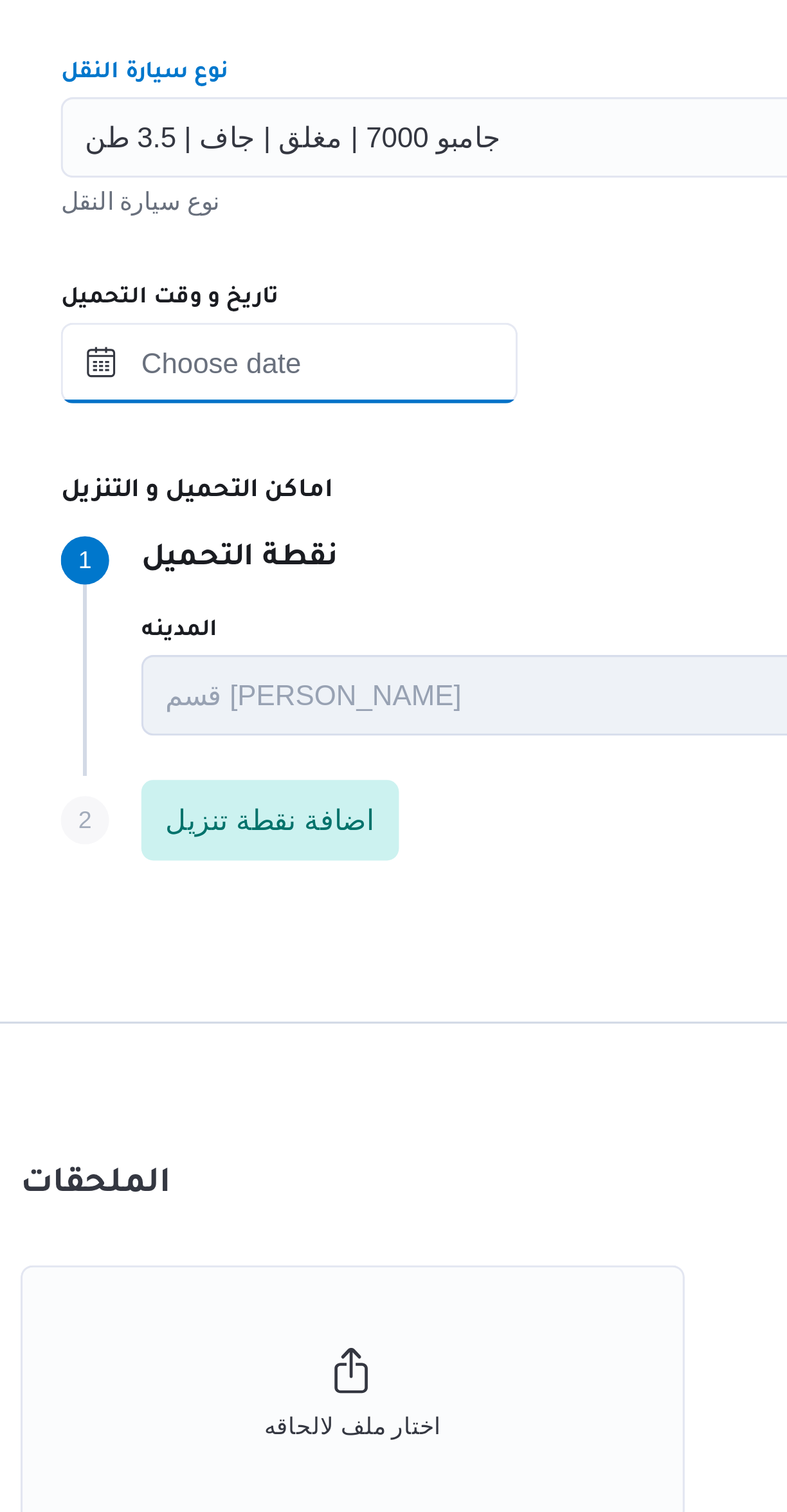
click at [349, 810] on input "تاريخ و وقت التحميل" at bounding box center [298, 811] width 146 height 26
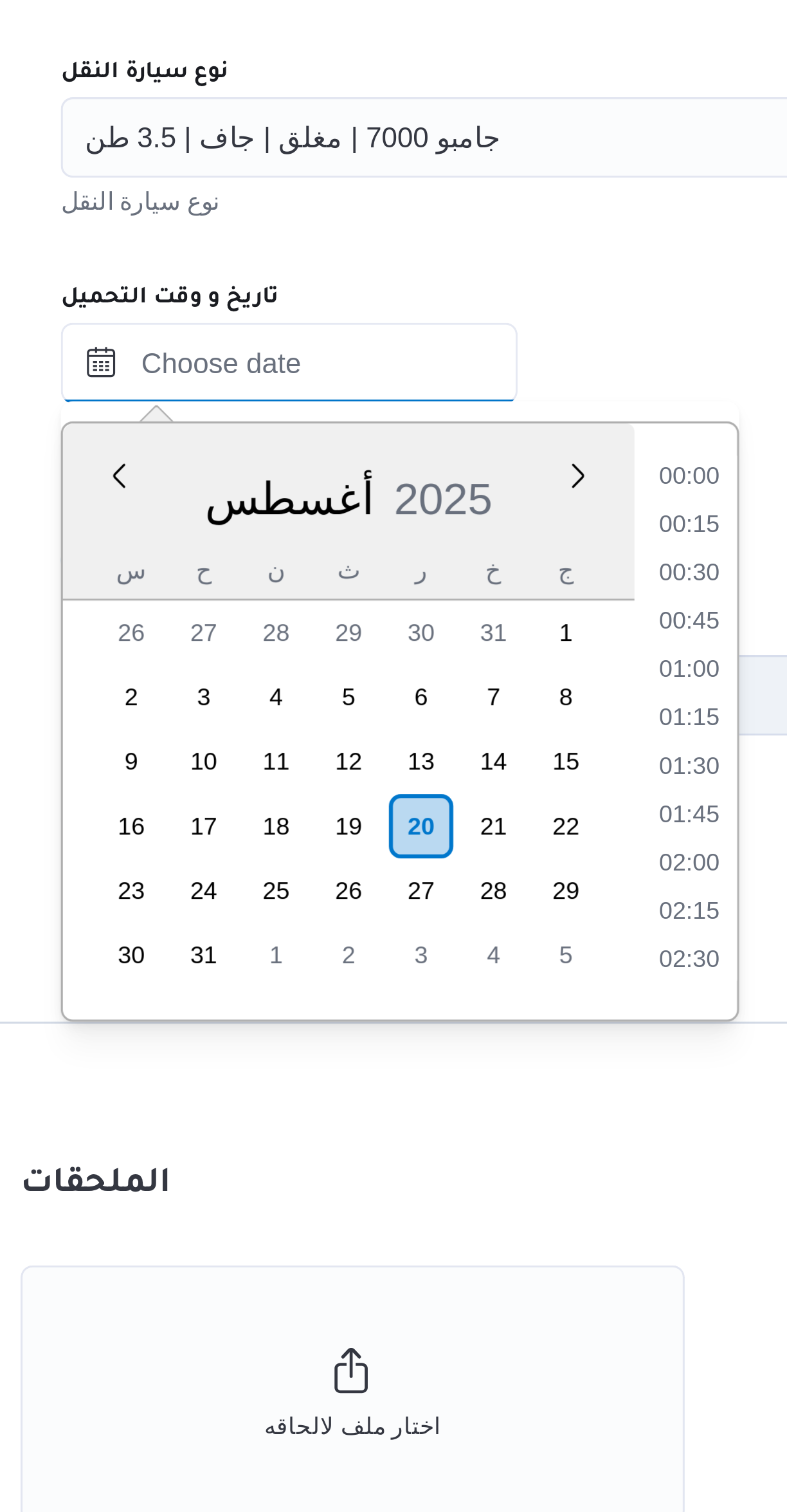
scroll to position [483, 0]
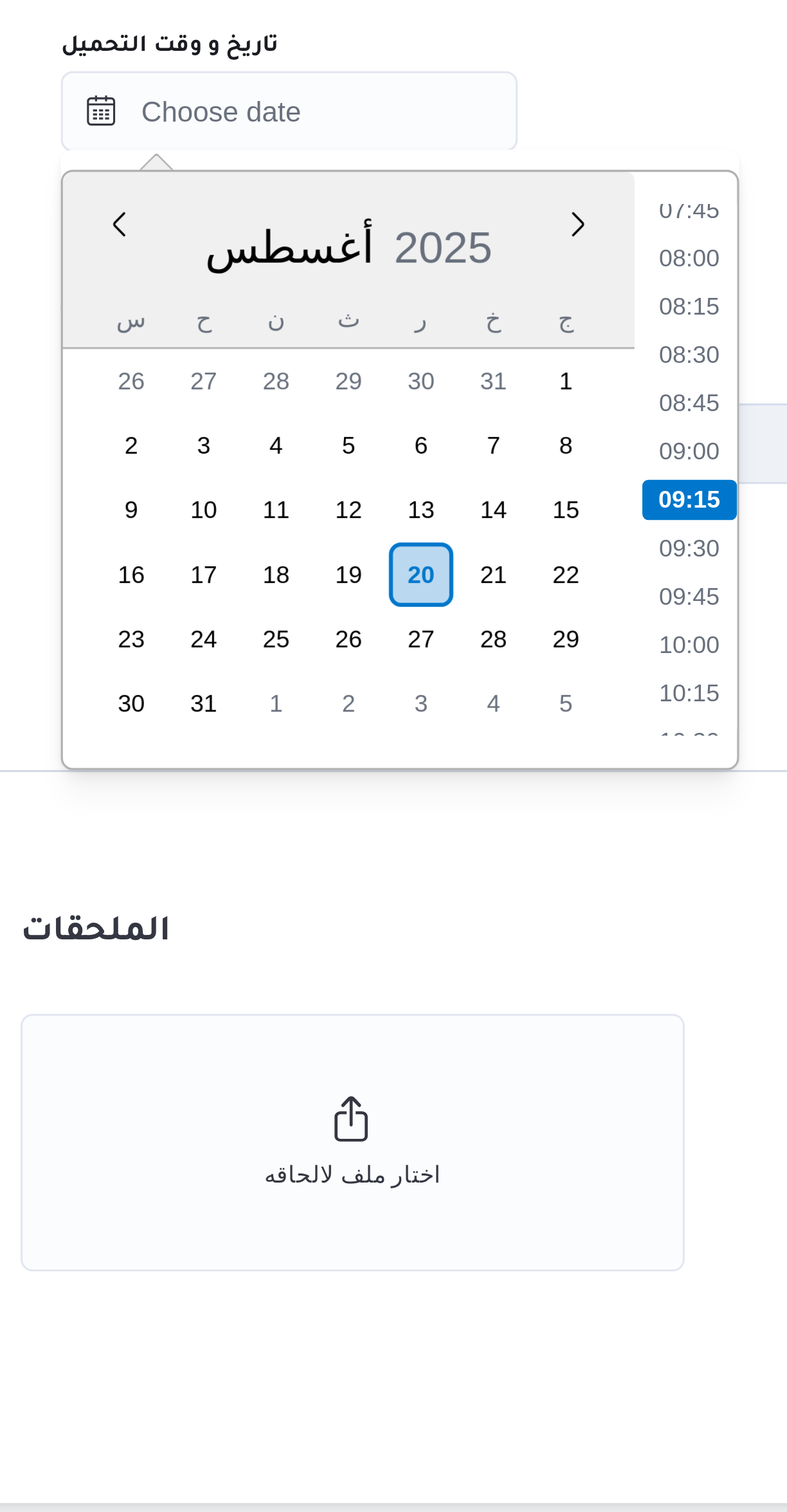
click at [420, 939] on li "09:15" at bounding box center [425, 935] width 30 height 13
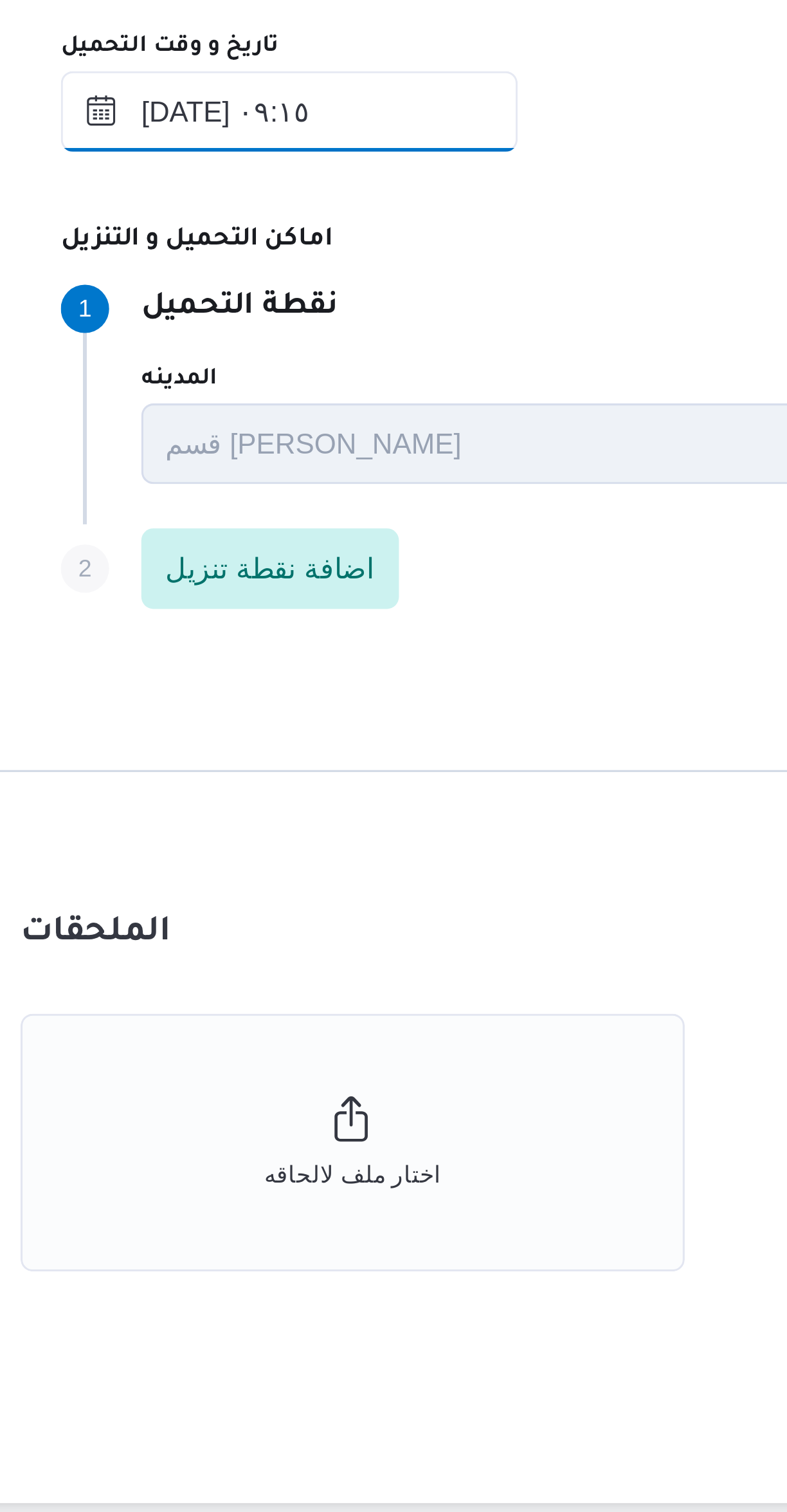
click at [346, 803] on input "٢٠/٠٨/٢٠٢٥ ٠٩:١٥" at bounding box center [298, 811] width 146 height 26
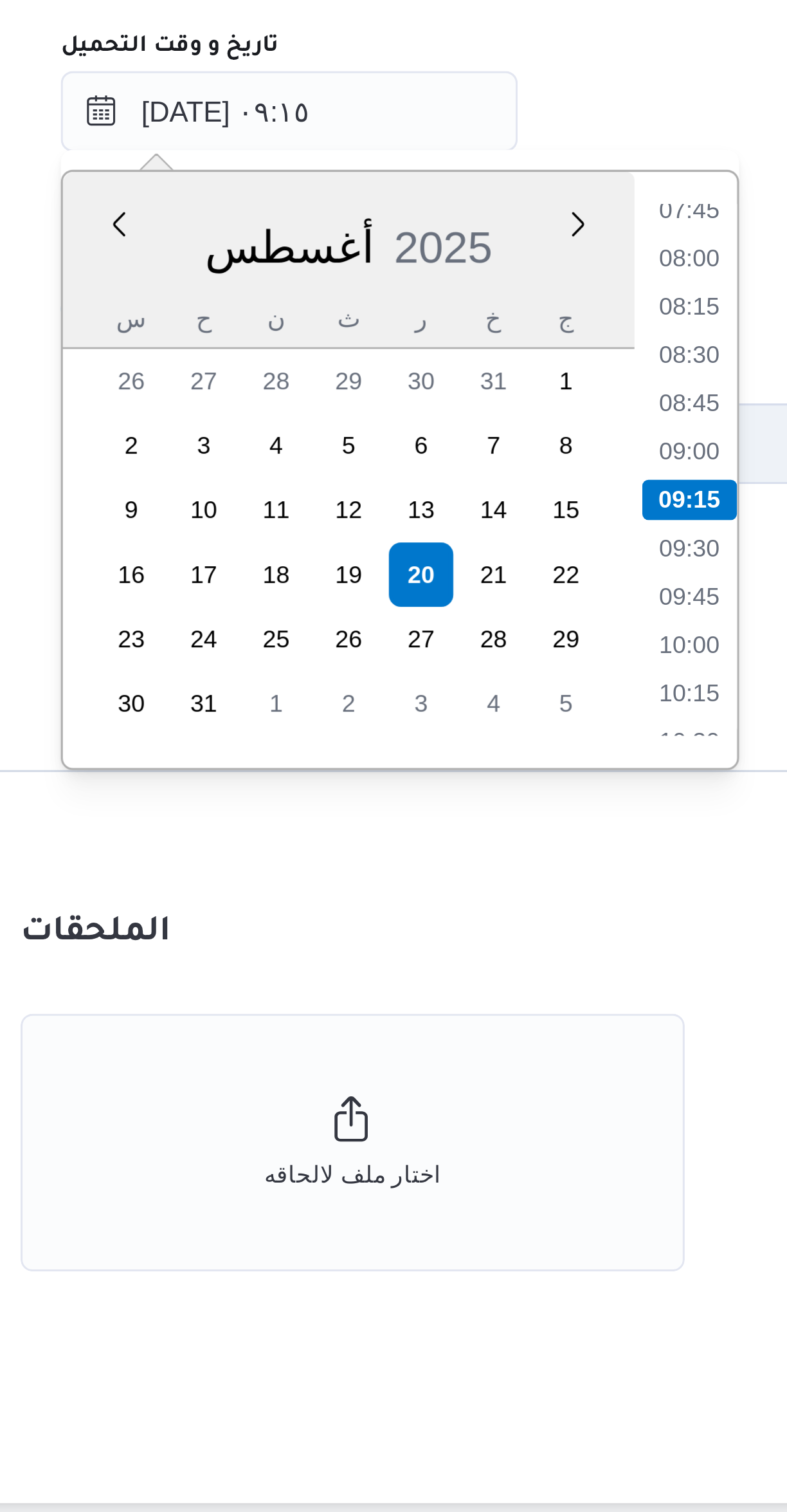
click at [425, 921] on li "09:00" at bounding box center [425, 919] width 29 height 13
type input "٢٠/٠٨/٢٠٢٥ ٠٩:٠٠"
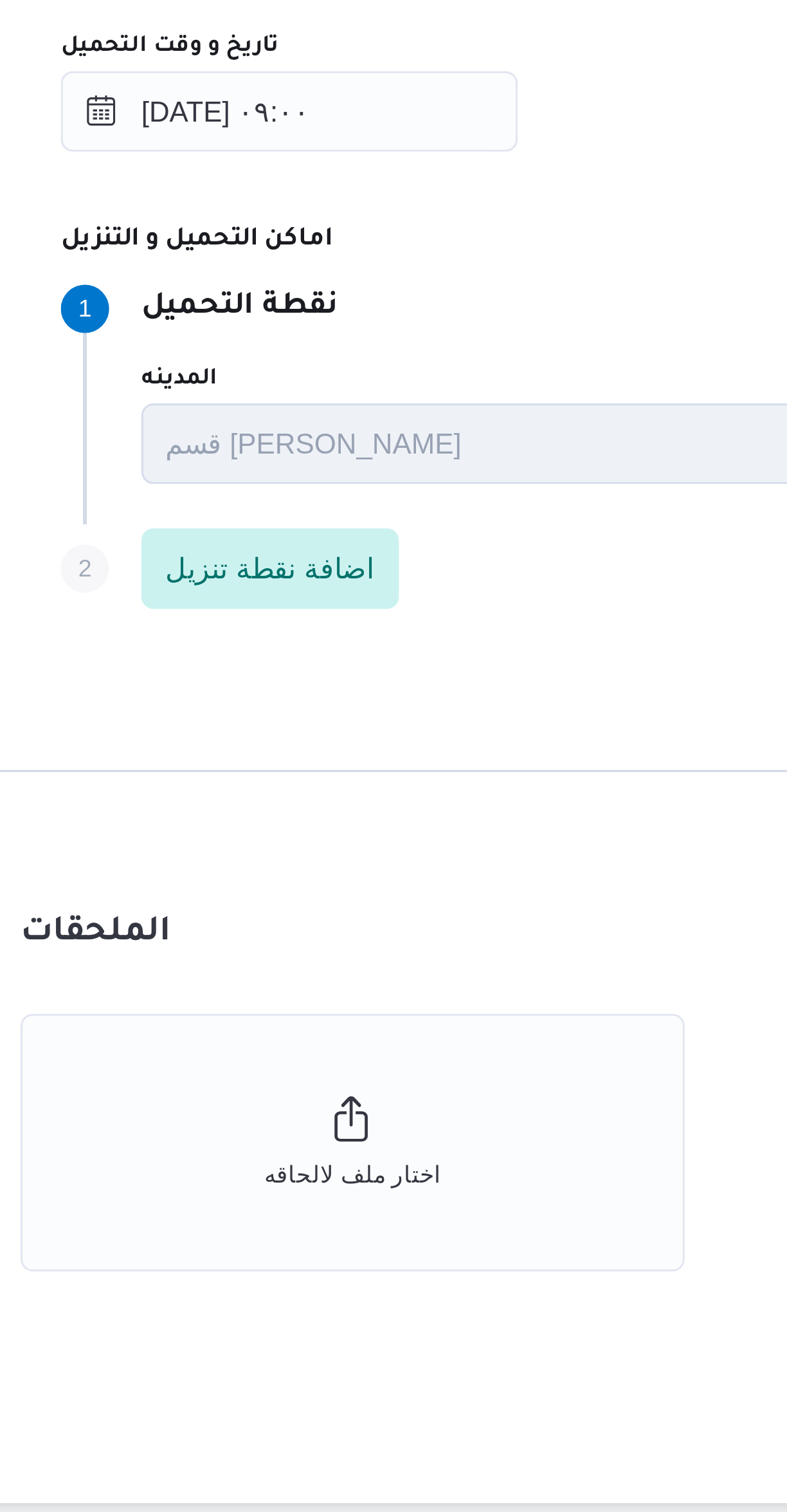
click at [419, 851] on dt "اماكن التحميل و التنزيل" at bounding box center [514, 853] width 579 height 16
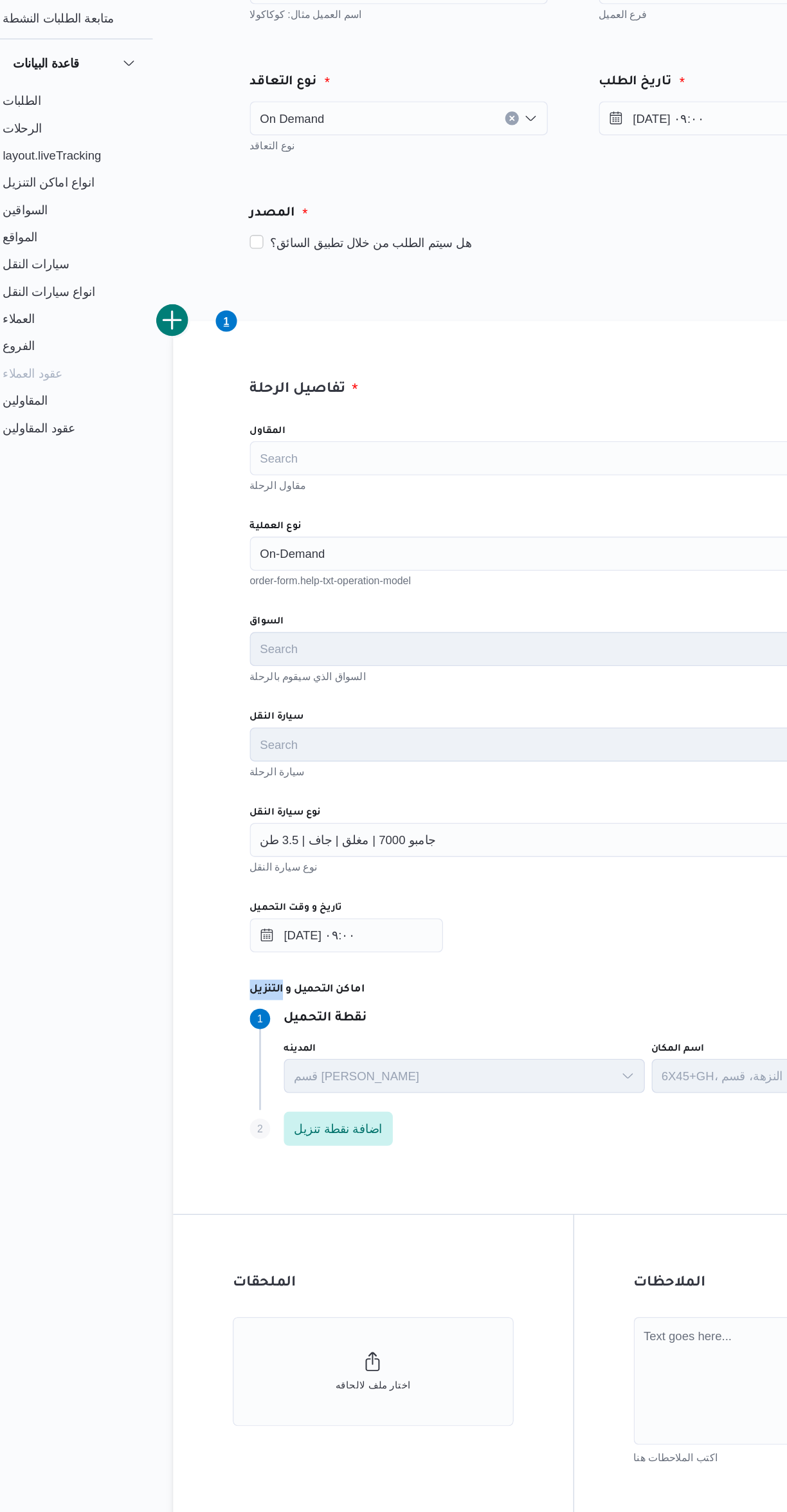
click at [337, 511] on div "On-Demand" at bounding box center [469, 523] width 488 height 26
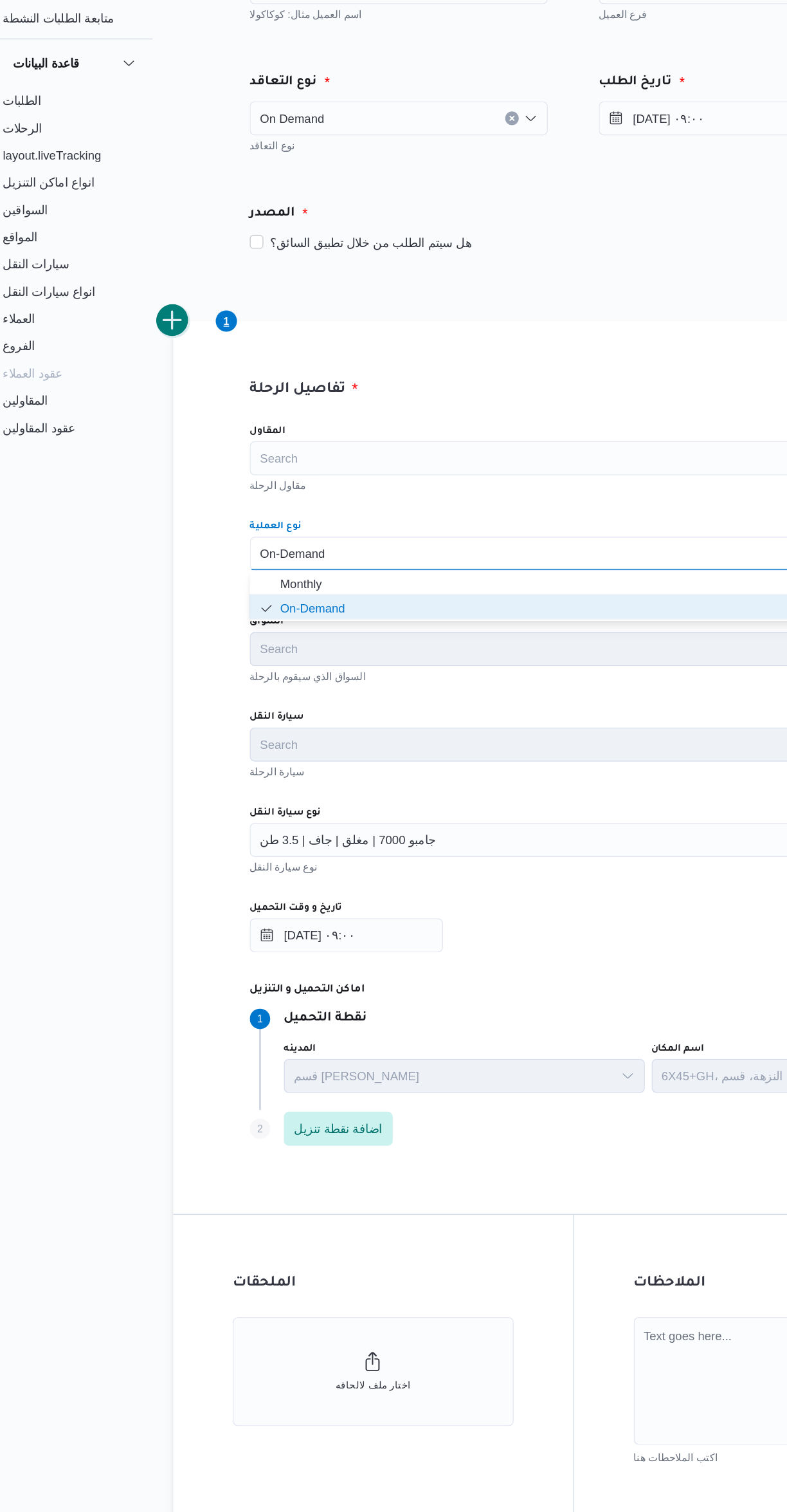
click at [175, 345] on button "add trip" at bounding box center [167, 348] width 26 height 26
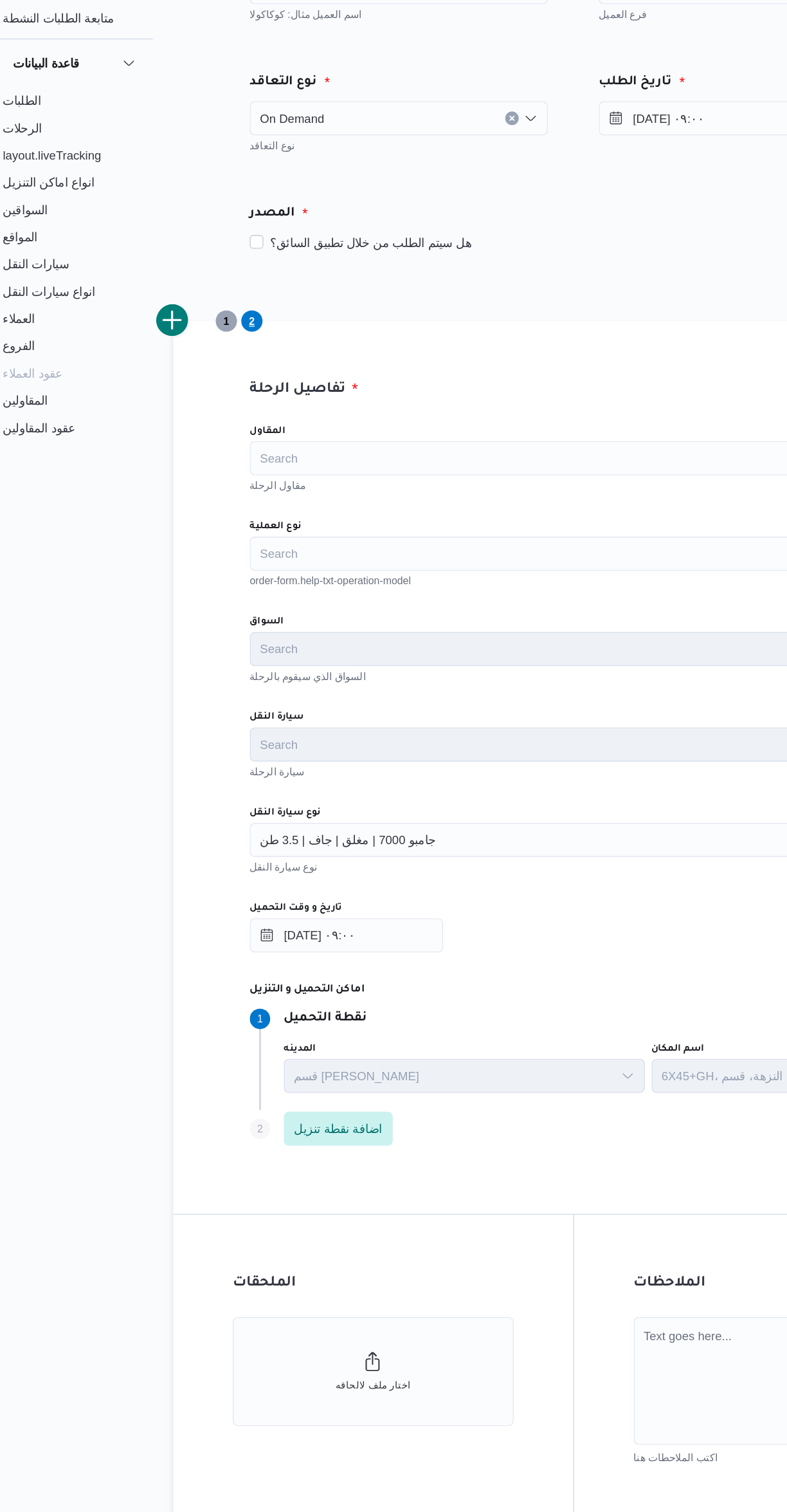
click at [331, 514] on div "Search" at bounding box center [469, 523] width 488 height 26
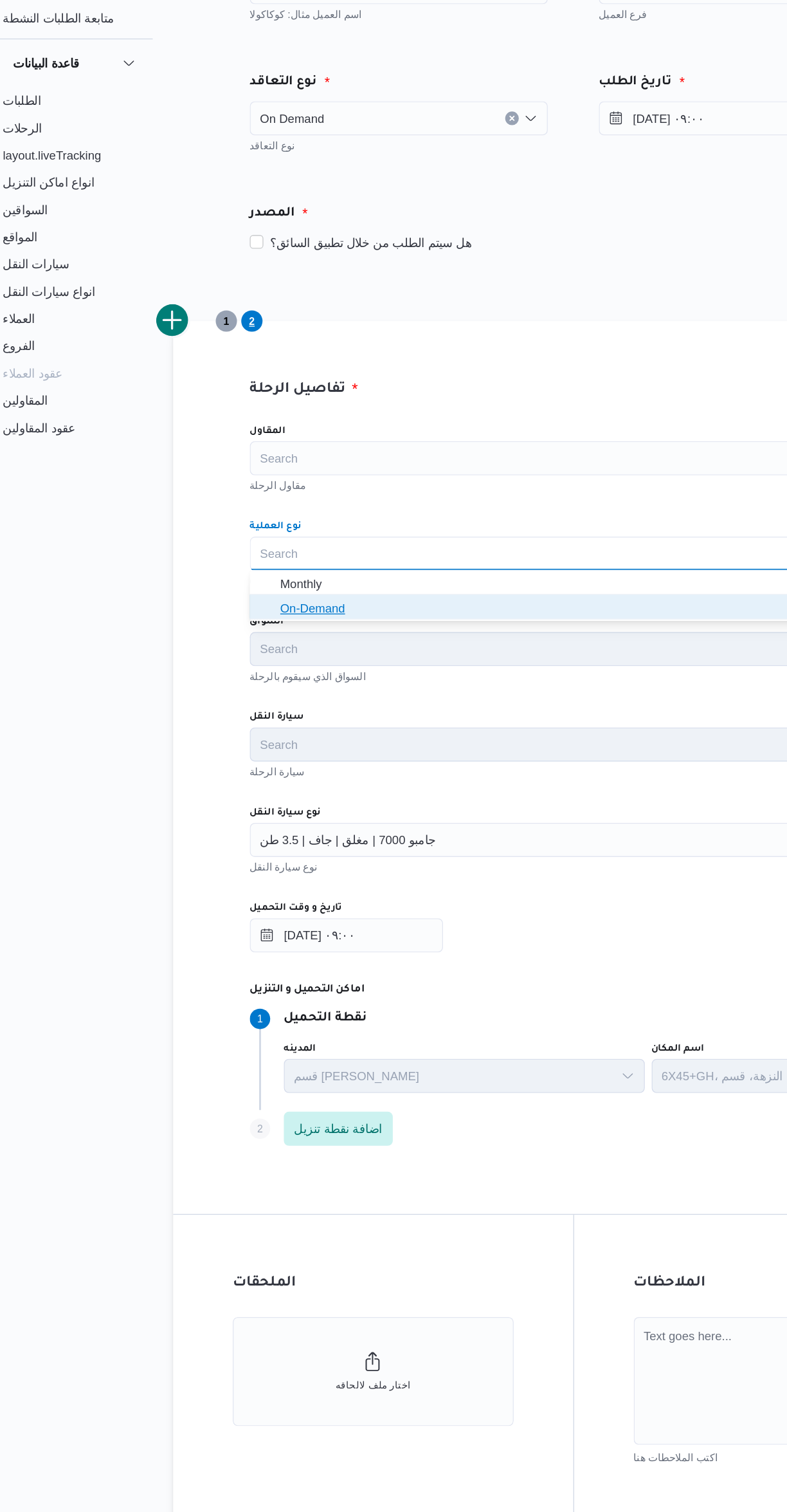
click at [341, 560] on span "On-Demand" at bounding box center [477, 564] width 458 height 16
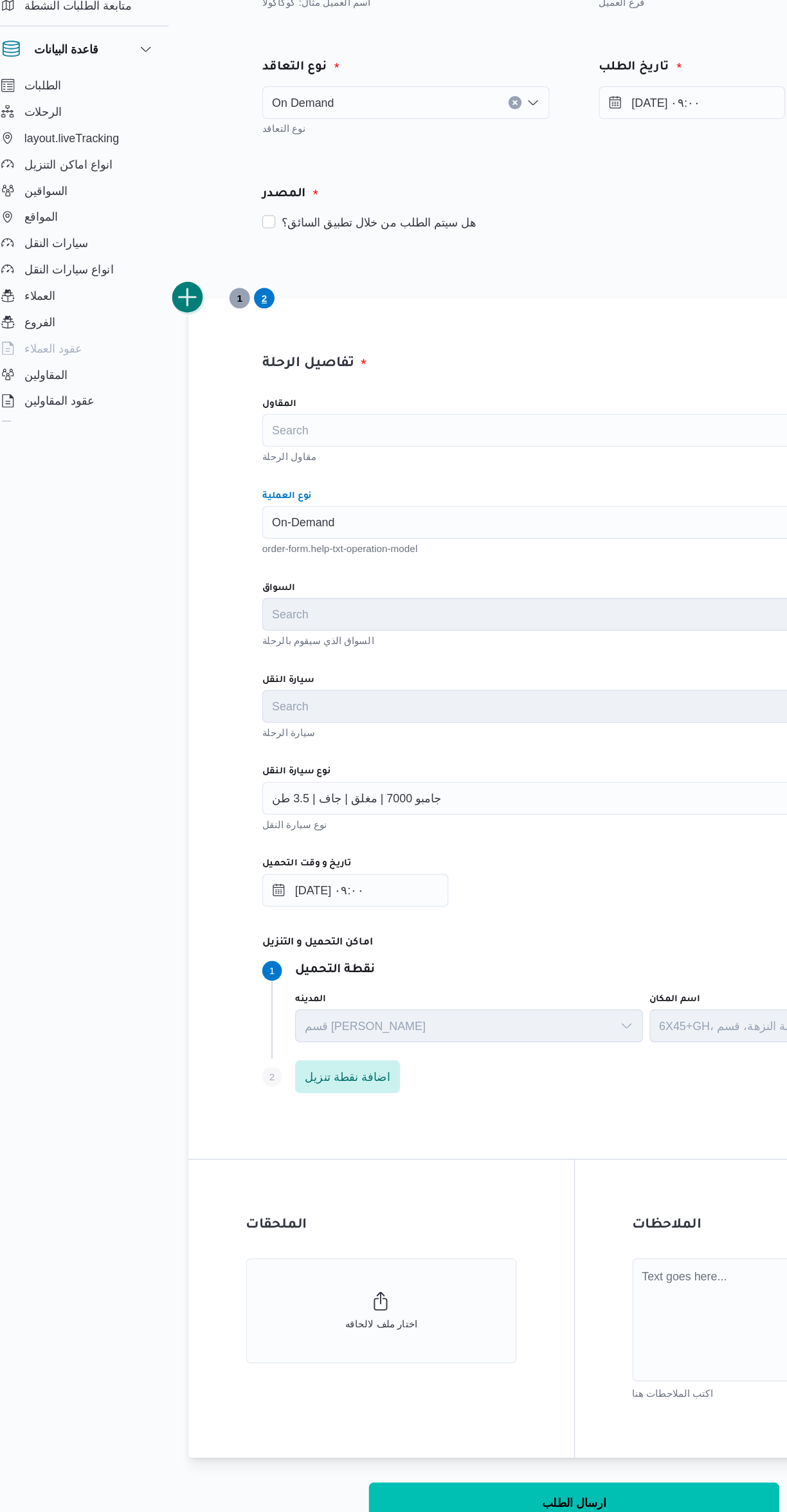
click at [171, 345] on button "add trip" at bounding box center [167, 348] width 26 height 26
click at [317, 514] on div "Search" at bounding box center [469, 523] width 488 height 26
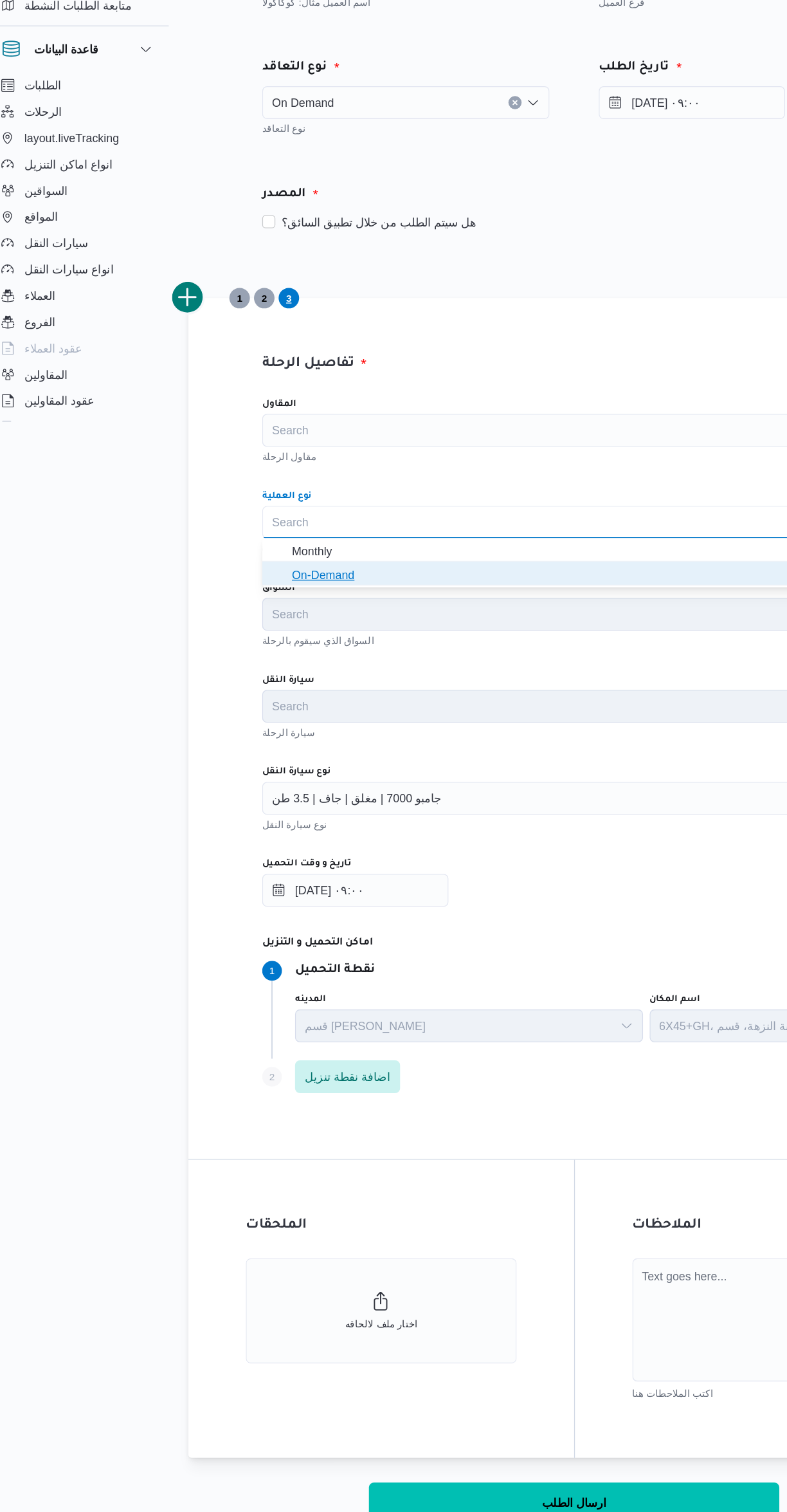
click at [346, 568] on span "On-Demand" at bounding box center [477, 564] width 458 height 16
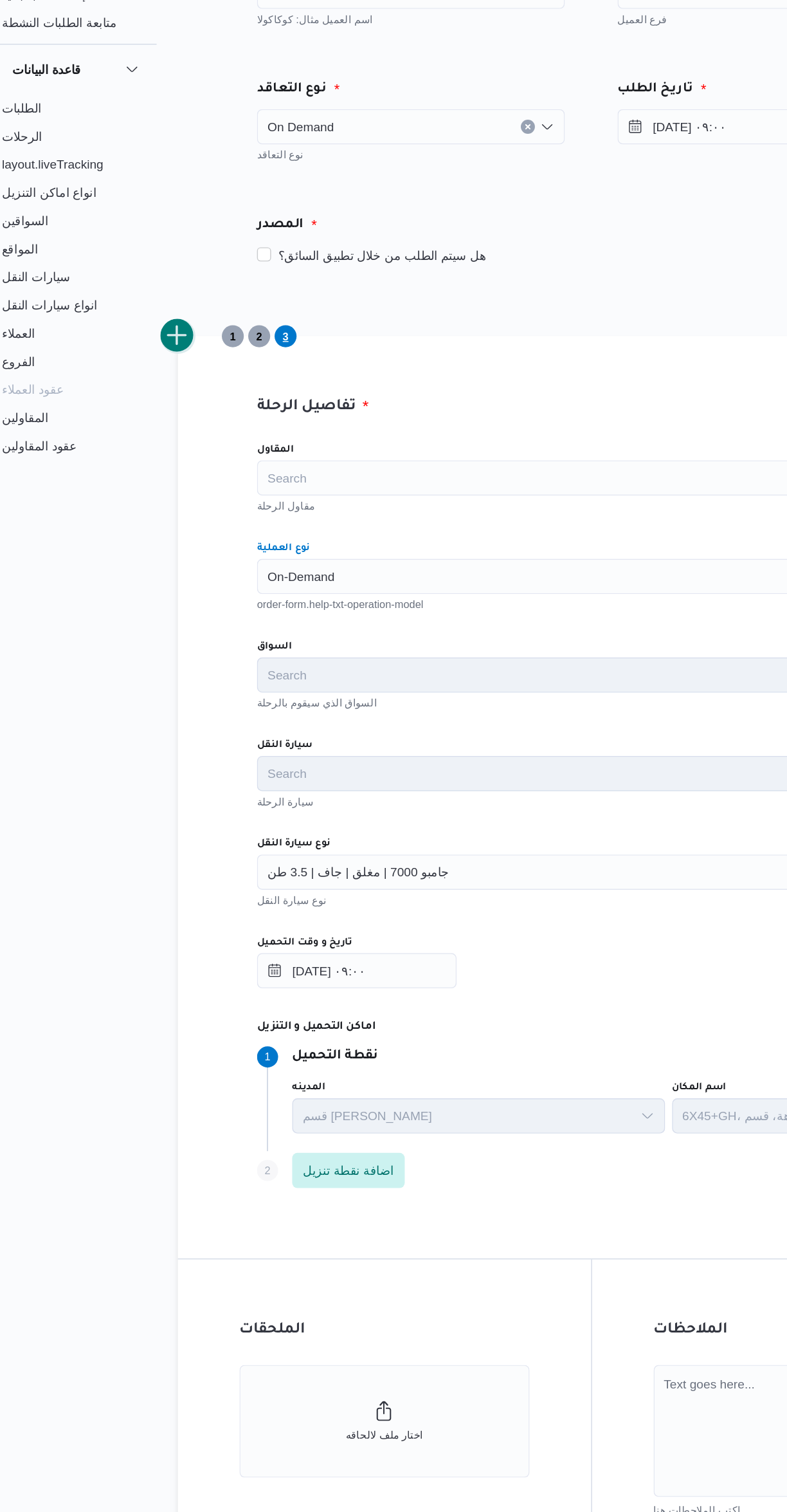
click at [176, 344] on button "add trip" at bounding box center [167, 348] width 26 height 26
click at [324, 519] on div "Search" at bounding box center [469, 523] width 488 height 26
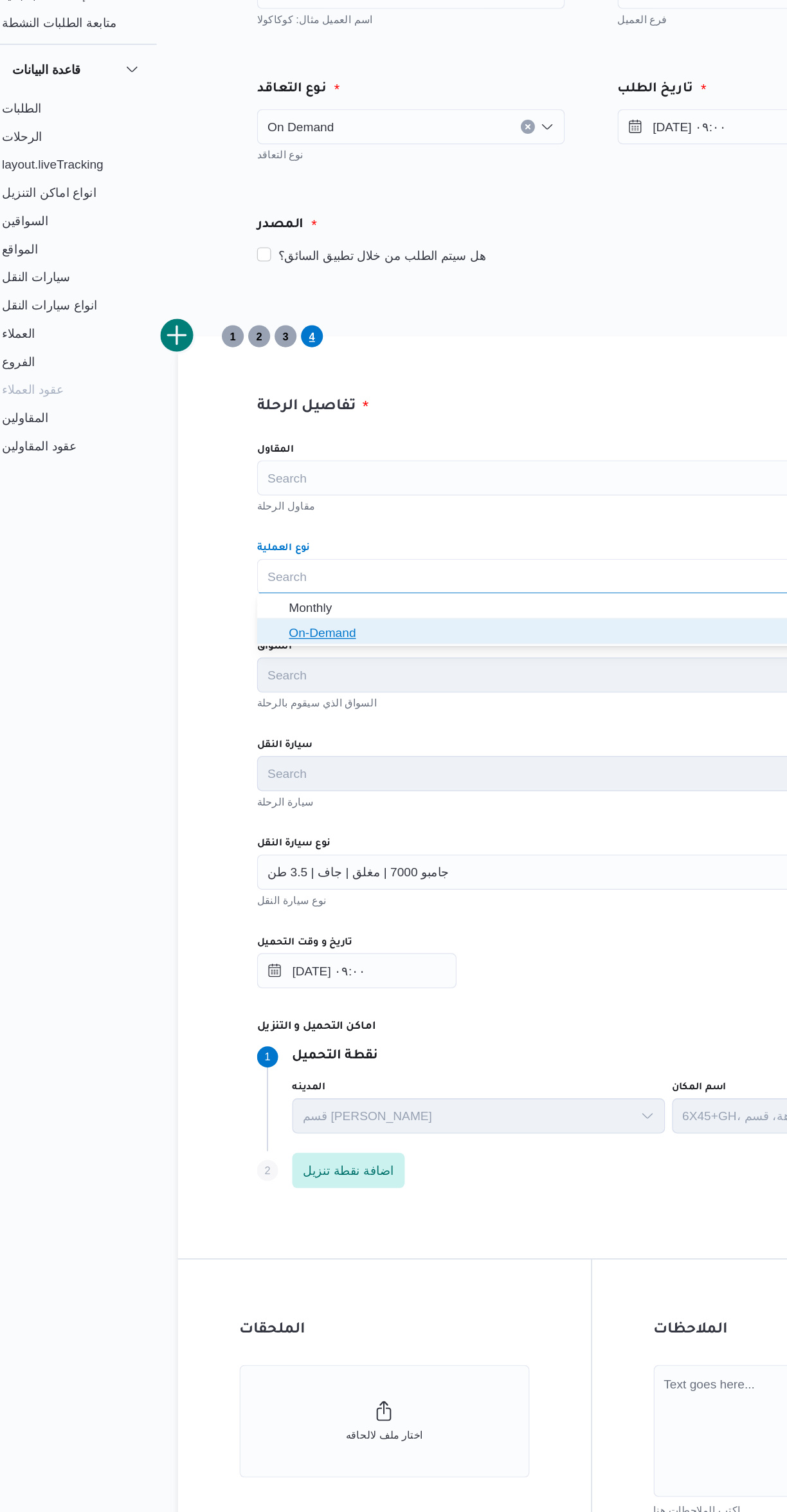
click at [355, 562] on span "On-Demand" at bounding box center [477, 564] width 458 height 16
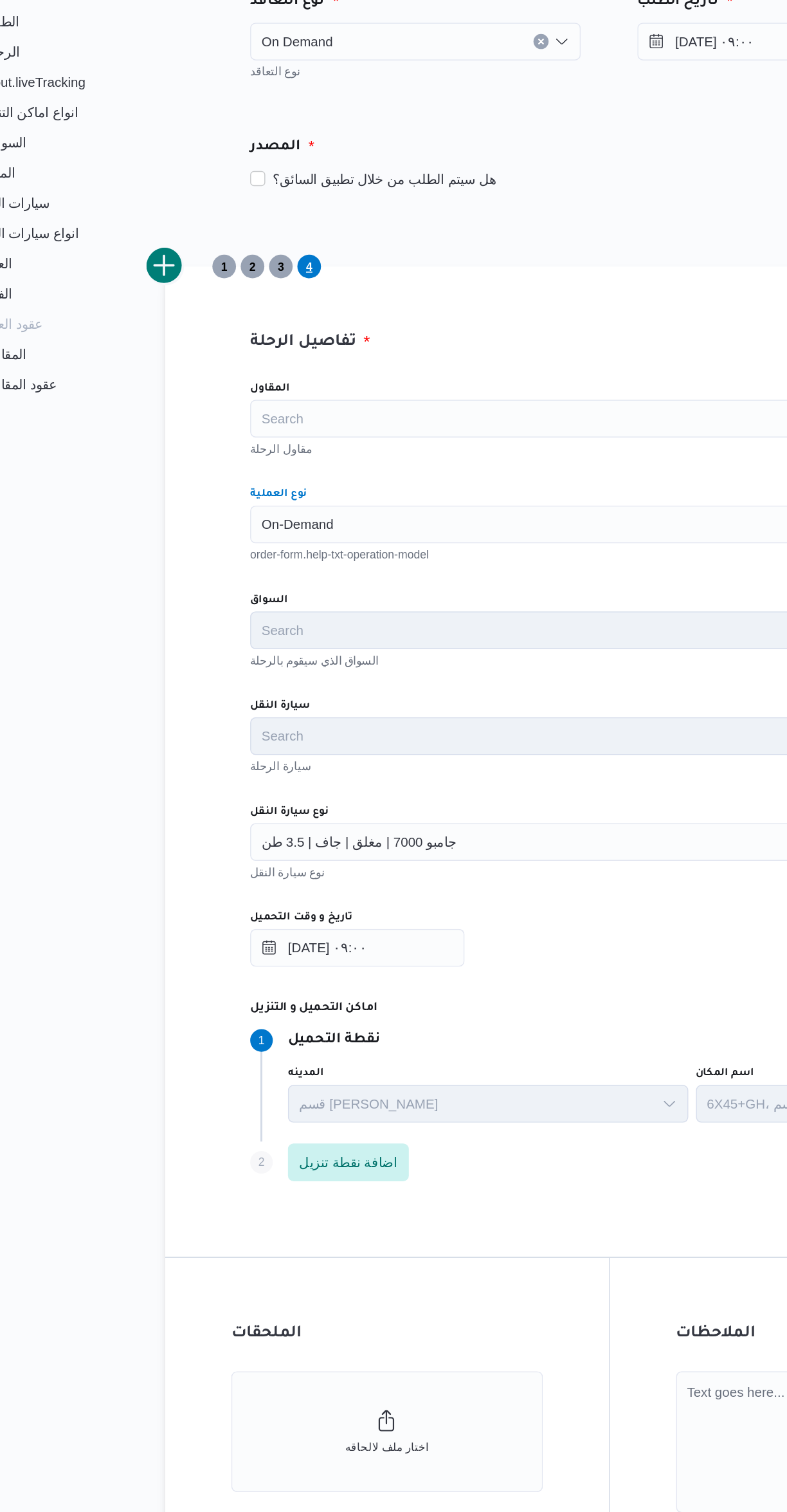
click at [178, 357] on div "تفاصيل الرحلة المقاول Search مقاول الرحلة نوع العملية On-Demand Combo box. Sele…" at bounding box center [469, 802] width 605 height 908
click at [326, 520] on div "On-Demand" at bounding box center [469, 523] width 488 height 26
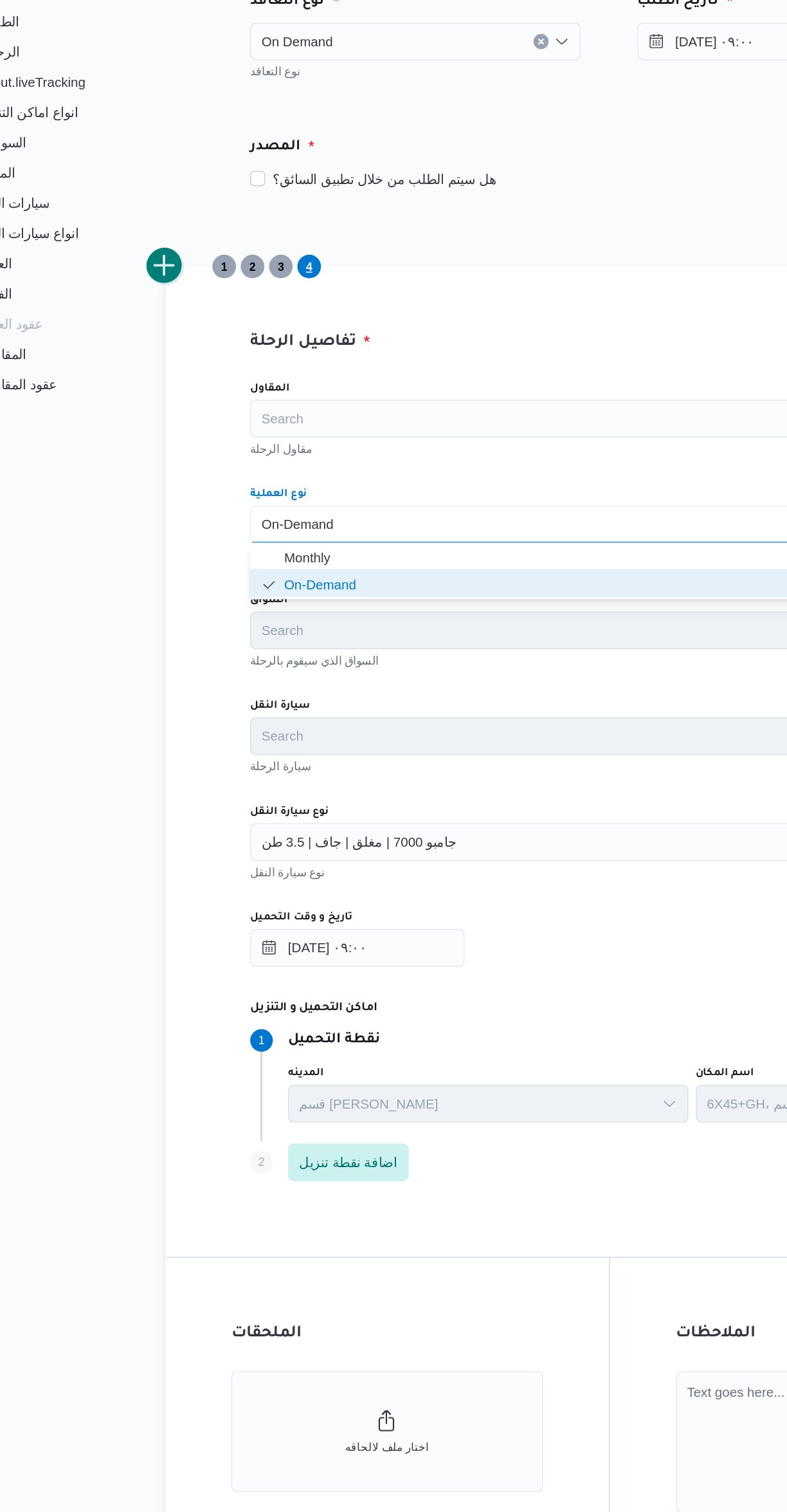
click at [171, 350] on button "add trip" at bounding box center [167, 348] width 26 height 26
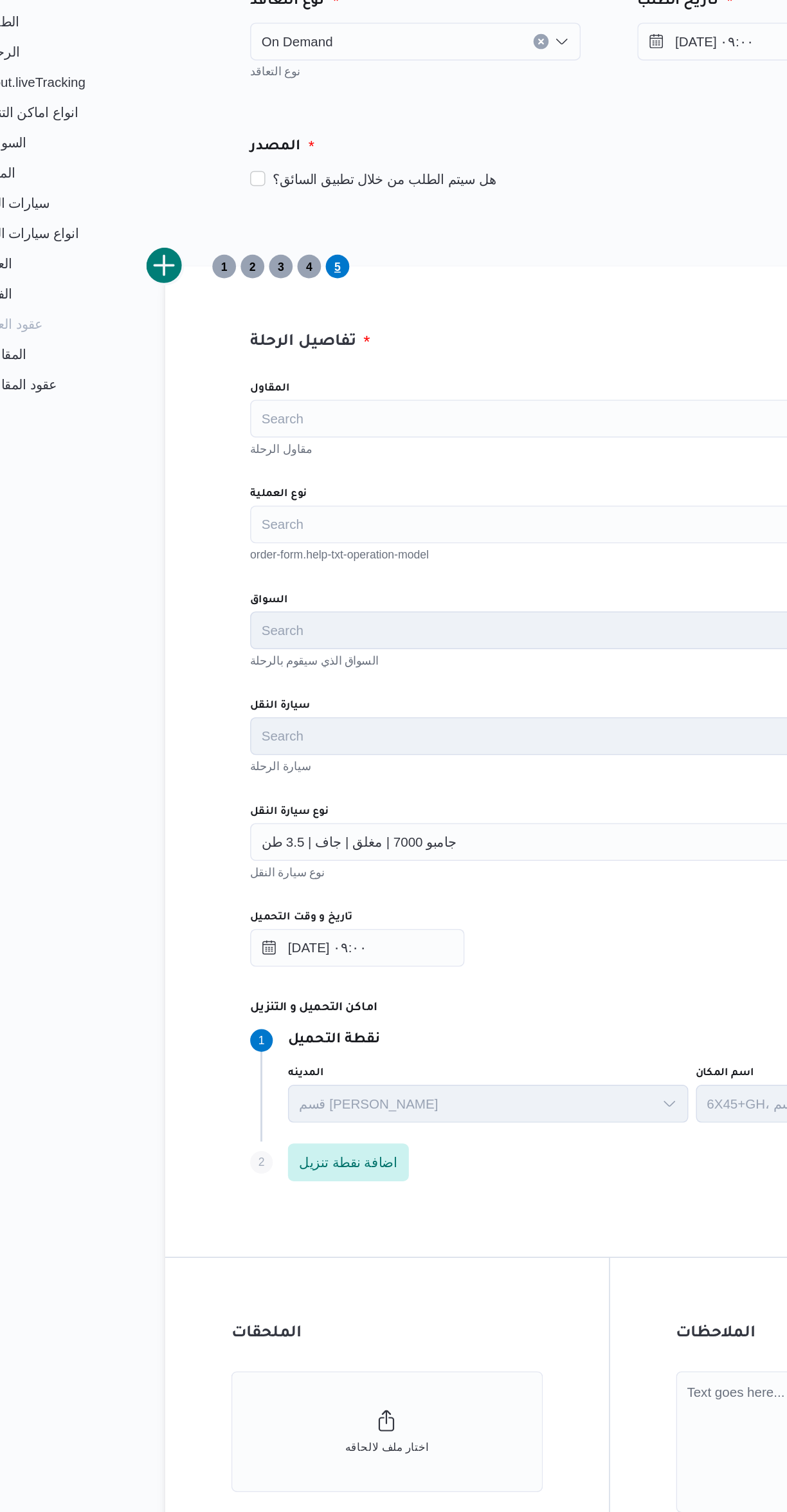
click at [308, 511] on div "Search" at bounding box center [469, 523] width 488 height 26
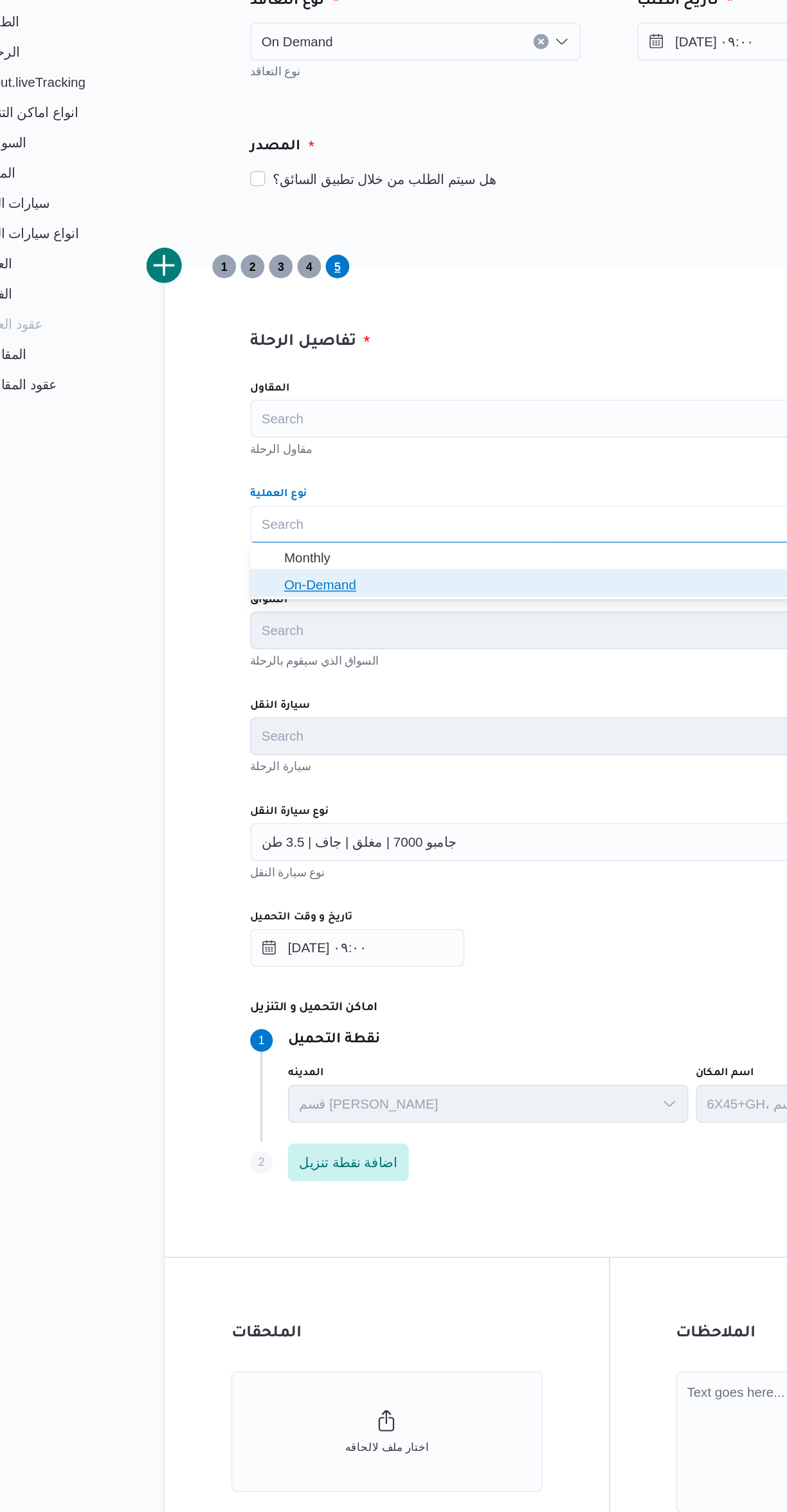
click at [323, 559] on span "On-Demand" at bounding box center [477, 564] width 458 height 16
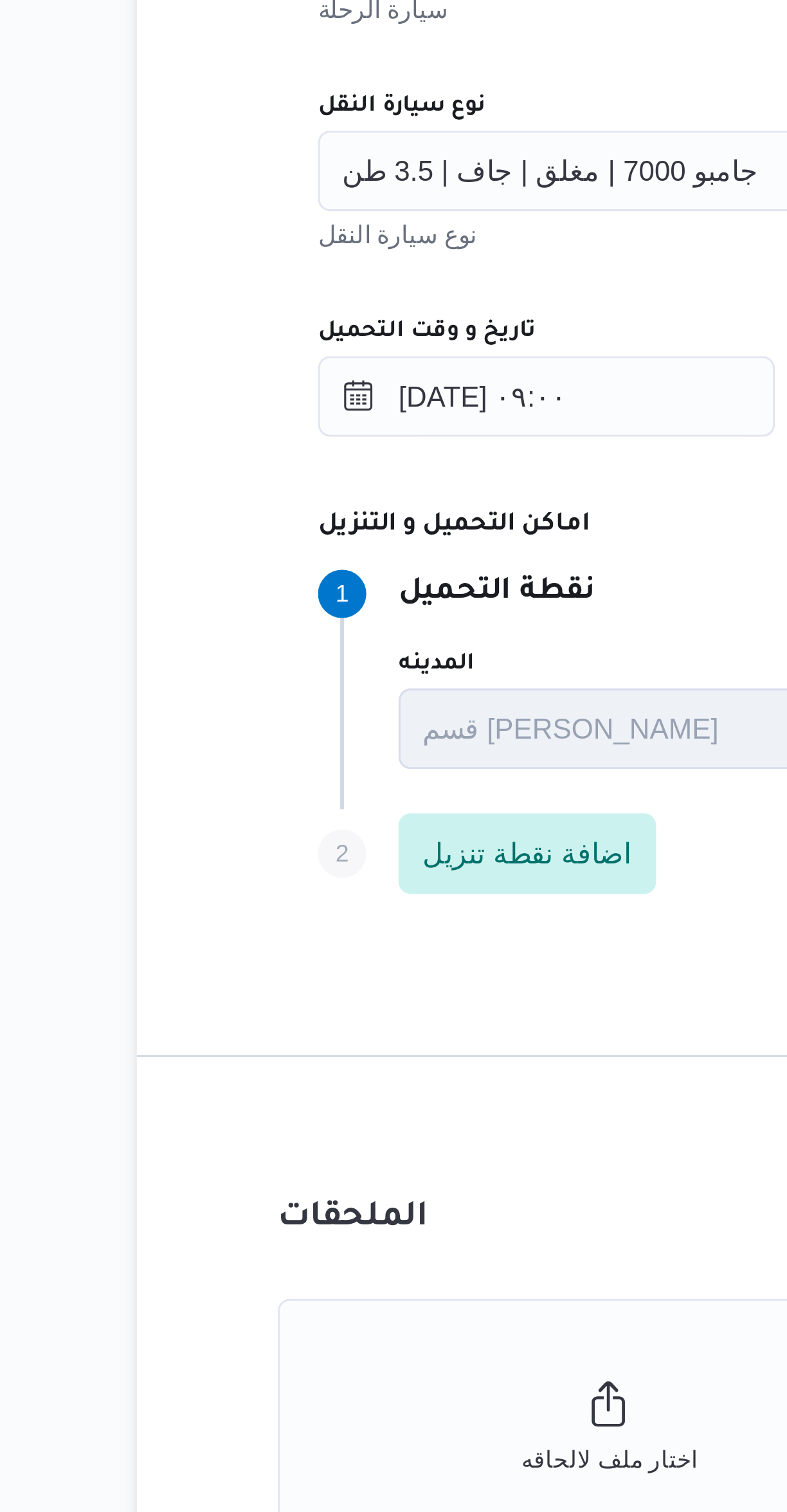
click at [330, 738] on span "جامبو 7000 | مغلق | جاف | 3.5 طن" at bounding box center [299, 739] width 133 height 14
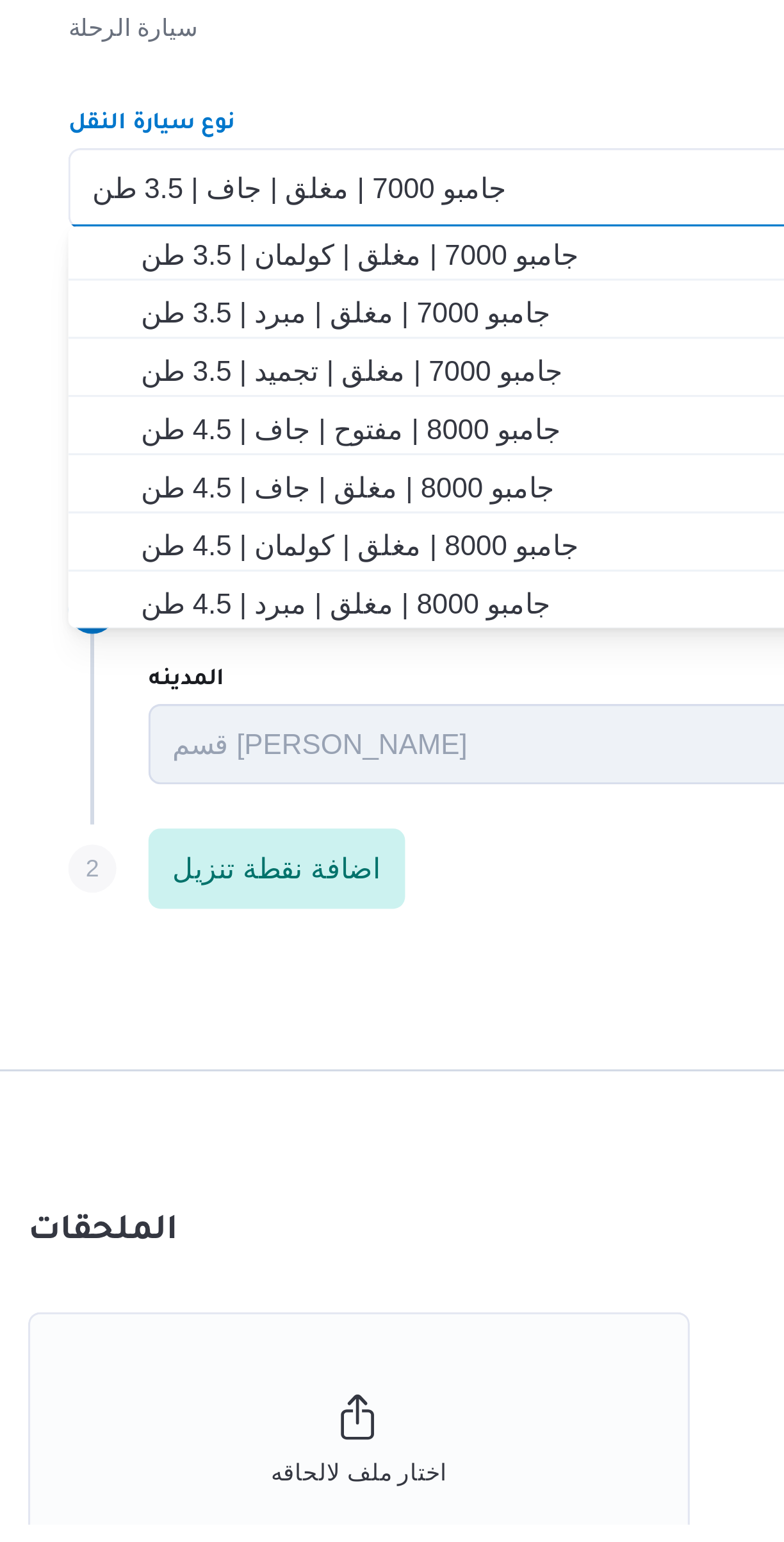
scroll to position [272, 0]
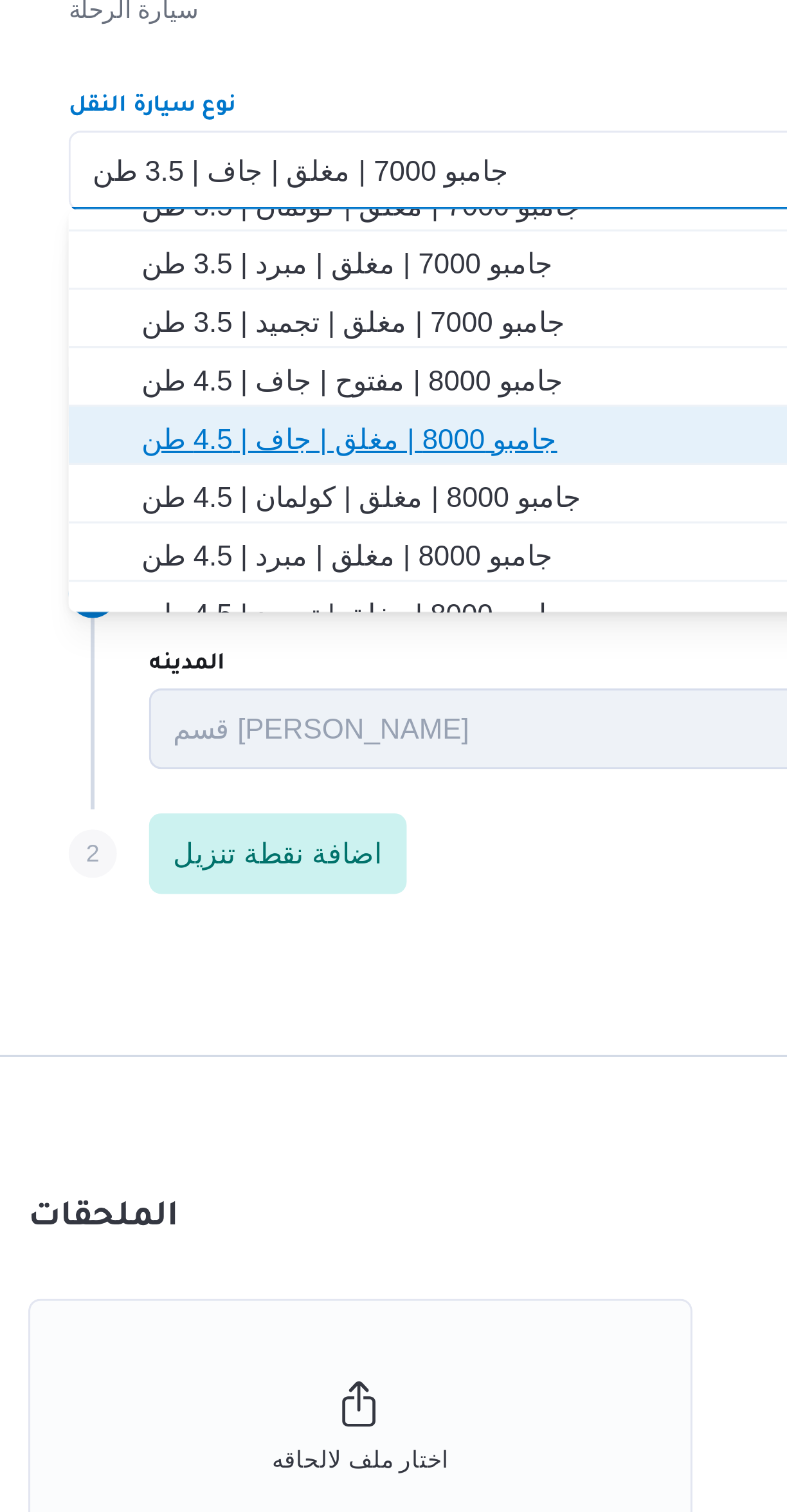
click at [362, 822] on span "جامبو 8000 | مغلق | جاف | 4.5 طن" at bounding box center [477, 825] width 458 height 16
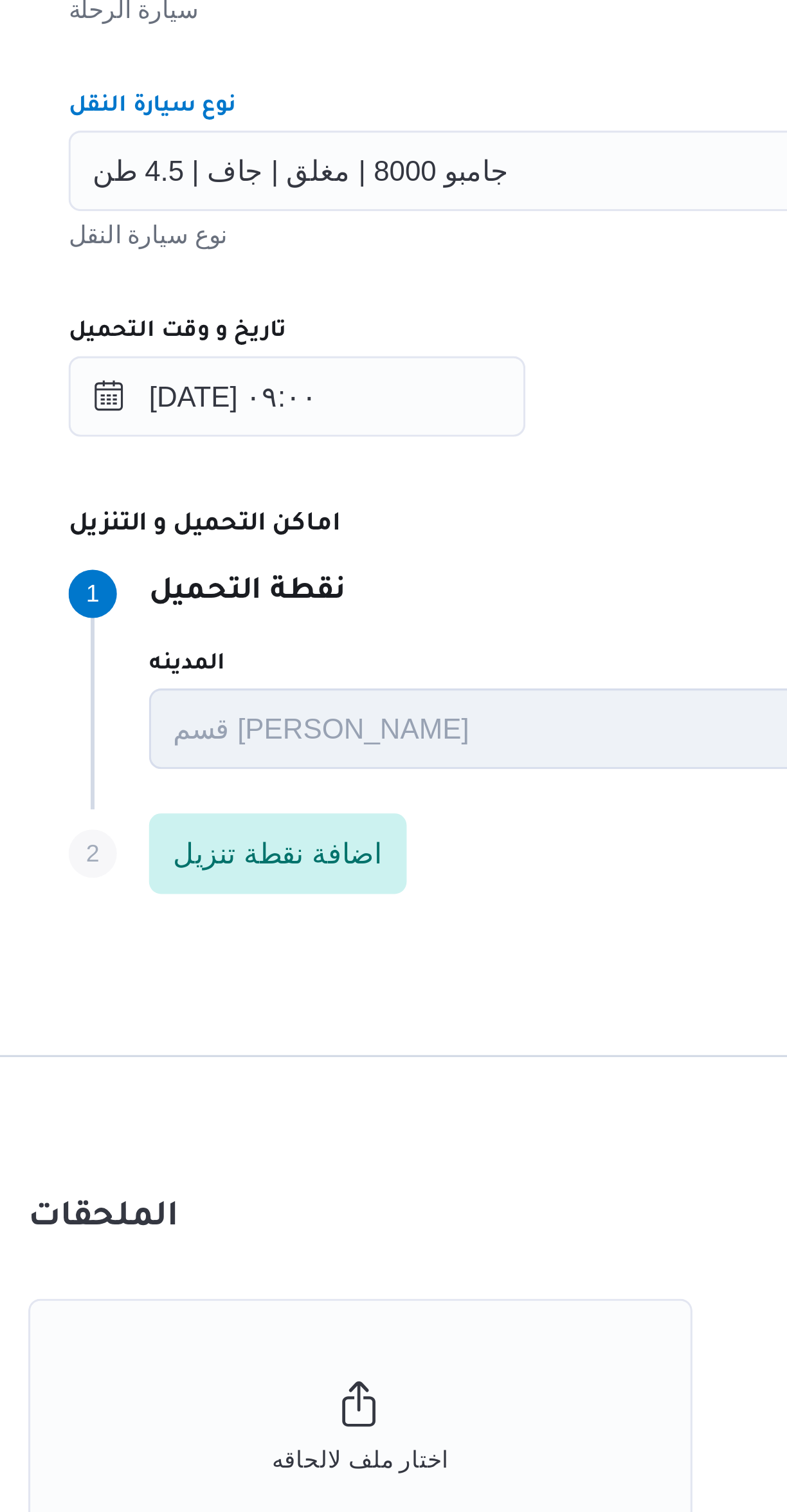
click at [401, 791] on div "تاريخ و وقت التحميل" at bounding box center [469, 791] width 488 height 10
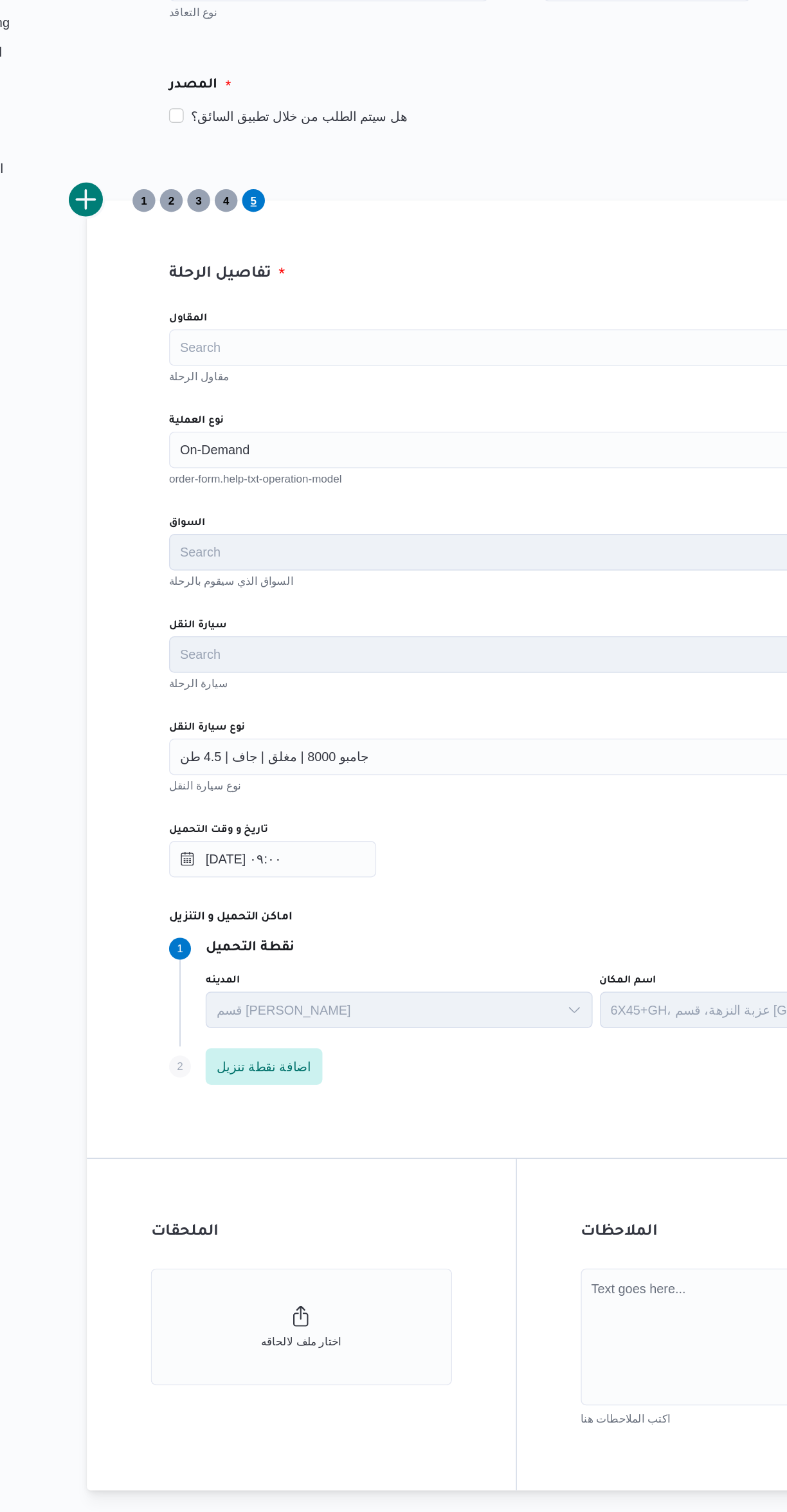
click at [523, 1295] on button "ارسال الطلب" at bounding box center [469, 1290] width 322 height 32
select select "ar"
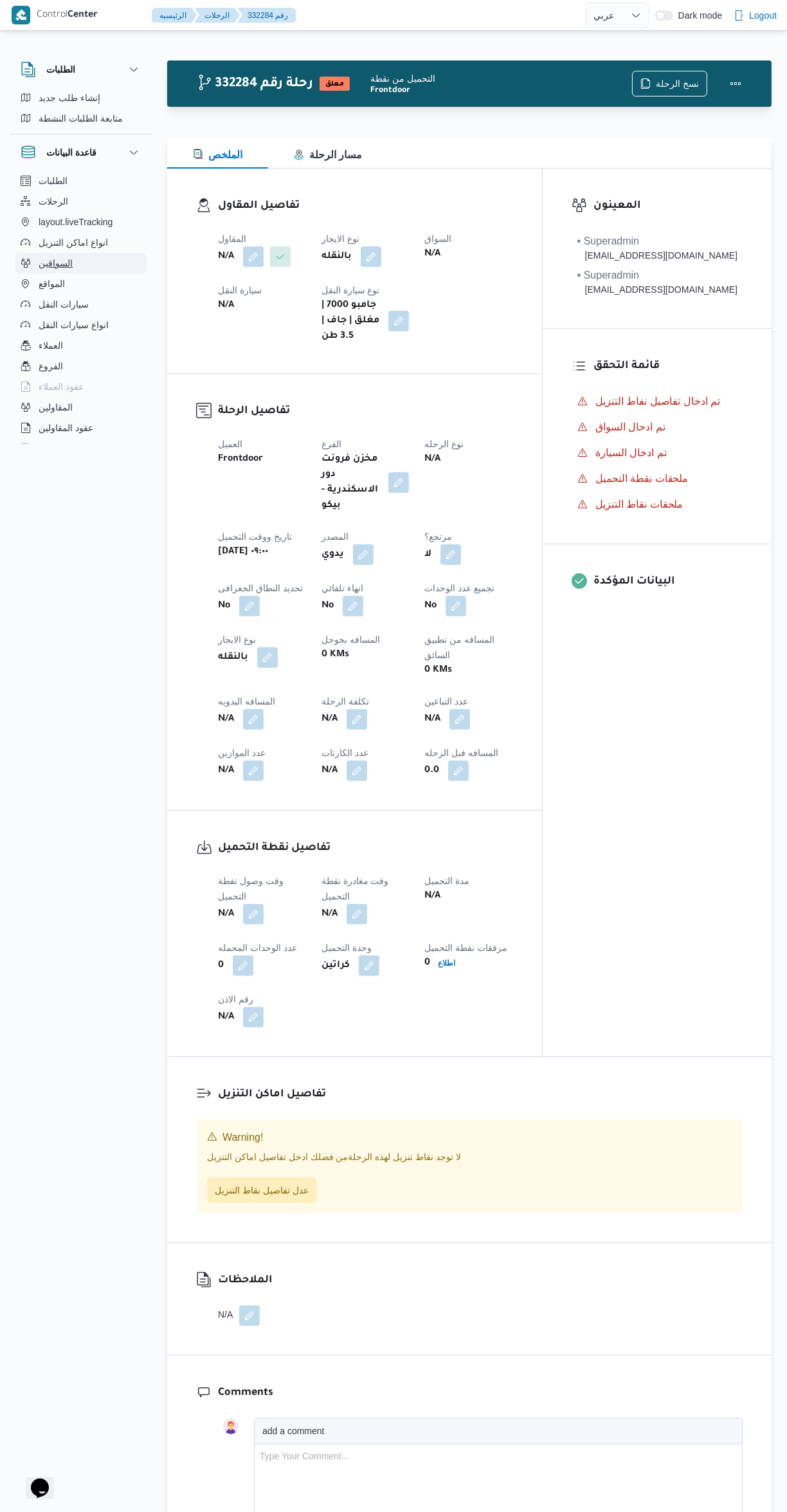
click at [102, 268] on button "السواقين" at bounding box center [81, 263] width 131 height 21
select select "ar"
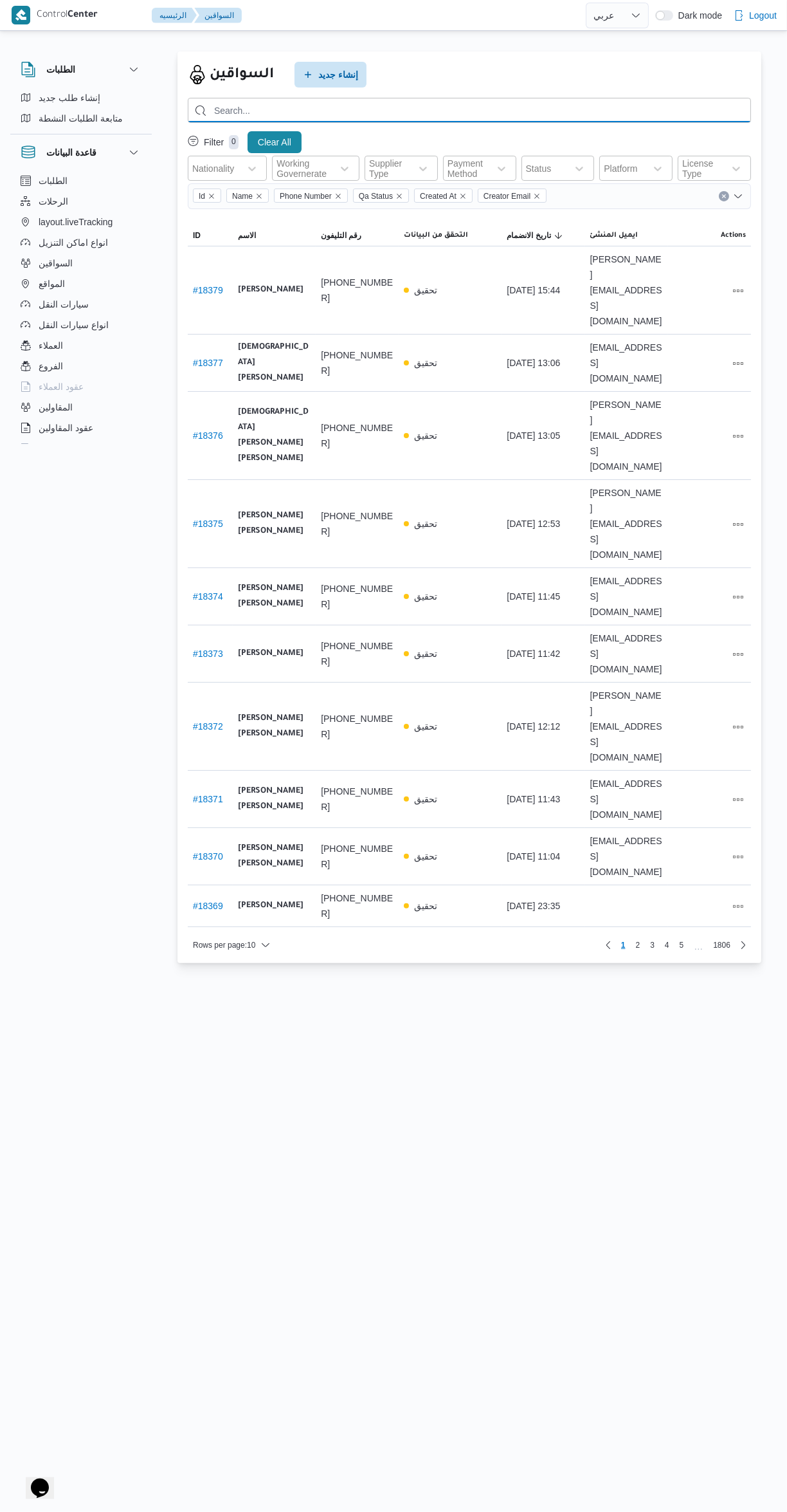
click at [494, 110] on input "search" at bounding box center [469, 110] width 563 height 25
type input "01064874623"
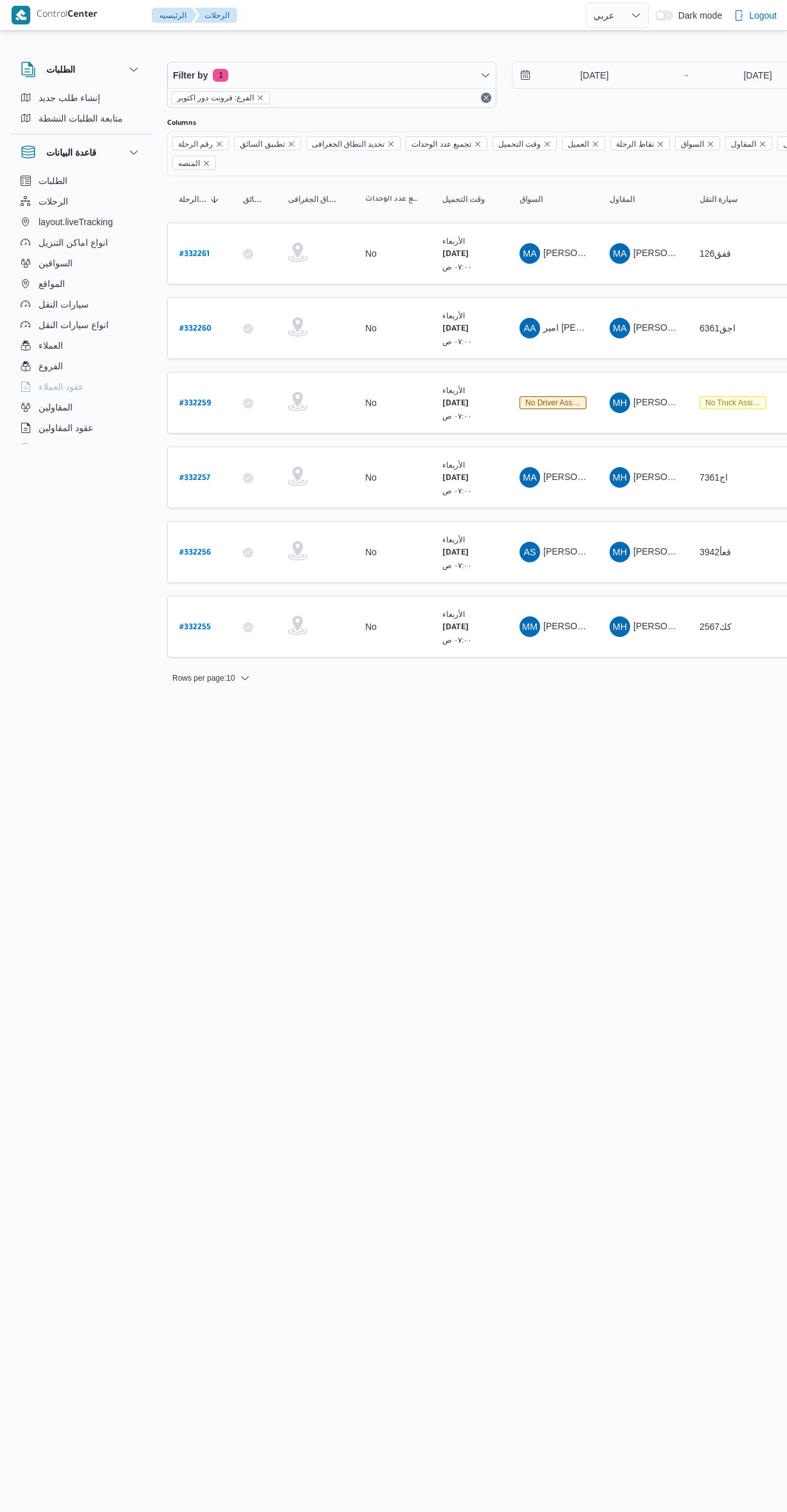
select select "ar"
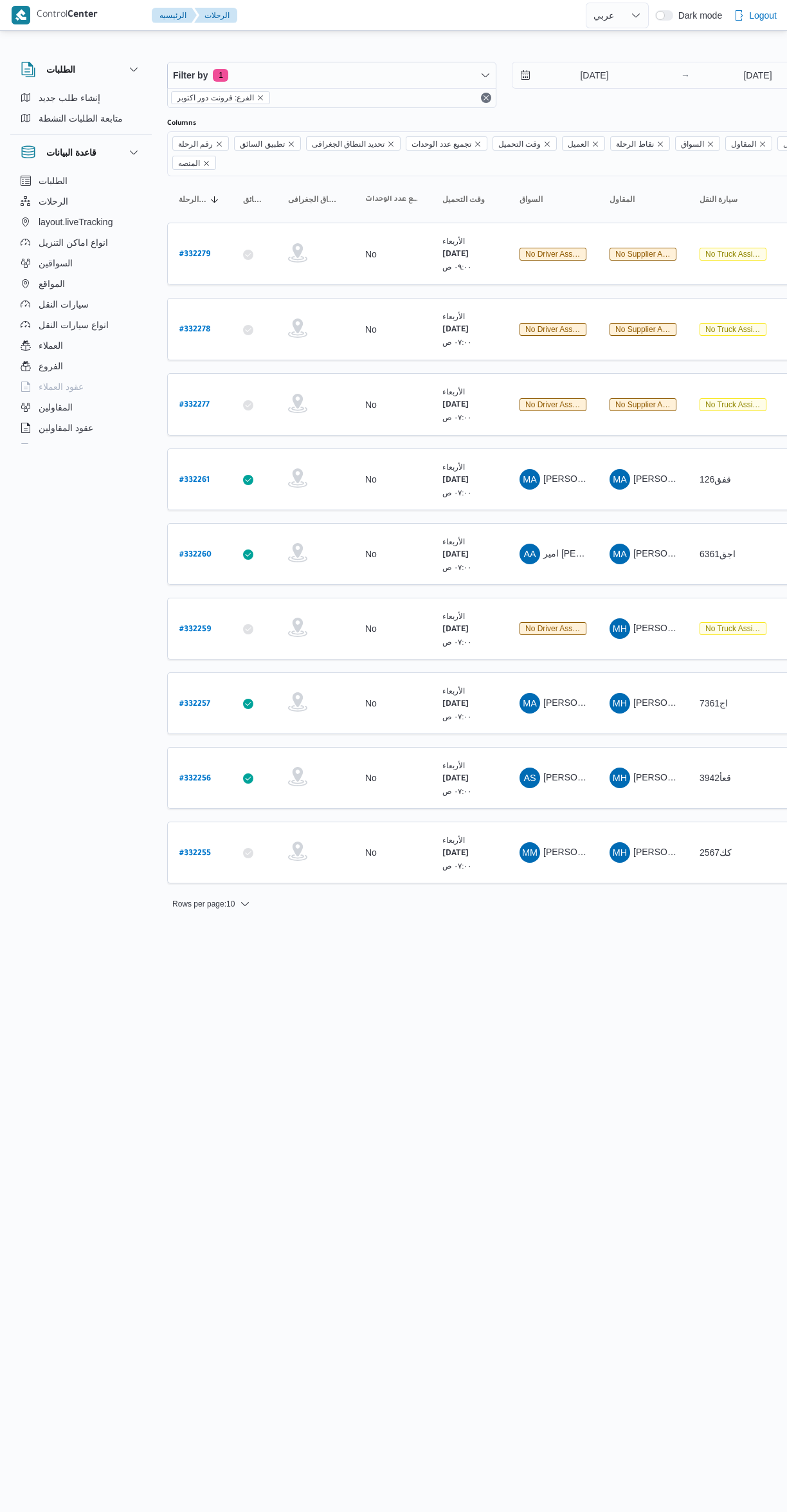
select select "ar"
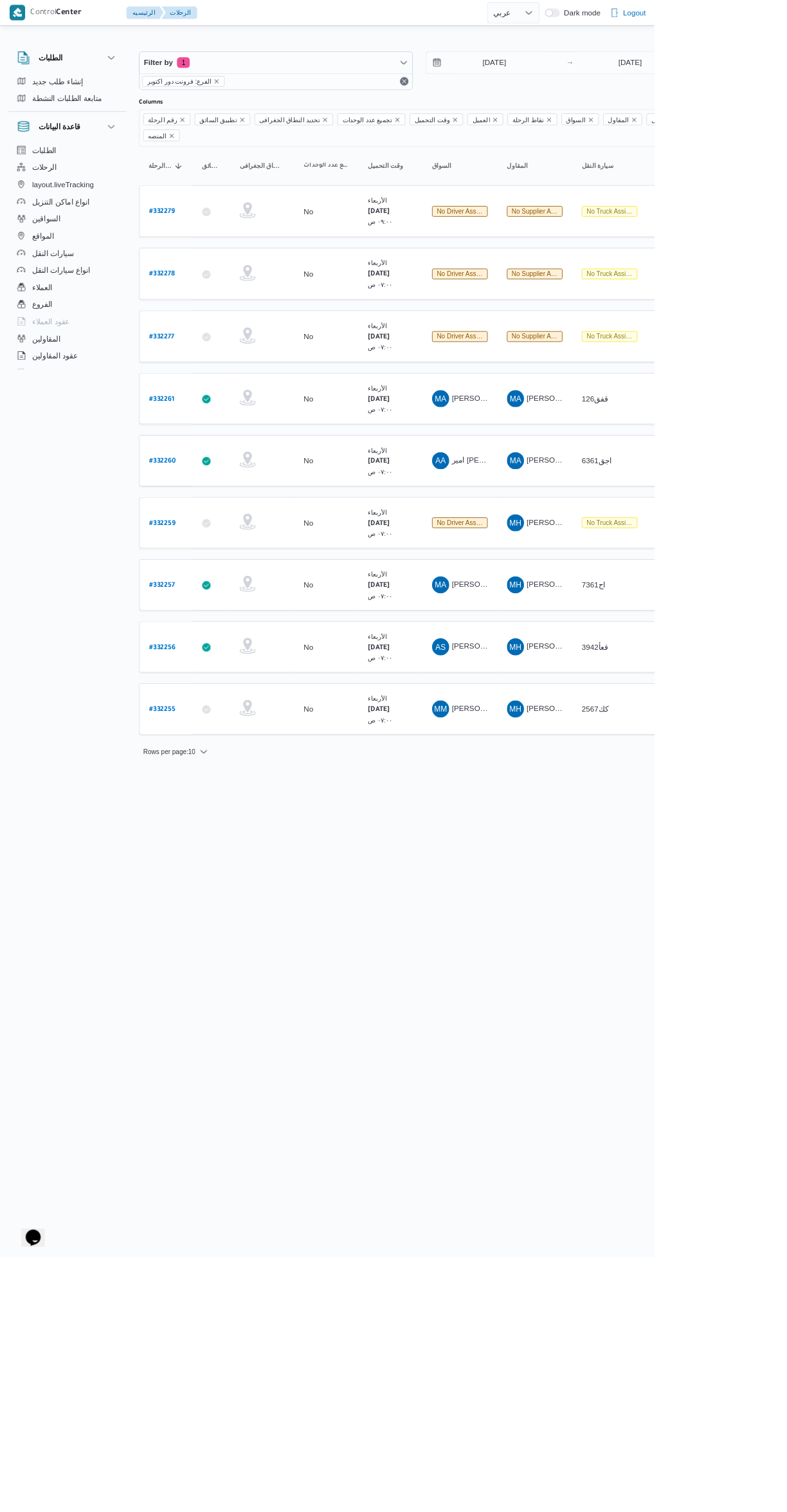
click at [787, 188] on span "نوع سيارة النقل" at bounding box center [777, 183] width 134 height 10
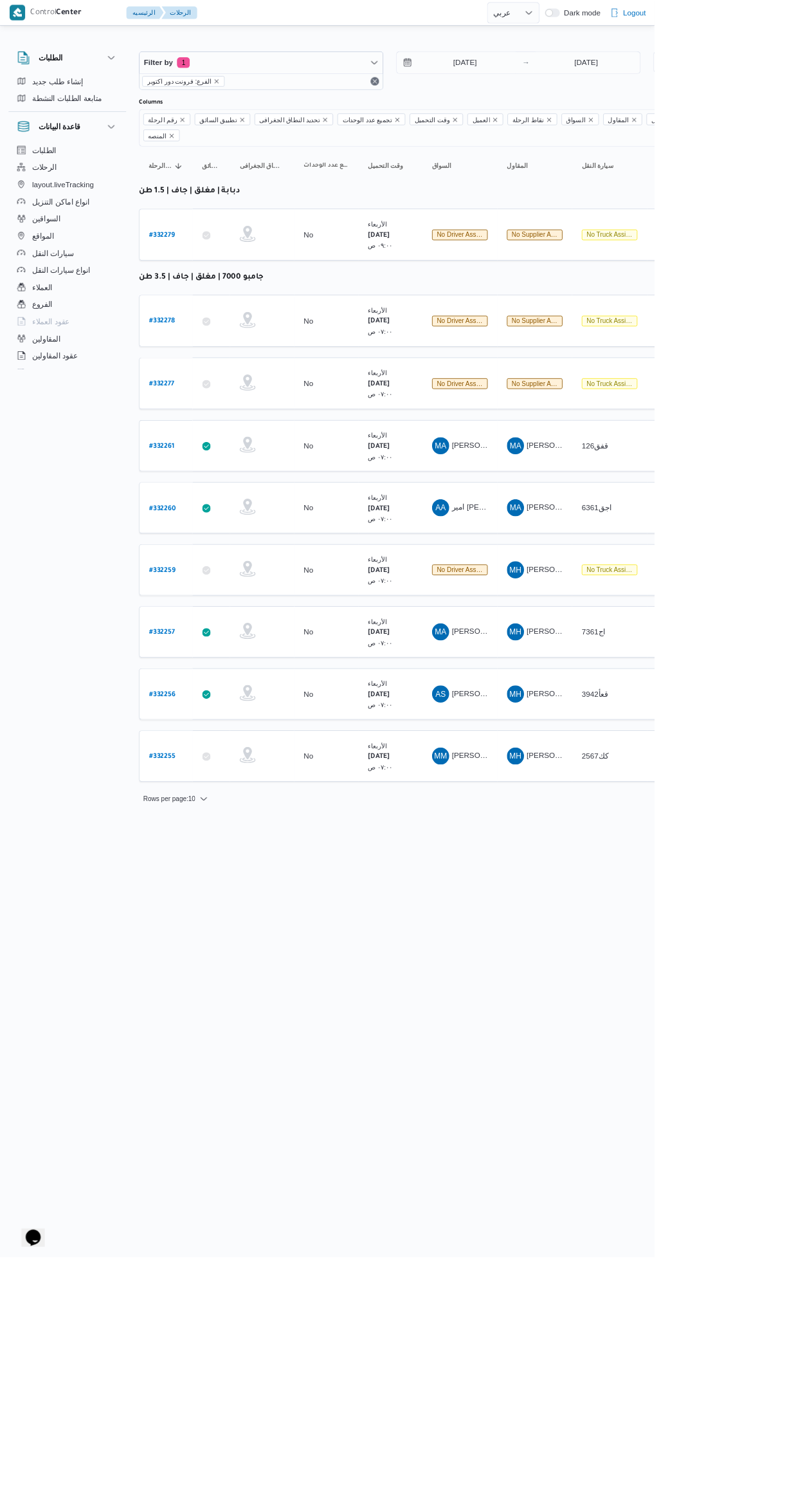
click at [635, 1263] on html "Control Center الرئيسيه الرحلات English عربي Dark mode Logout الطلبات إنشاء طلب…" at bounding box center [394, 756] width 787 height 1512
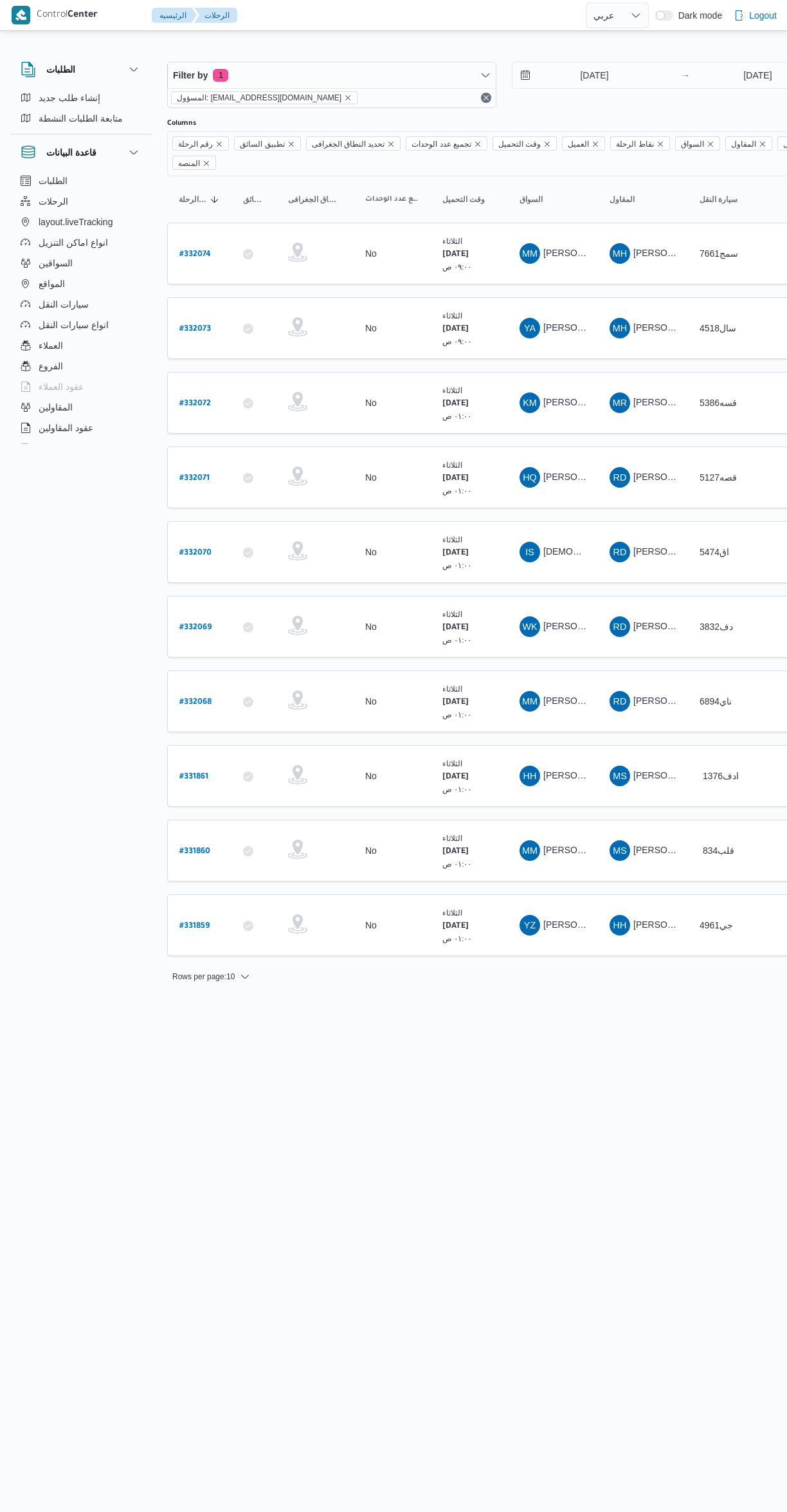
select select "ar"
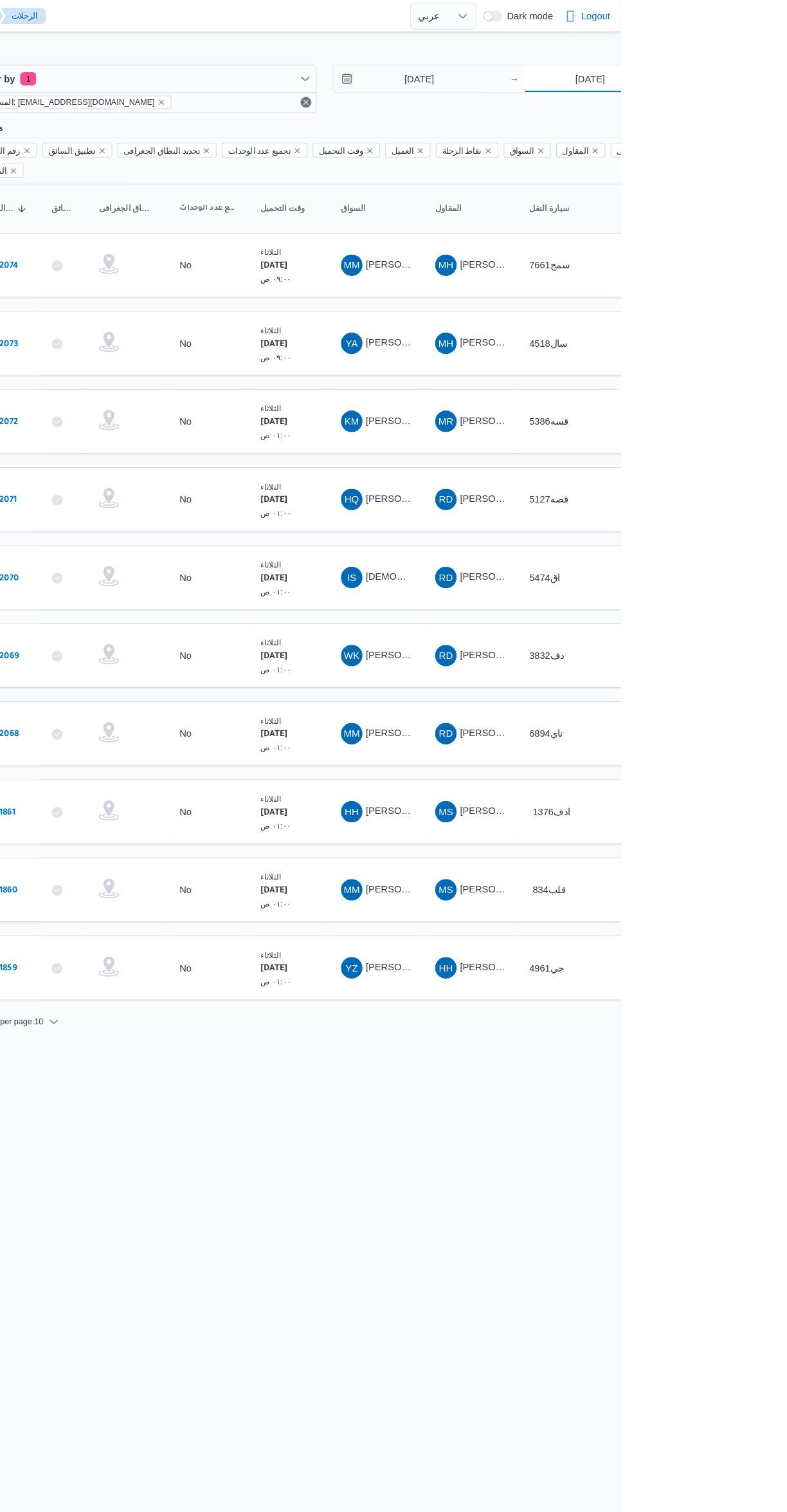
click at [752, 73] on input "19/8/2025" at bounding box center [758, 75] width 128 height 26
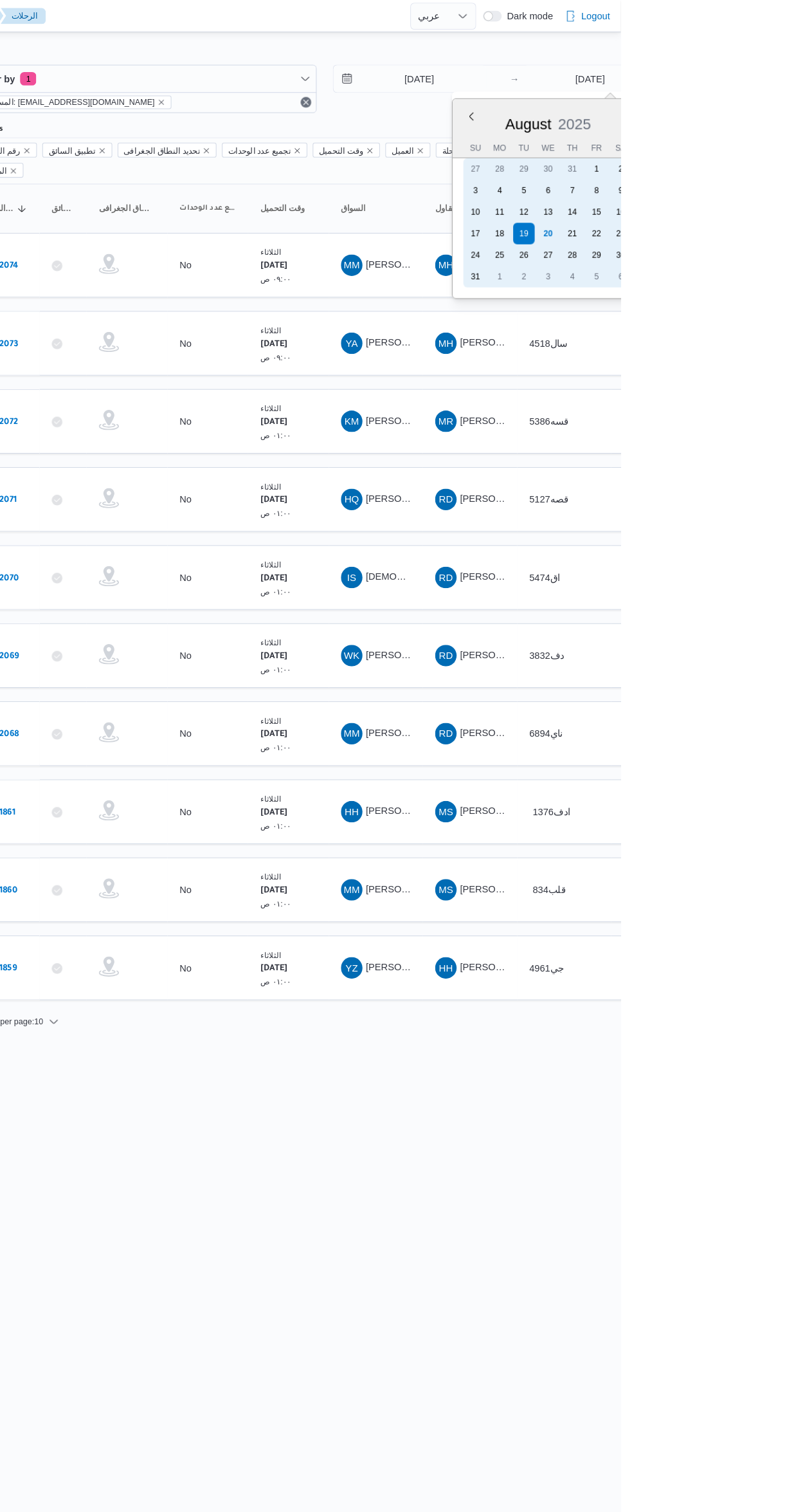
click at [708, 224] on div "20" at bounding box center [718, 224] width 21 height 21
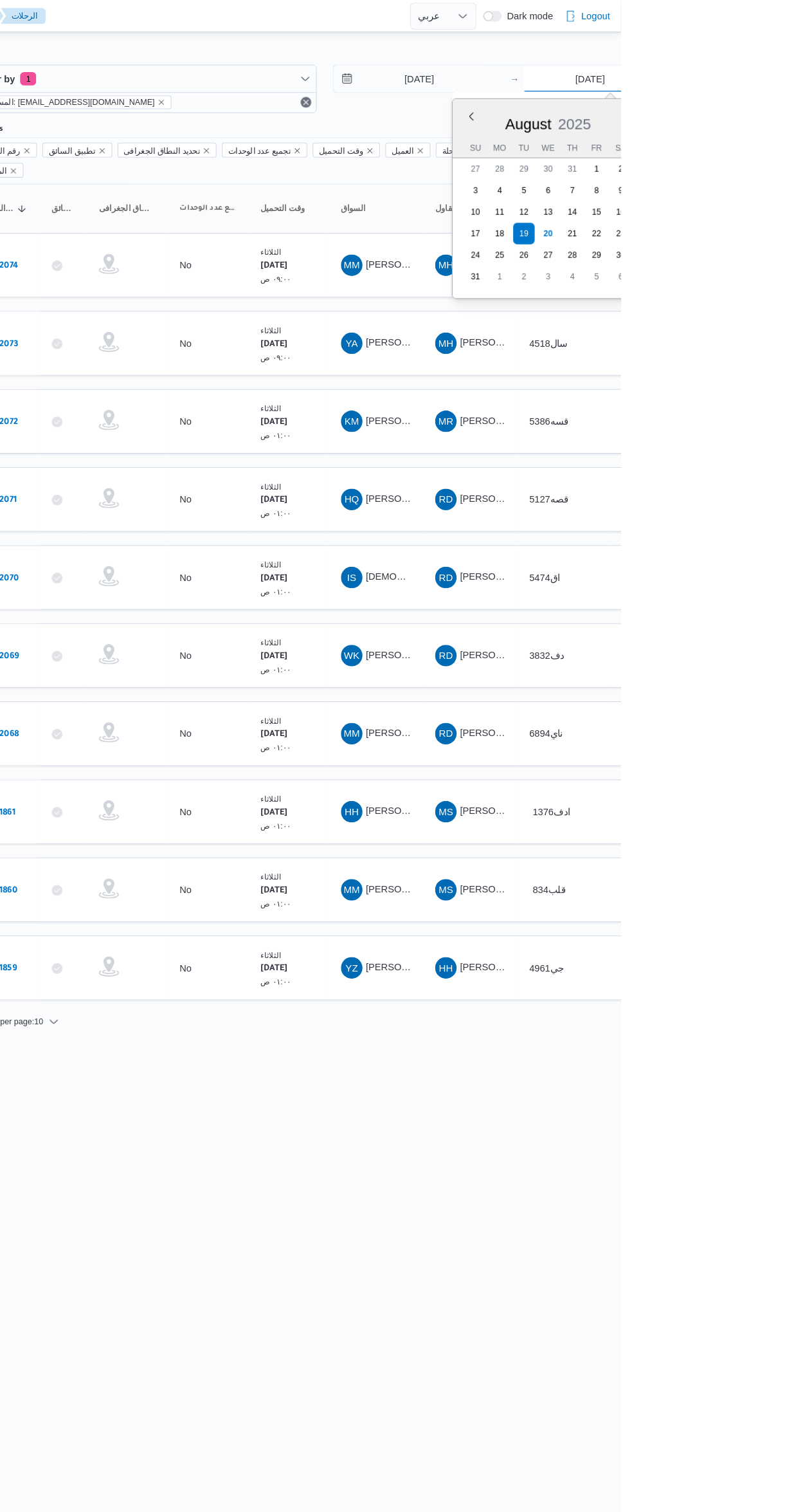
type input "[DATE]"
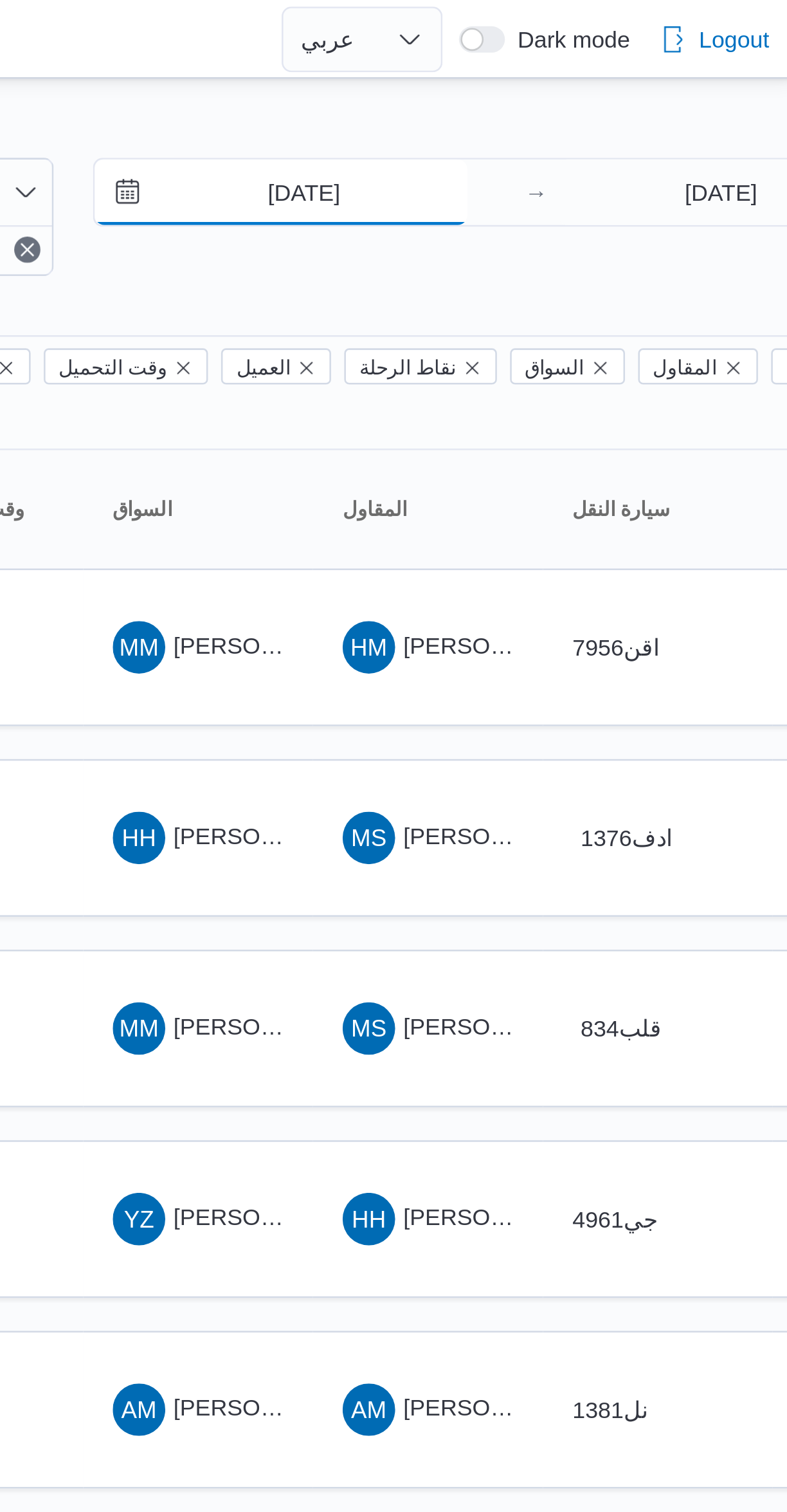
click at [587, 77] on input "19/8/2025" at bounding box center [585, 75] width 146 height 26
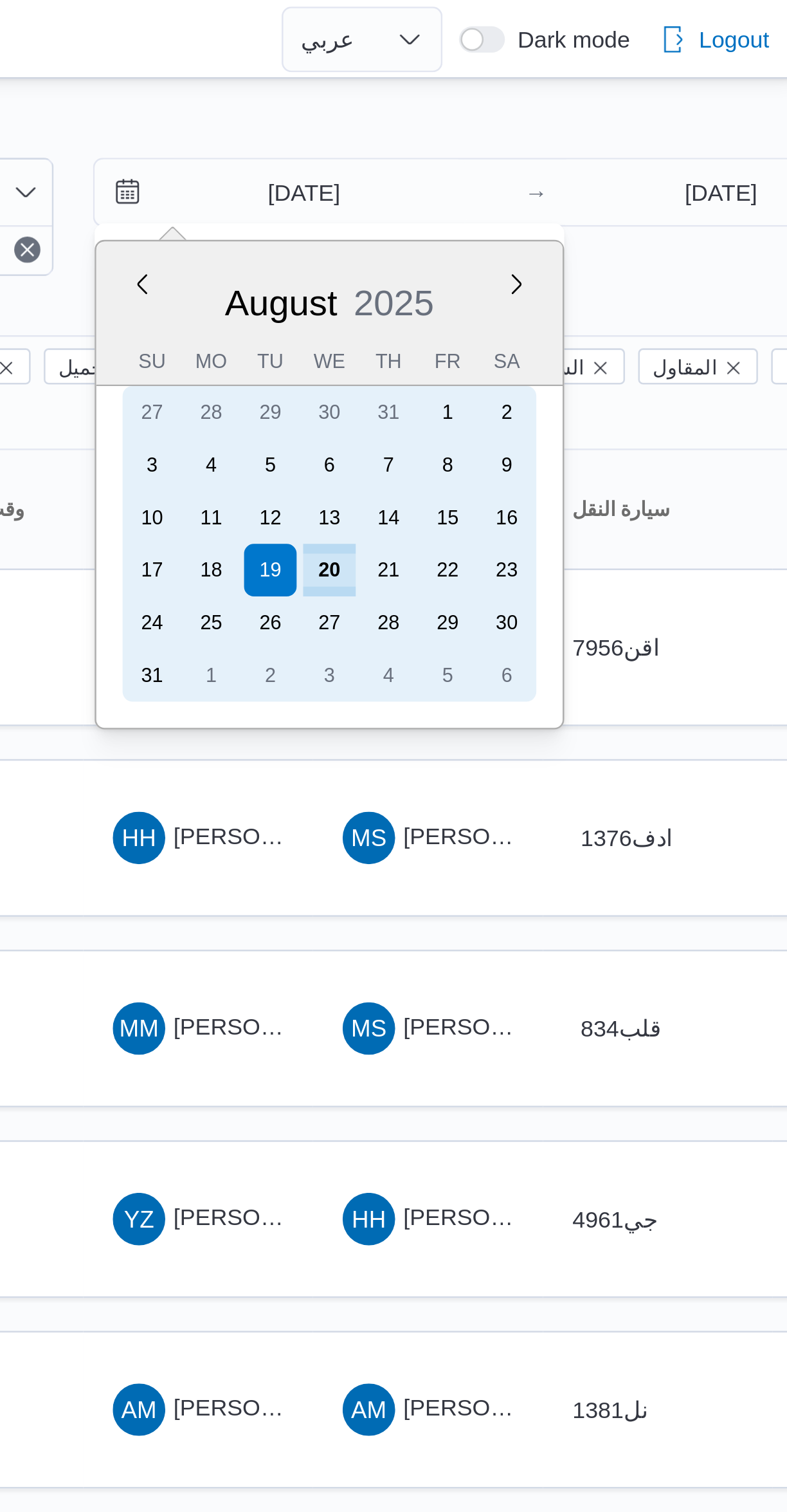
click at [595, 227] on div "20" at bounding box center [605, 224] width 21 height 21
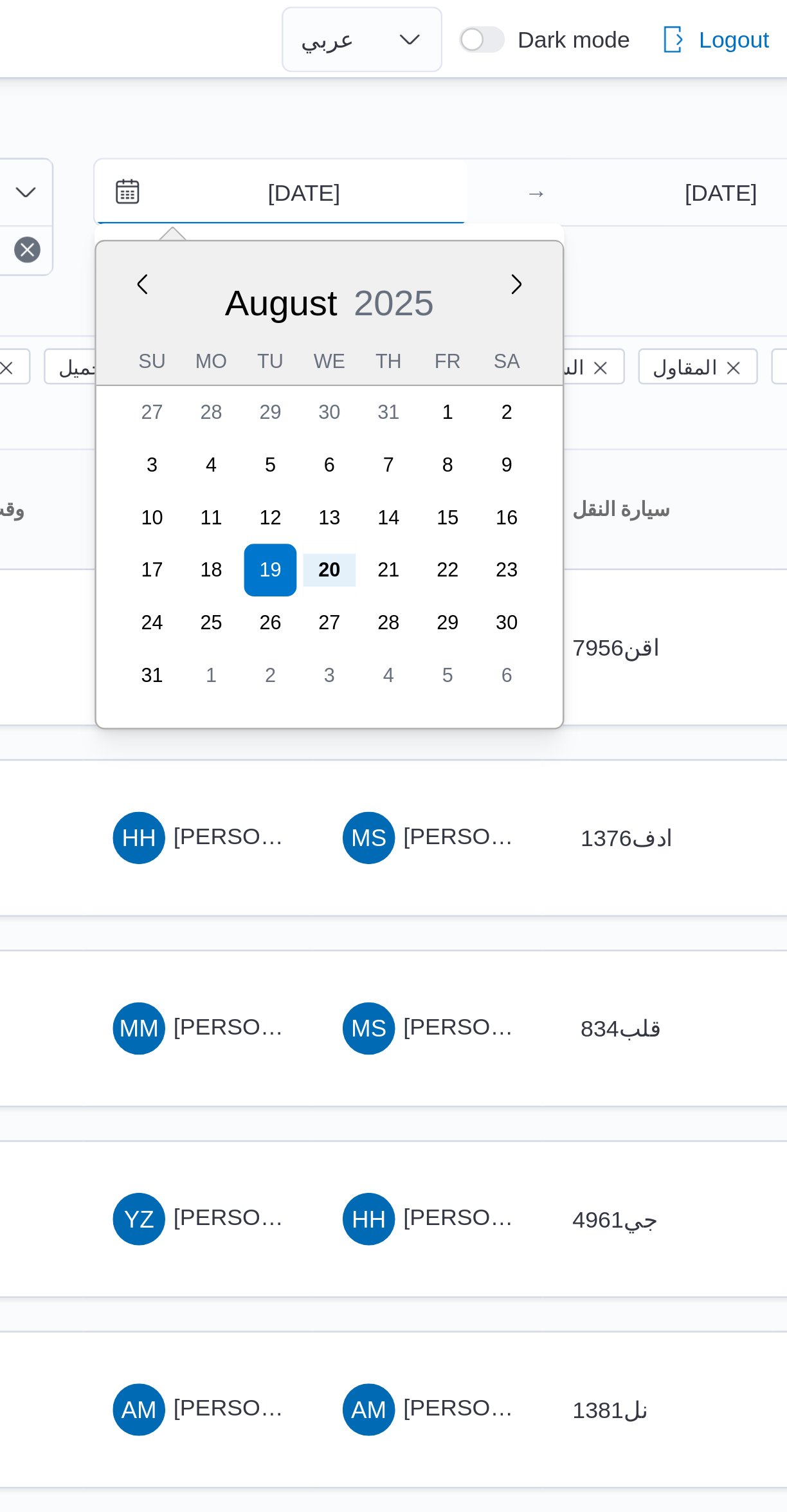
type input "[DATE]"
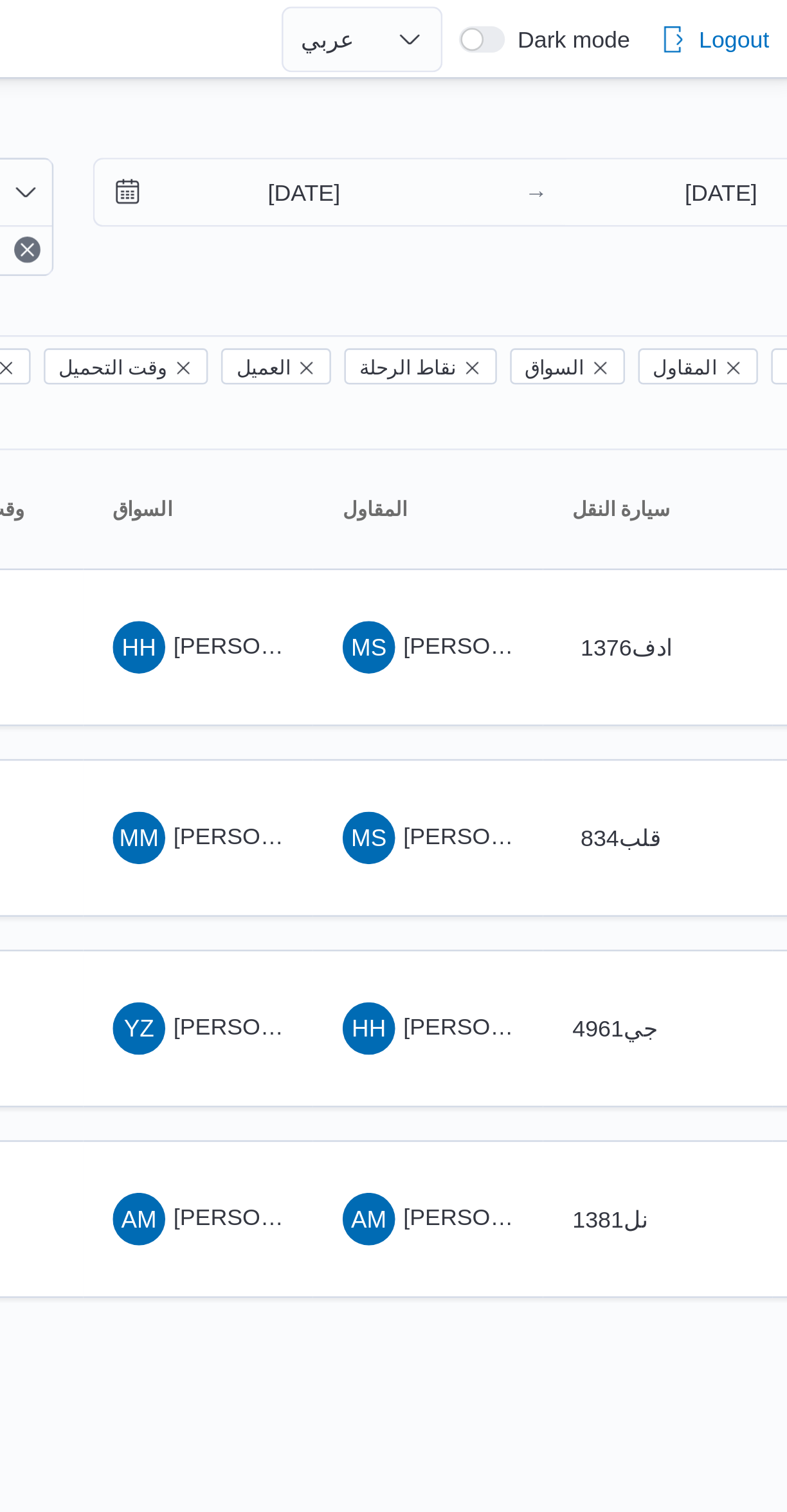
click at [706, 105] on div "20/8/2025 → 20/8/2025" at bounding box center [677, 85] width 330 height 47
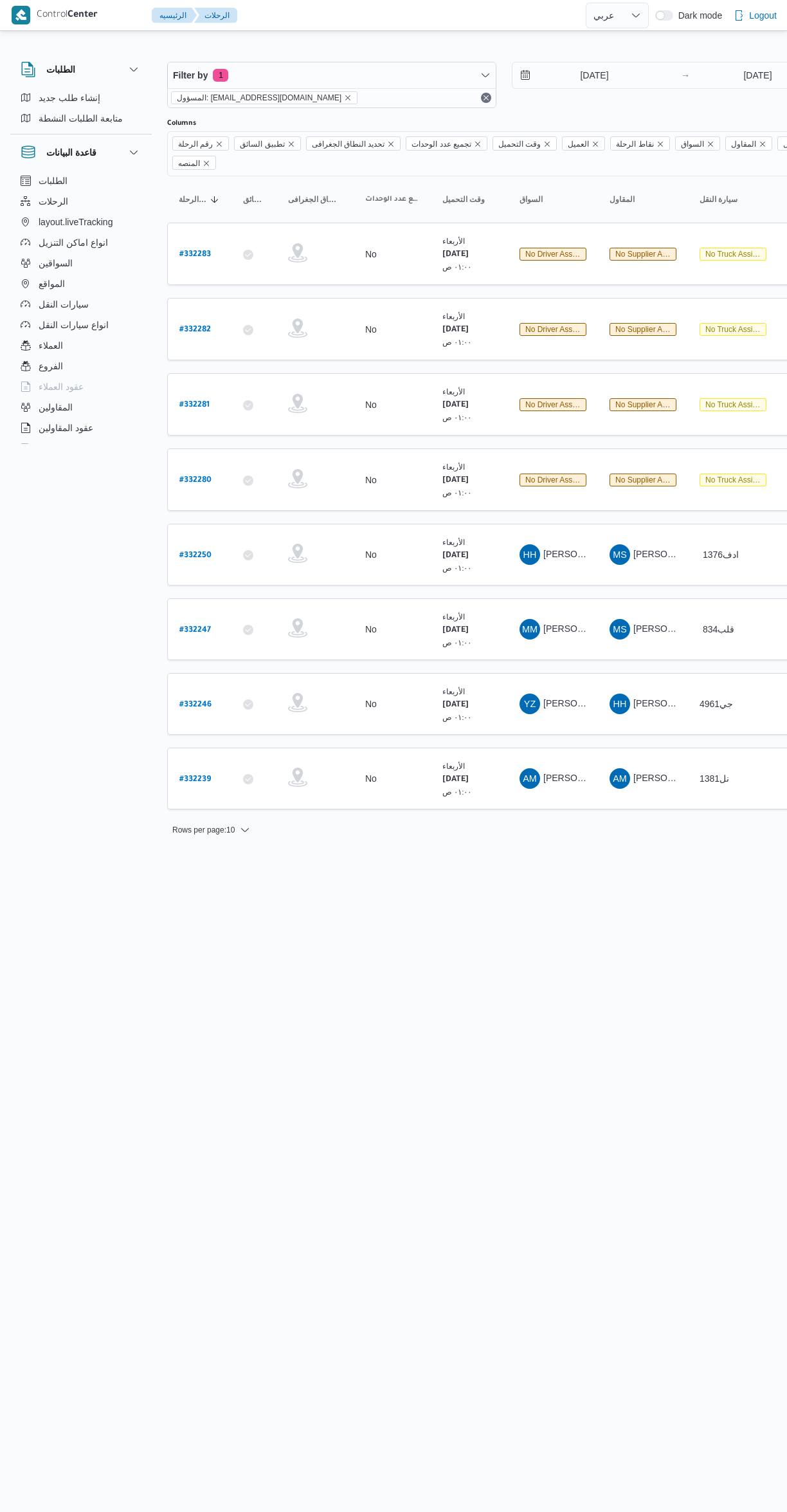
select select "ar"
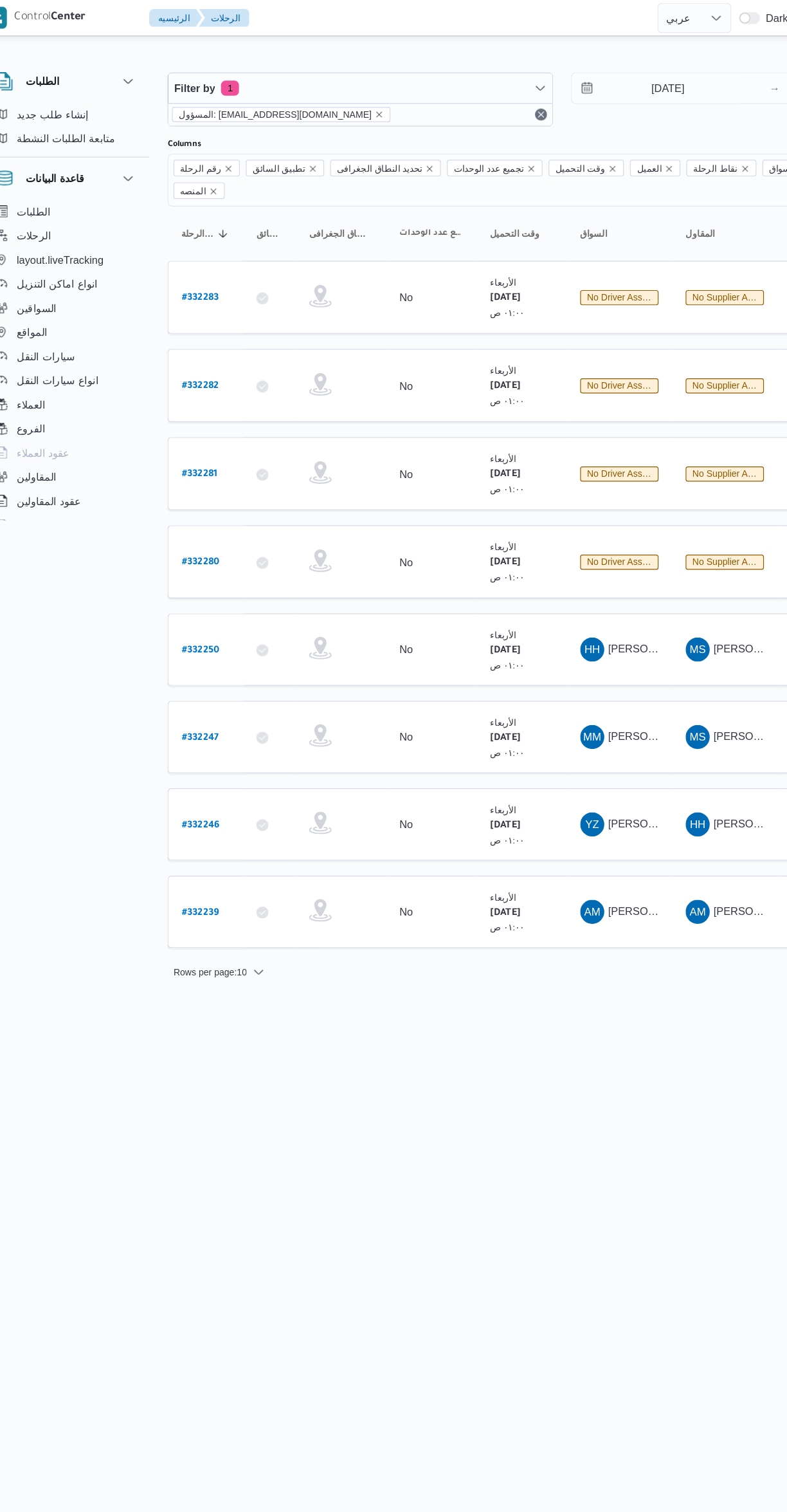
click at [205, 476] on b "# 332280" at bounding box center [195, 481] width 32 height 9
select select "ar"
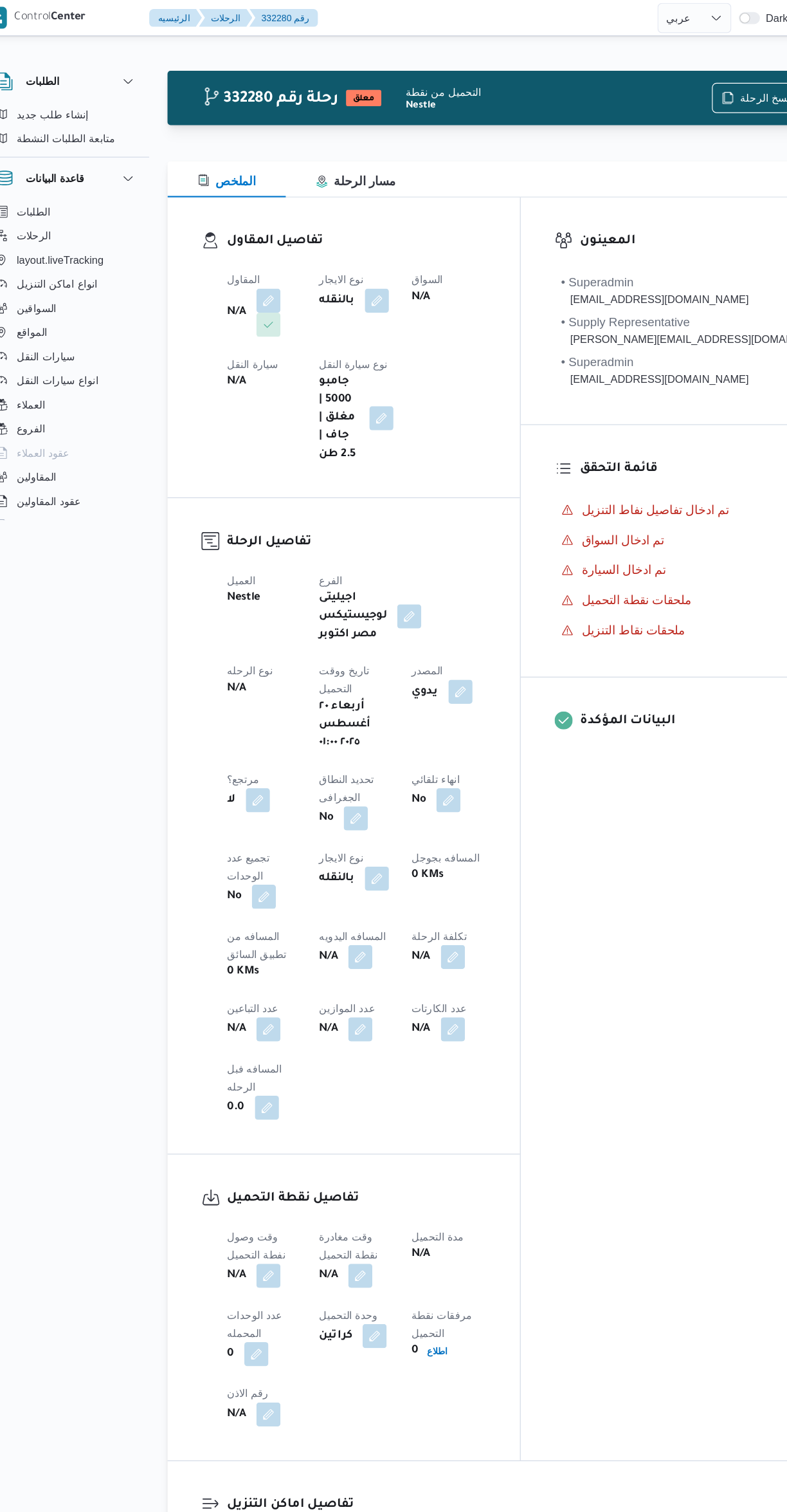
click at [262, 255] on button "button" at bounding box center [254, 256] width 21 height 21
click at [239, 319] on div "Search" at bounding box center [228, 308] width 97 height 26
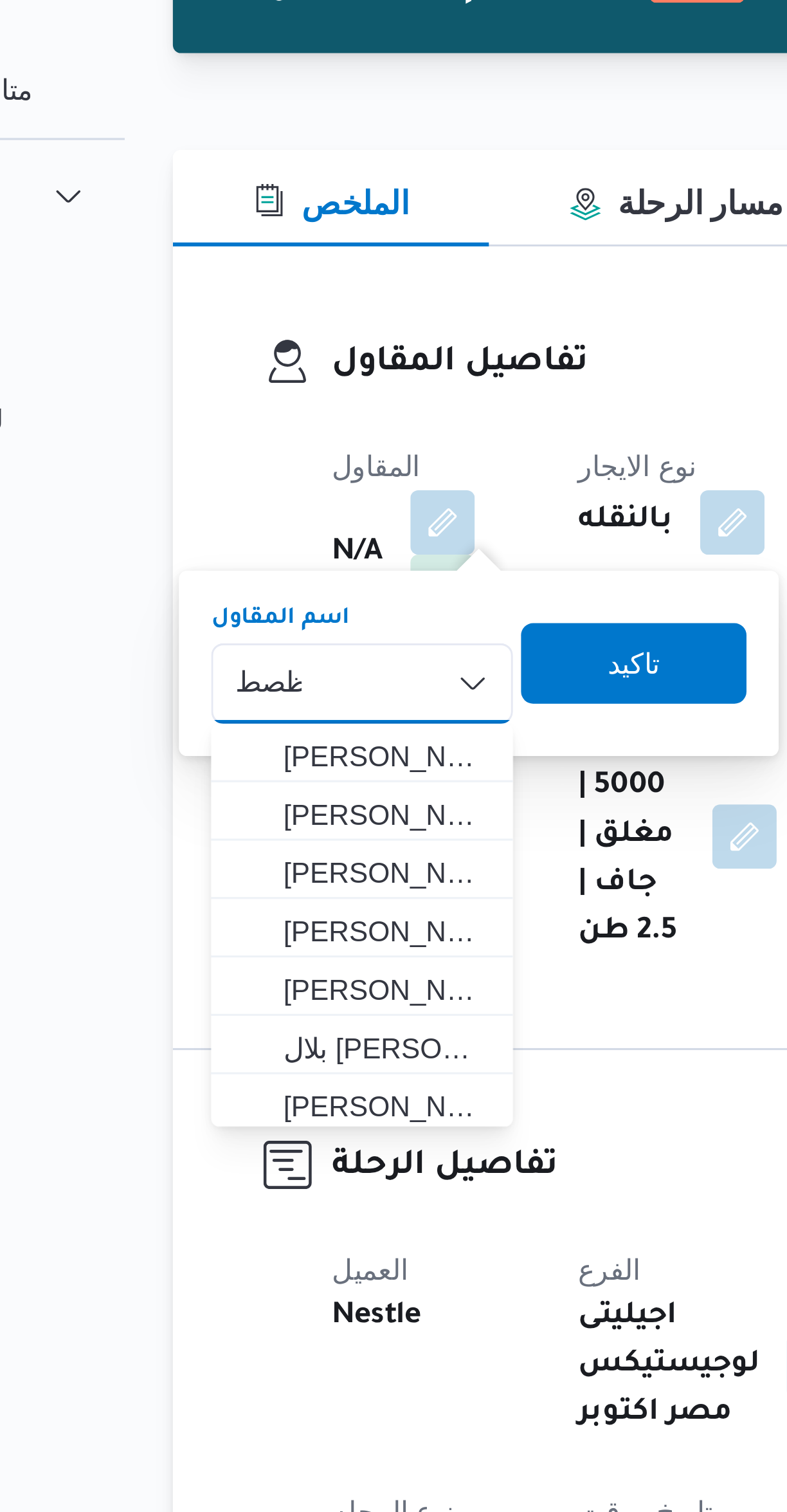
type input "ظصطف"
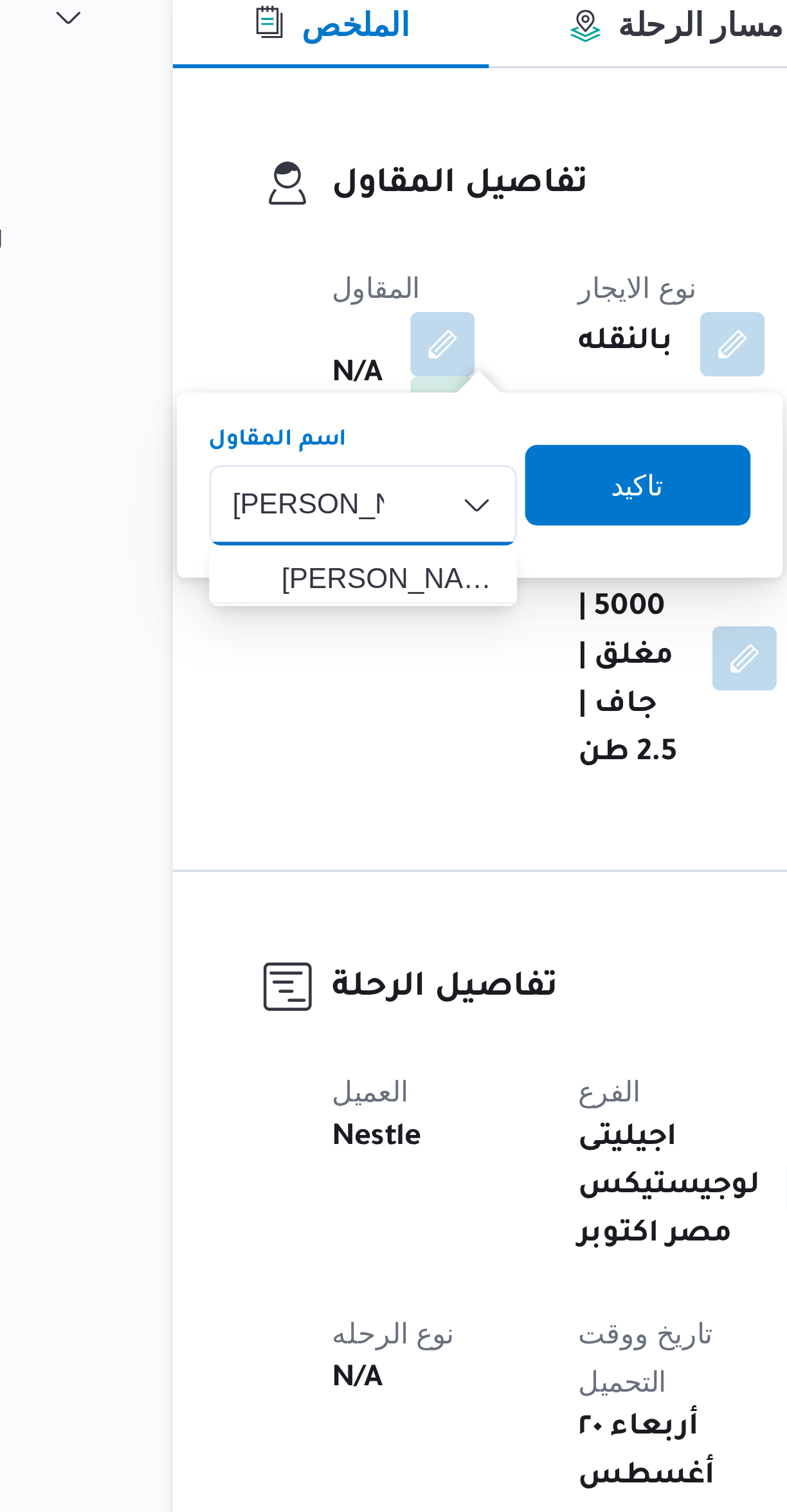
type input "مصطفى ممدو"
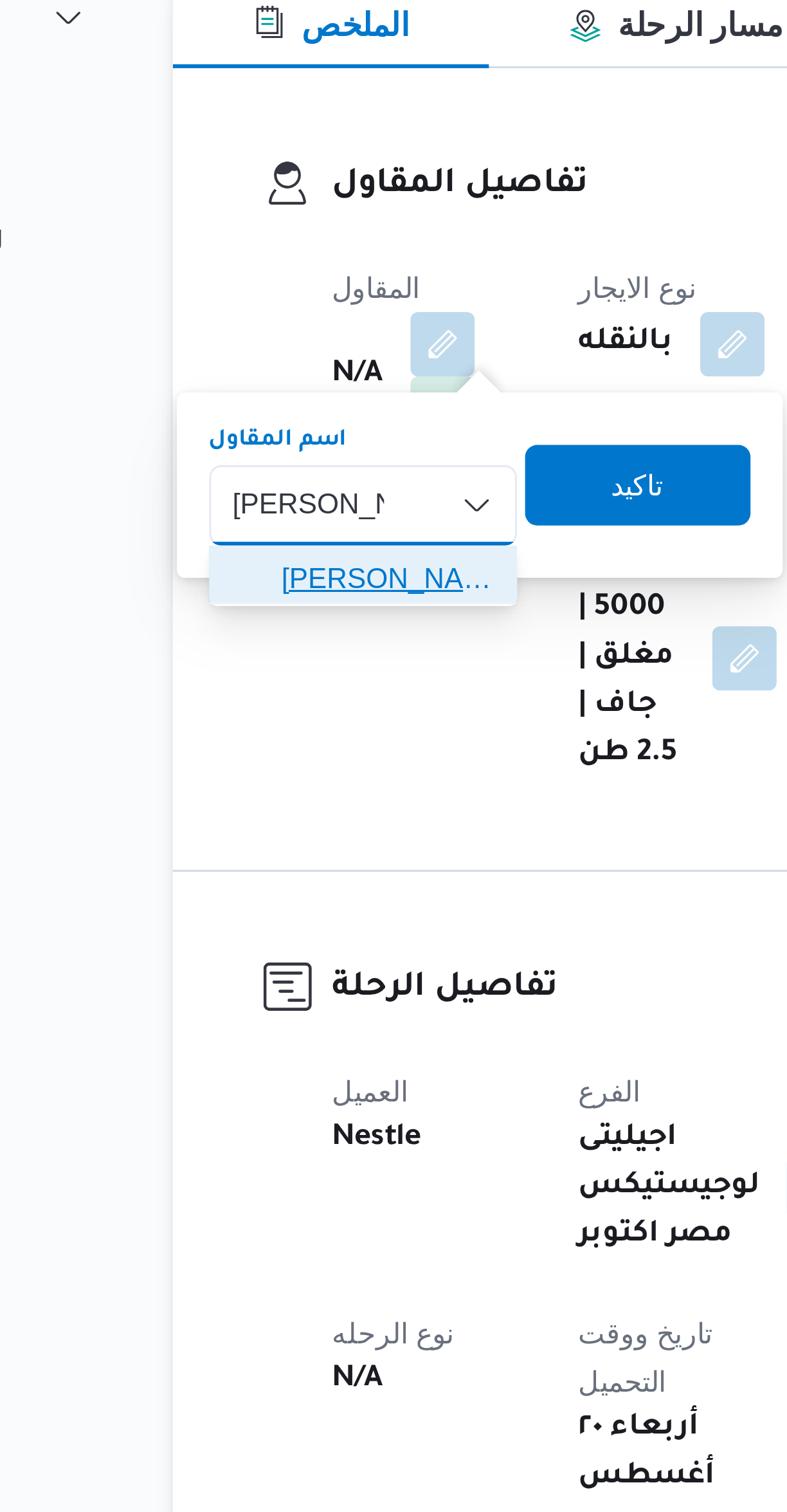
click at [256, 327] on span "[PERSON_NAME] [PERSON_NAME]" at bounding box center [236, 331] width 67 height 16
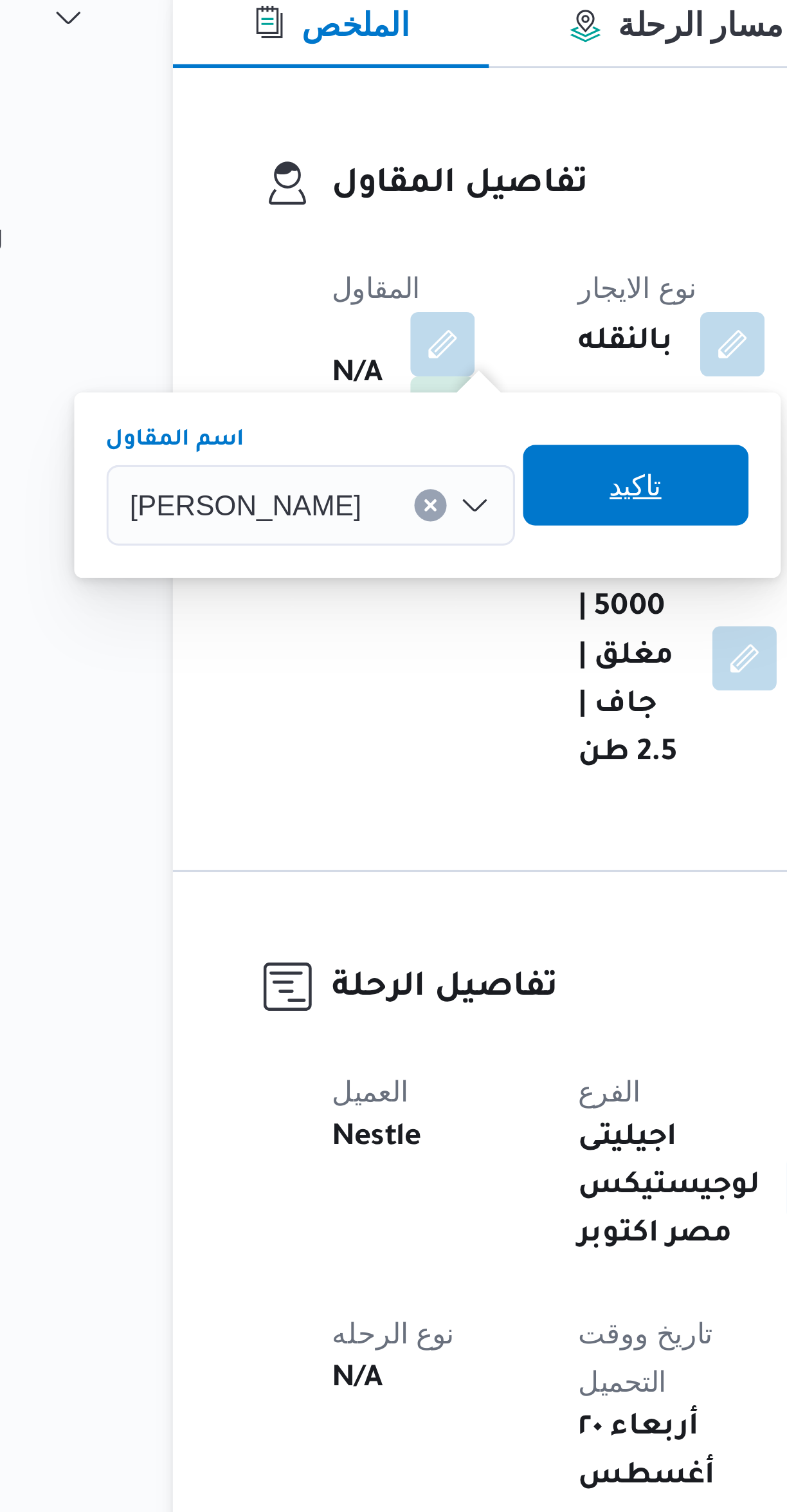
click at [321, 302] on span "تاكيد" at bounding box center [315, 302] width 72 height 26
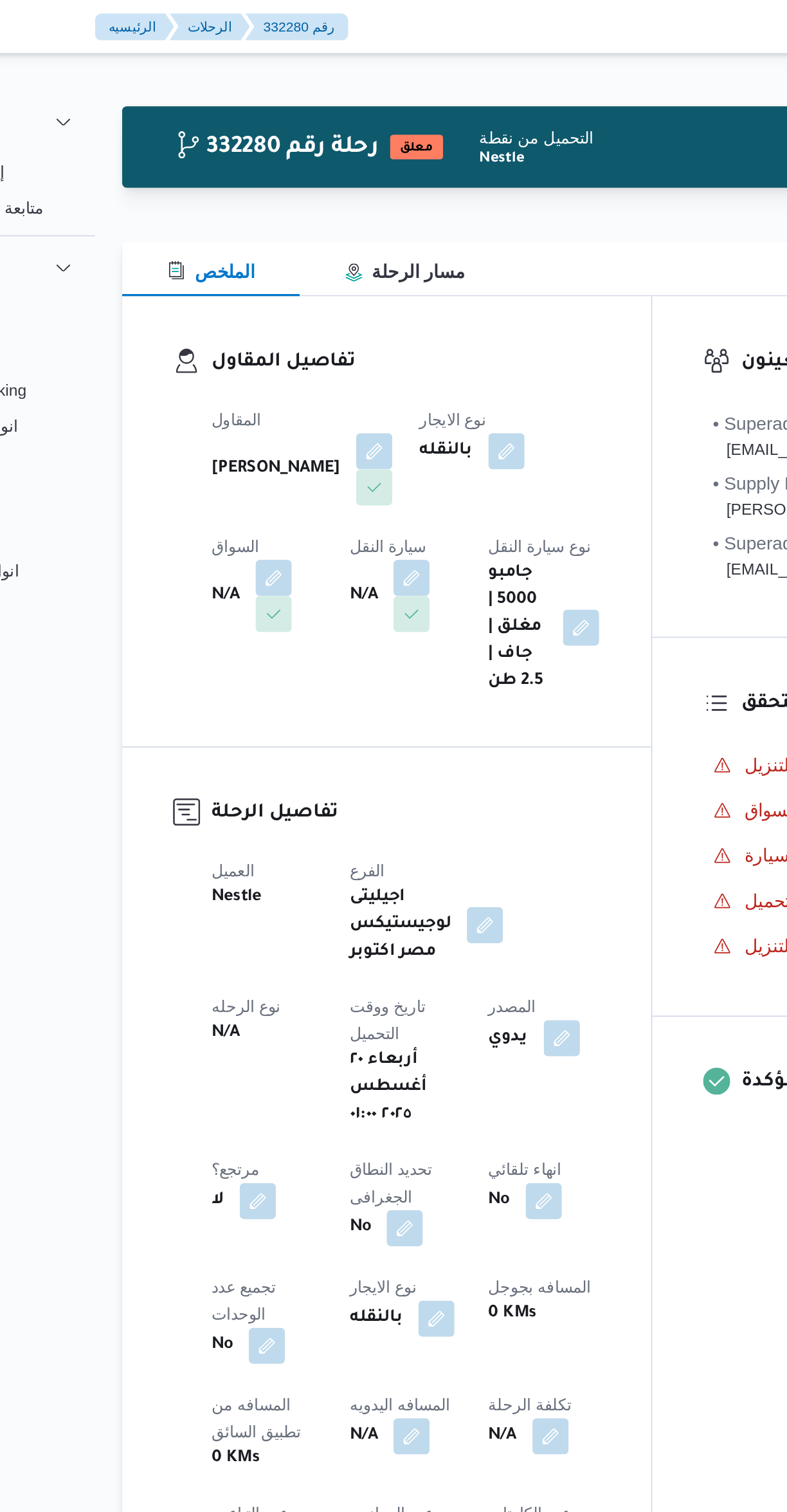
click at [264, 318] on button "button" at bounding box center [254, 329] width 21 height 21
click at [416, 307] on input "اختار السواق" at bounding box center [416, 308] width 1 height 16
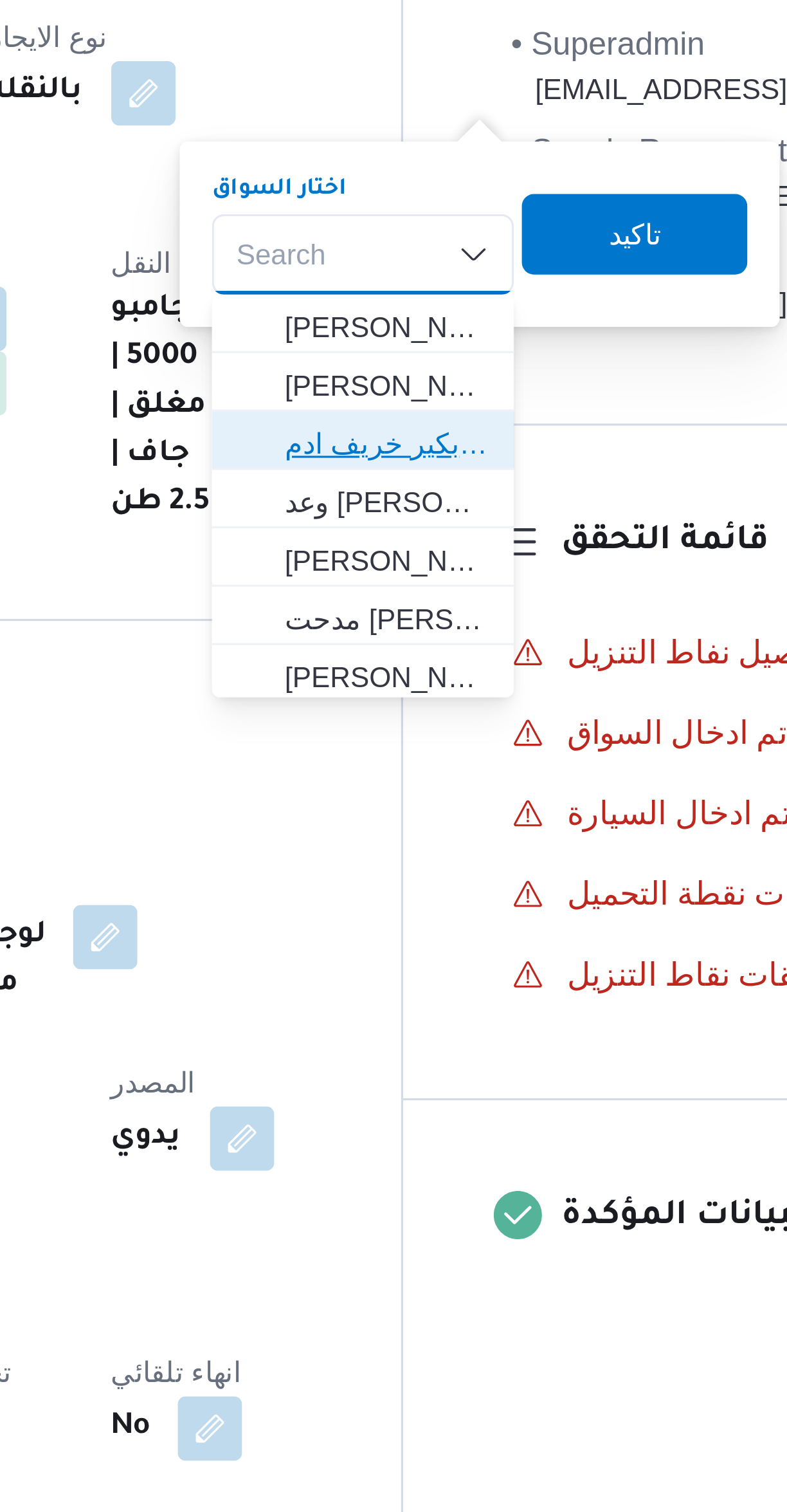
click at [474, 365] on span "باباكير ابكير خريف ادم" at bounding box center [463, 369] width 66 height 16
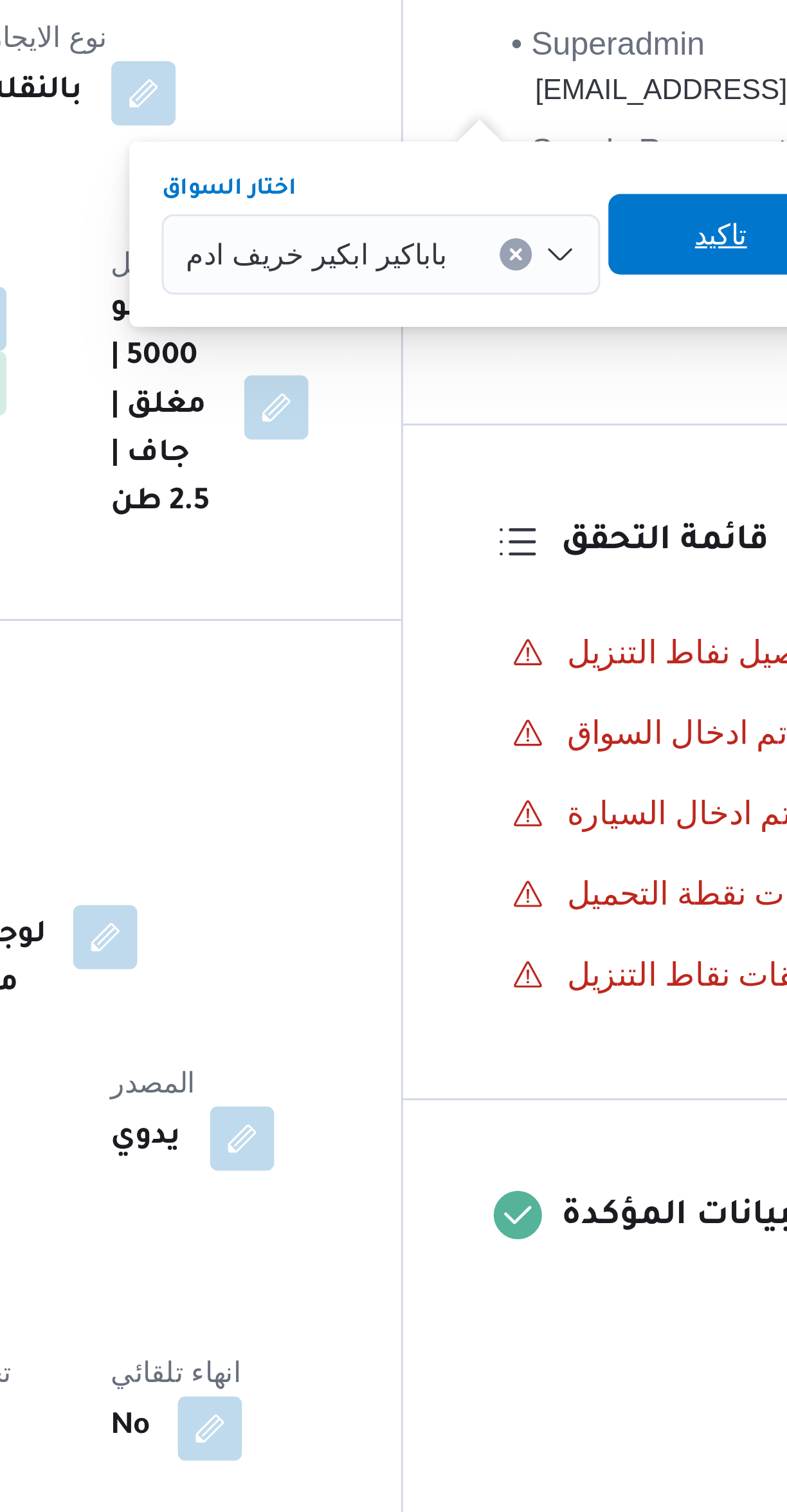
click at [558, 309] on span "تاكيد" at bounding box center [570, 302] width 72 height 26
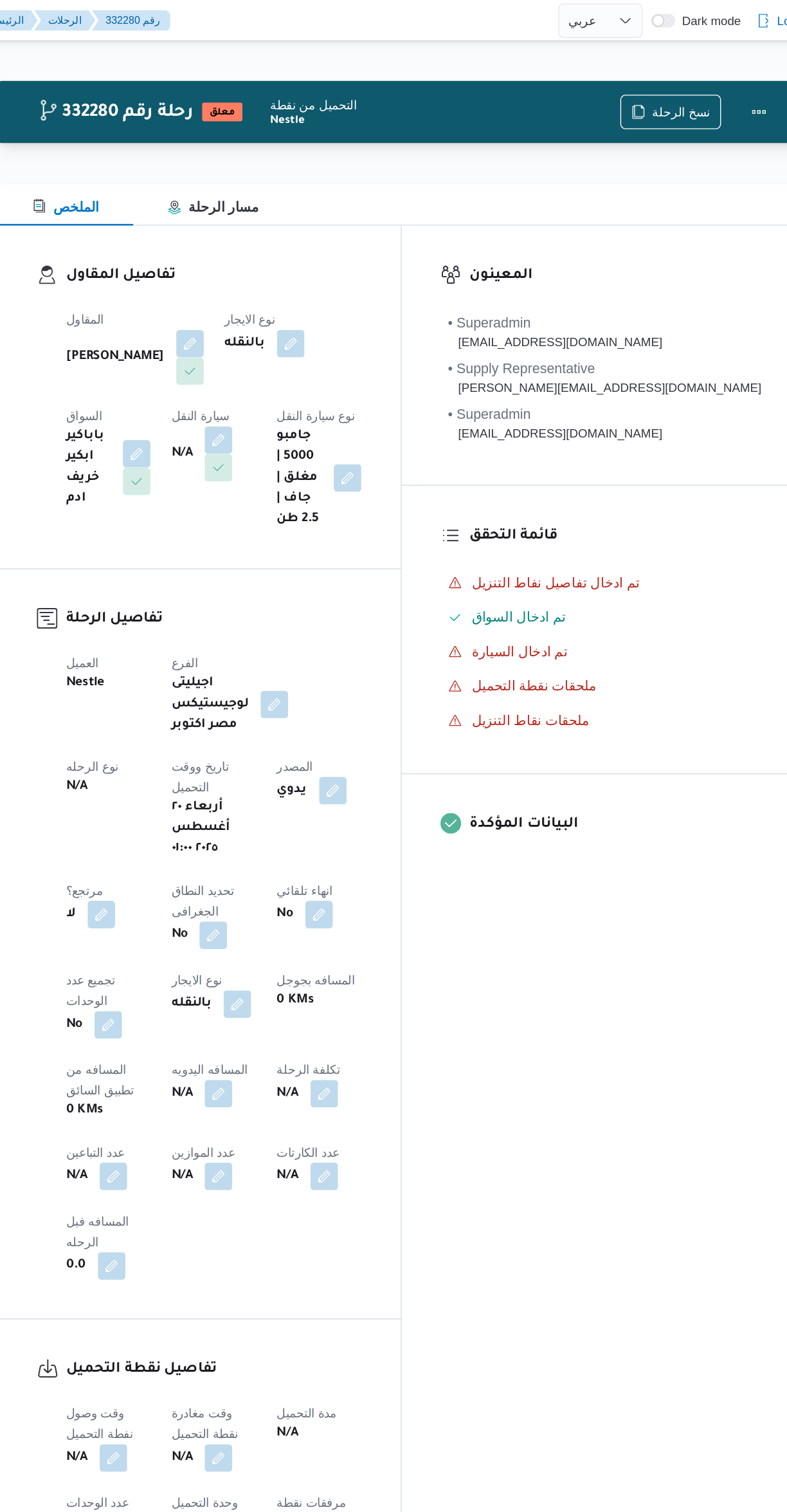
click at [322, 335] on button "button" at bounding box center [332, 329] width 21 height 21
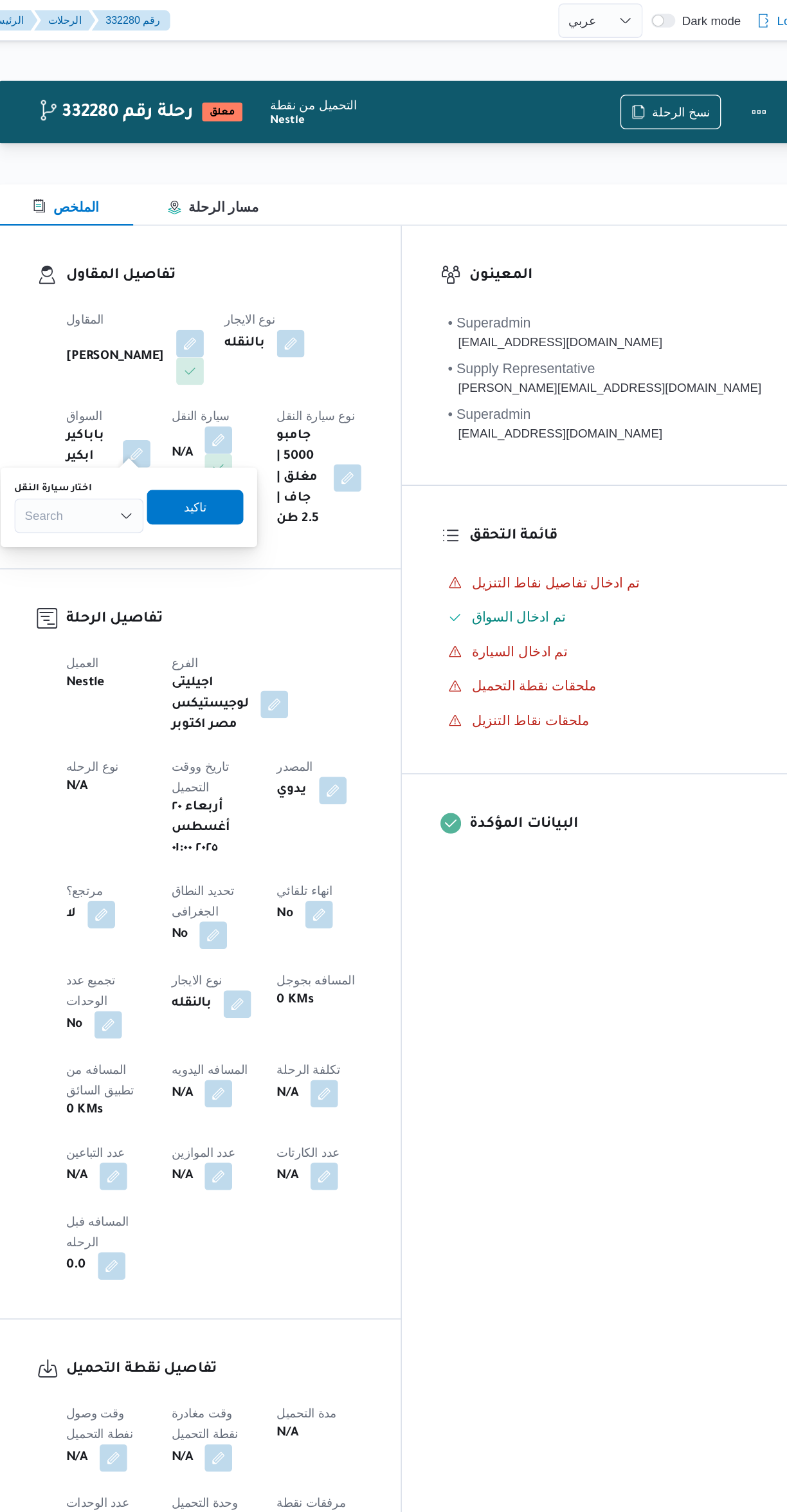
click at [249, 396] on div "Search" at bounding box center [228, 386] width 97 height 26
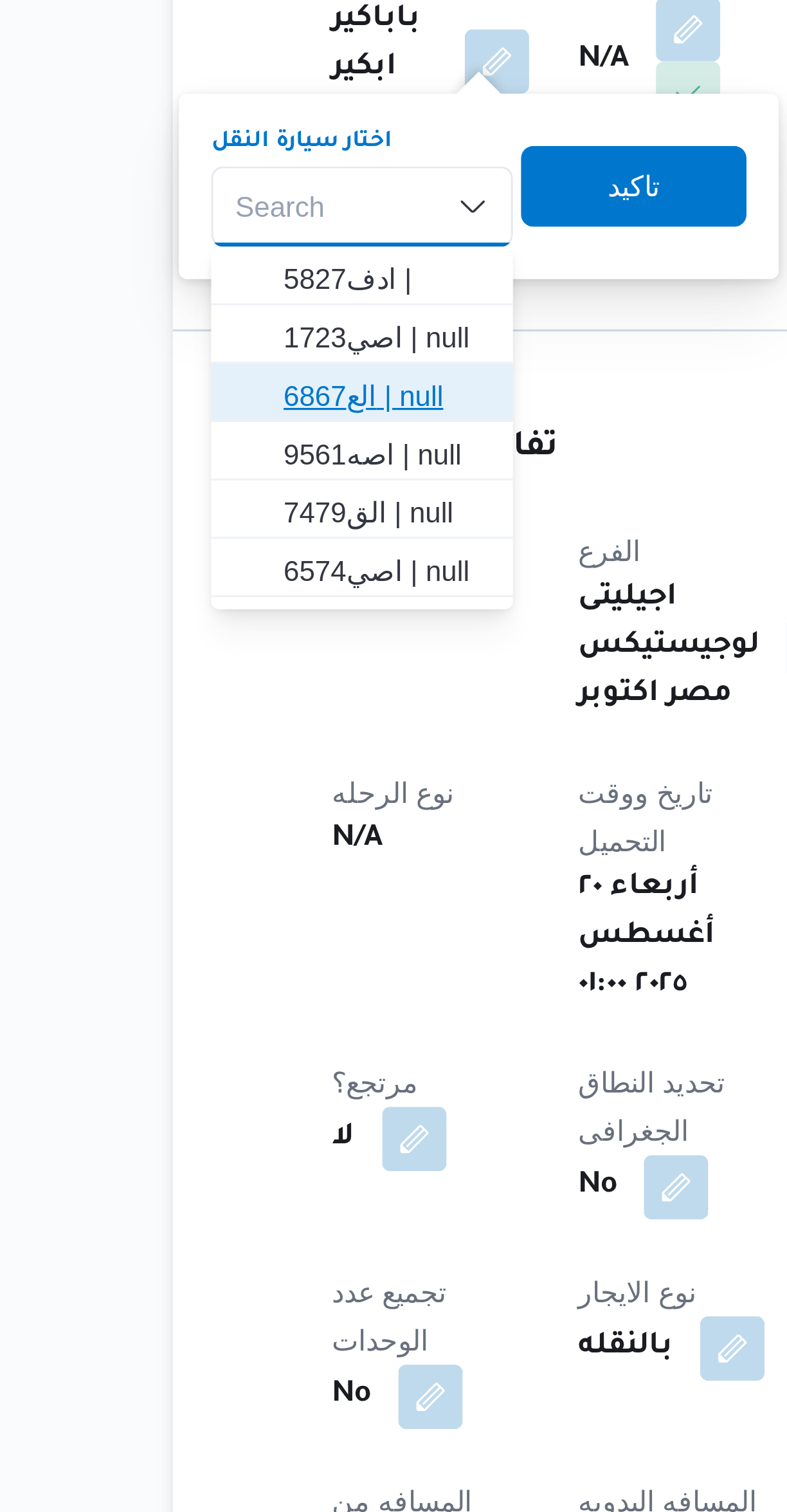
click at [257, 444] on span "الع6867 | null" at bounding box center [236, 446] width 66 height 16
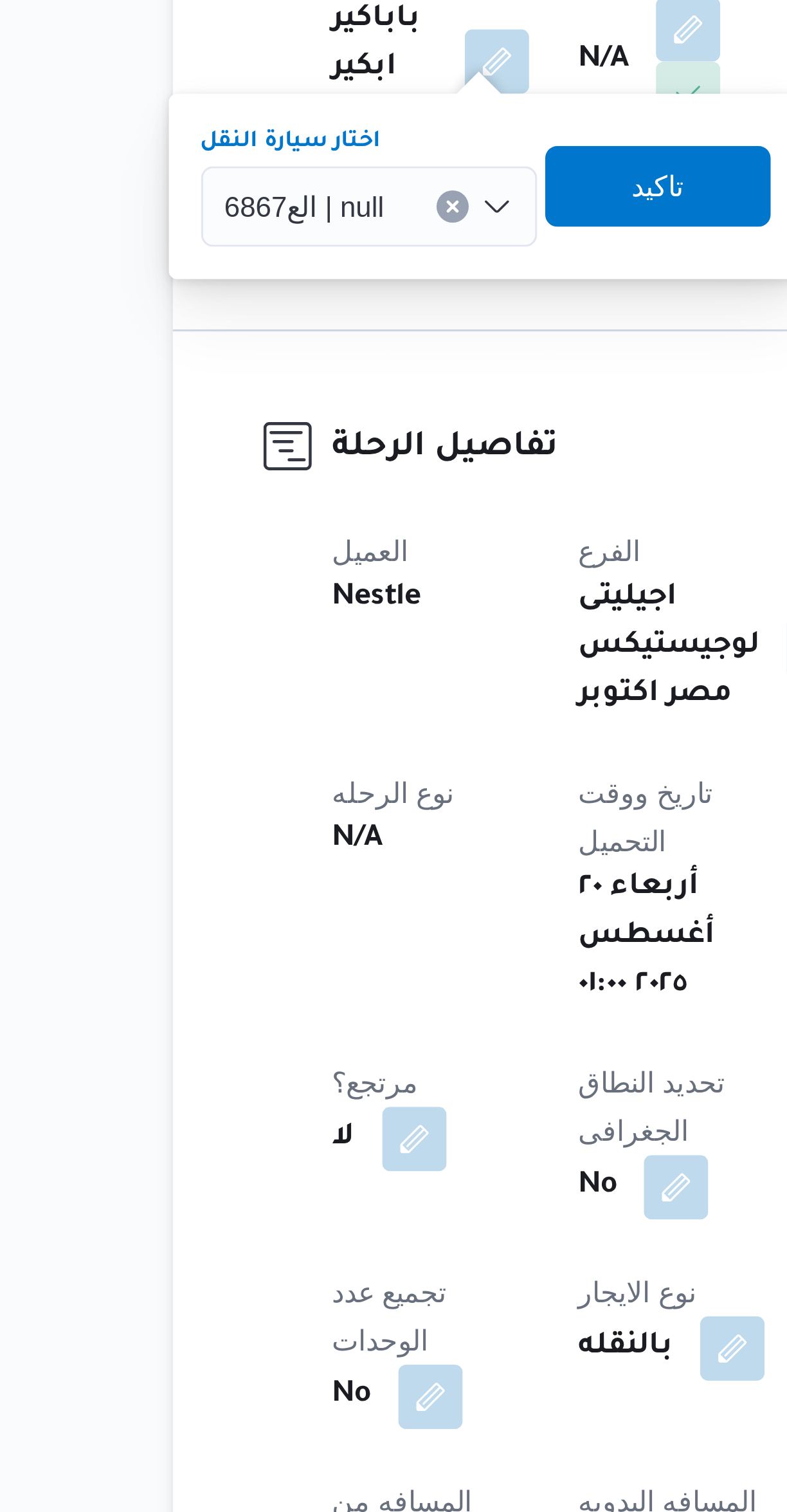
click at [240, 386] on input "اختار سيارة النقل" at bounding box center [240, 386] width 1 height 16
click at [226, 382] on span "الع6867 | null" at bounding box center [209, 385] width 51 height 14
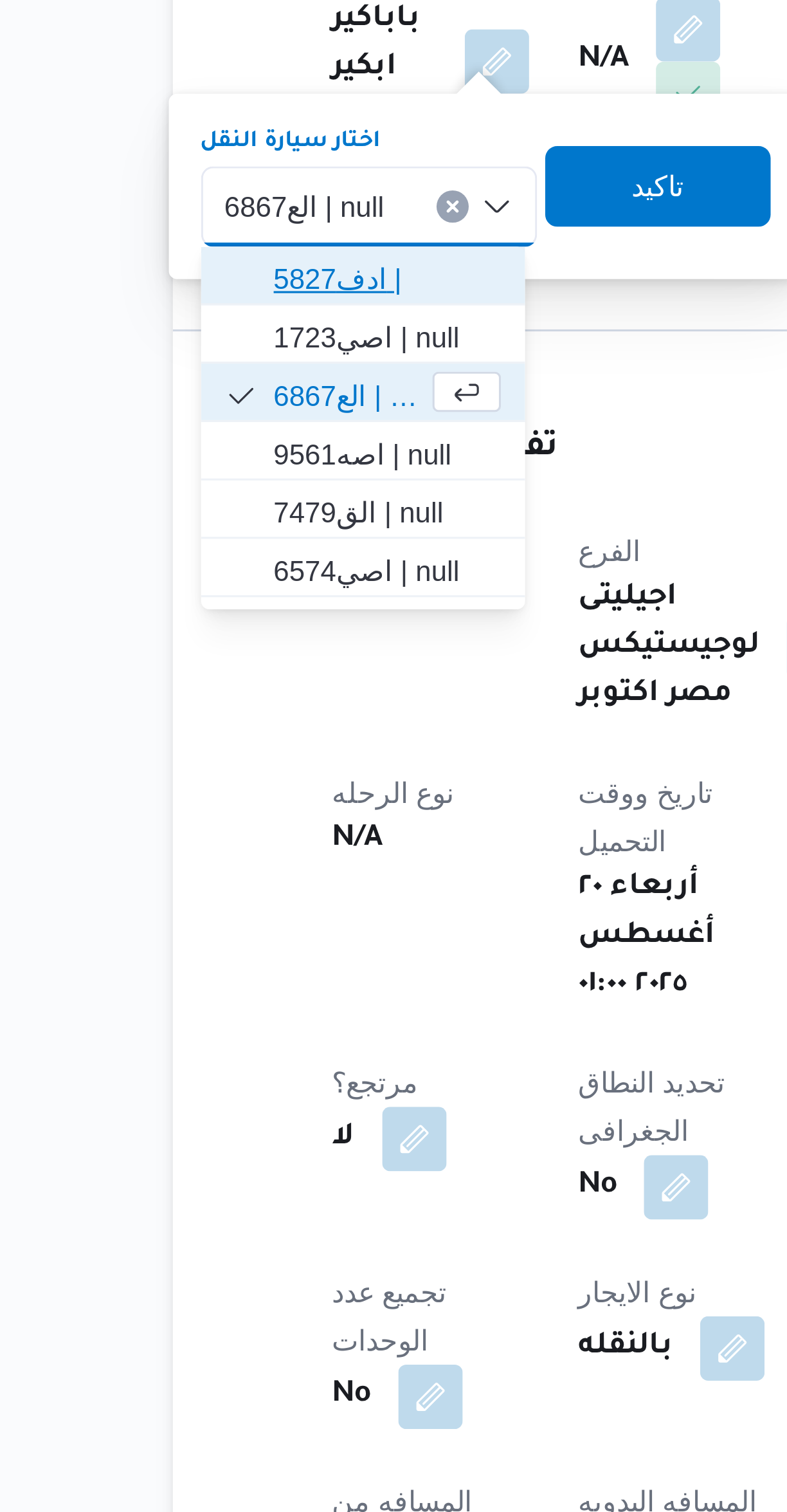
click at [254, 408] on span "ادف5827 |" at bounding box center [236, 408] width 72 height 16
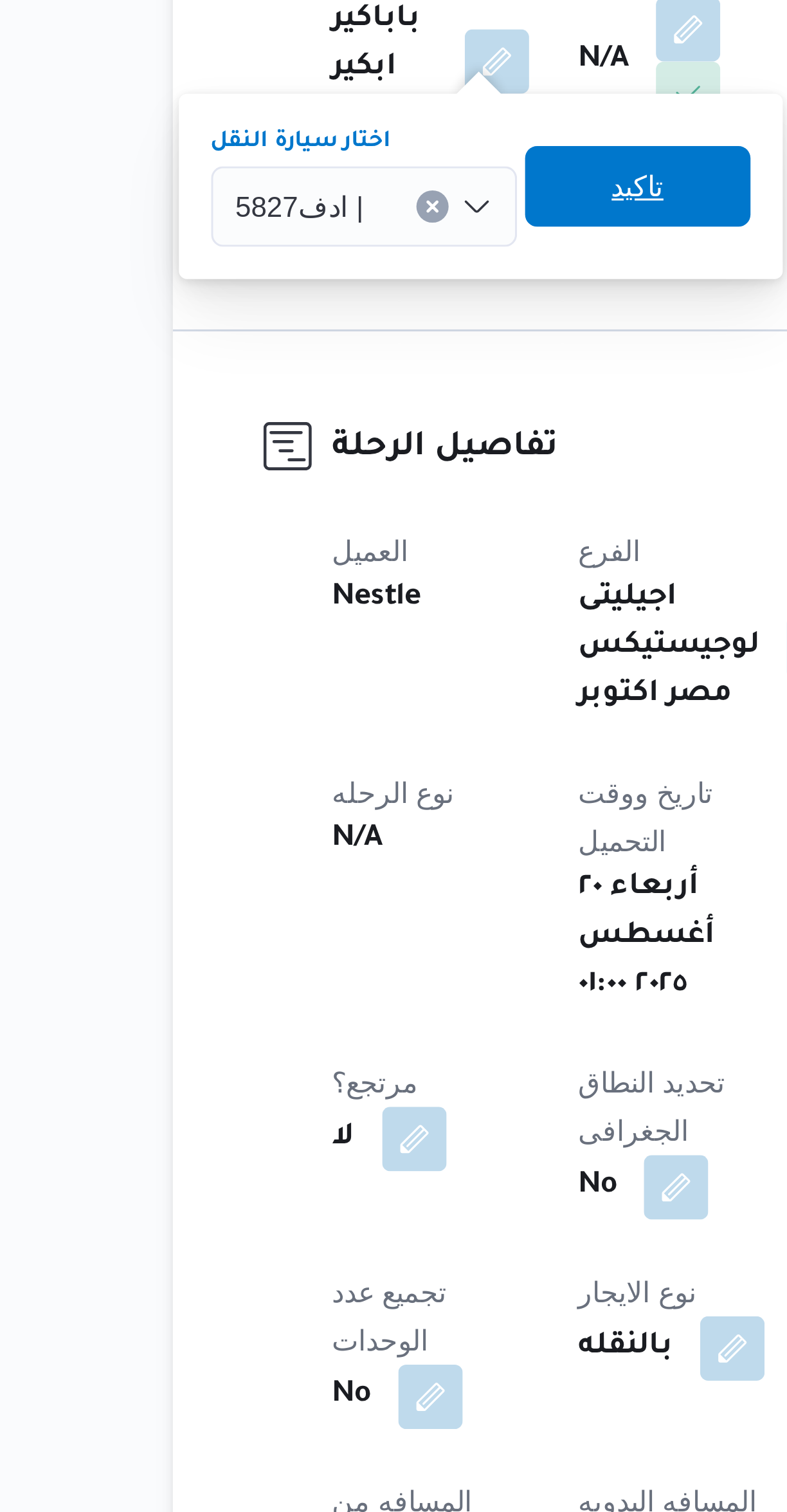
click at [319, 381] on span "تاكيد" at bounding box center [315, 379] width 16 height 16
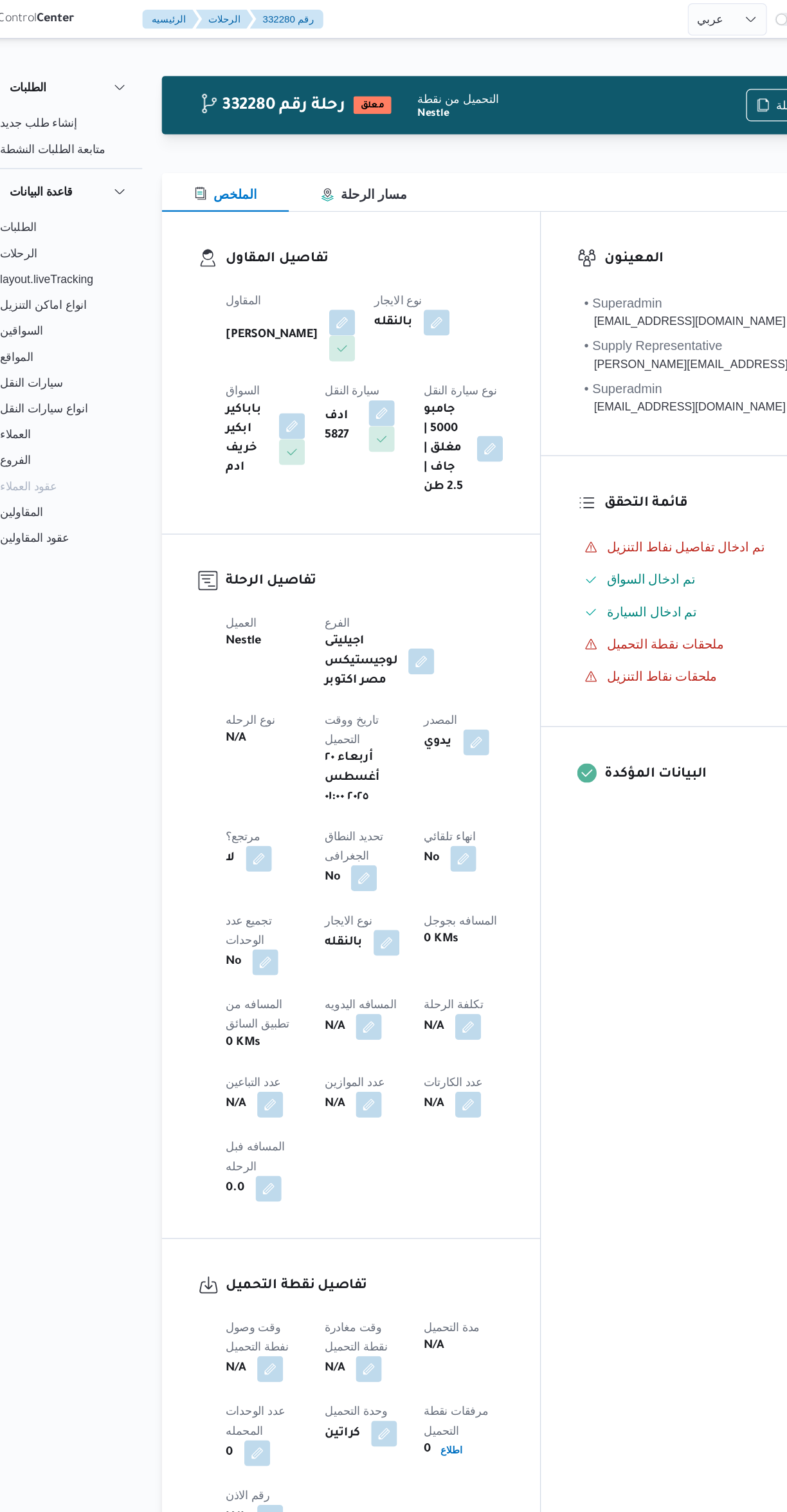
select select "ar"
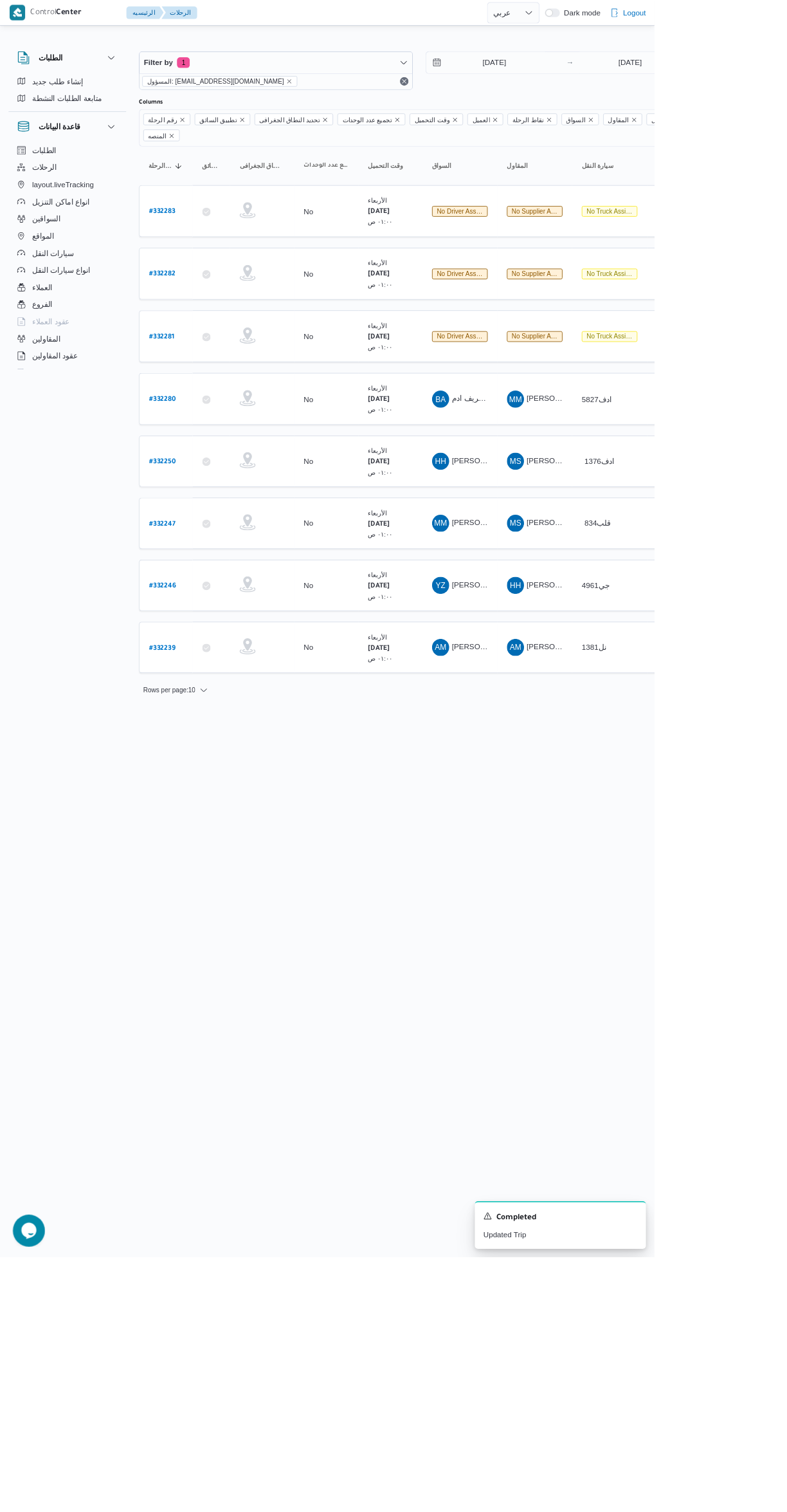
click at [198, 400] on b "# 332281" at bounding box center [194, 405] width 30 height 9
select select "ar"
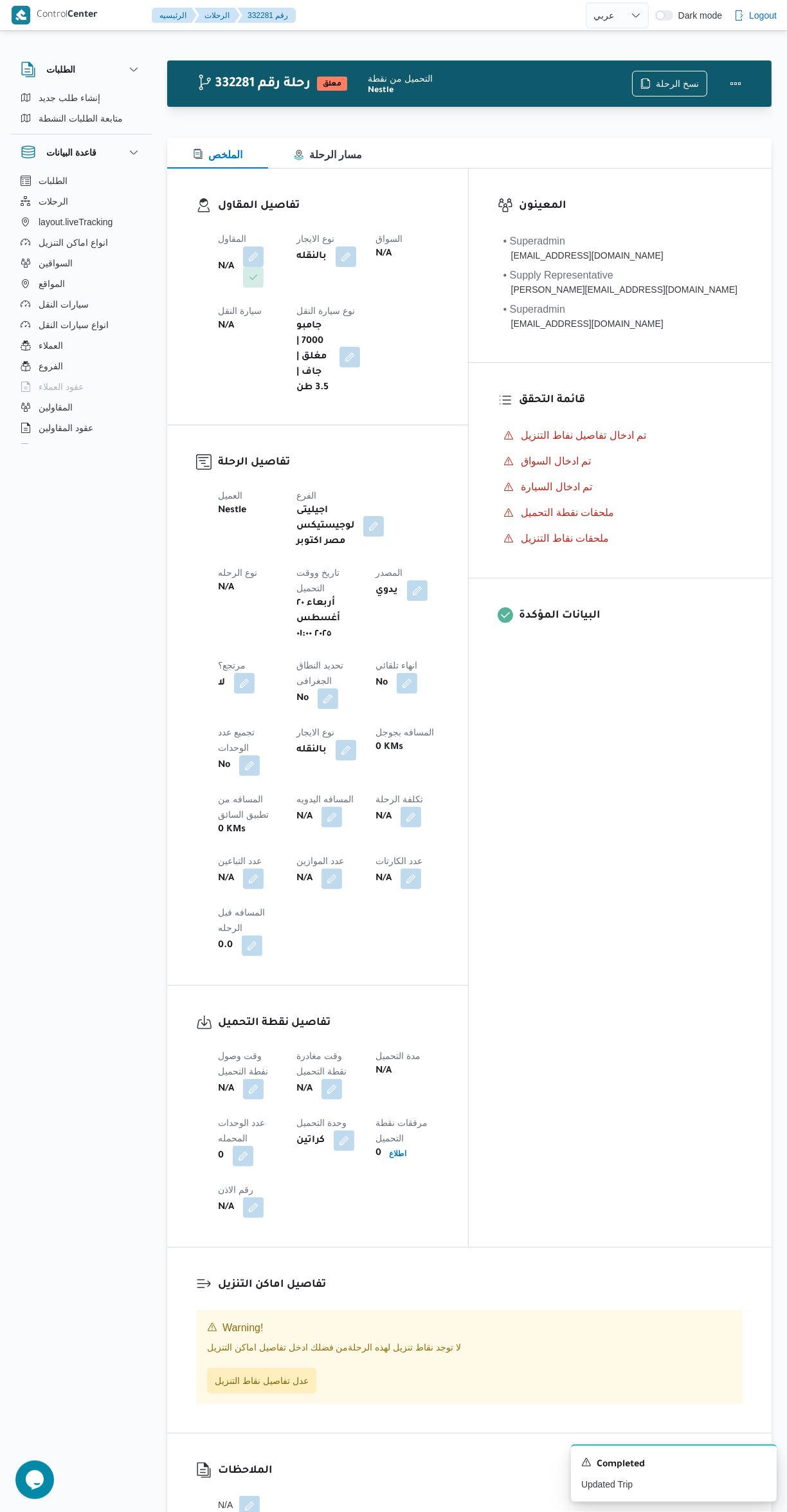
click at [255, 257] on button "button" at bounding box center [254, 256] width 21 height 21
click at [245, 301] on div "Search" at bounding box center [228, 308] width 97 height 26
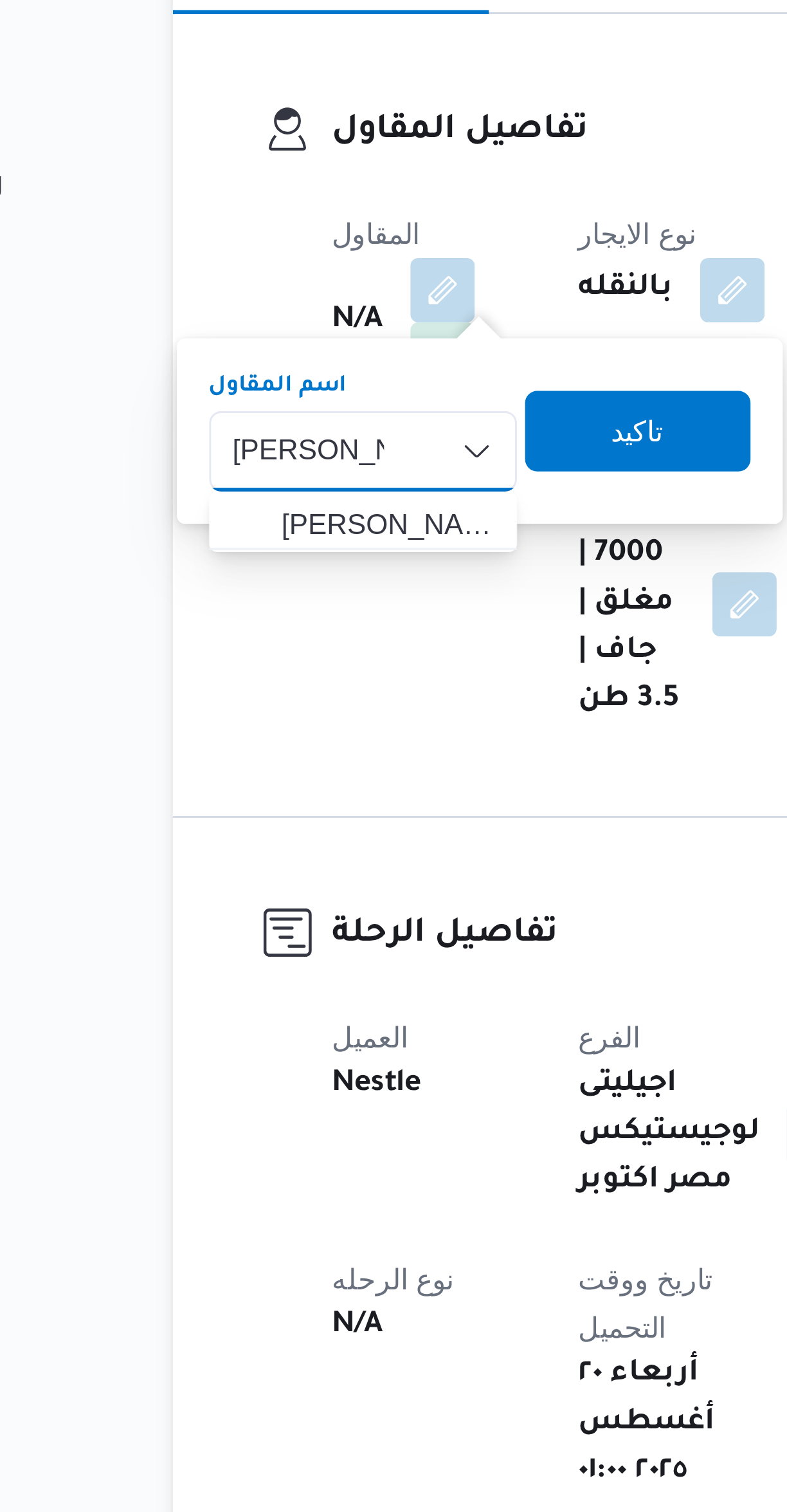
type input "مصطفى ممدو"
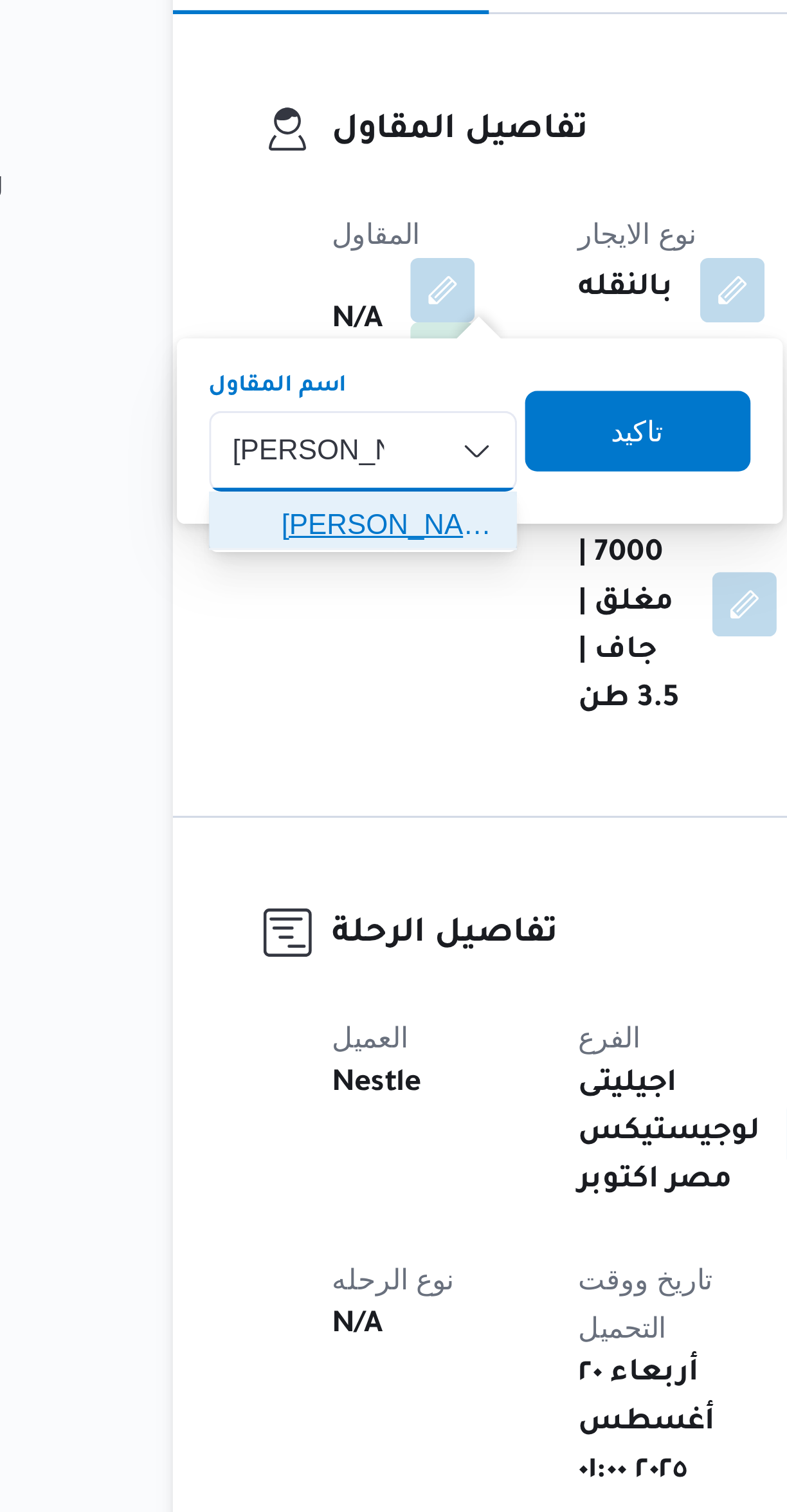
click at [254, 326] on span "[PERSON_NAME] [PERSON_NAME]" at bounding box center [236, 331] width 67 height 16
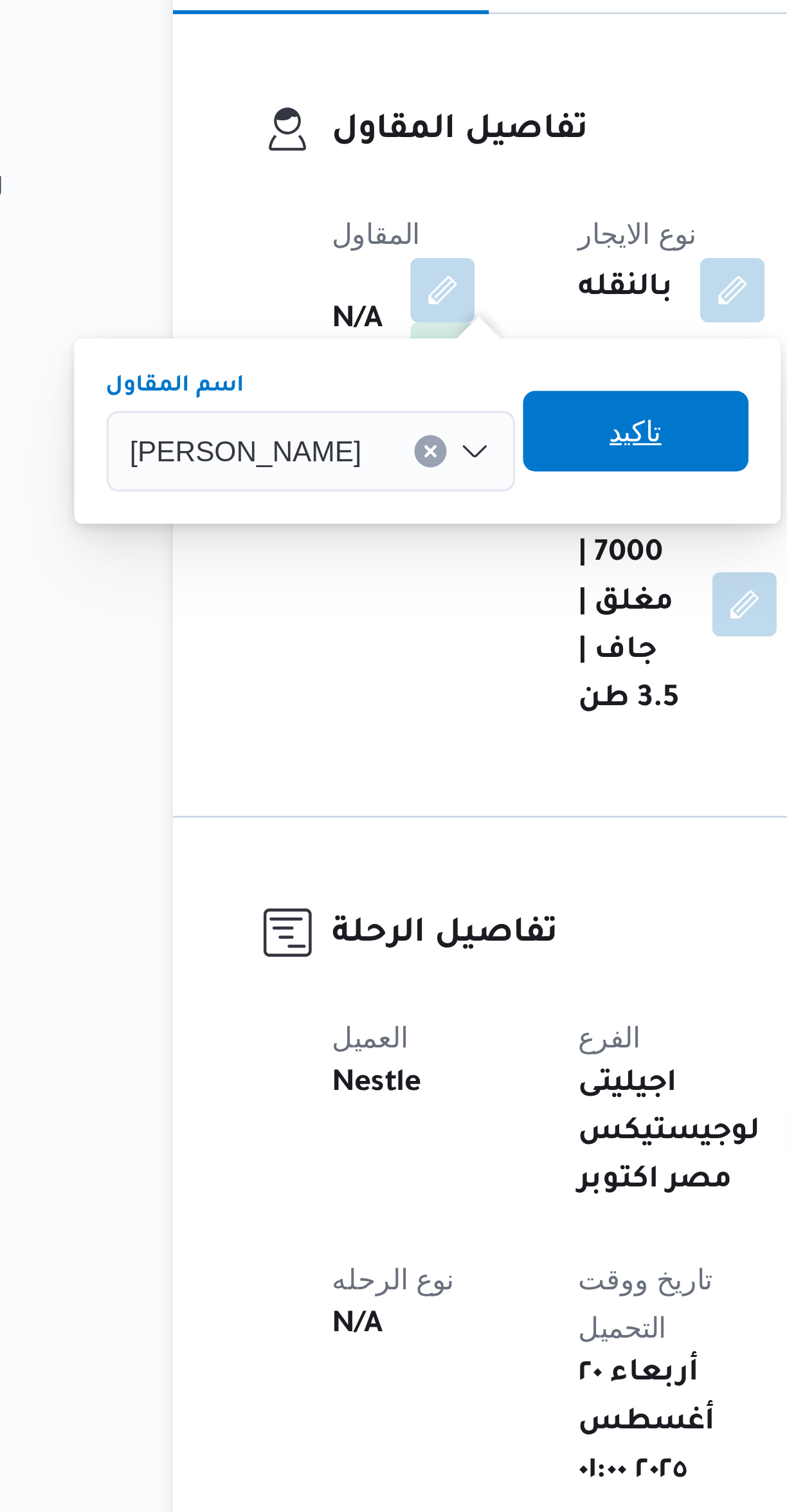
click at [332, 293] on span "تاكيد" at bounding box center [315, 302] width 72 height 26
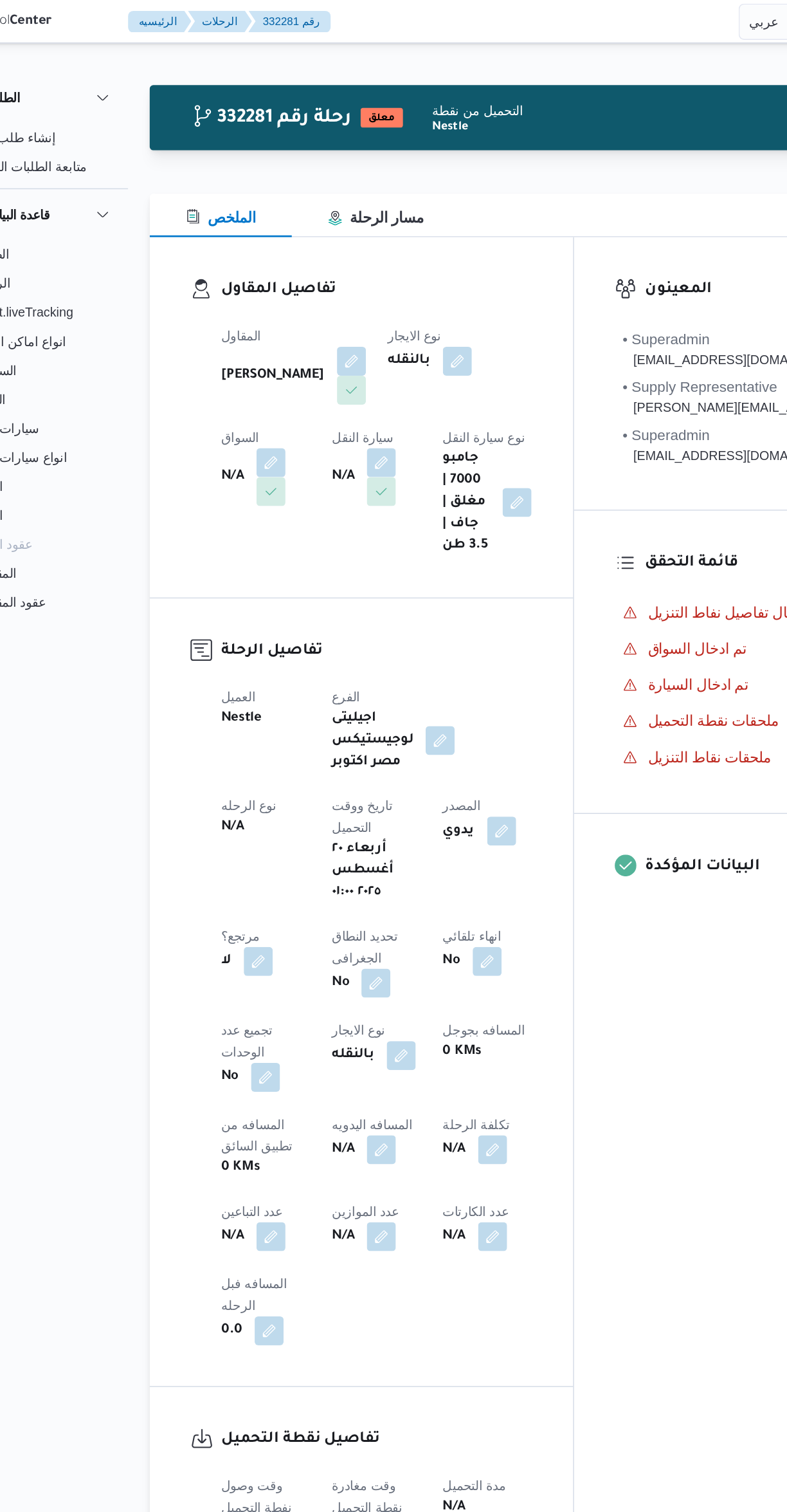
click at [264, 318] on button "button" at bounding box center [254, 329] width 21 height 21
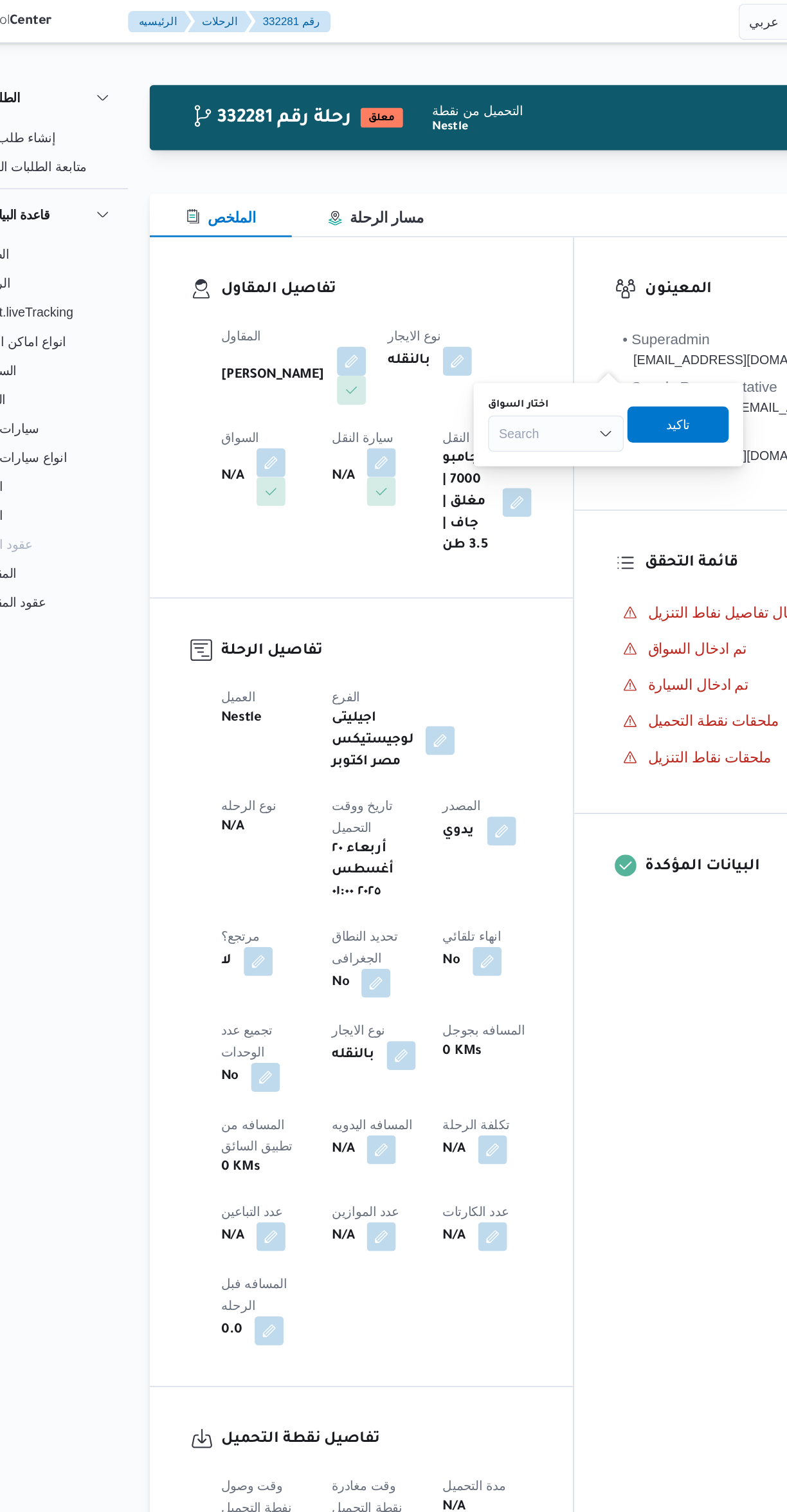
click at [454, 318] on div "Search" at bounding box center [456, 308] width 97 height 26
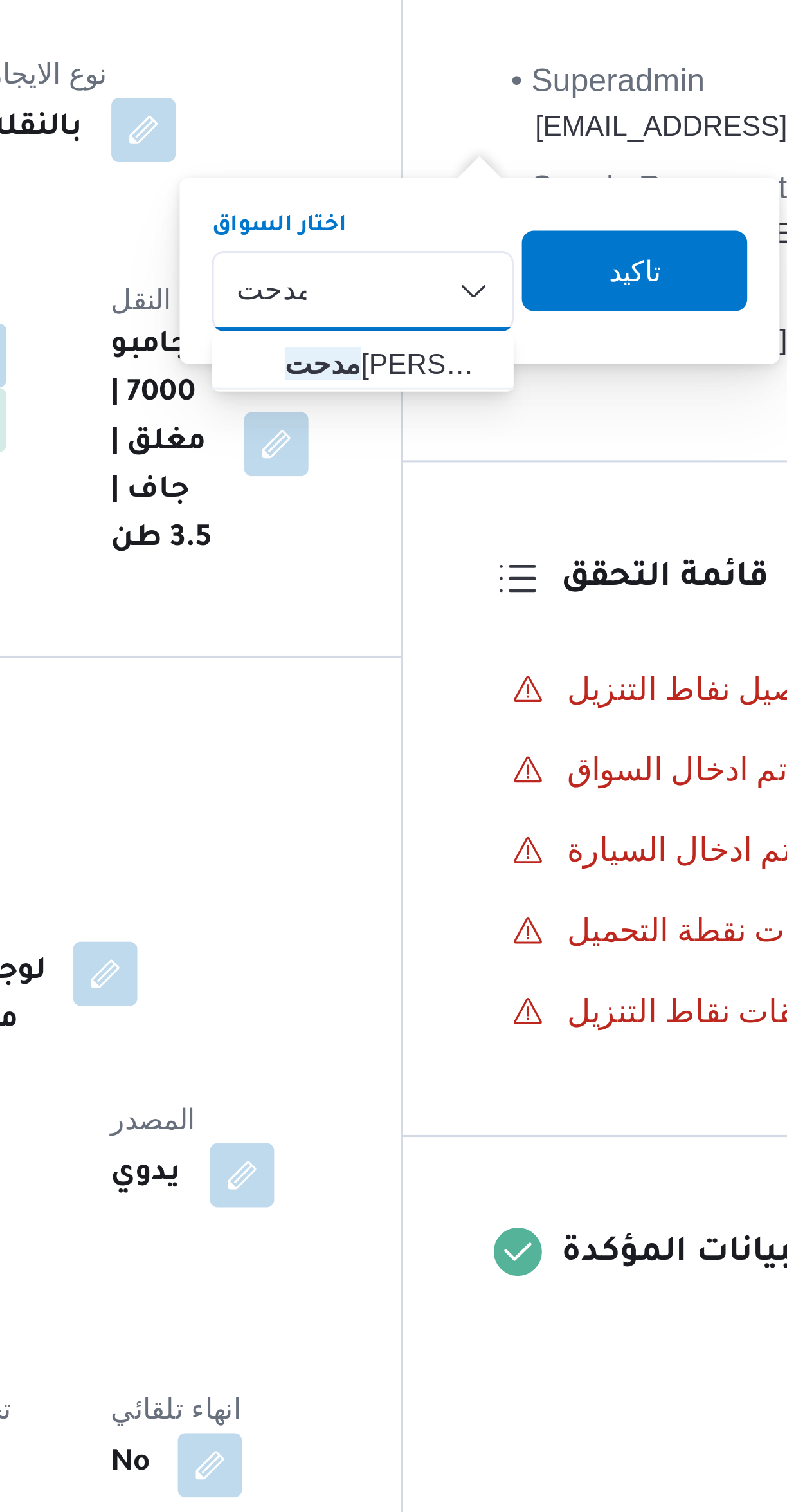
type input "مدحت"
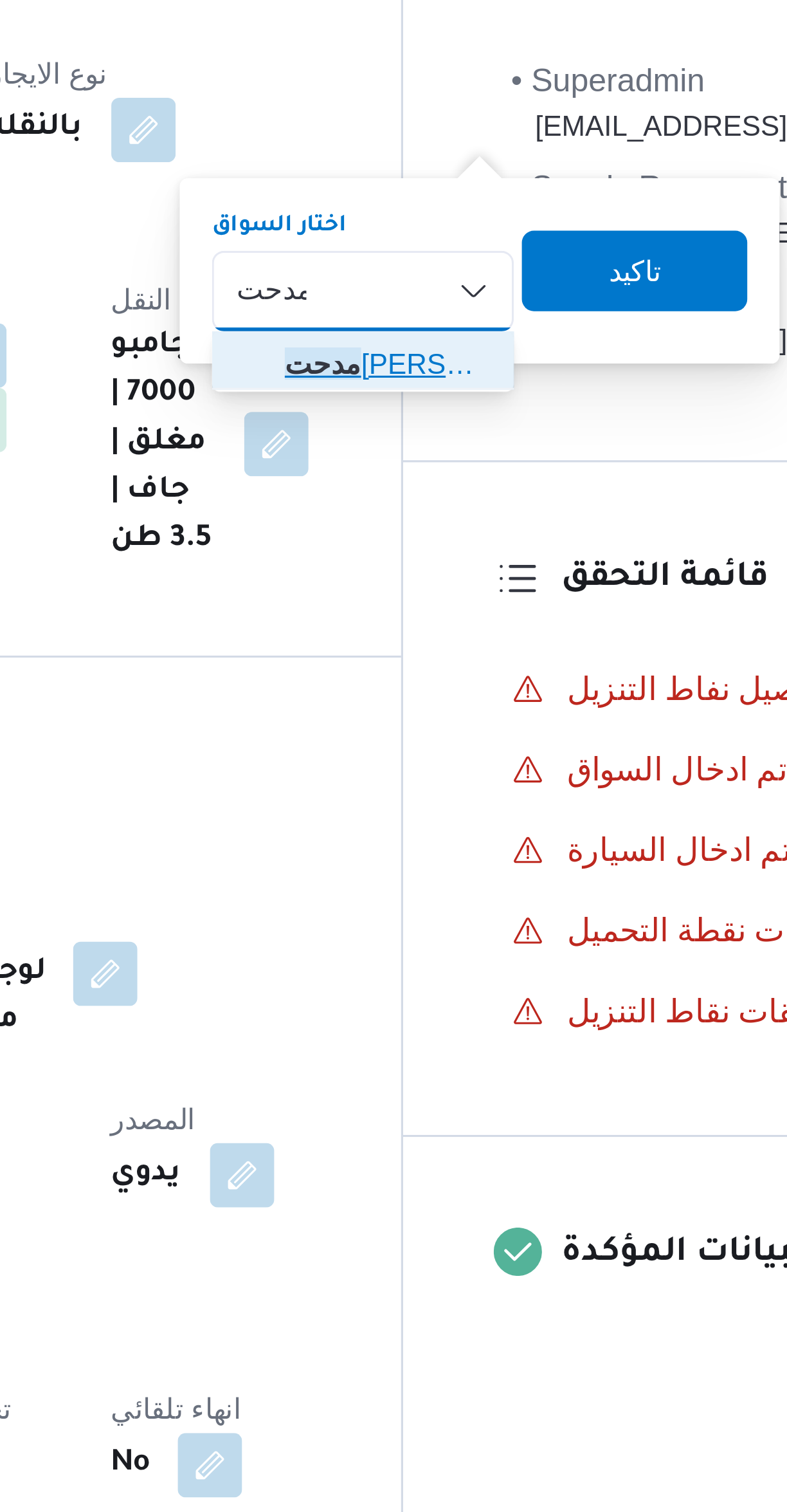
click at [491, 338] on span "مدحت محمد خليل عيد اروس" at bounding box center [463, 331] width 66 height 16
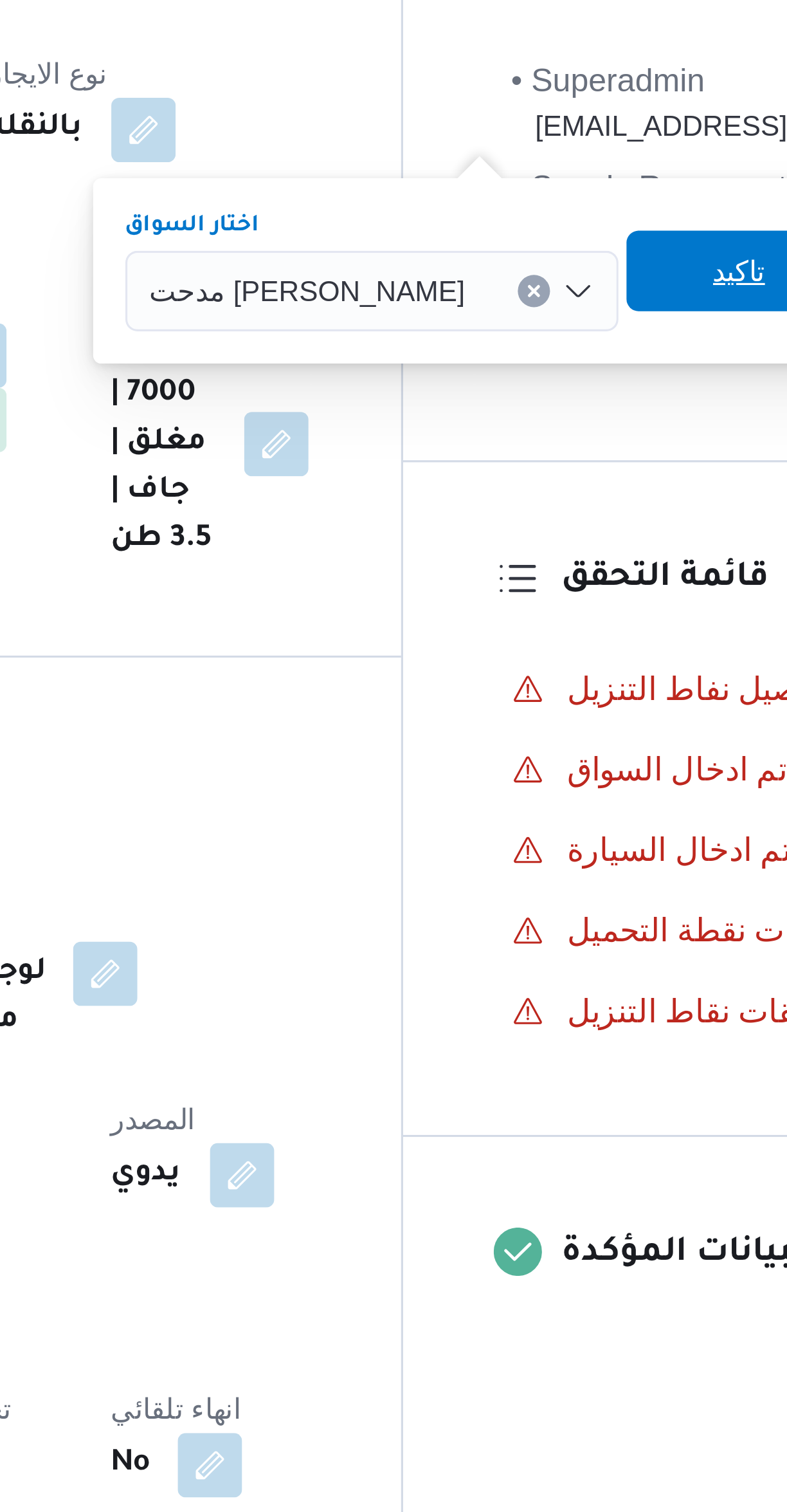
click at [568, 303] on span "تاكيد" at bounding box center [576, 302] width 16 height 16
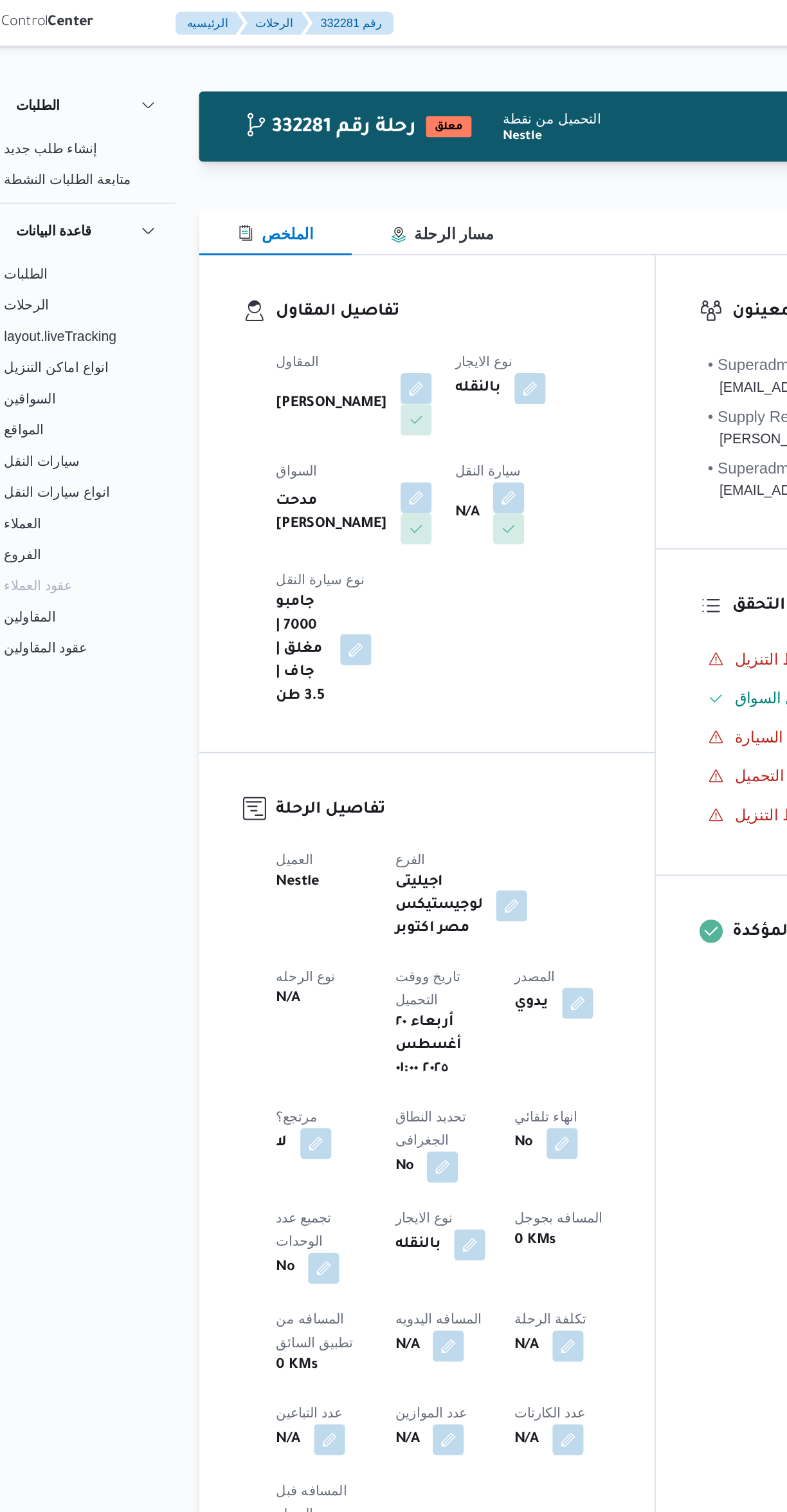
click at [362, 337] on button "button" at bounding box center [372, 329] width 21 height 21
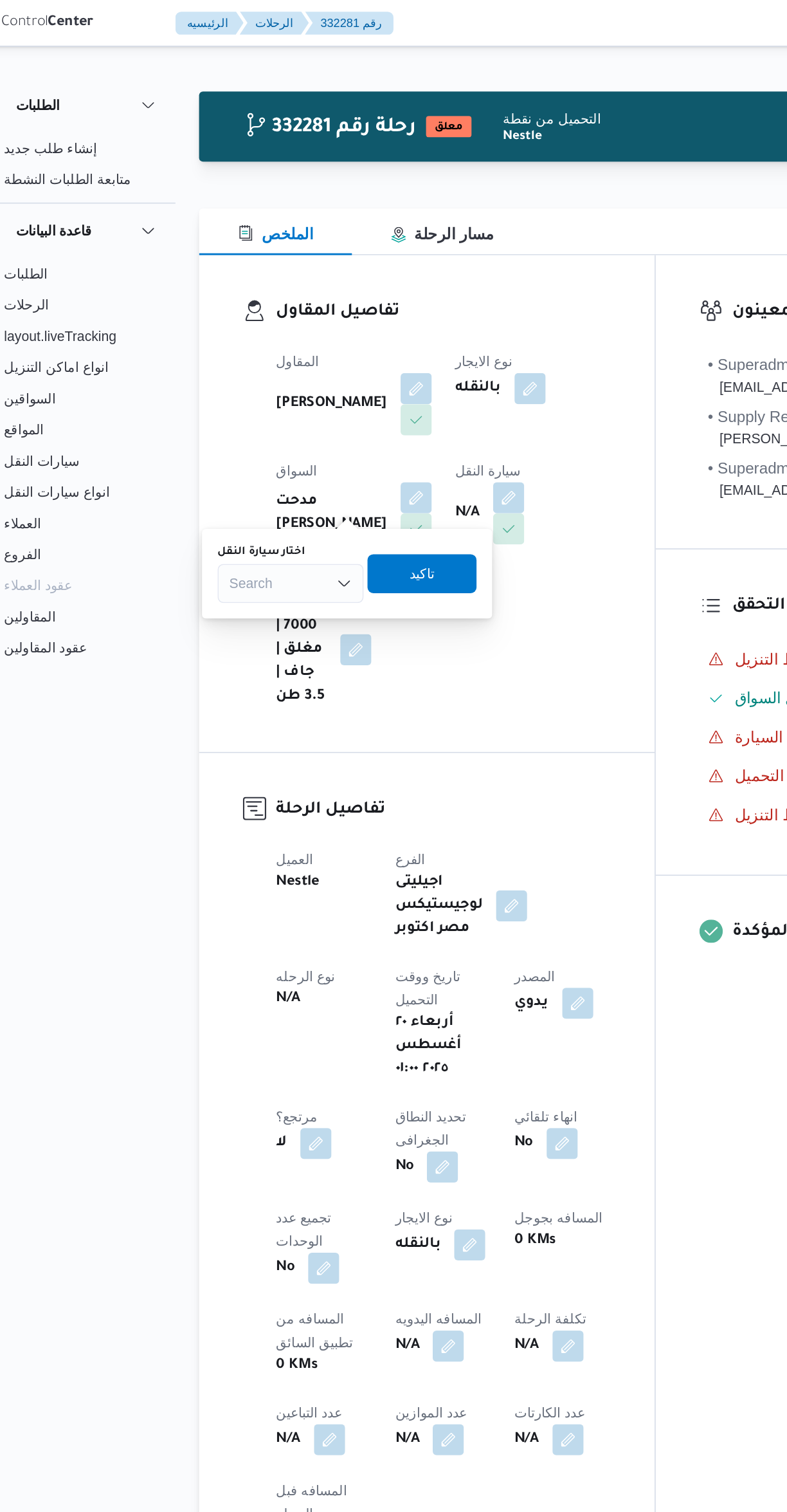
click at [241, 377] on div "Search" at bounding box center [228, 386] width 97 height 26
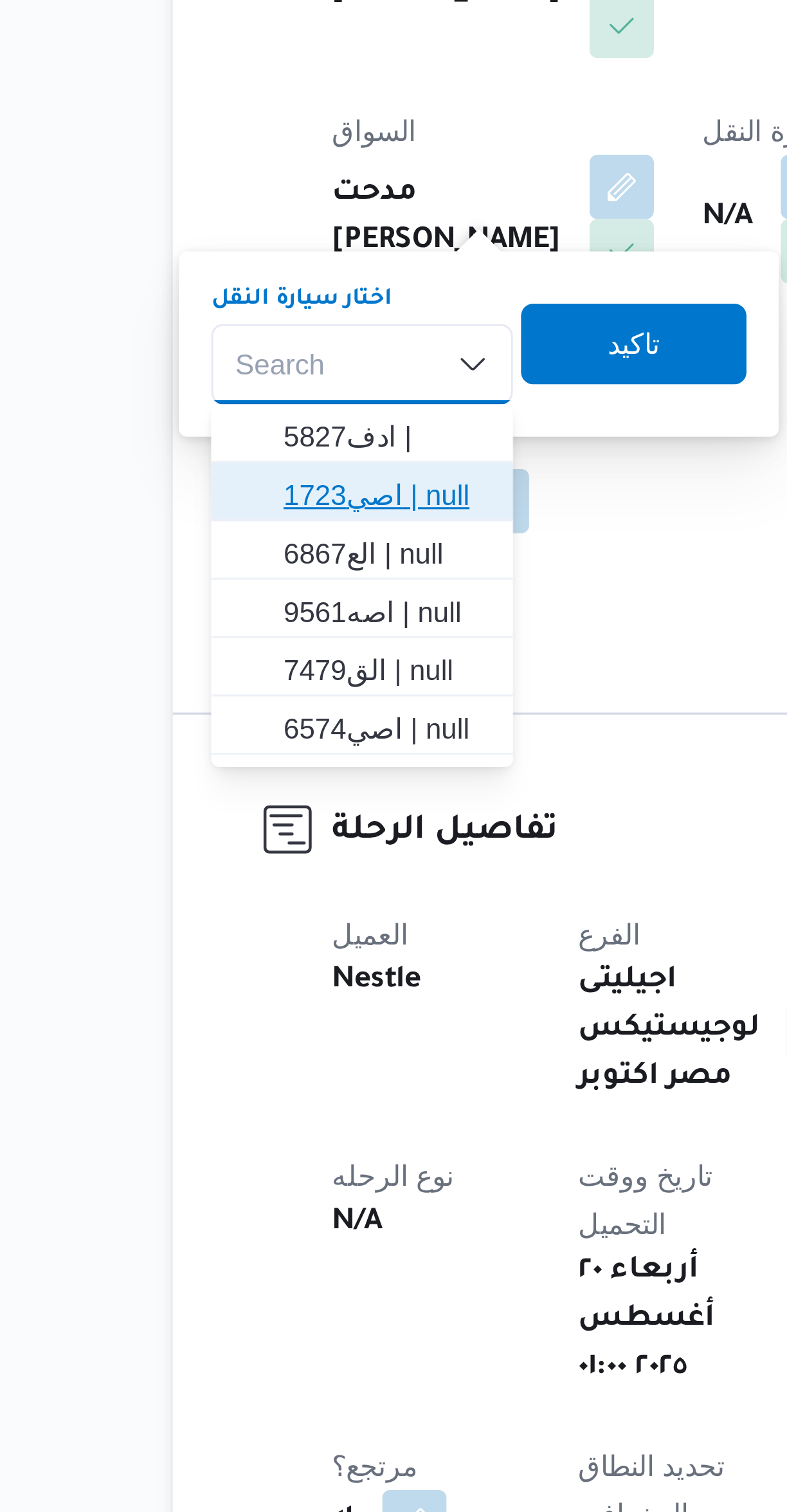
click at [250, 430] on span "اصي1723 | null" at bounding box center [236, 427] width 66 height 16
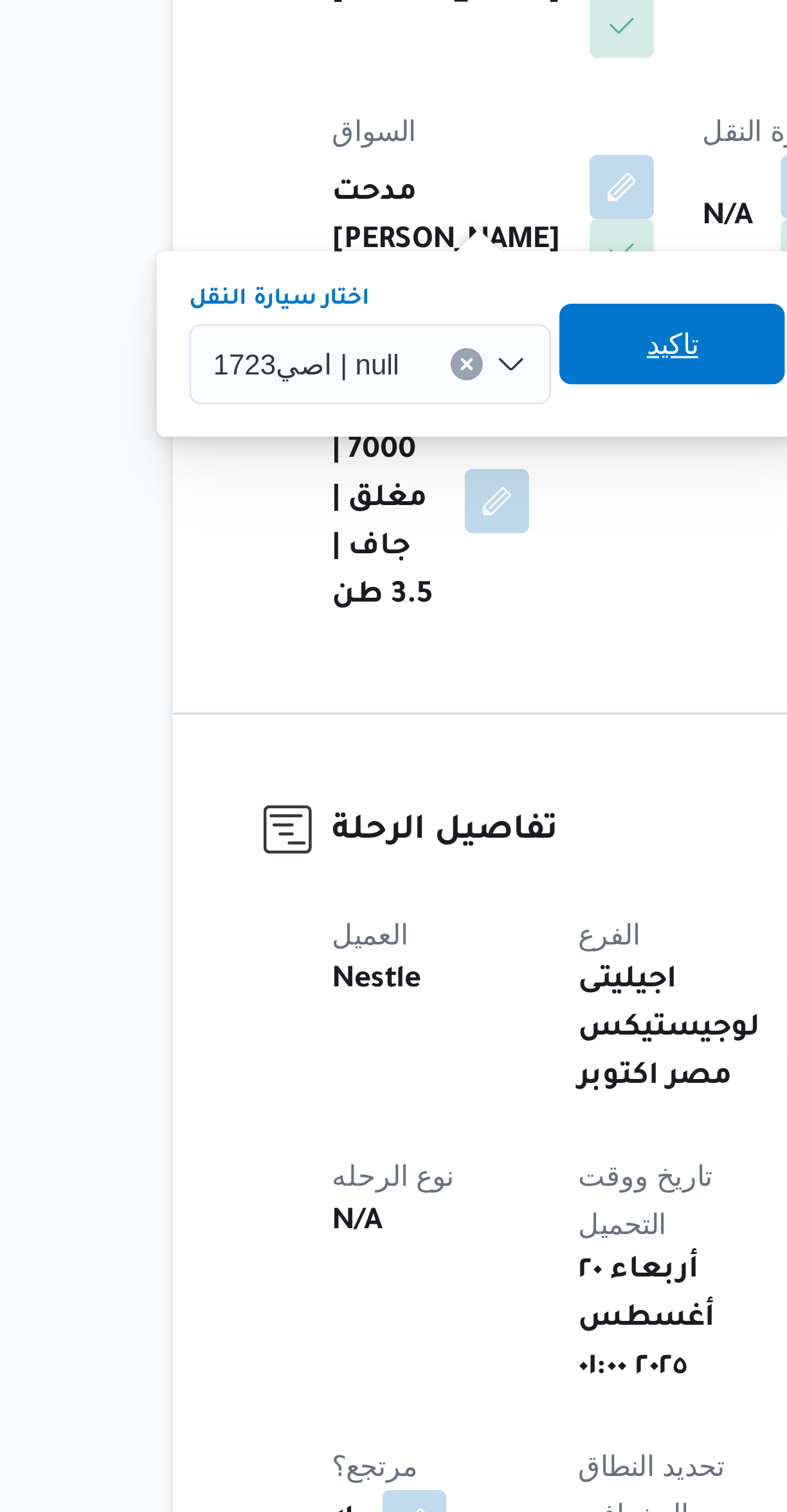
click at [322, 378] on span "تاكيد" at bounding box center [326, 379] width 16 height 16
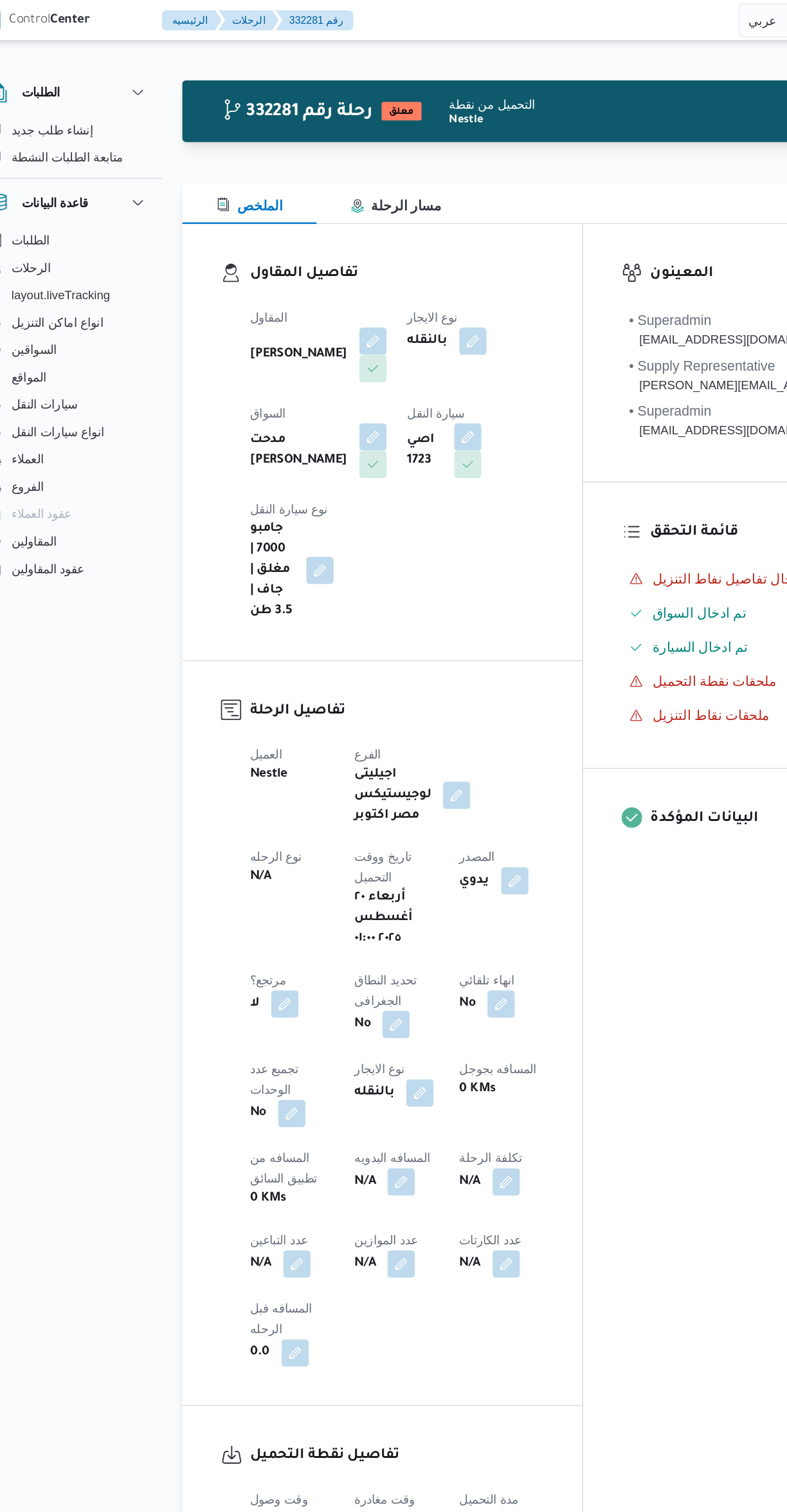
select select "ar"
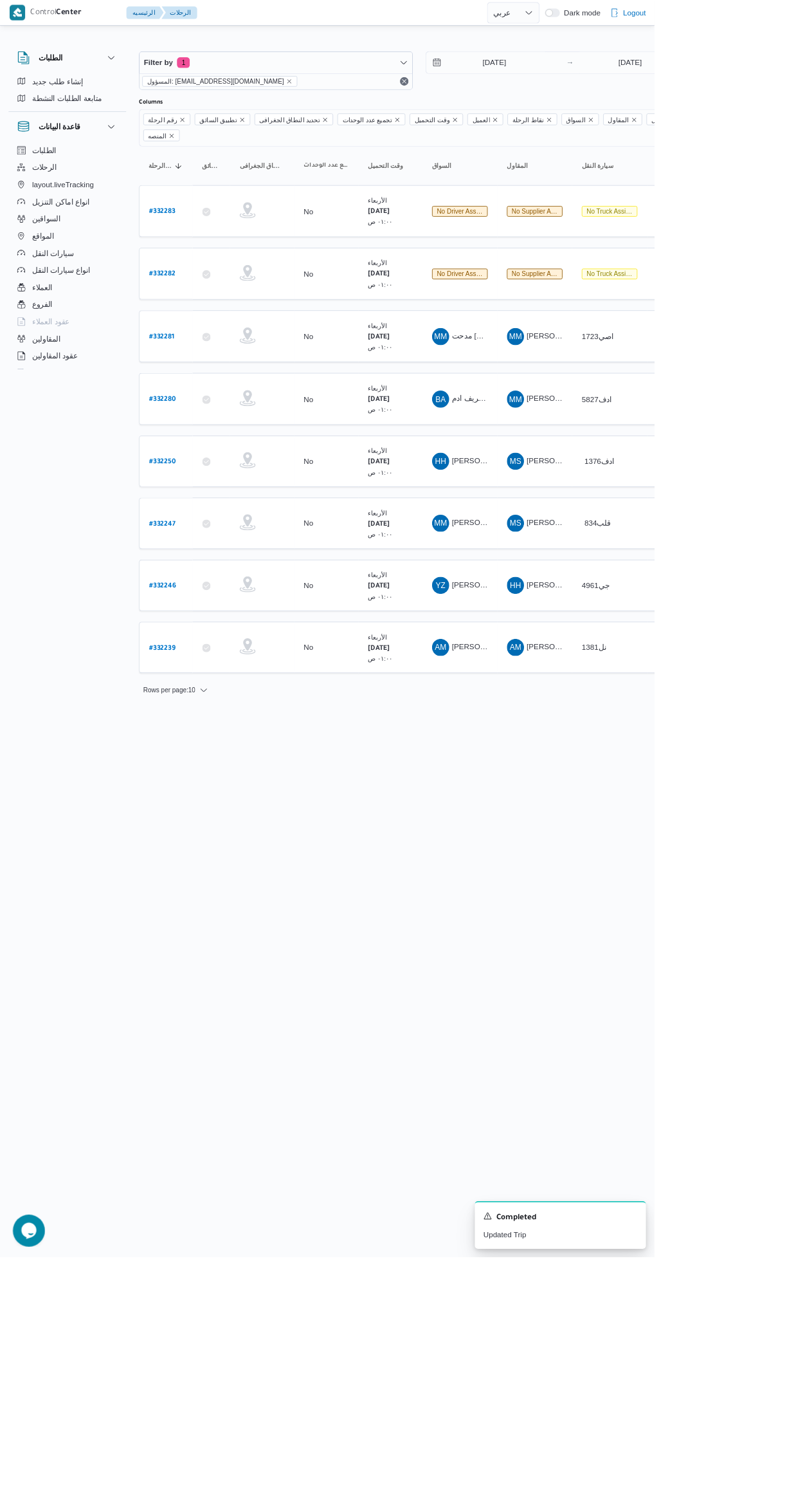
click at [198, 250] on b "# 332283" at bounding box center [195, 255] width 32 height 9
select select "ar"
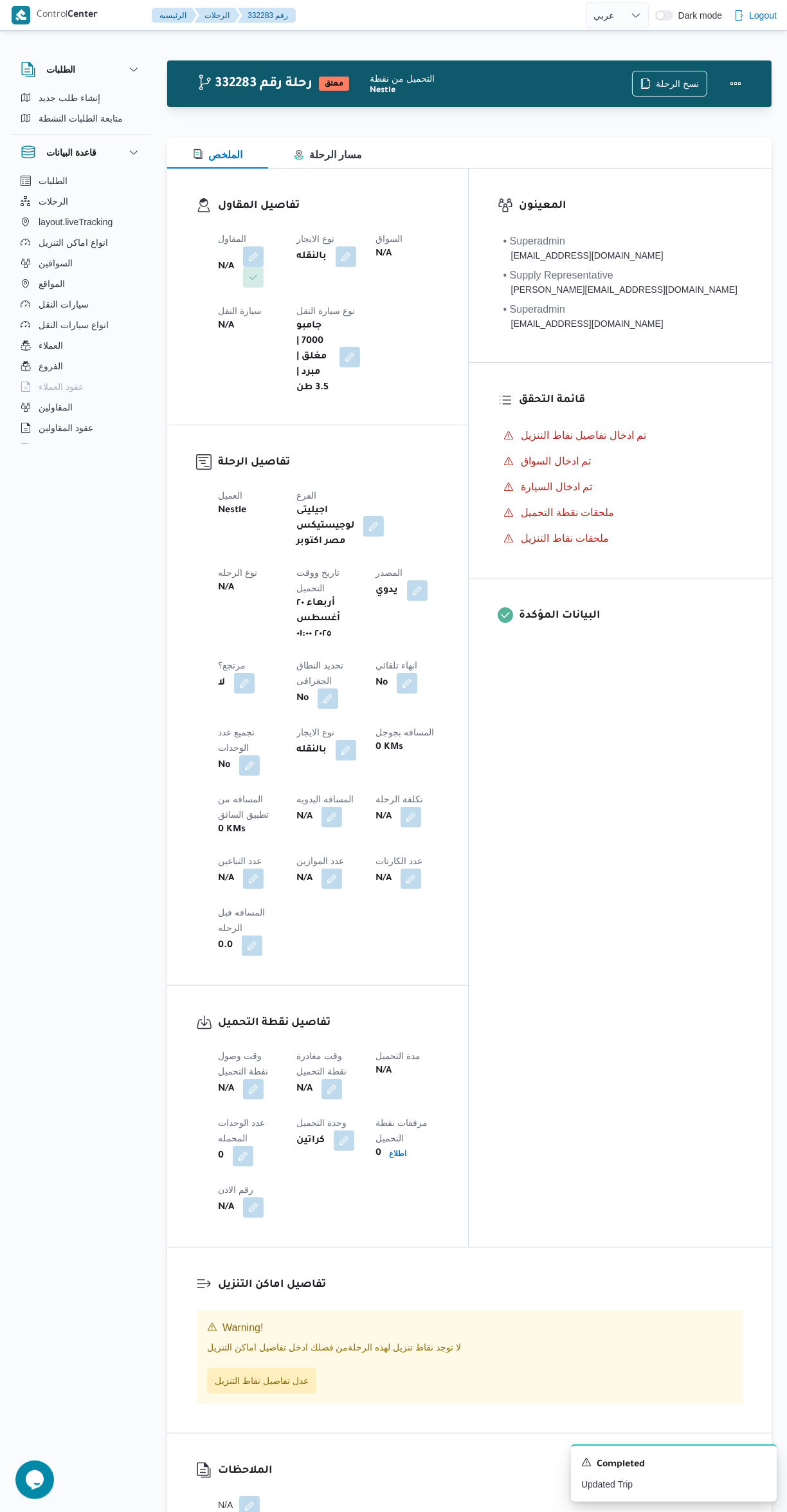
click at [253, 256] on button "button" at bounding box center [254, 256] width 21 height 21
click at [239, 317] on div "Search" at bounding box center [228, 308] width 97 height 26
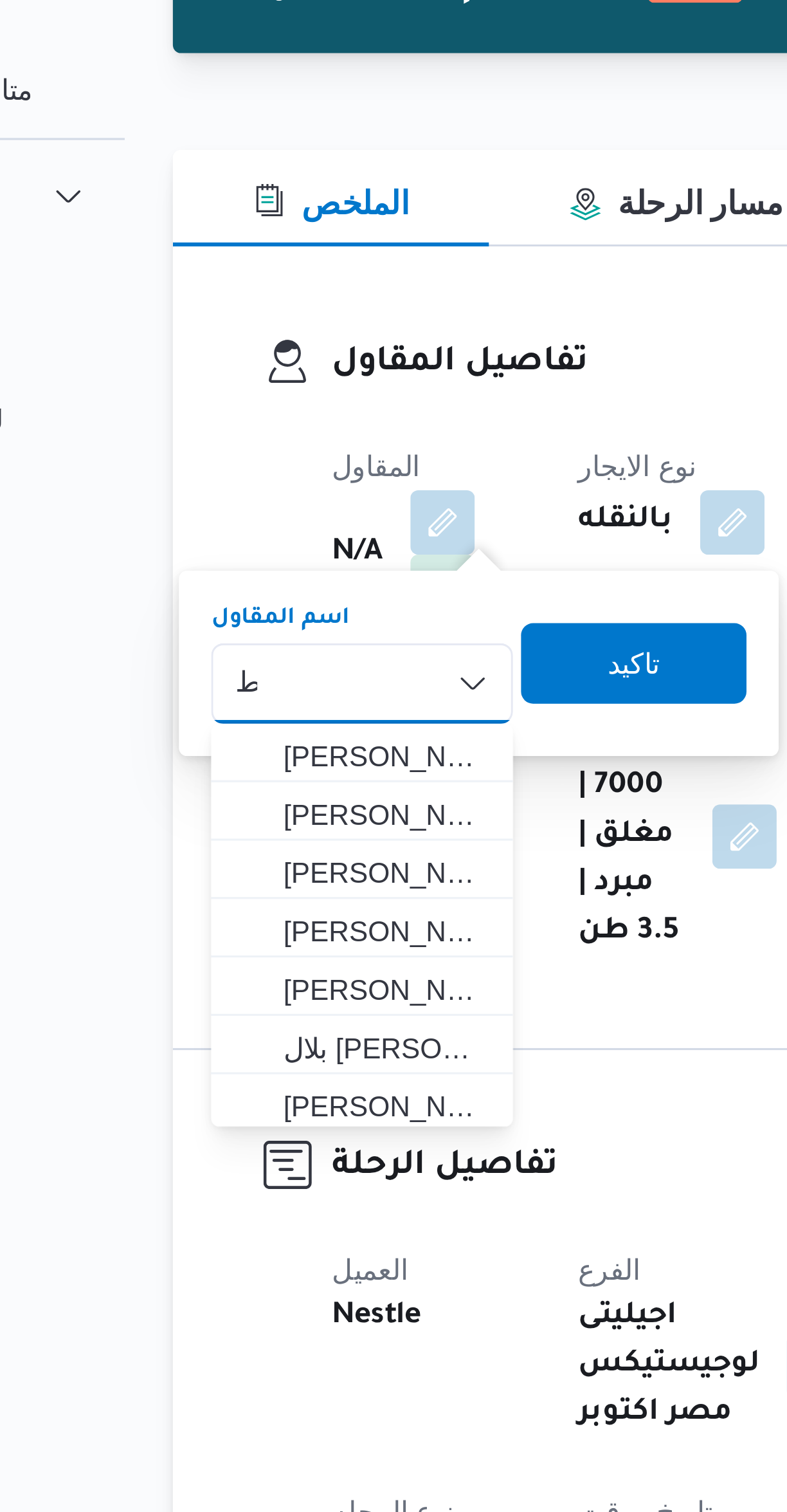
type input "راطح"
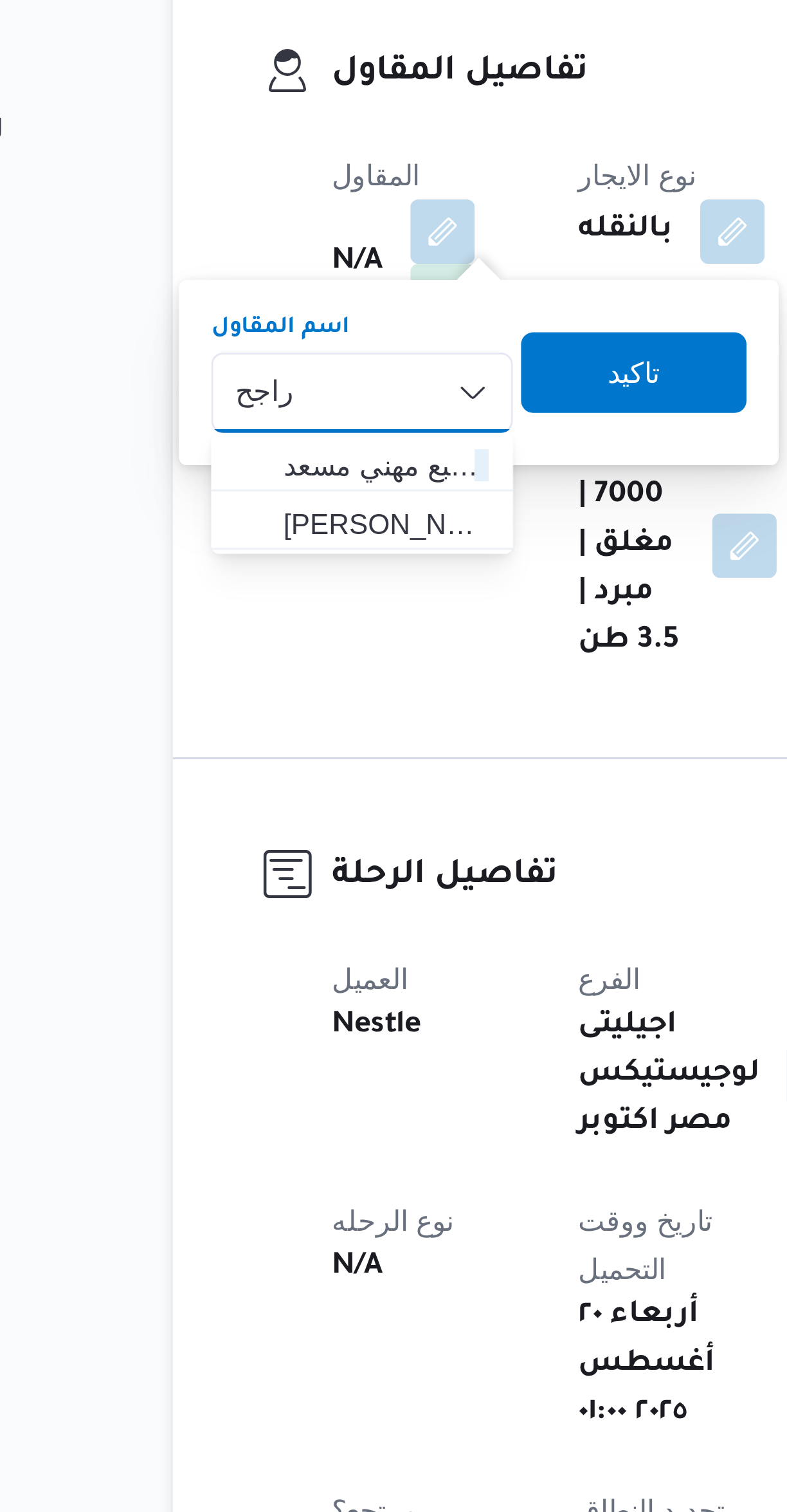
type input "راجح"
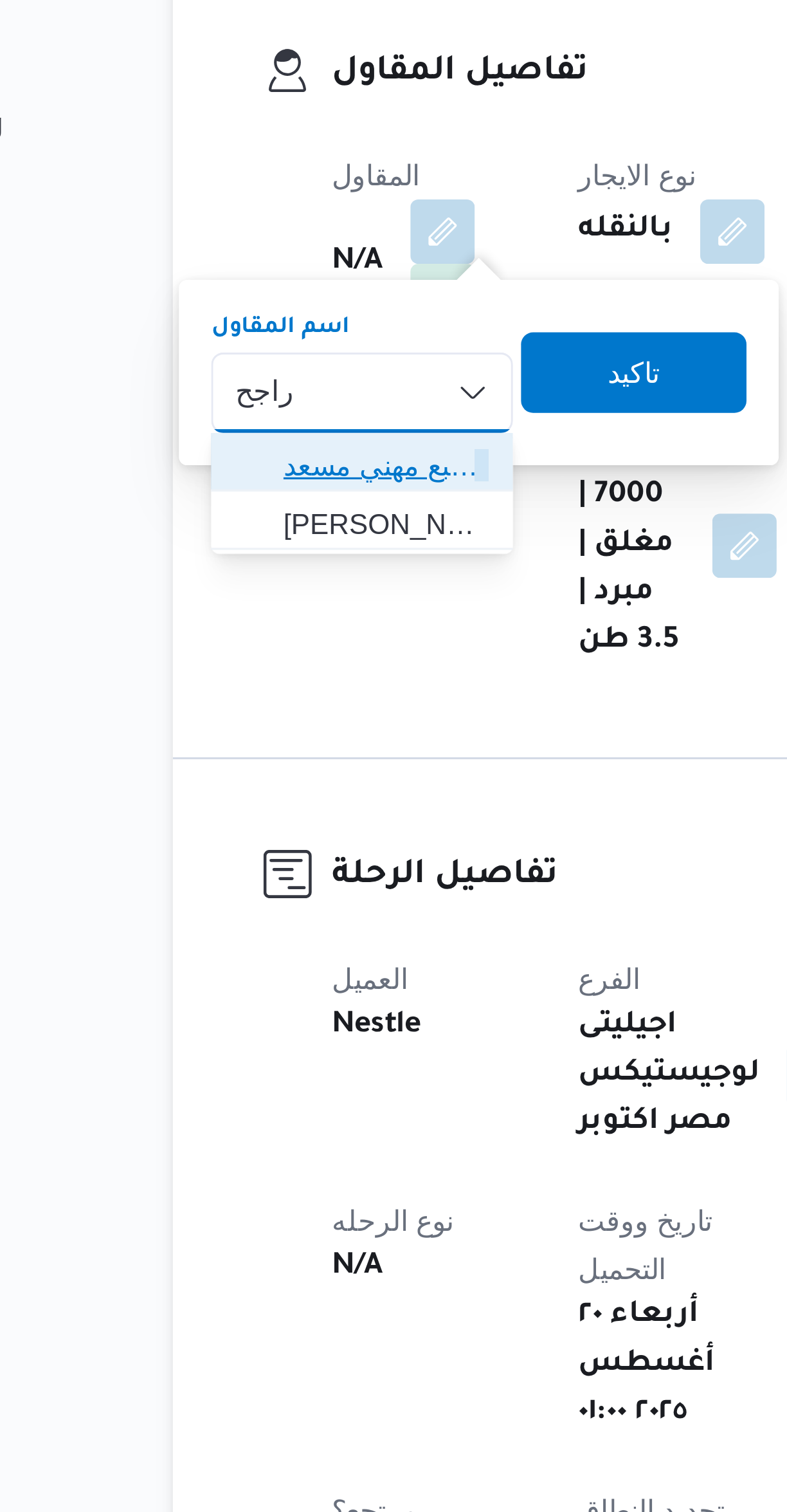
click at [242, 327] on span "راجح ضبع مهني مسعد" at bounding box center [236, 331] width 66 height 16
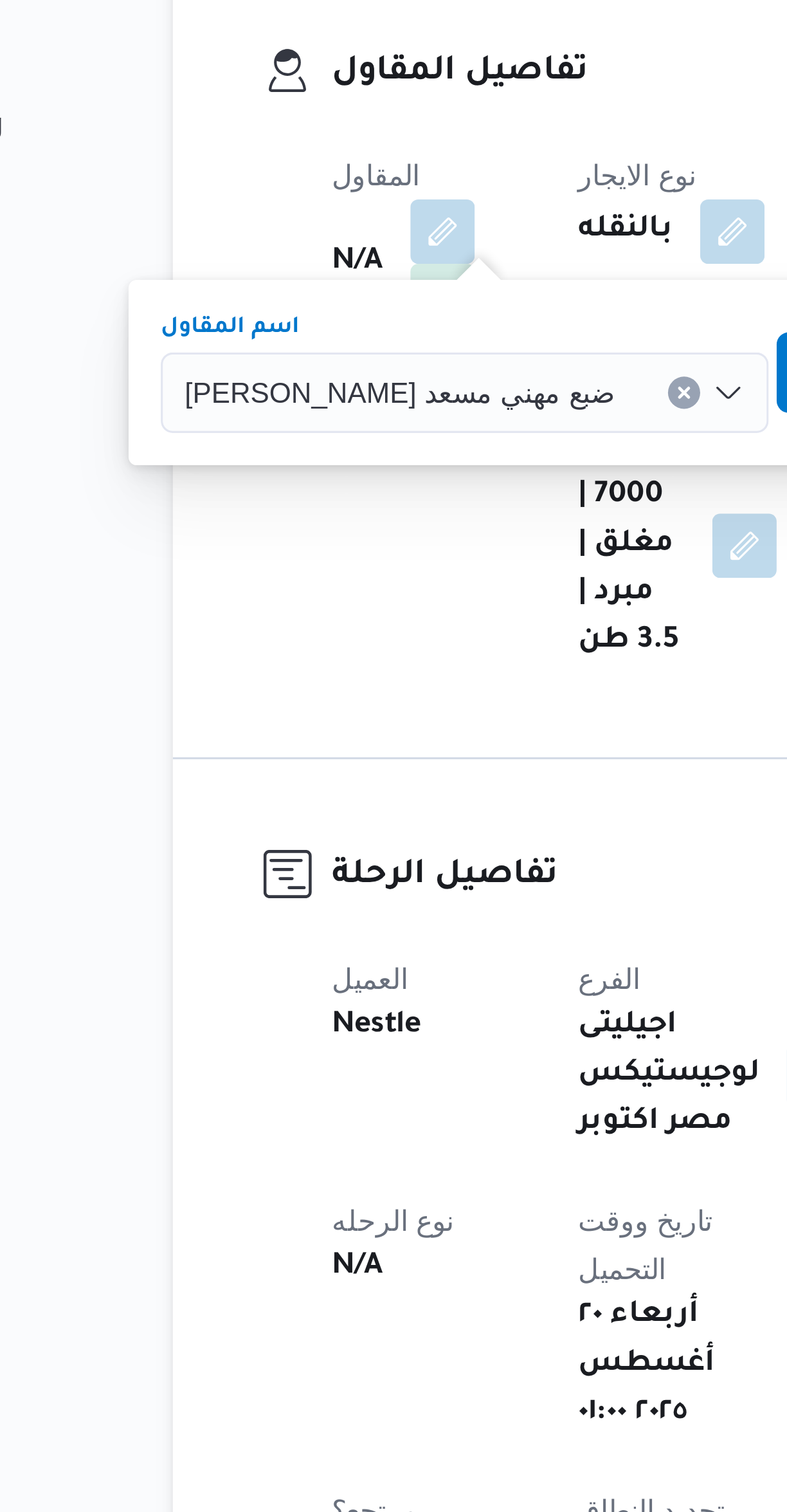
click at [360, 307] on span "تاكيد" at bounding box center [395, 302] width 72 height 26
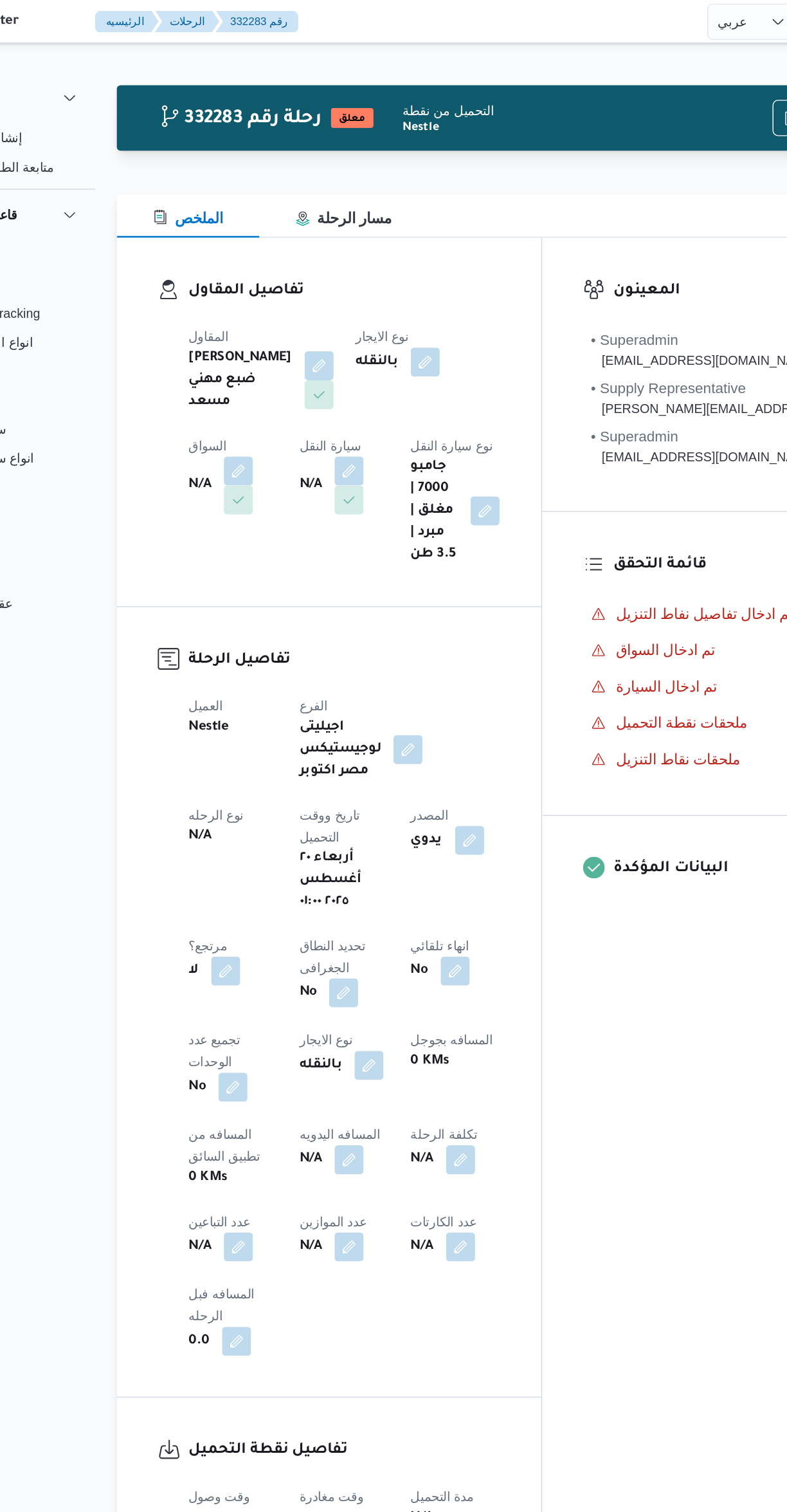
click at [264, 324] on button "button" at bounding box center [254, 334] width 21 height 21
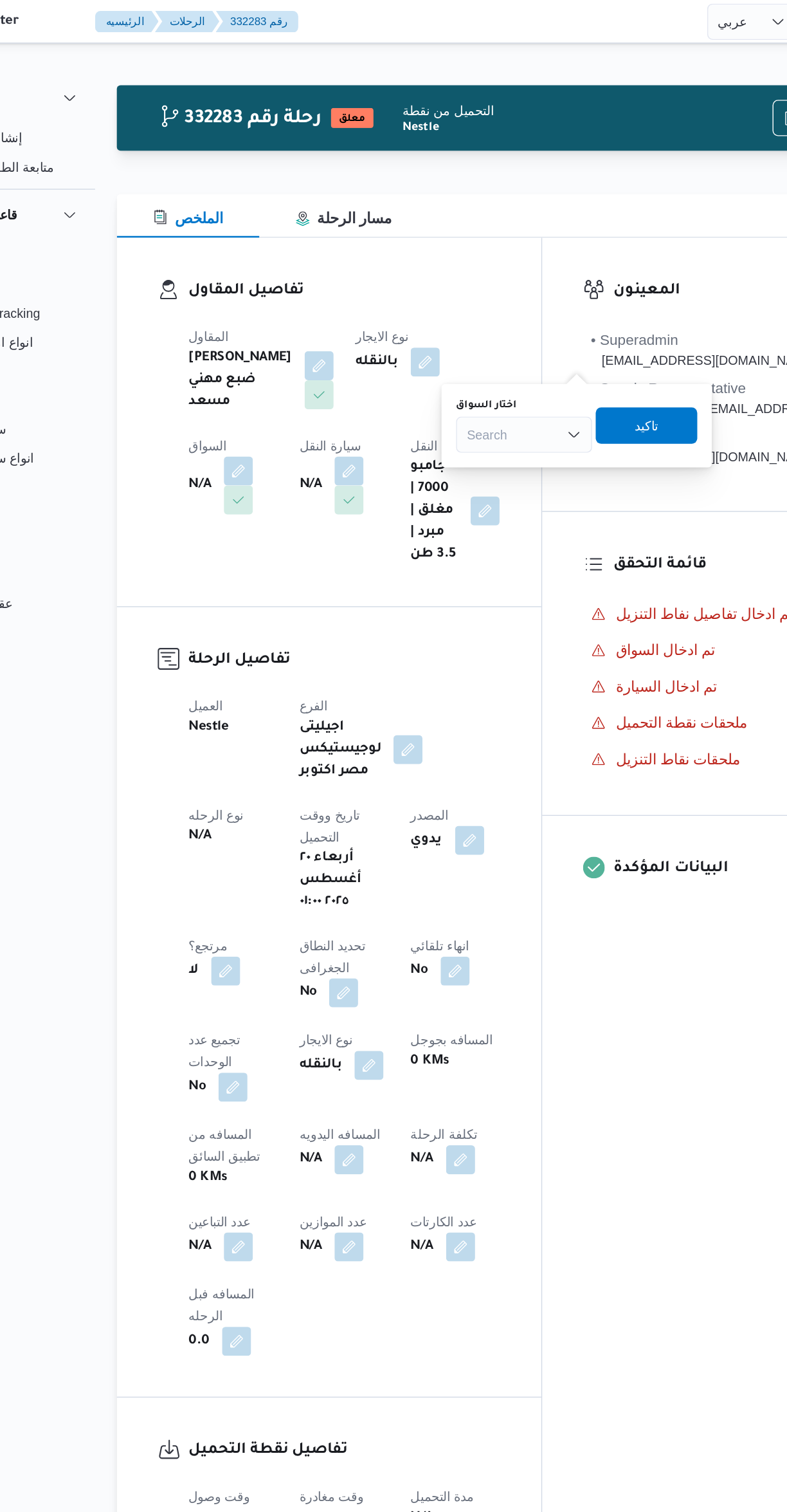
click at [448, 314] on div "Search" at bounding box center [456, 308] width 97 height 26
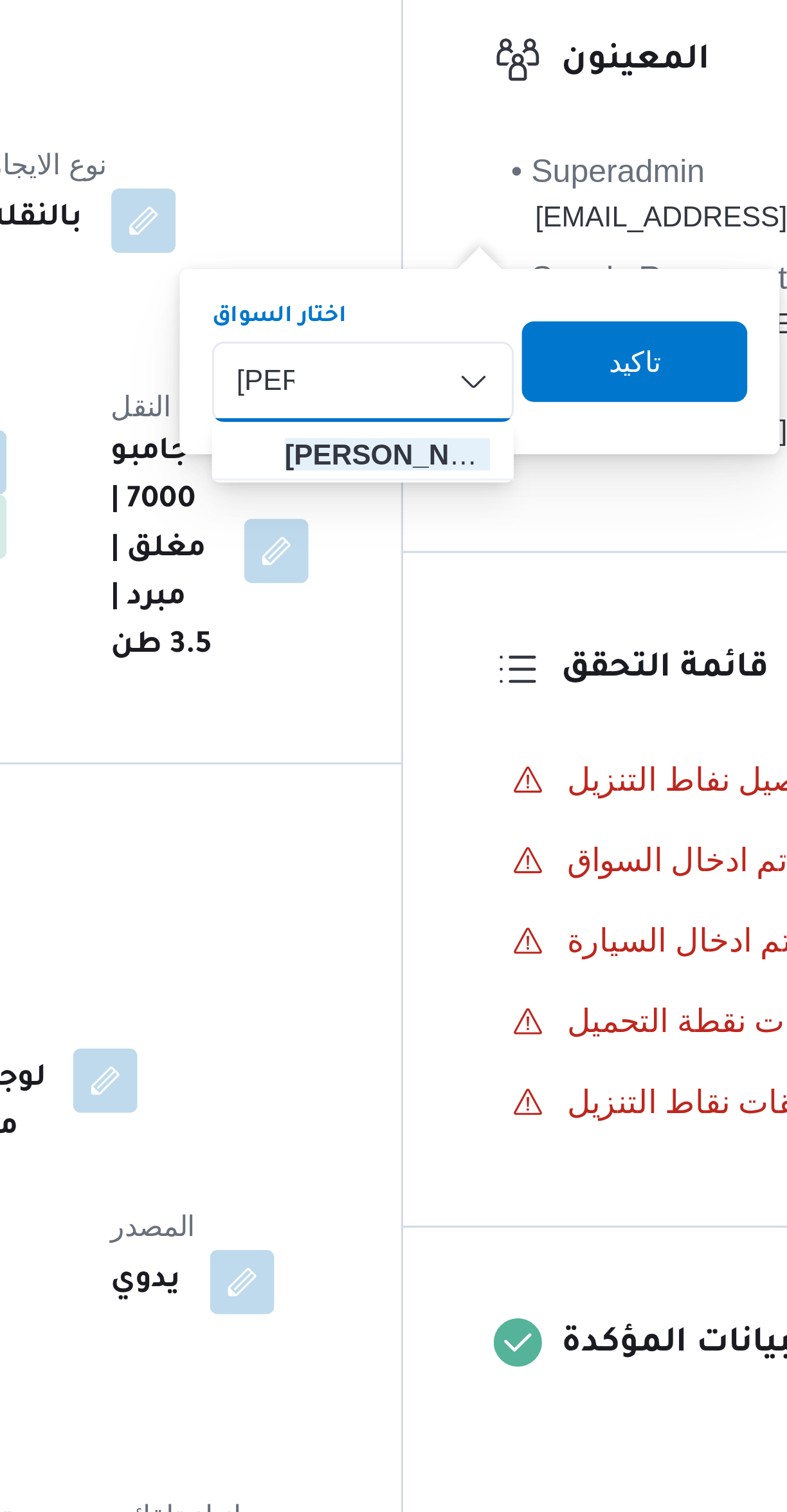
type input "هشام"
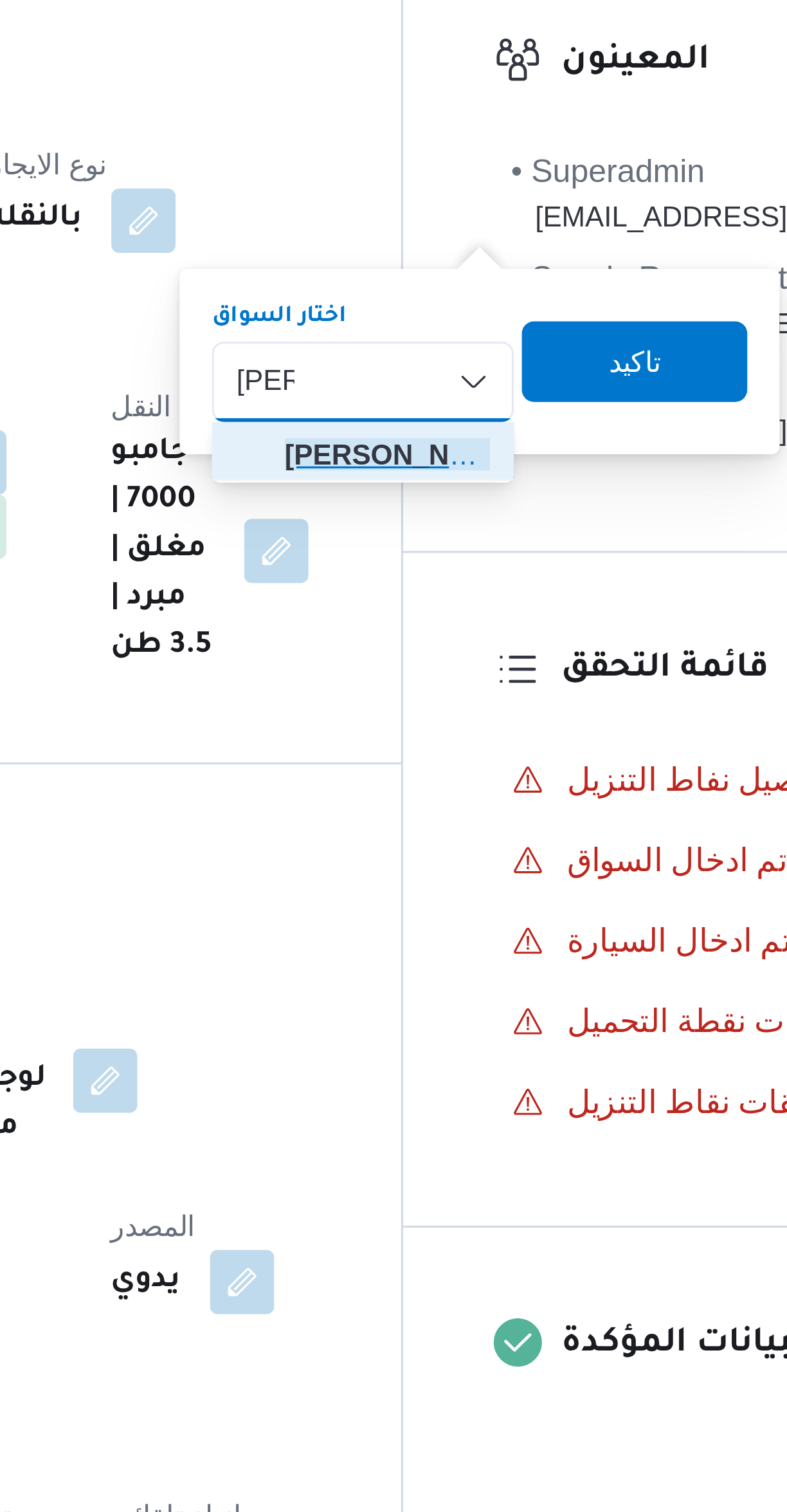
click at [474, 333] on span "هشام قاسم محمود قاسم" at bounding box center [463, 331] width 66 height 16
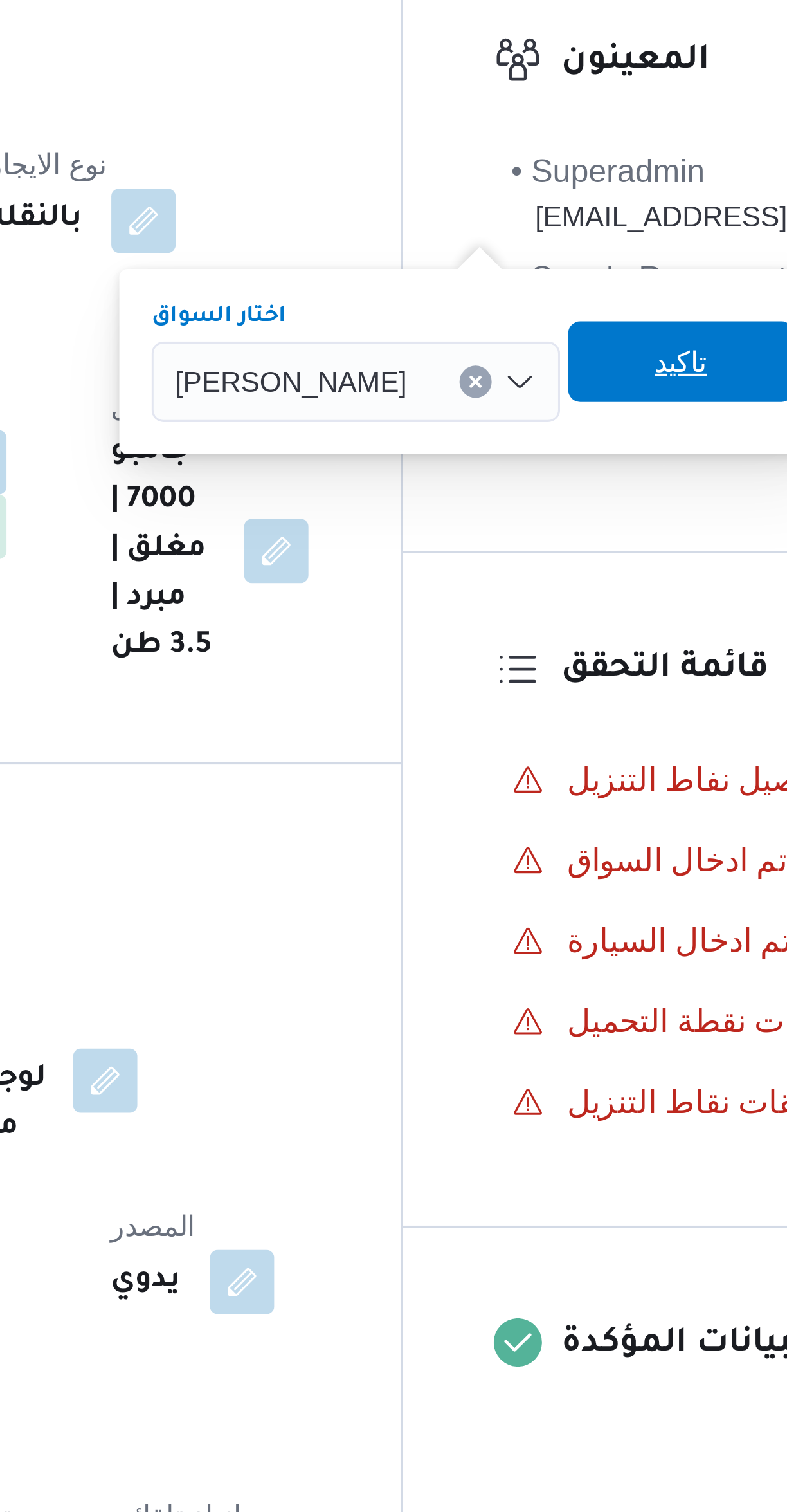
click at [555, 299] on span "تاكيد" at bounding box center [557, 302] width 16 height 16
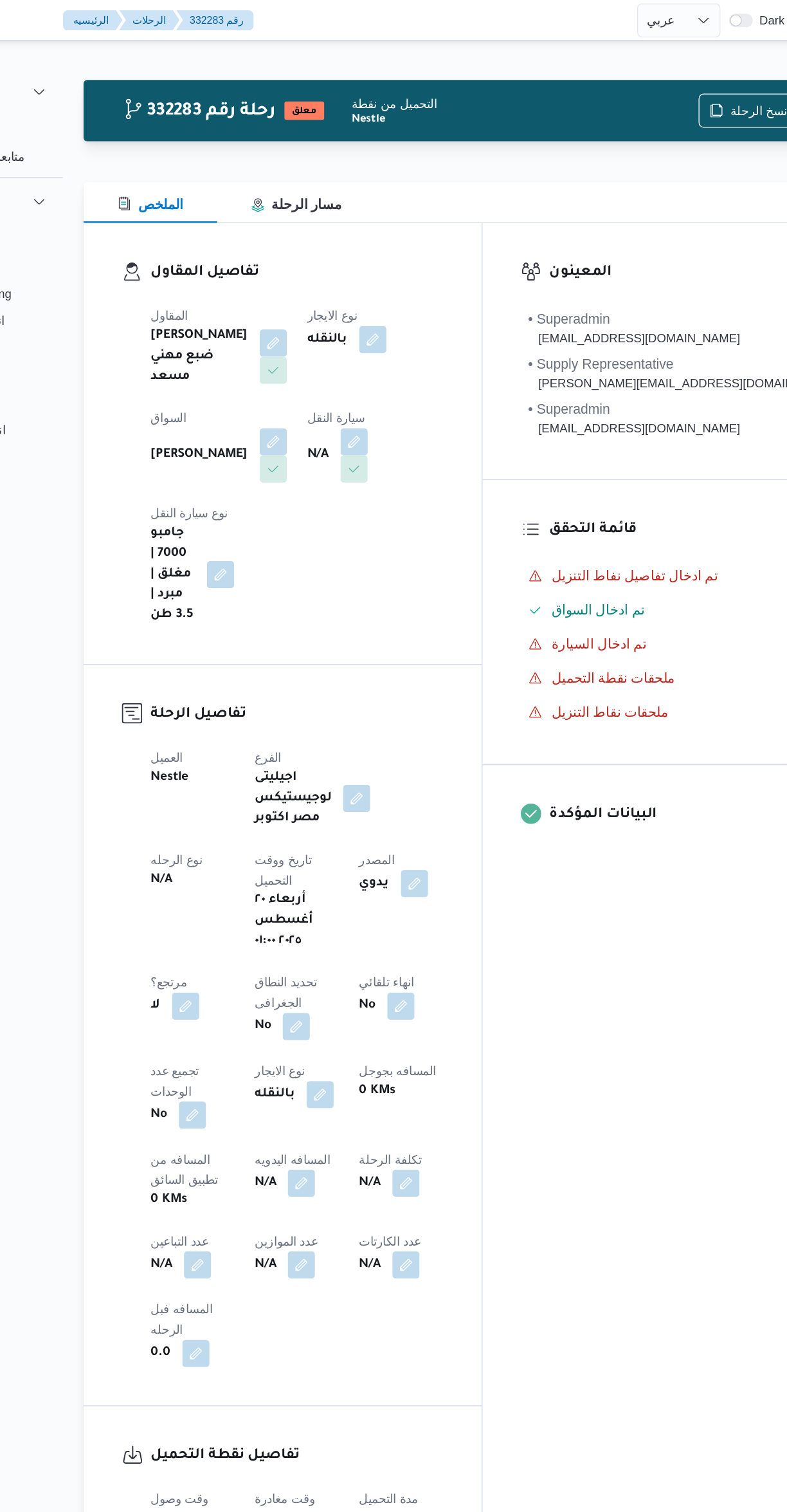
click at [362, 330] on button "button" at bounding box center [372, 334] width 21 height 21
click at [241, 385] on div "Search" at bounding box center [228, 381] width 97 height 26
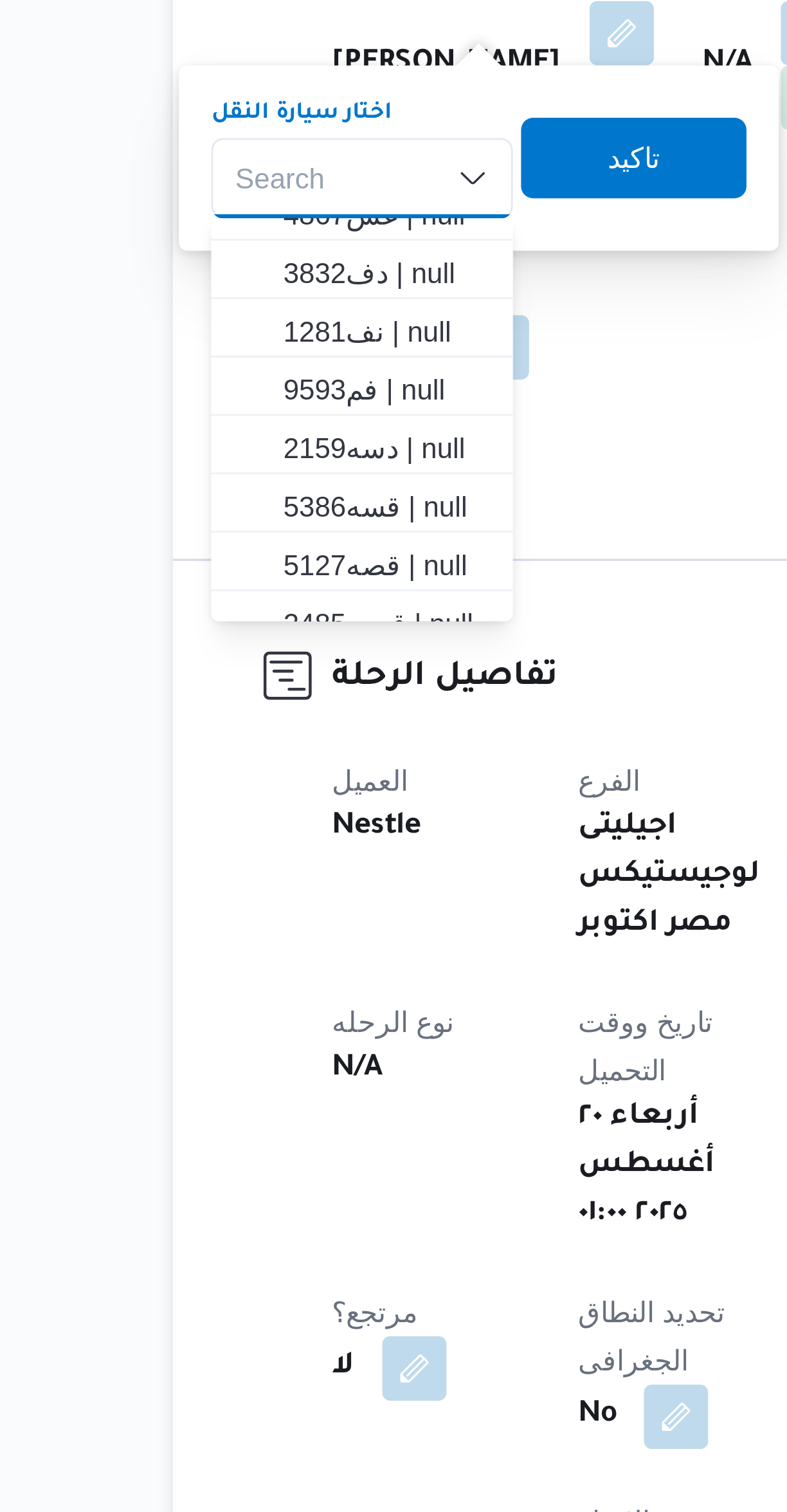
scroll to position [339, 0]
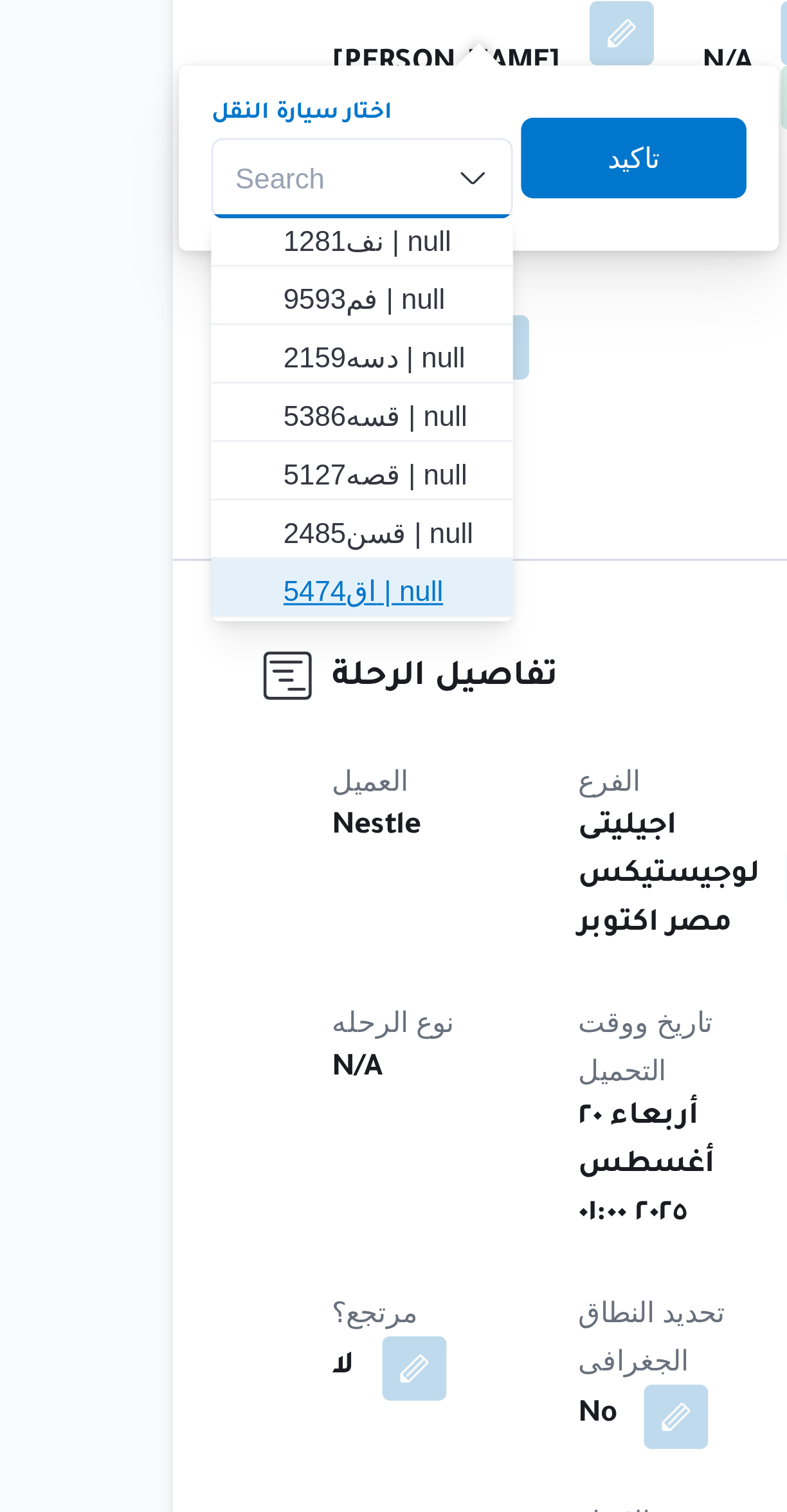
click at [252, 518] on span "اق5474 | null" at bounding box center [236, 512] width 66 height 16
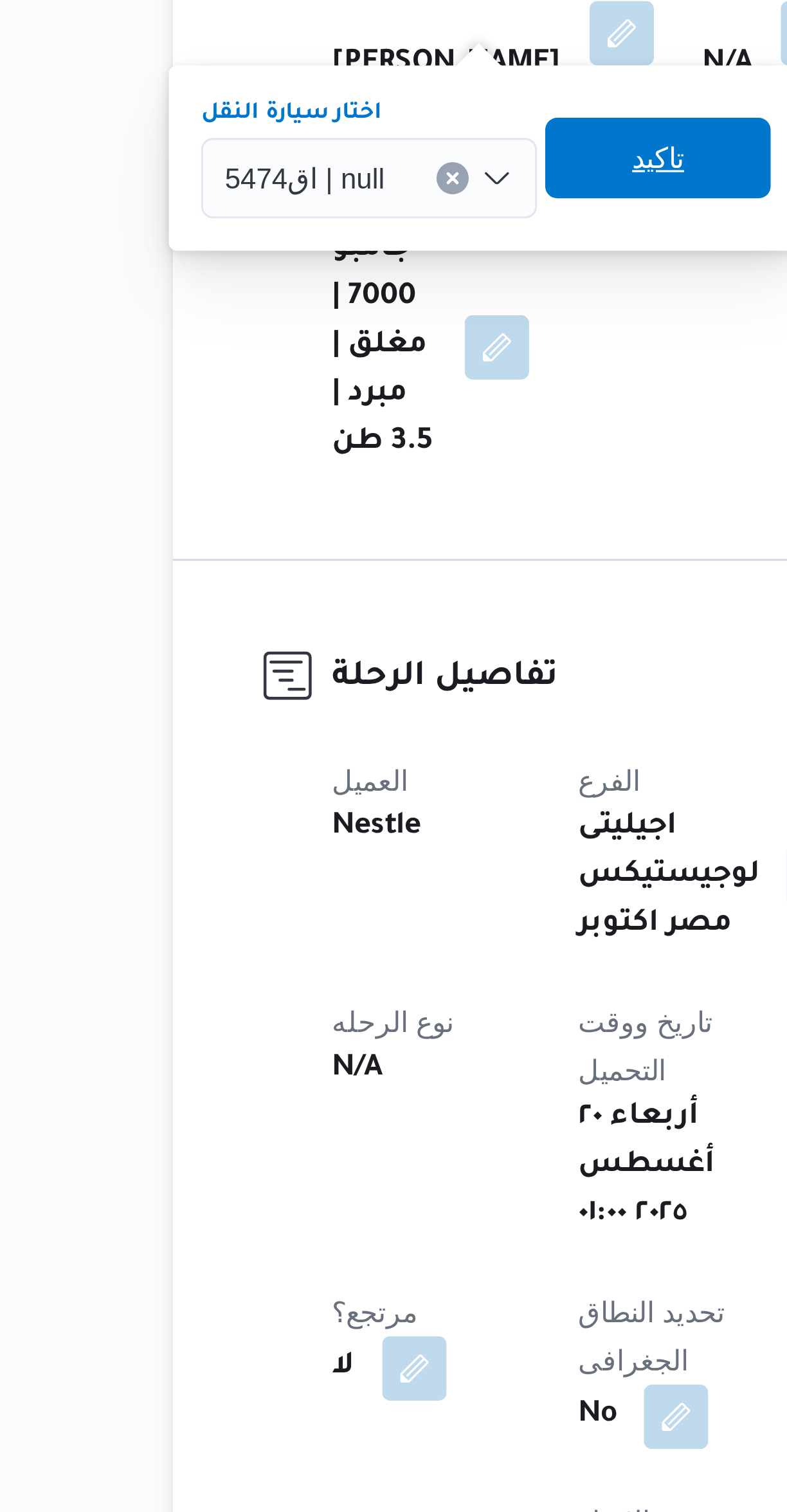
click at [326, 370] on span "تاكيد" at bounding box center [322, 374] width 72 height 26
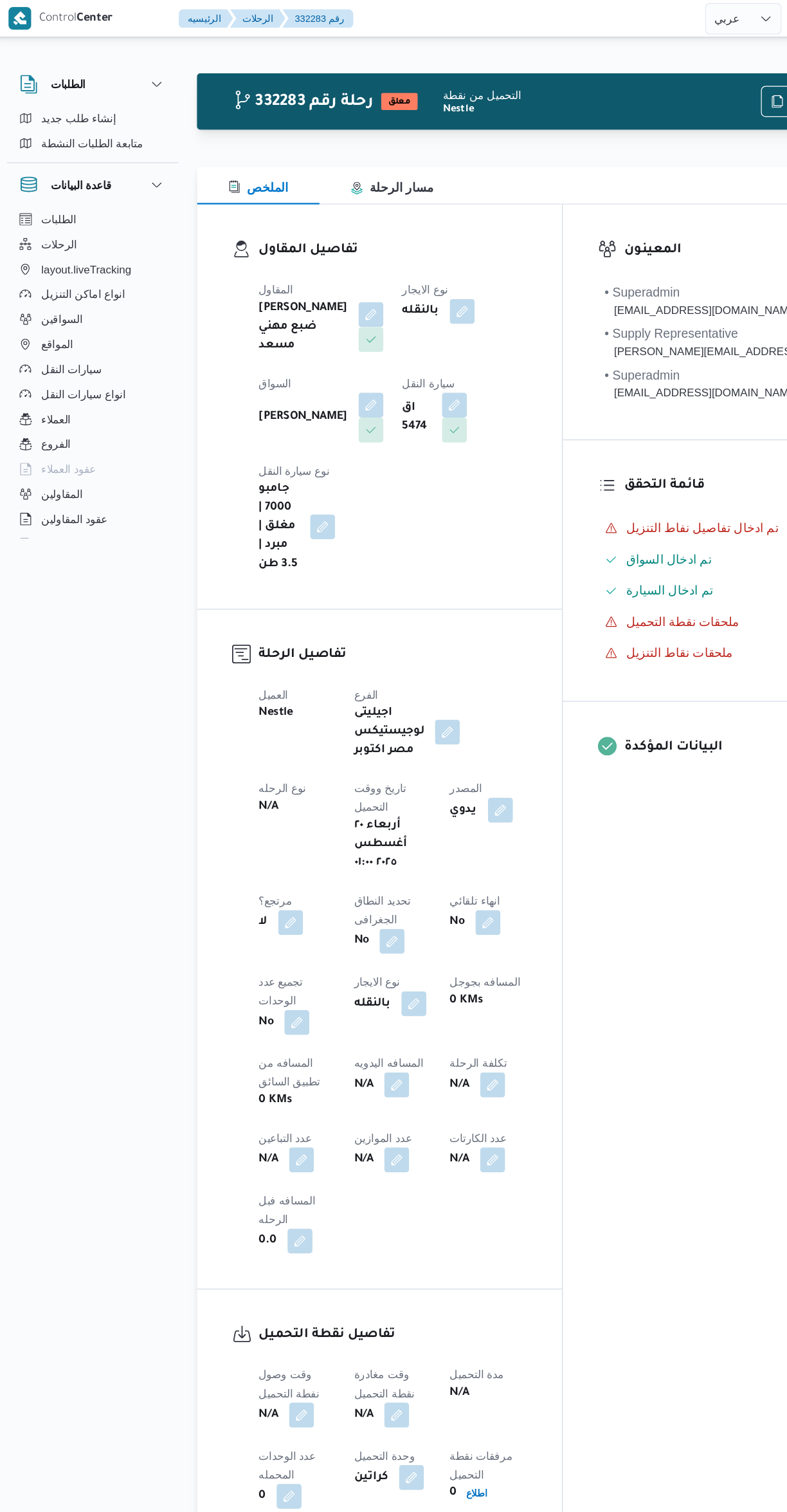
select select "ar"
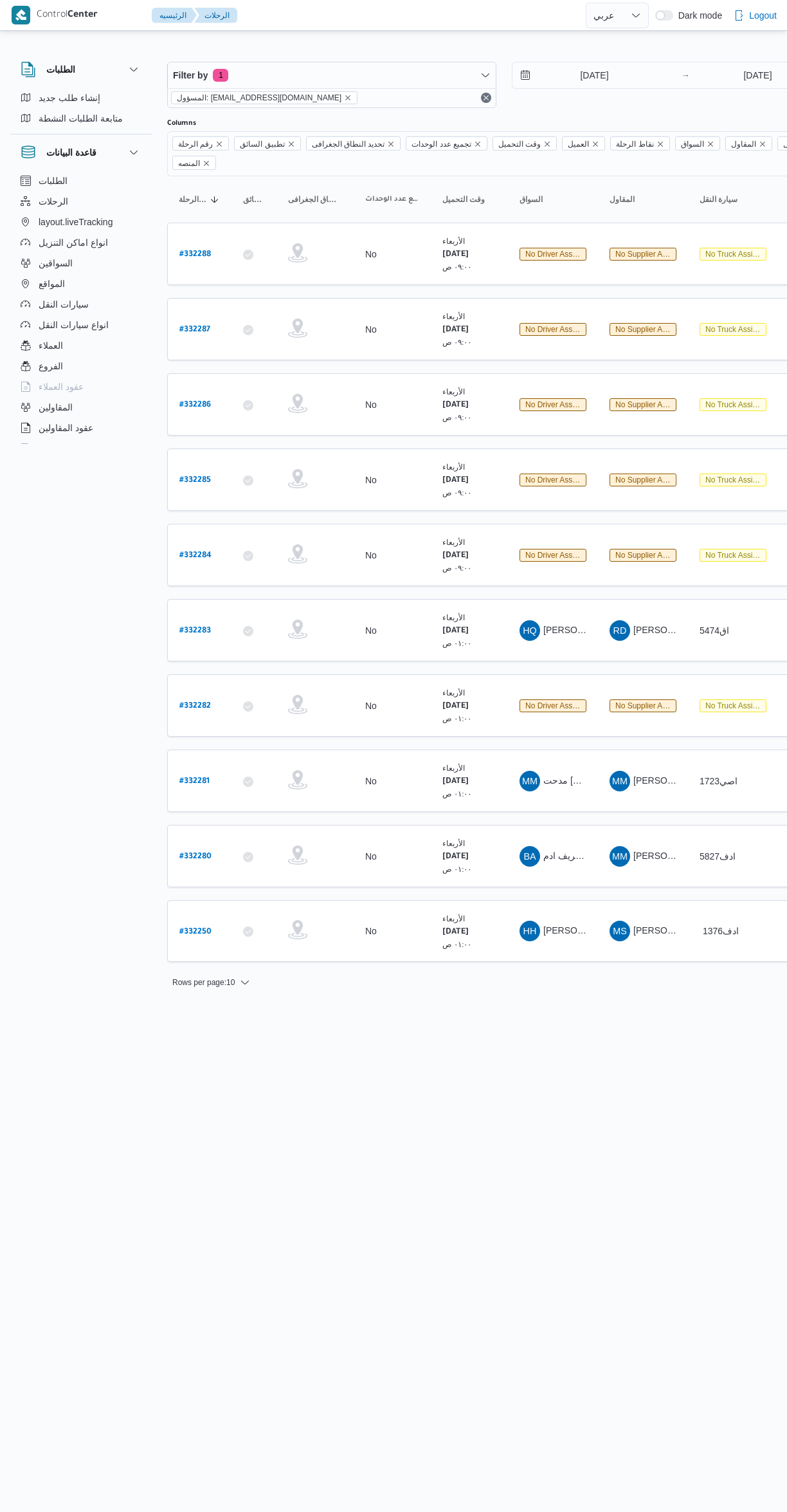
select select "ar"
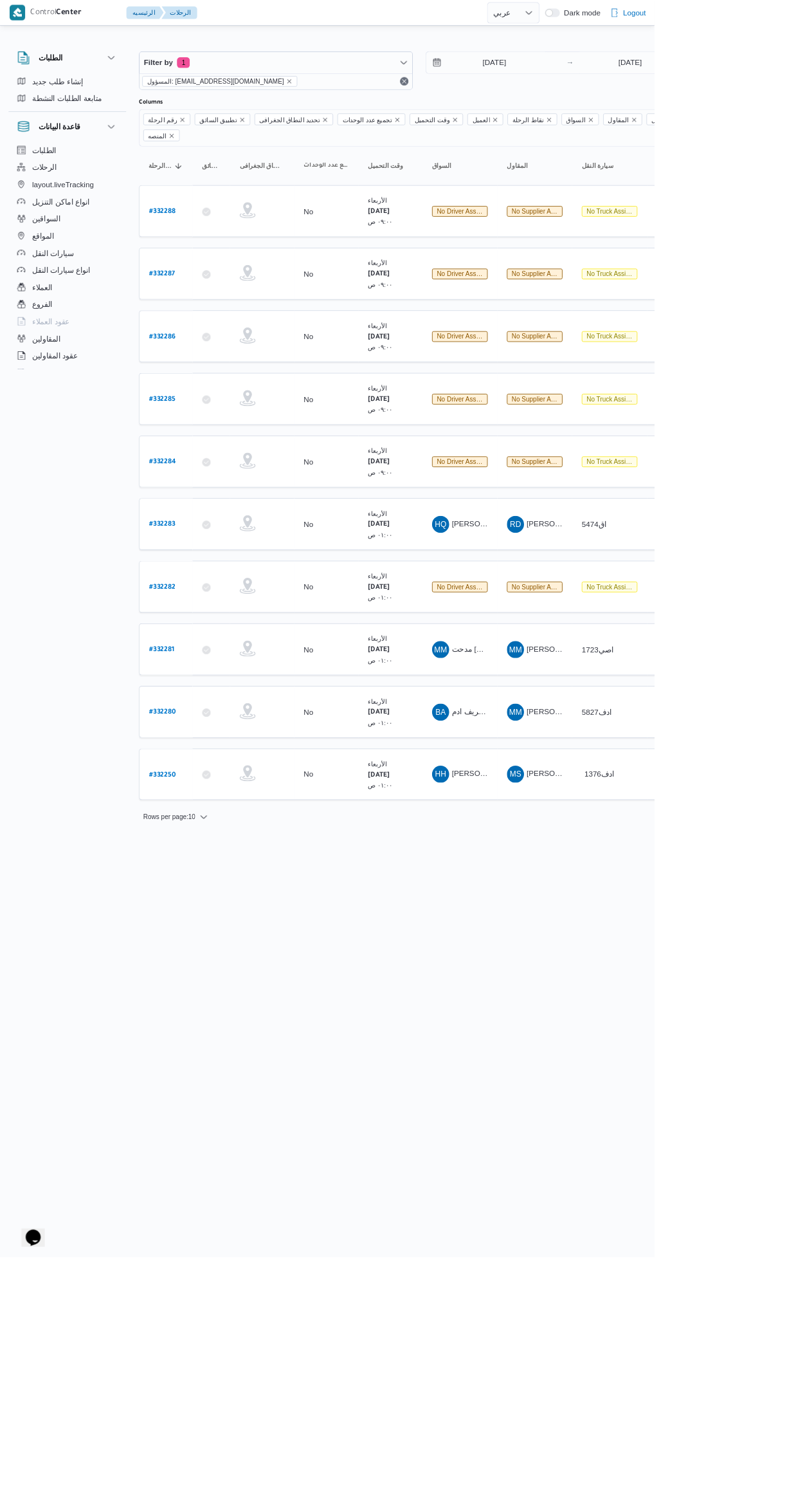
click at [571, 774] on span "مدحت [PERSON_NAME]" at bounding box center [594, 779] width 101 height 10
click at [683, 1250] on html "Control Center الرئيسيه الرحلات English عربي Dark mode Logout الطلبات إنشاء طلب…" at bounding box center [394, 756] width 787 height 1512
